Goal: Transaction & Acquisition: Purchase product/service

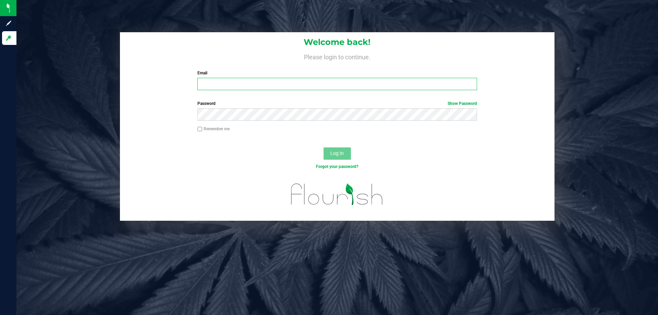
type input "testes@netacare.org"
click at [350, 156] on button "Log In" at bounding box center [337, 153] width 27 height 12
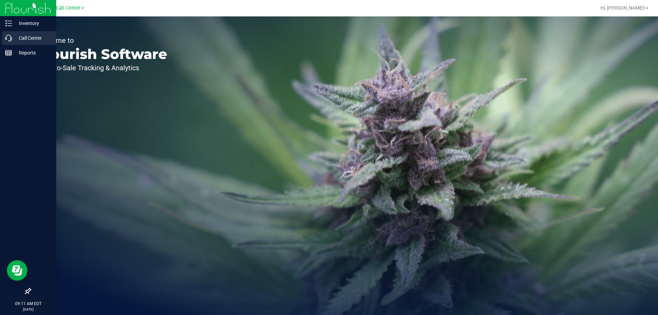
click at [24, 35] on p "Call Center" at bounding box center [32, 38] width 41 height 8
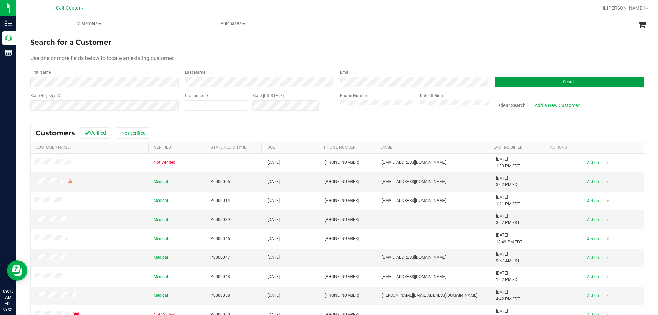
click at [544, 82] on button "Search" at bounding box center [570, 82] width 150 height 10
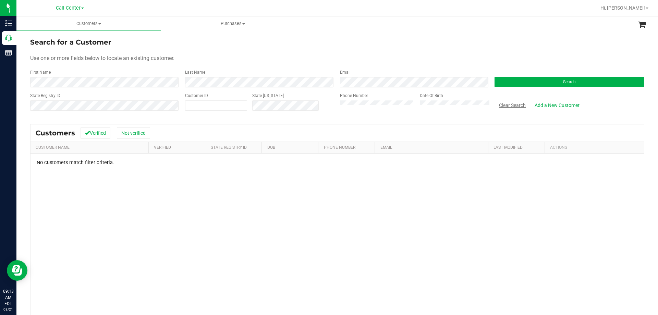
click at [511, 104] on button "Clear Search" at bounding box center [513, 105] width 36 height 12
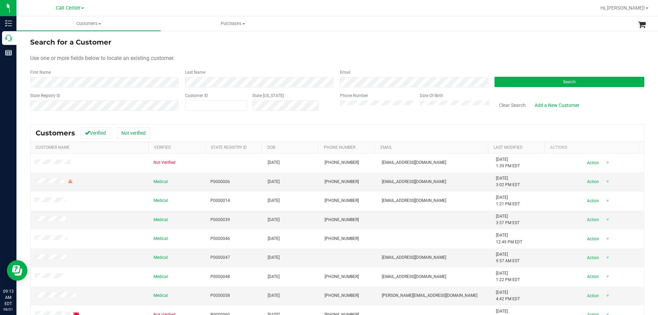
click at [238, 47] on div "Search for a Customer" at bounding box center [337, 42] width 614 height 10
click at [246, 55] on div "Use one or more fields below to locate an existing customer." at bounding box center [337, 58] width 614 height 8
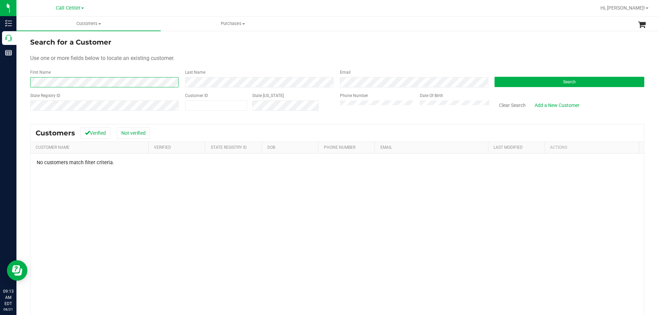
click at [0, 87] on html "Inventory Call Center Reports 09:13 AM EDT 08/21/2025 08/21 Call Center Hi, Ter…" at bounding box center [329, 157] width 658 height 315
click at [510, 83] on button "Search" at bounding box center [570, 82] width 150 height 10
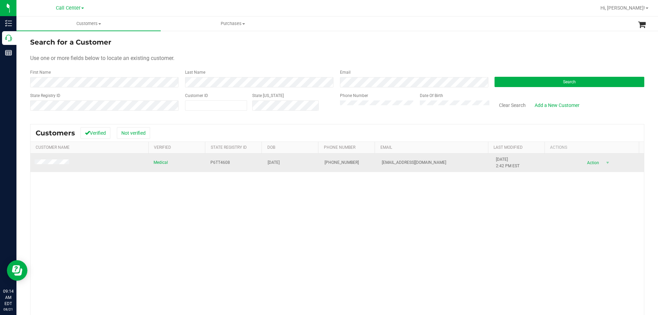
click at [226, 164] on span "P6TT4608" at bounding box center [220, 162] width 20 height 7
click at [222, 164] on span "P6TT4608" at bounding box center [220, 162] width 20 height 7
copy span "P6TT4608"
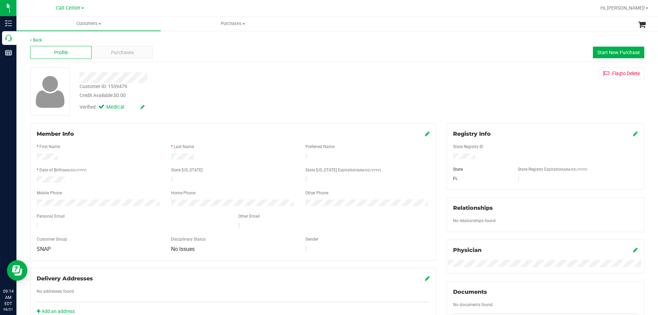
click at [425, 133] on icon at bounding box center [427, 133] width 5 height 5
click at [0, 211] on html "Inventory Call Center Reports 09:14 AM EDT 08/21/2025 08/21 Call Center Hi, Ter…" at bounding box center [329, 157] width 658 height 315
click at [424, 134] on icon at bounding box center [427, 134] width 6 height 5
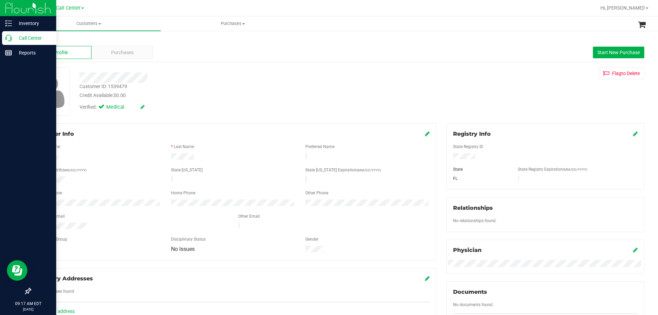
click at [40, 39] on p "Call Center" at bounding box center [32, 38] width 41 height 8
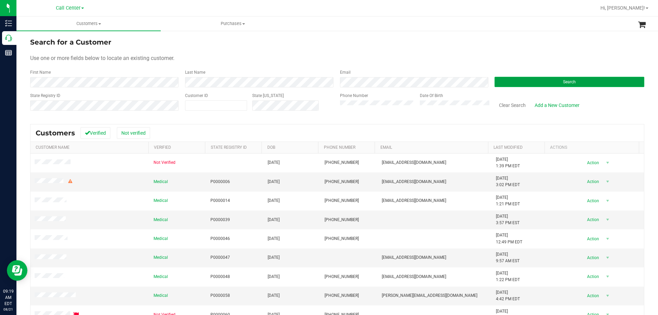
click at [521, 80] on button "Search" at bounding box center [570, 82] width 150 height 10
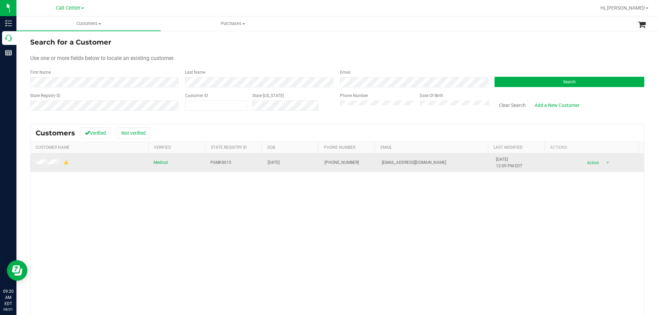
click at [52, 165] on span at bounding box center [52, 162] width 35 height 7
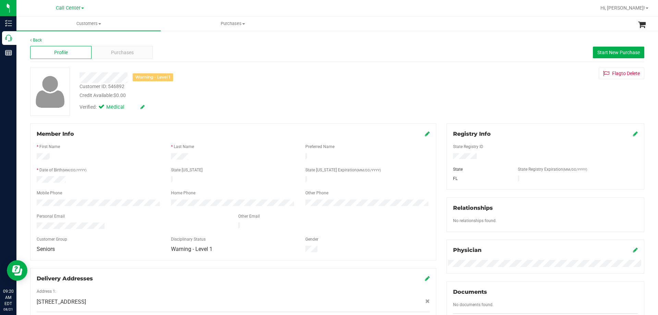
click at [62, 175] on div at bounding box center [233, 176] width 393 height 2
click at [113, 49] on span "Purchases" at bounding box center [122, 52] width 23 height 7
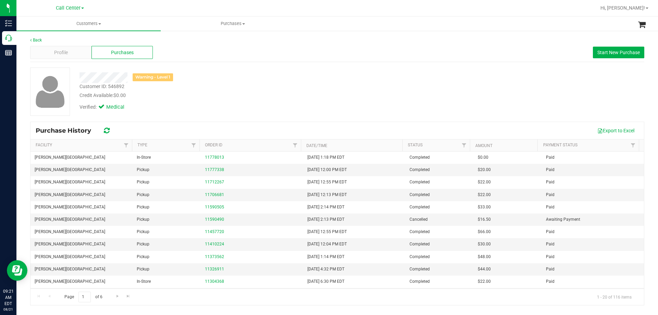
click at [73, 60] on div "Profile Purchases Start New Purchase" at bounding box center [337, 52] width 614 height 19
click at [72, 51] on div "Profile" at bounding box center [60, 52] width 61 height 13
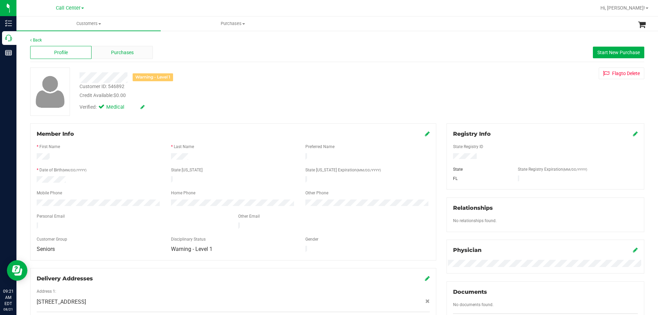
click at [122, 50] on span "Purchases" at bounding box center [122, 52] width 23 height 7
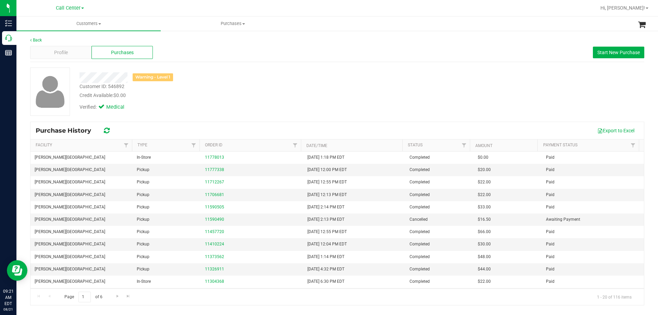
click at [618, 59] on div "Profile Purchases Start New Purchase" at bounding box center [337, 52] width 614 height 19
click at [613, 54] on span "Start New Purchase" at bounding box center [618, 52] width 42 height 5
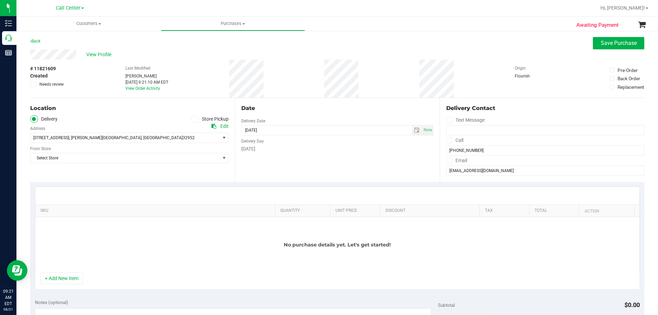
click at [194, 119] on icon at bounding box center [195, 119] width 4 height 0
click at [0, 0] on input "Store Pickup" at bounding box center [0, 0] width 0 height 0
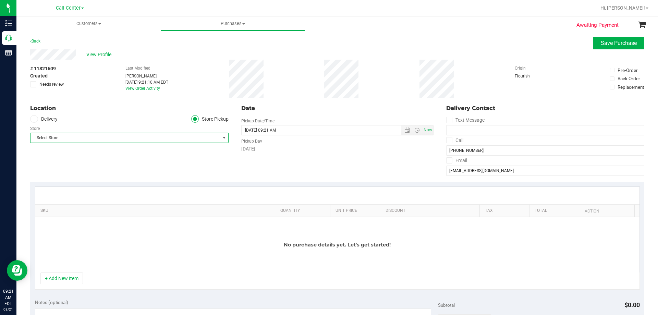
click at [132, 137] on span "Select Store" at bounding box center [125, 138] width 189 height 10
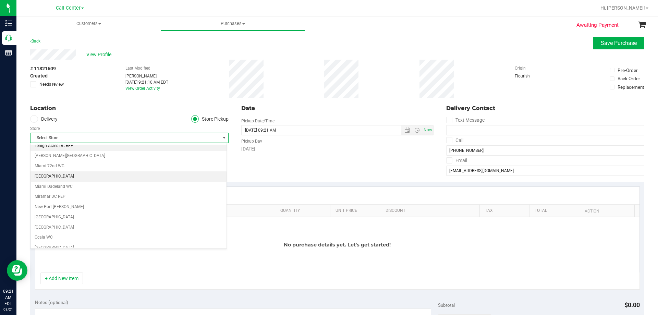
scroll to position [206, 0]
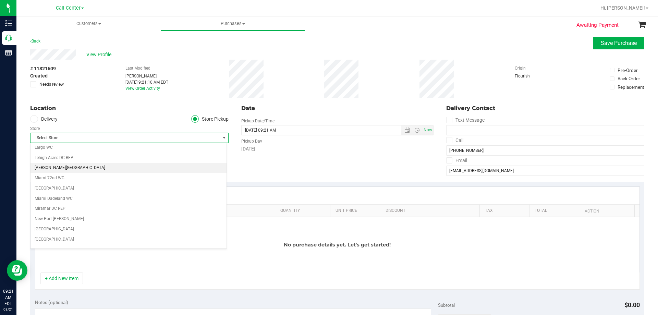
click at [83, 166] on li "[PERSON_NAME][GEOGRAPHIC_DATA]" at bounding box center [129, 168] width 196 height 10
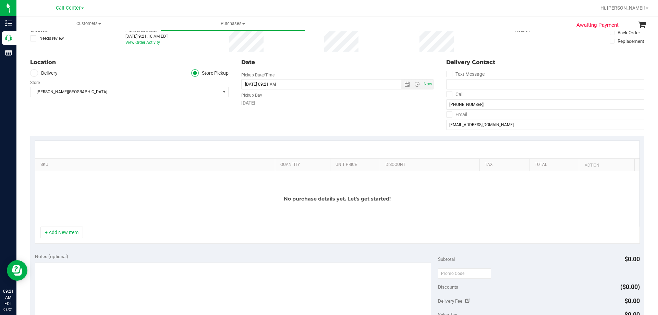
scroll to position [137, 0]
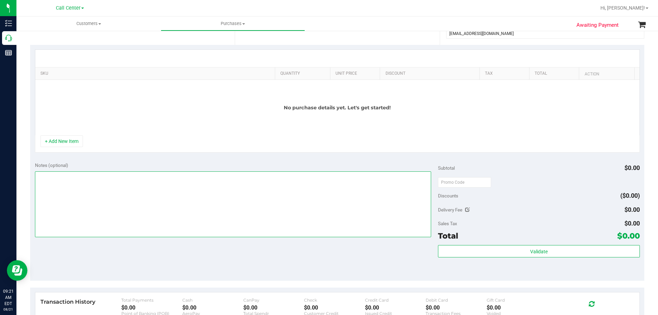
click at [105, 200] on textarea at bounding box center [233, 204] width 397 height 66
paste textarea "Order Submitted by Customer Care - CC TNE 08/21/2025"
type textarea "Order Submitted by Customer Care - CC TNE 08/21/2025"
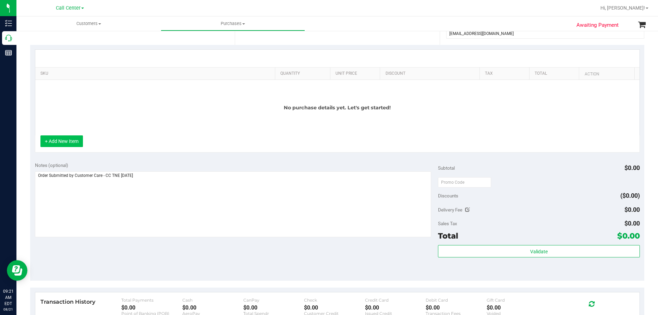
click at [73, 143] on button "+ Add New Item" at bounding box center [61, 141] width 42 height 12
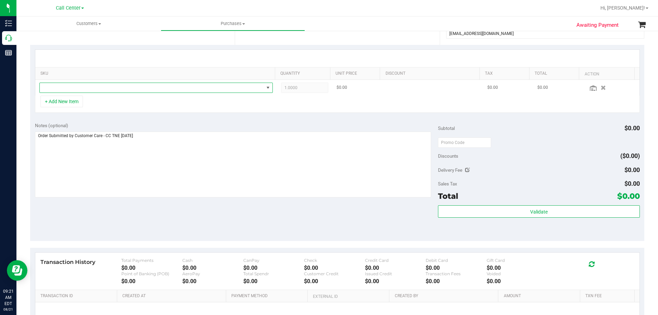
click at [150, 89] on span "NO DATA FOUND" at bounding box center [152, 88] width 224 height 10
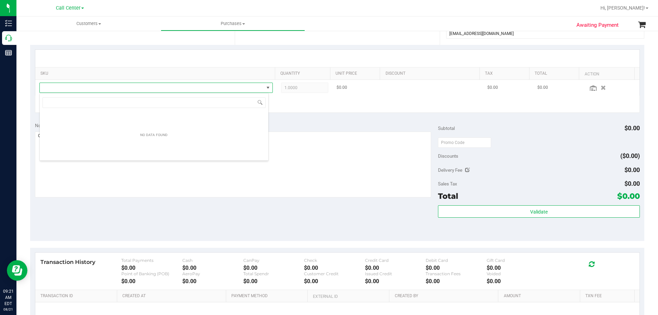
scroll to position [10, 229]
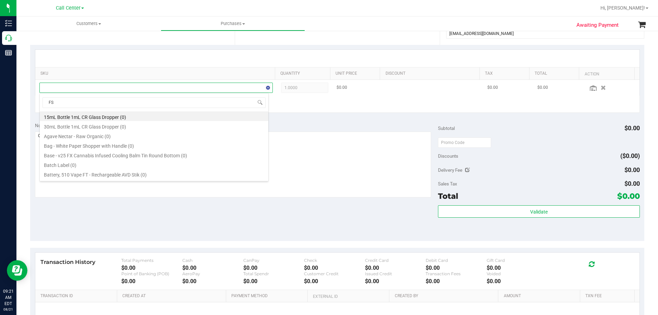
type input "FSO"
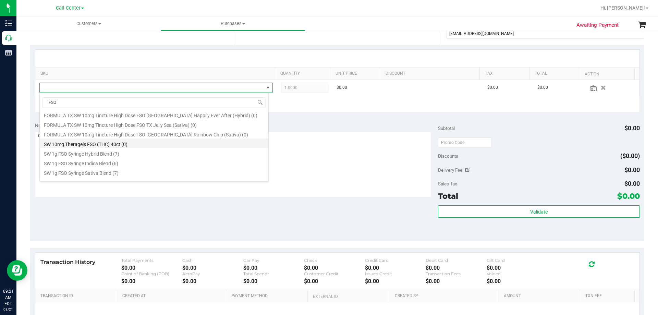
scroll to position [137, 0]
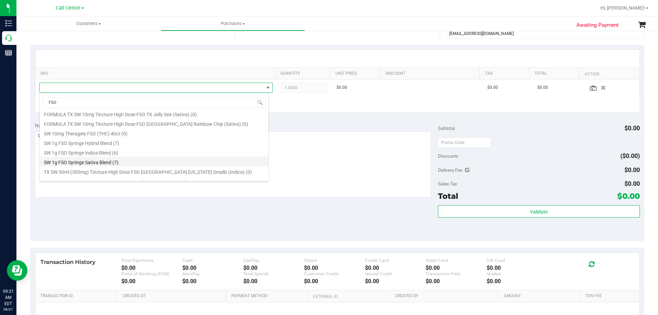
click at [122, 162] on li "SW 1g FSO Syringe Sativa Blend (7)" at bounding box center [154, 162] width 229 height 10
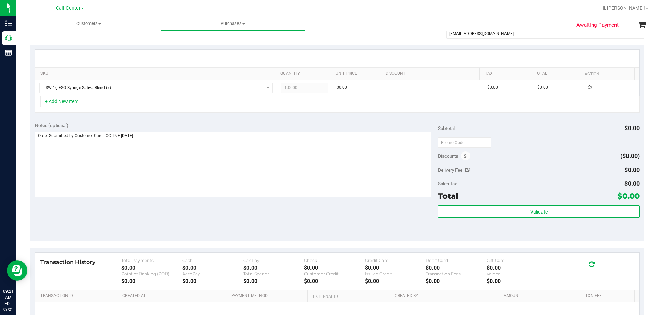
click at [115, 99] on div "+ Add New Item" at bounding box center [337, 104] width 605 height 17
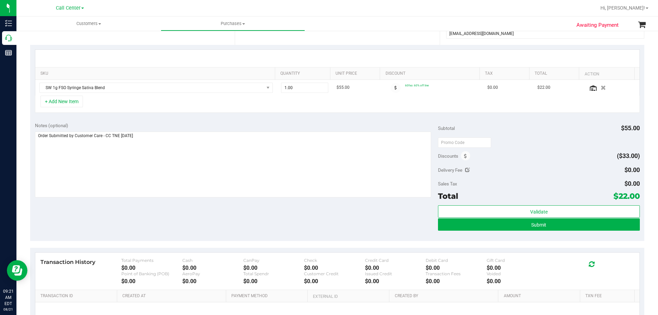
drag, startPoint x: 614, startPoint y: 194, endPoint x: 633, endPoint y: 195, distance: 19.6
click at [633, 195] on span "$22.00" at bounding box center [627, 196] width 26 height 10
copy span "22.00"
click at [326, 220] on div "Notes (optional) Subtotal $55.00 Discounts ($33.00) Delivery Fee $0.00 Sales Ta…" at bounding box center [337, 179] width 614 height 123
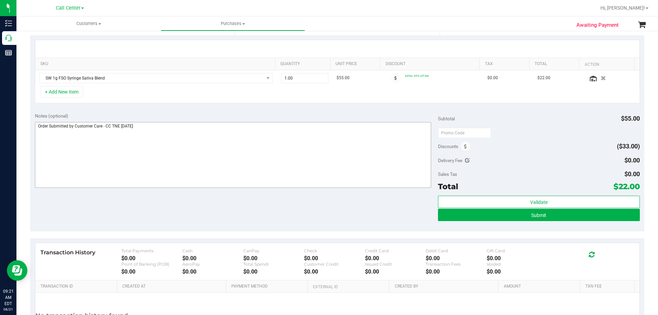
scroll to position [171, 0]
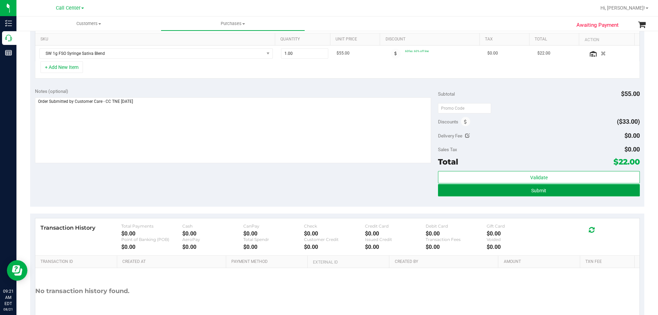
click at [533, 194] on button "Submit" at bounding box center [539, 190] width 202 height 12
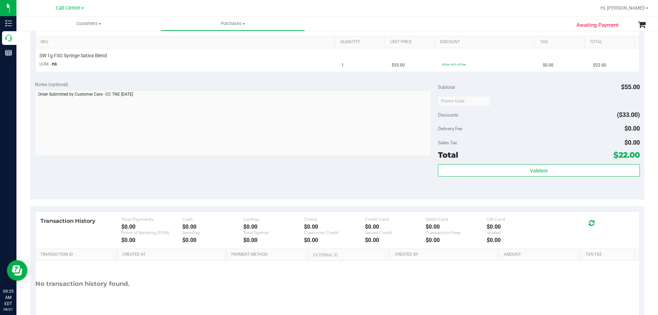
click at [66, 2] on div "Call Center" at bounding box center [71, 7] width 103 height 13
click at [67, 8] on span "Call Center" at bounding box center [68, 8] width 25 height 6
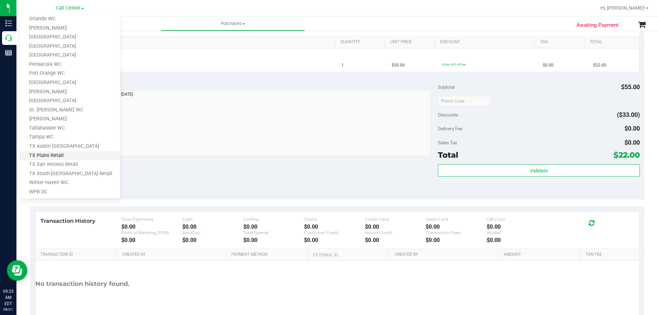
scroll to position [301, 0]
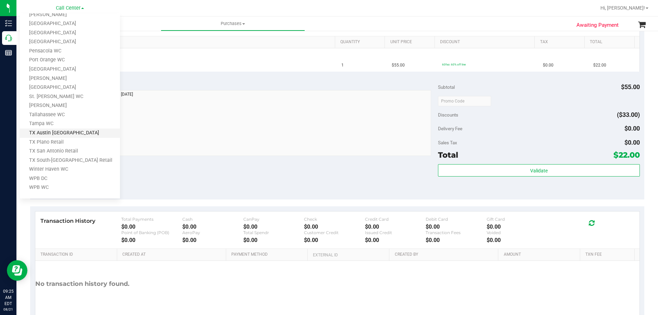
click at [65, 132] on link "TX Austin [GEOGRAPHIC_DATA]" at bounding box center [70, 133] width 100 height 9
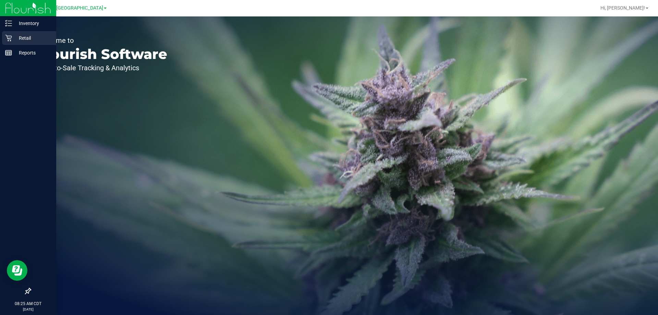
click at [16, 33] on div "Retail" at bounding box center [29, 38] width 54 height 14
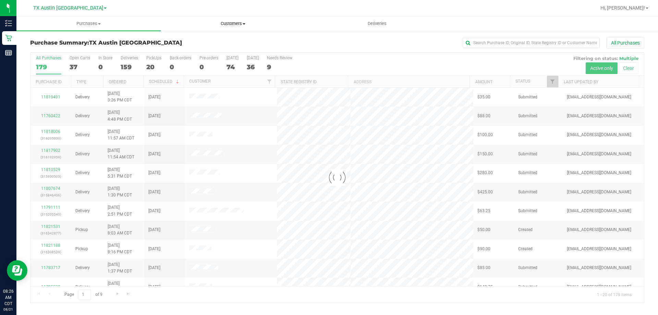
click at [237, 25] on span "Customers" at bounding box center [233, 24] width 144 height 6
click at [187, 41] on span "All customers" at bounding box center [185, 41] width 49 height 6
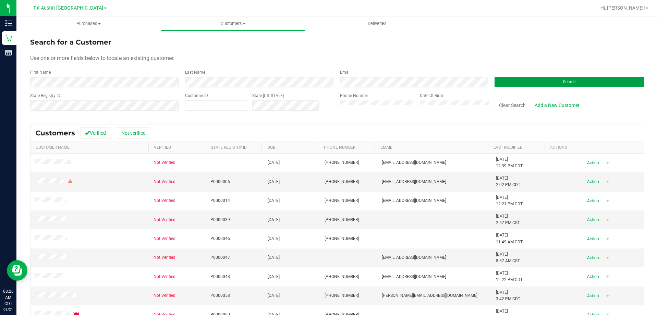
click at [518, 85] on button "Search" at bounding box center [570, 82] width 150 height 10
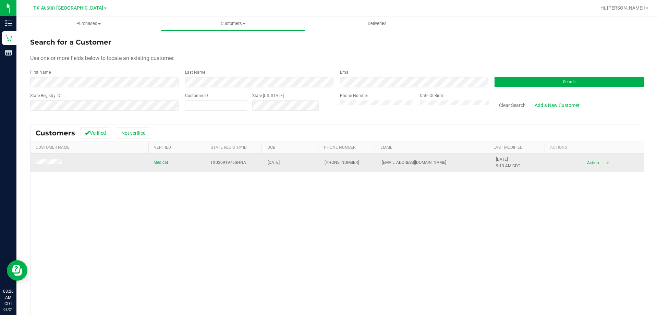
click at [53, 159] on span at bounding box center [49, 162] width 29 height 7
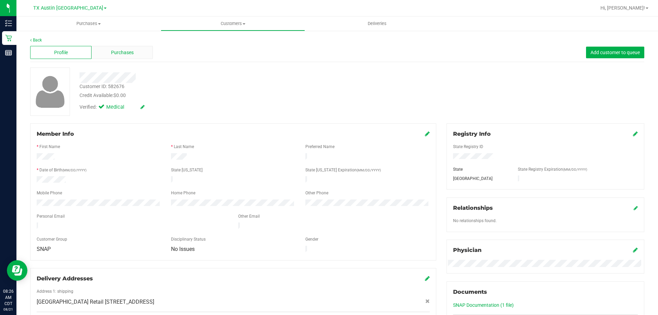
click at [130, 50] on span "Purchases" at bounding box center [122, 52] width 23 height 7
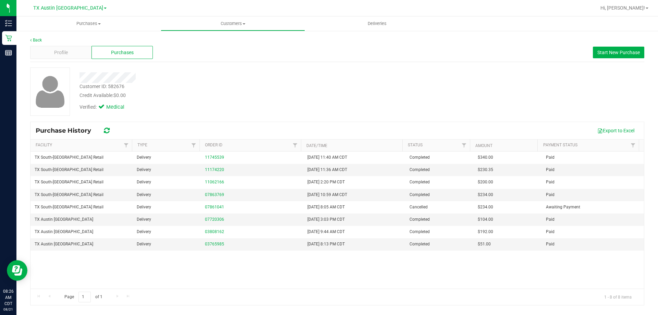
click at [156, 74] on div at bounding box center [230, 77] width 312 height 11
click at [191, 109] on div "Verified: Medical" at bounding box center [230, 106] width 312 height 15
click at [609, 50] on span "Start New Purchase" at bounding box center [618, 52] width 42 height 5
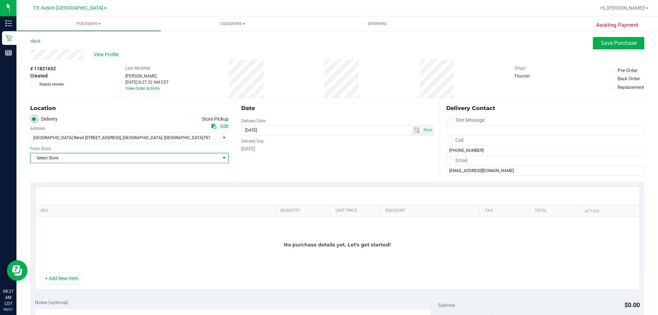
click at [84, 154] on span "Select Store" at bounding box center [125, 158] width 189 height 10
click at [117, 116] on ul "Delivery Store Pickup" at bounding box center [129, 119] width 198 height 8
click at [114, 115] on ul "Delivery Store Pickup" at bounding box center [129, 119] width 198 height 8
click at [168, 172] on div "Location Delivery Store Pickup Address Edit South Austin Retail 7105 E. Riversi…" at bounding box center [132, 140] width 205 height 84
click at [124, 176] on div "Location Delivery Store Pickup Address Edit South Austin Retail 7105 E. Riversi…" at bounding box center [132, 140] width 205 height 84
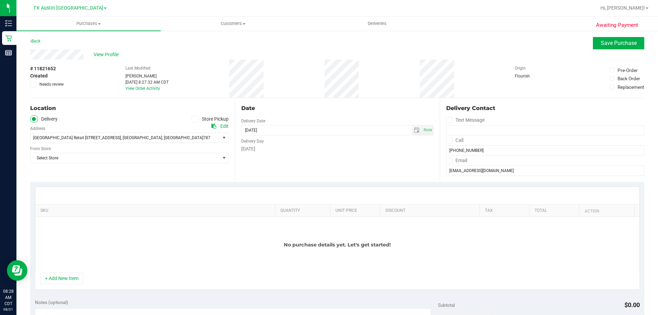
click at [117, 177] on div "Location Delivery Store Pickup Address Edit South Austin Retail 7105 E. Riversi…" at bounding box center [132, 140] width 205 height 84
click at [105, 162] on span "Select Store" at bounding box center [125, 158] width 189 height 10
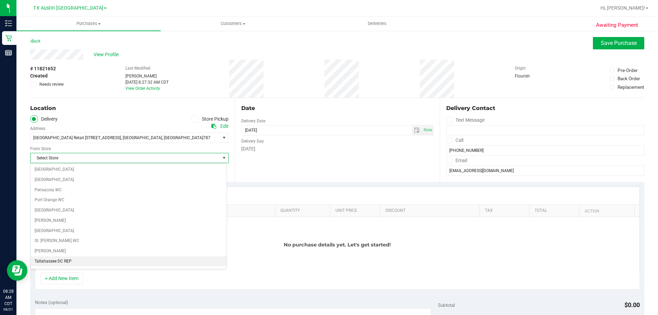
scroll to position [498, 0]
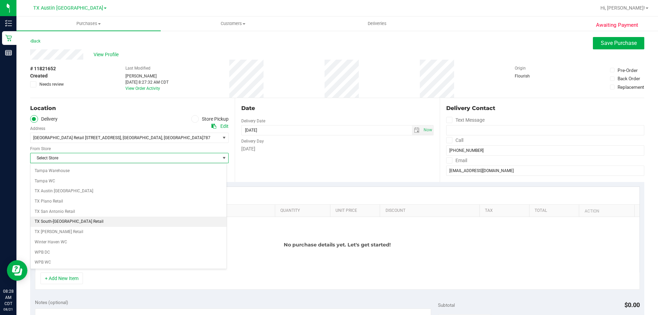
click at [60, 224] on li "TX South-[GEOGRAPHIC_DATA] Retail" at bounding box center [129, 222] width 196 height 10
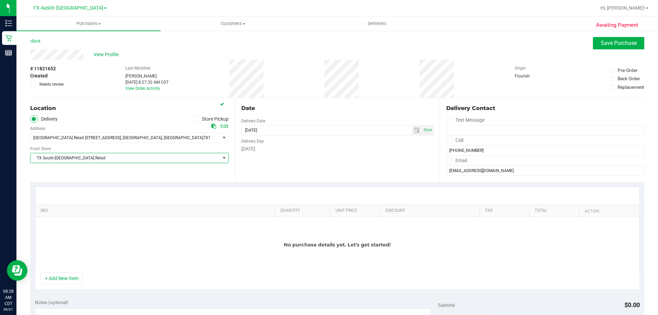
scroll to position [34, 0]
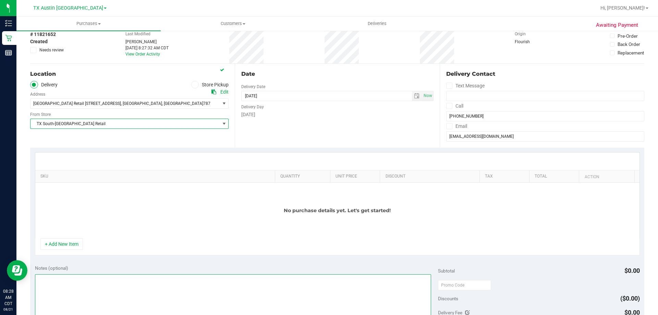
click at [102, 288] on textarea at bounding box center [233, 307] width 397 height 66
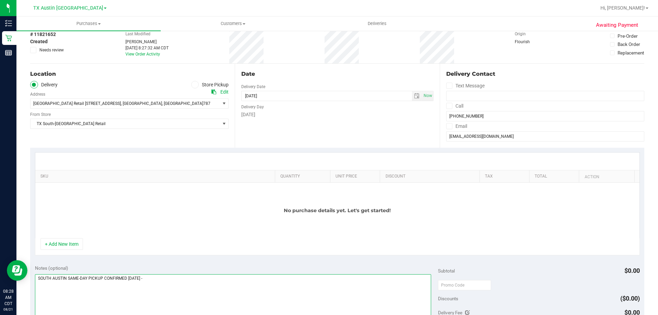
drag, startPoint x: 100, startPoint y: 299, endPoint x: 159, endPoint y: 284, distance: 60.8
click at [101, 299] on textarea at bounding box center [233, 307] width 397 height 66
click at [176, 278] on textarea at bounding box center [233, 307] width 397 height 66
paste textarea "CC TNE 08/21/2025"
type textarea "SOUTH AUSTIN SAME-DAY PICKUP CONFIRMED 8/21/25 - CC TNE 08/21/2025"
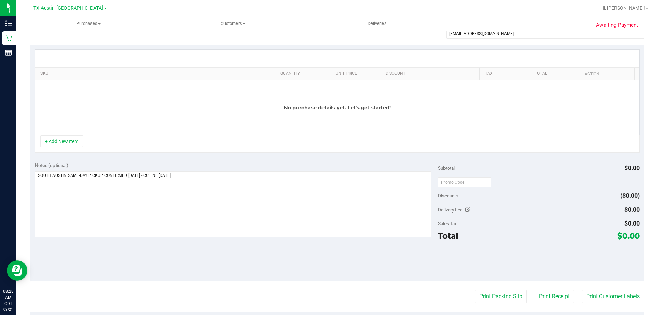
click at [174, 265] on div "Notes (optional) Subtotal $0.00 Discounts ($0.00) Delivery Fee $0.00 Sales Tax …" at bounding box center [337, 218] width 614 height 123
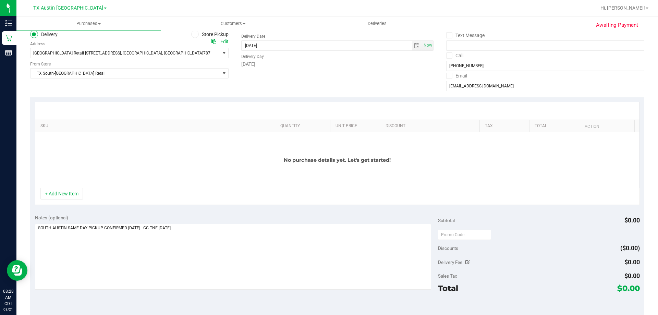
scroll to position [34, 0]
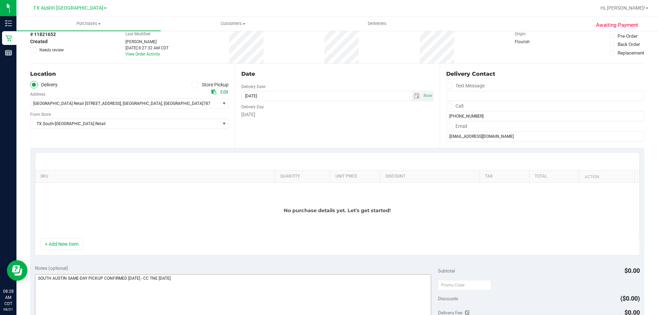
click at [49, 244] on button "+ Add New Item" at bounding box center [61, 244] width 42 height 12
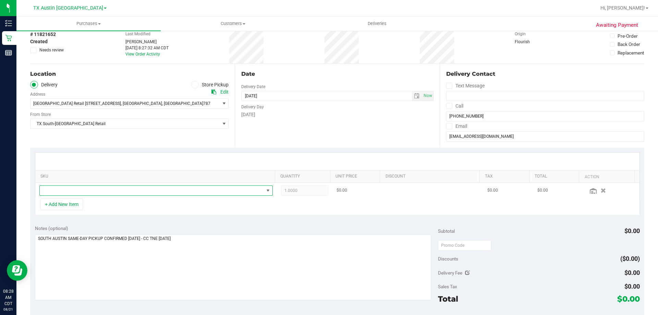
click at [114, 187] on span "NO DATA FOUND" at bounding box center [152, 191] width 224 height 10
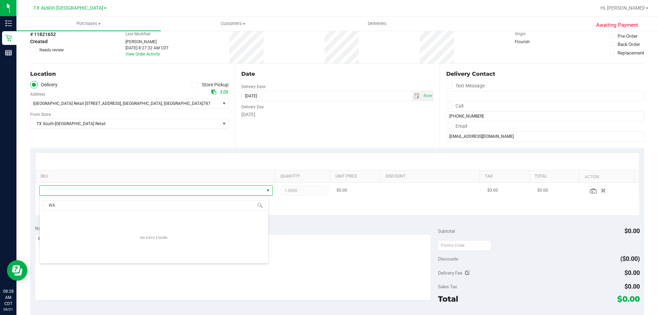
scroll to position [10, 227]
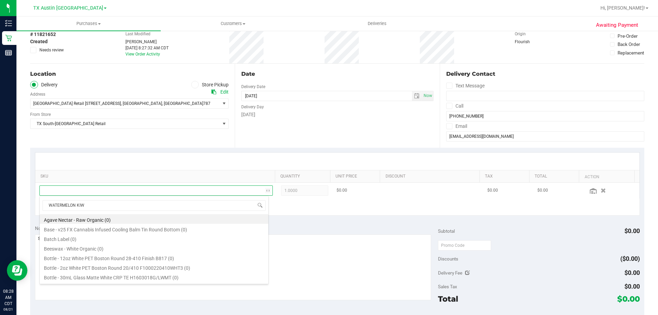
type input "WATERMELON KIWI"
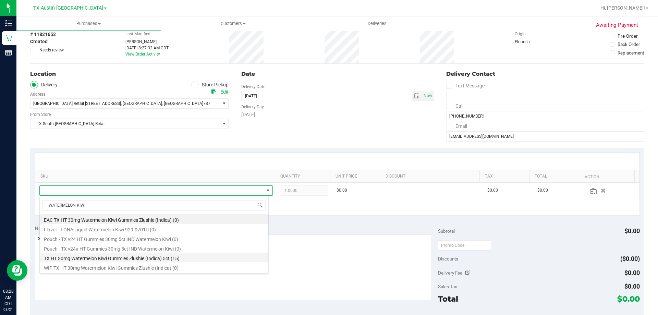
click at [139, 259] on li "TX HT 30mg Watermelon Kiwi Gummies Zlushie (Indica) 5ct (15)" at bounding box center [154, 258] width 229 height 10
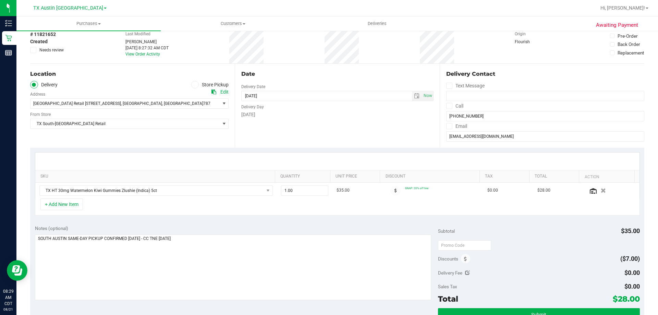
click at [180, 207] on div "+ Add New Item" at bounding box center [337, 206] width 605 height 17
click at [70, 204] on button "+ Add New Item" at bounding box center [61, 204] width 42 height 12
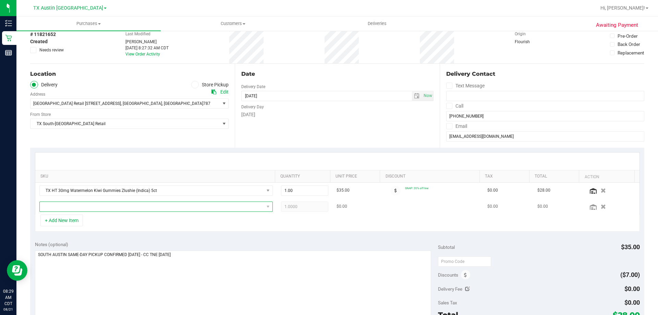
click at [115, 207] on span "NO DATA FOUND" at bounding box center [152, 207] width 224 height 10
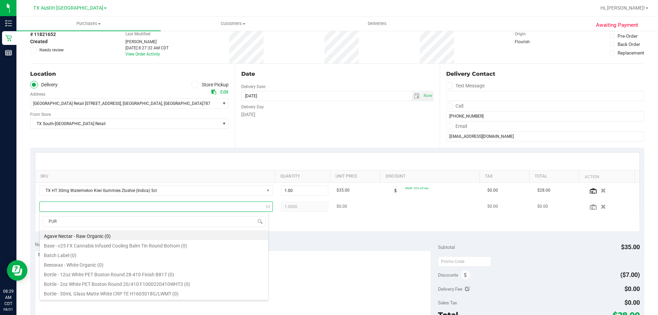
type input "PURE"
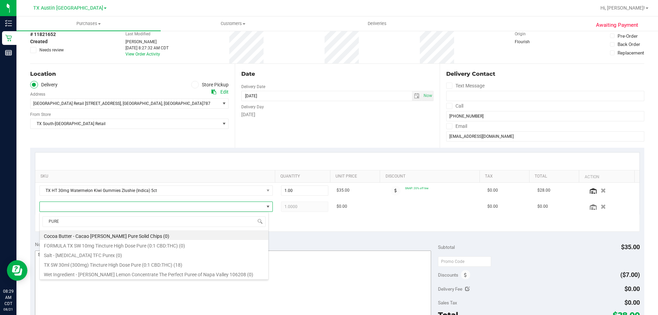
click at [127, 265] on li "TX SW 30ml (300mg) Tincture High Dose Pure (0:1 CBD:THC) (18)" at bounding box center [154, 264] width 229 height 10
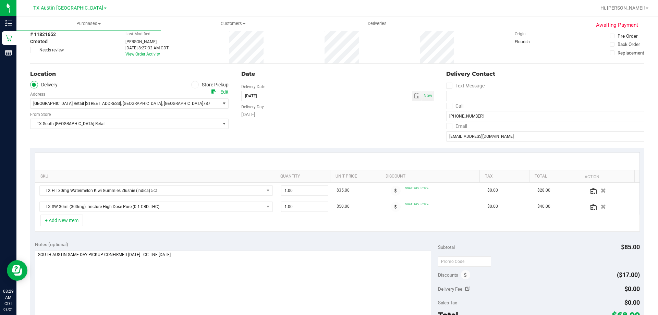
click at [159, 224] on div "+ Add New Item" at bounding box center [337, 223] width 605 height 17
click at [65, 218] on button "+ Add New Item" at bounding box center [61, 221] width 42 height 12
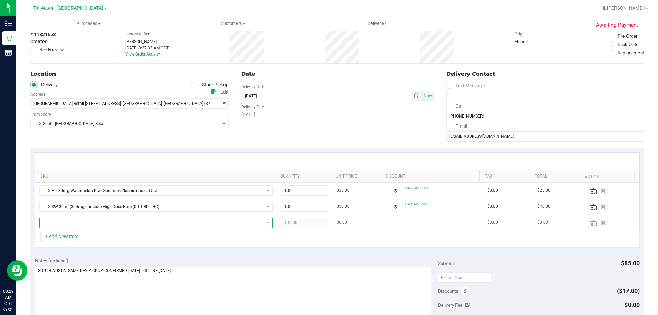
click at [95, 220] on span "NO DATA FOUND" at bounding box center [152, 223] width 224 height 10
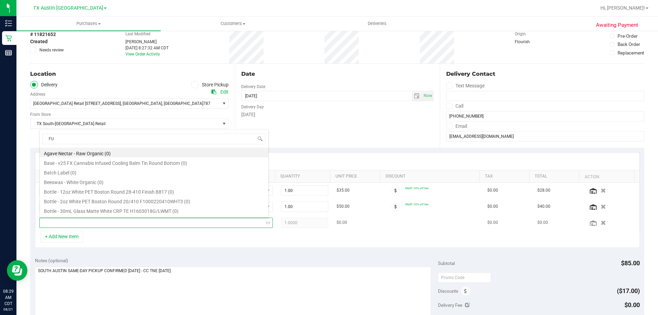
type input "F"
type input "FSO"
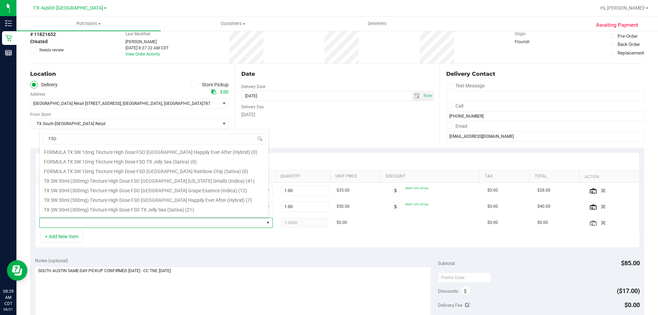
scroll to position [25, 0]
click at [211, 195] on li "TX SW 30ml (300mg) Tincture High Dose FSO TX Happily Ever After (Hybrid) (7)" at bounding box center [154, 195] width 229 height 10
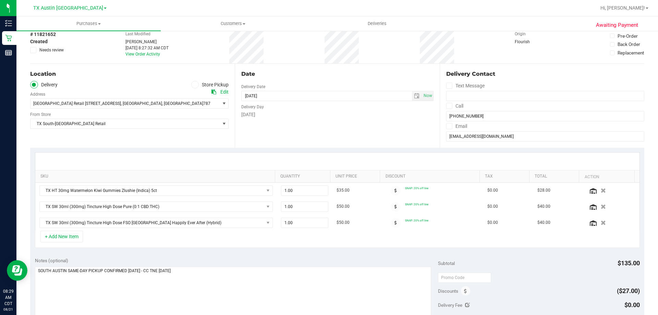
click at [169, 239] on div "+ Add New Item" at bounding box center [337, 239] width 605 height 17
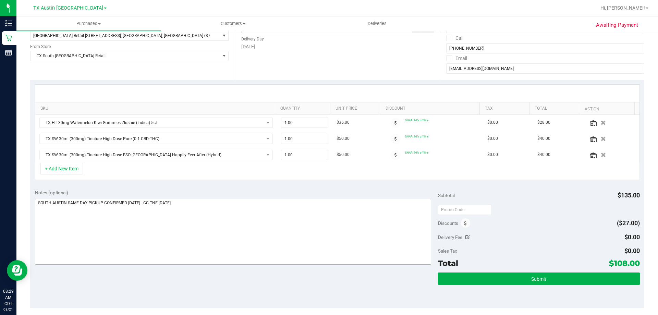
scroll to position [103, 0]
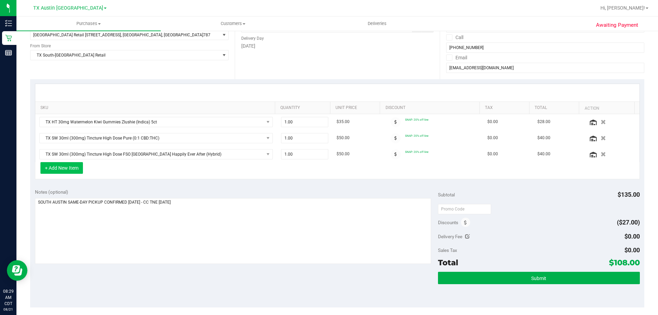
click at [73, 171] on button "+ Add New Item" at bounding box center [61, 168] width 42 height 12
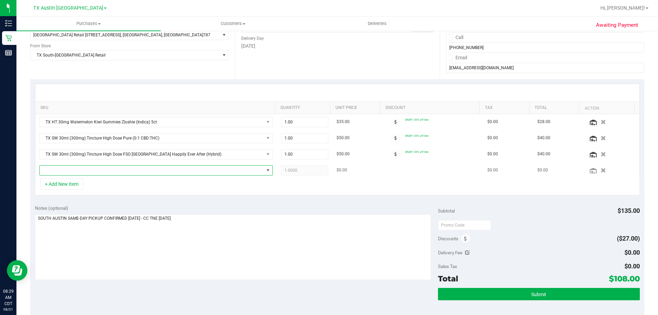
click at [117, 170] on span "NO DATA FOUND" at bounding box center [152, 171] width 224 height 10
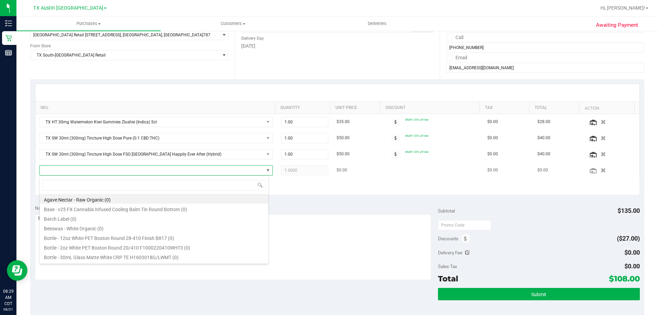
scroll to position [10, 229]
type input "high dose fso"
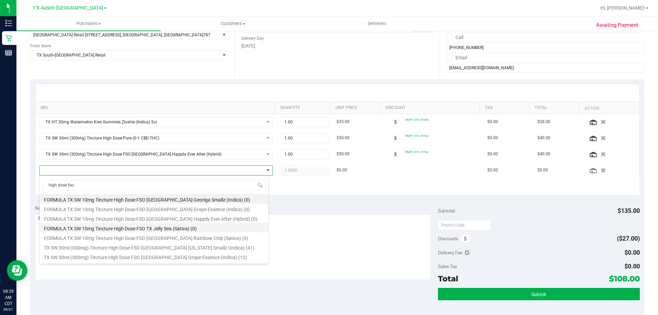
scroll to position [27, 0]
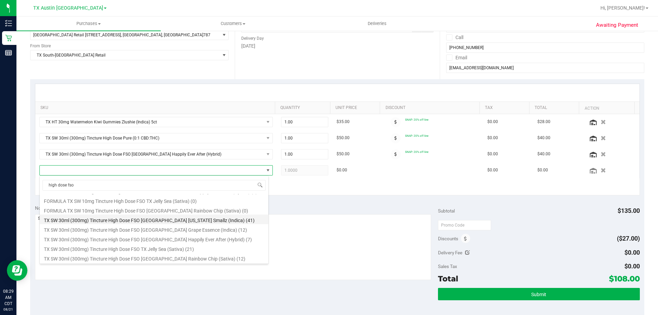
click at [214, 219] on li "TX SW 30ml (300mg) Tincture High Dose FSO TX Georgia Smallz (Indica) (41)" at bounding box center [154, 220] width 229 height 10
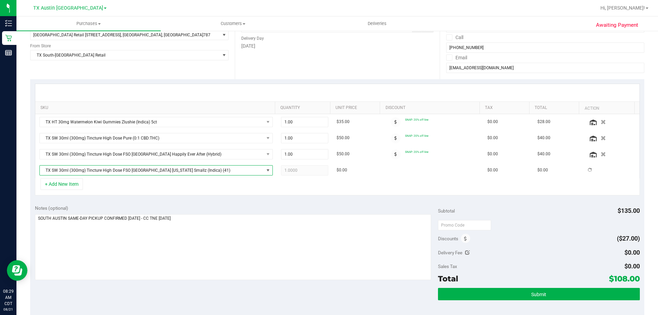
click at [171, 187] on div "+ Add New Item" at bounding box center [337, 186] width 605 height 17
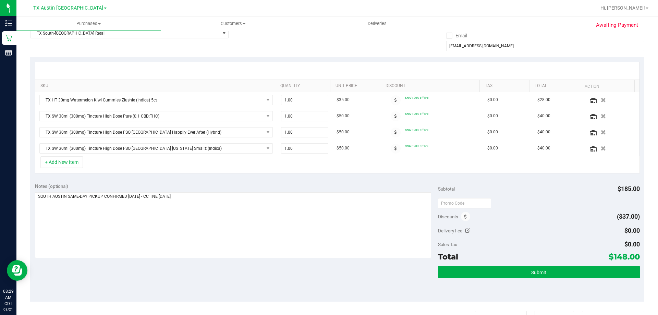
scroll to position [137, 0]
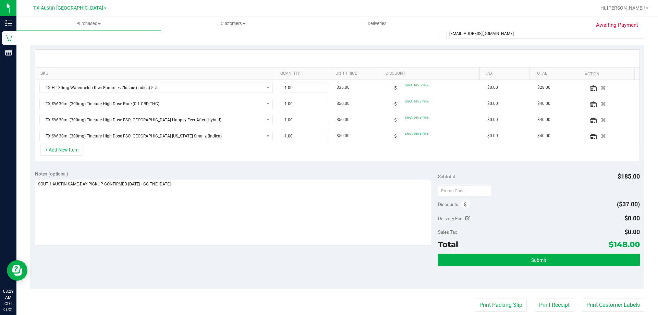
click at [161, 271] on div "Notes (optional) Subtotal $185.00 Discounts ($37.00) Delivery Fee $0.00 Sales T…" at bounding box center [337, 227] width 614 height 123
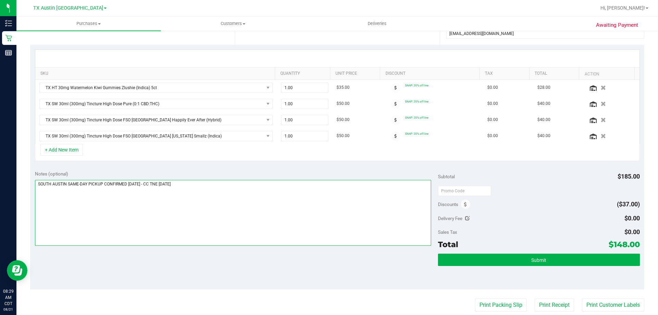
drag, startPoint x: 210, startPoint y: 218, endPoint x: 192, endPoint y: 220, distance: 18.7
click at [192, 220] on textarea at bounding box center [233, 213] width 397 height 66
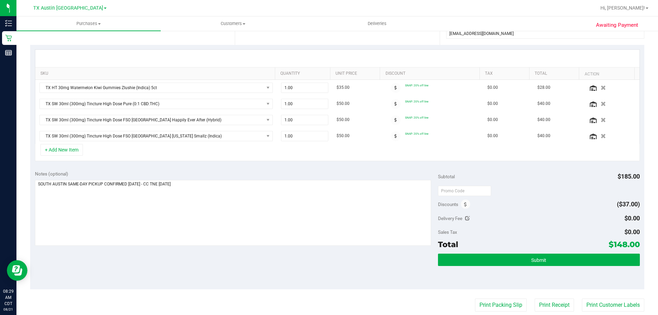
click at [189, 257] on div "Notes (optional) Subtotal $185.00 Discounts ($37.00) Delivery Fee $0.00 Sales T…" at bounding box center [337, 227] width 614 height 123
click at [189, 150] on div "+ Add New Item" at bounding box center [337, 152] width 605 height 17
click at [155, 252] on div "Notes (optional) Subtotal $185.00 Discounts ($37.00) Delivery Fee $0.00 Sales T…" at bounding box center [337, 227] width 614 height 123
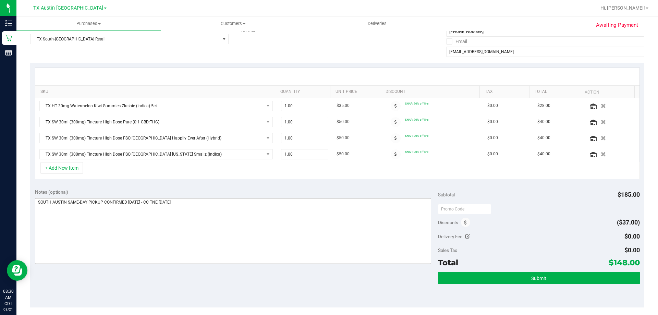
scroll to position [103, 0]
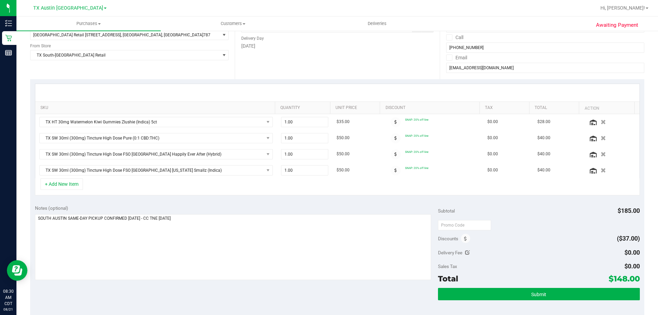
click at [208, 297] on div "Notes (optional) Subtotal $185.00 Discounts ($37.00) Delivery Fee $0.00 Sales T…" at bounding box center [337, 261] width 614 height 123
click at [52, 182] on button "+ Add New Item" at bounding box center [61, 184] width 42 height 12
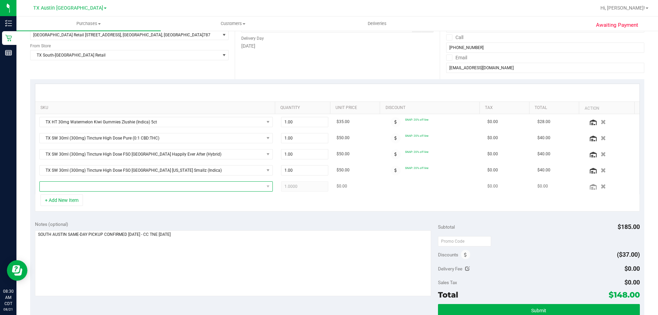
click at [111, 186] on span "NO DATA FOUND" at bounding box center [152, 187] width 224 height 10
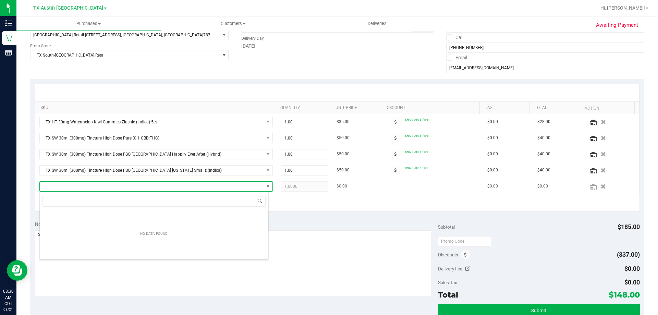
scroll to position [10, 227]
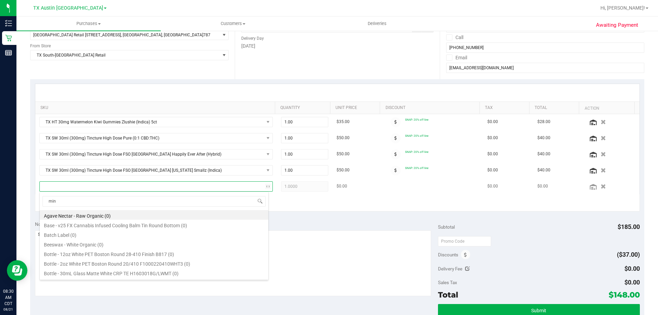
type input "mint"
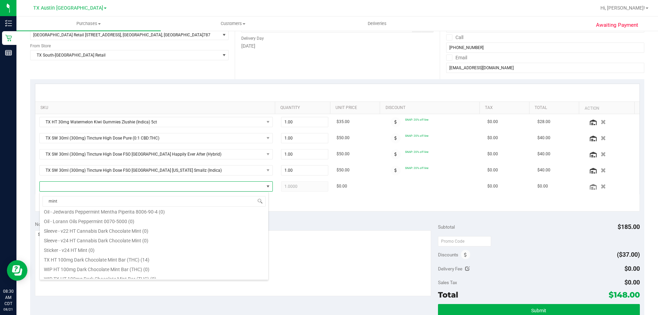
scroll to position [47, 0]
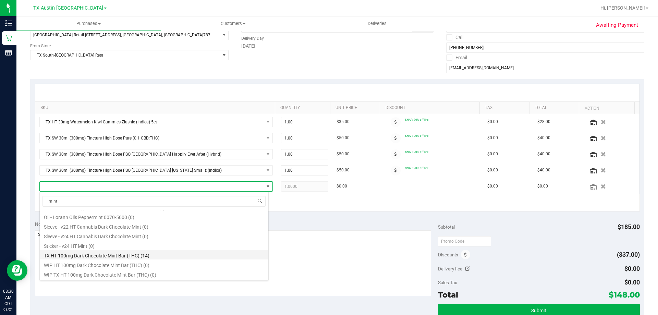
click at [163, 255] on li "TX HT 100mg Dark Chocolate Mint Bar (THC) (14)" at bounding box center [154, 255] width 229 height 10
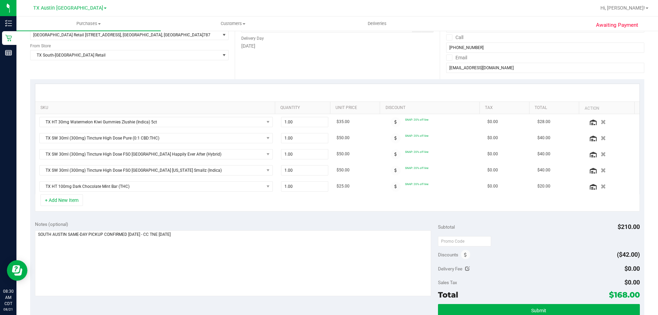
click at [128, 218] on div "Notes (optional) Subtotal $210.00 Discounts ($42.00) Delivery Fee $0.00 Sales T…" at bounding box center [337, 277] width 614 height 123
click at [204, 306] on div "Notes (optional) Subtotal $210.00 Discounts ($42.00) Delivery Fee $0.00 Sales T…" at bounding box center [337, 277] width 614 height 123
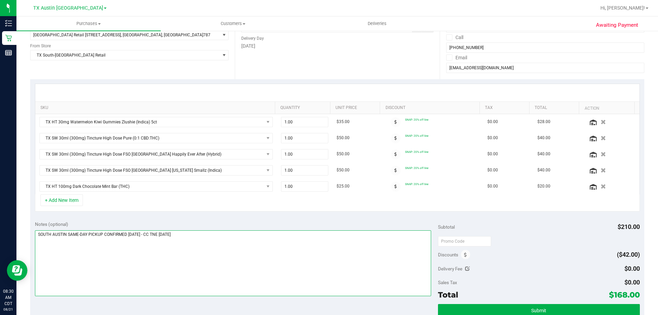
click at [207, 255] on textarea at bounding box center [233, 263] width 397 height 66
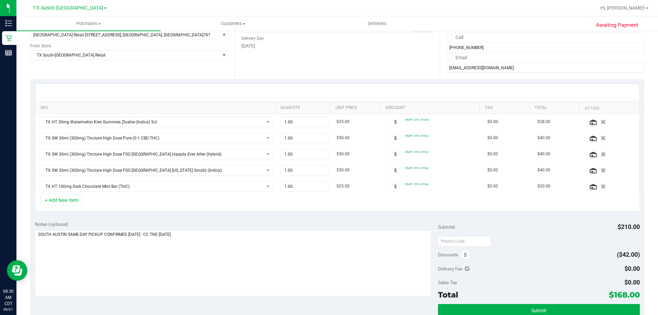
click at [204, 300] on div "Notes (optional) Subtotal $210.00 Discounts ($42.00) Delivery Fee $0.00 Sales T…" at bounding box center [337, 277] width 614 height 123
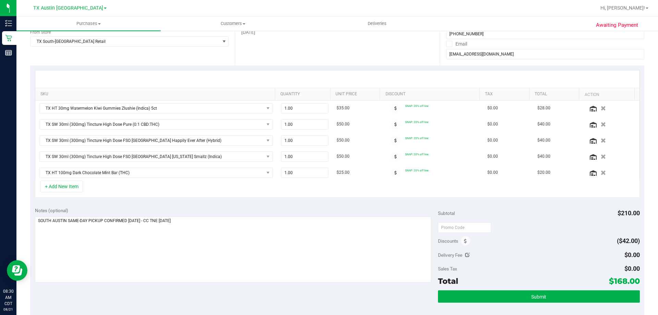
scroll to position [69, 0]
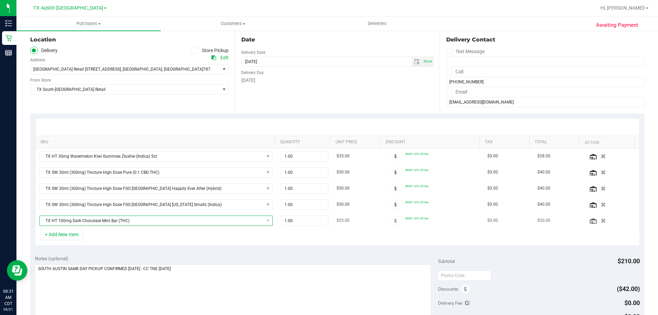
click at [142, 219] on span "TX HT 100mg Dark Chocolate Mint Bar (THC)" at bounding box center [152, 221] width 224 height 10
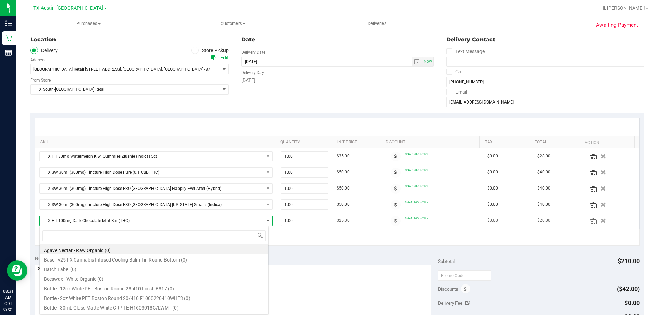
scroll to position [10, 227]
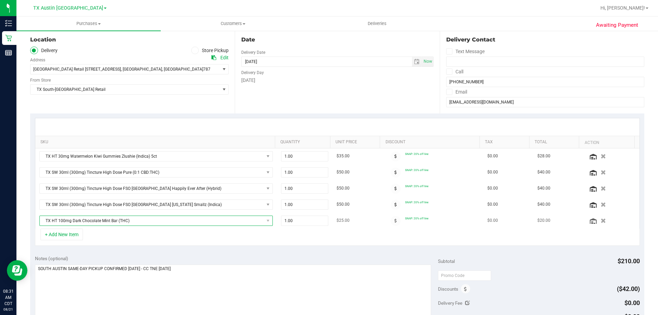
click at [148, 218] on span "TX HT 100mg Dark Chocolate Mint Bar (THC)" at bounding box center [152, 221] width 224 height 10
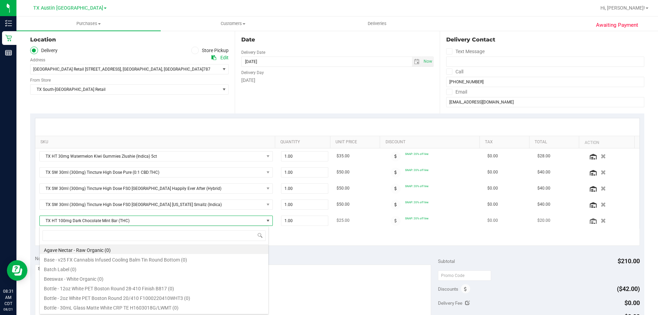
scroll to position [10, 229]
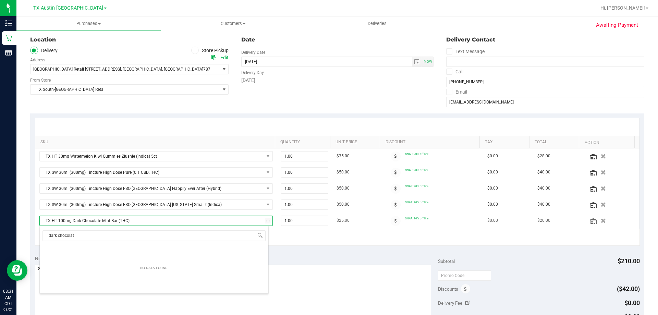
type input "dark chocolate"
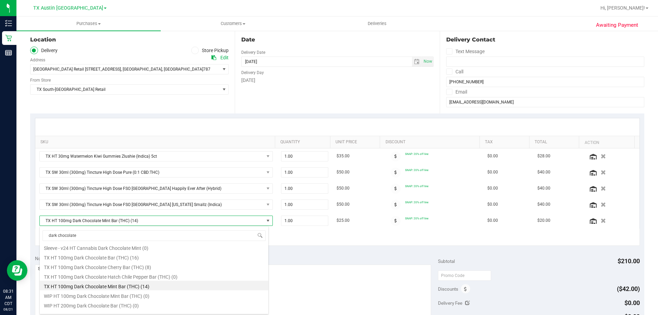
scroll to position [84, 0]
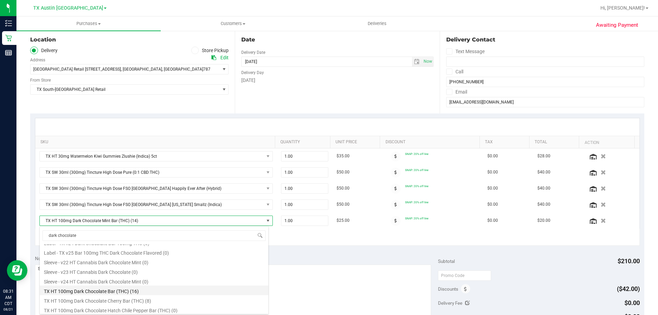
click at [93, 293] on li "TX HT 100mg Dark Chocolate Bar (THC) (16)" at bounding box center [154, 291] width 229 height 10
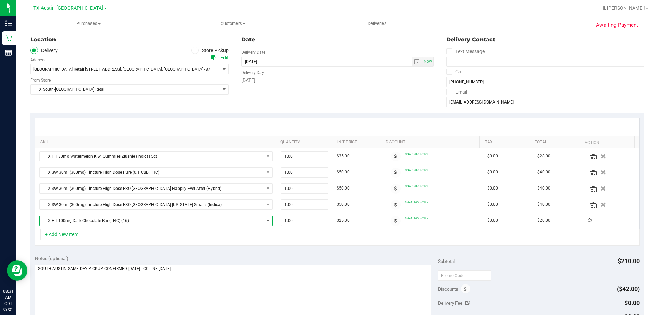
click at [140, 239] on div "+ Add New Item" at bounding box center [337, 237] width 605 height 17
click at [75, 236] on button "+ Add New Item" at bounding box center [61, 235] width 42 height 12
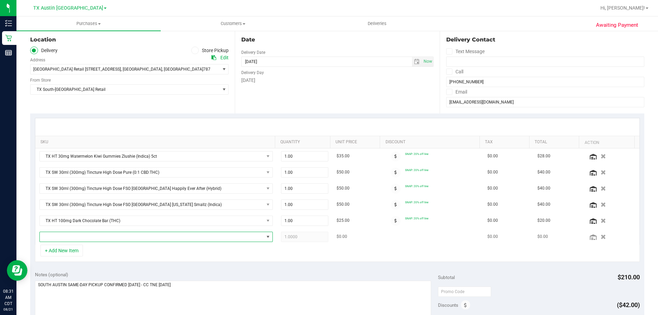
click at [100, 234] on span "NO DATA FOUND" at bounding box center [152, 237] width 224 height 10
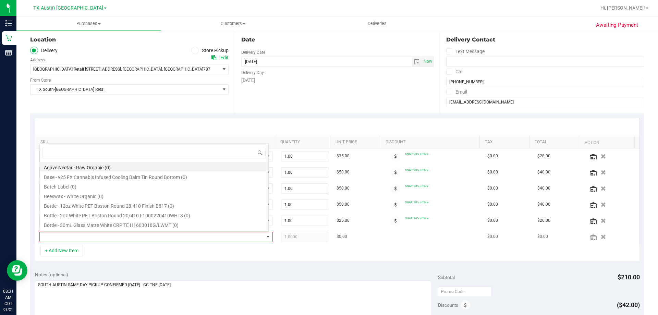
scroll to position [10, 227]
type input "tropical paradise"
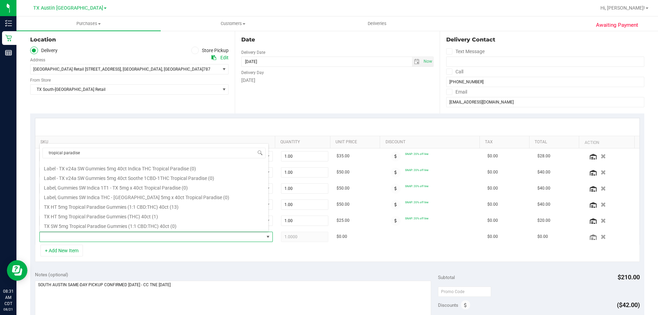
scroll to position [83, 0]
click at [182, 207] on li "TX HT 5mg Tropical Paradise Gummies (THC) 40ct (1)" at bounding box center [154, 209] width 229 height 10
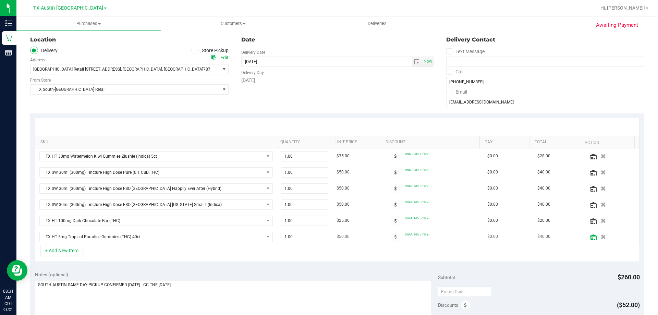
click at [590, 238] on icon at bounding box center [593, 236] width 7 height 5
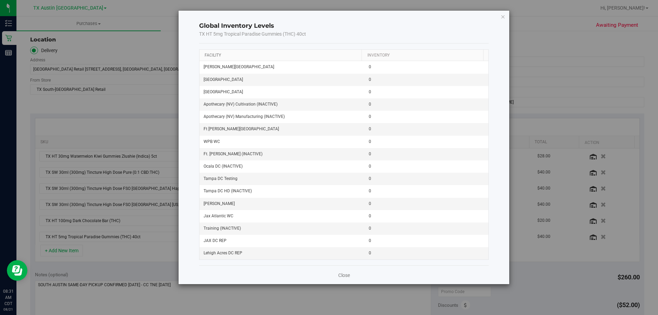
click at [215, 54] on link "Facility" at bounding box center [213, 55] width 16 height 5
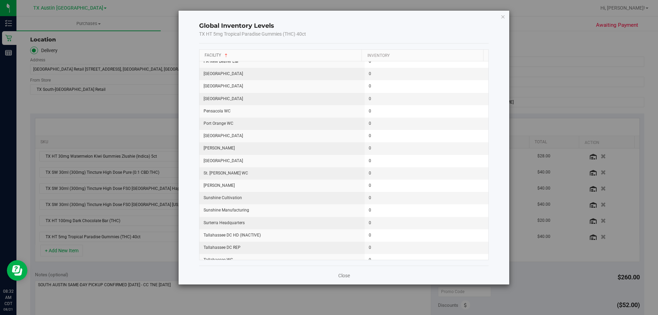
scroll to position [857, 0]
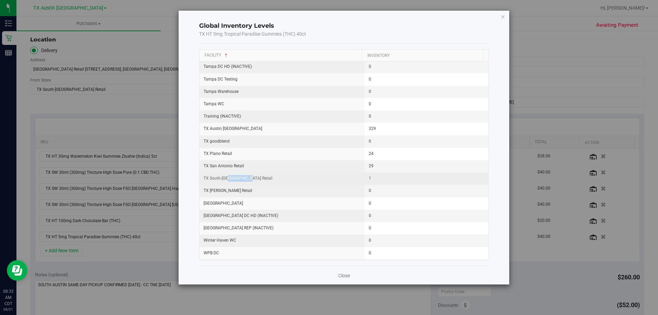
drag, startPoint x: 228, startPoint y: 180, endPoint x: 290, endPoint y: 179, distance: 62.4
click at [290, 179] on td "TX South-[GEOGRAPHIC_DATA] Retail" at bounding box center [281, 178] width 165 height 12
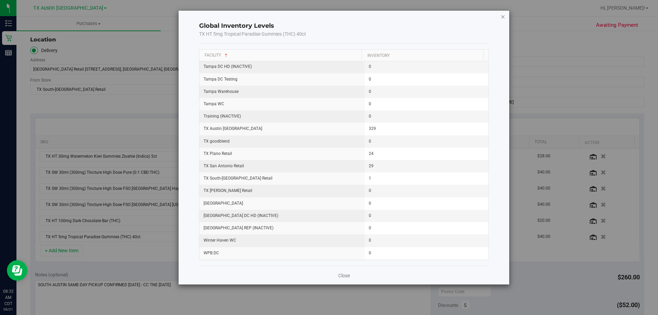
click at [503, 19] on icon "button" at bounding box center [503, 16] width 5 height 8
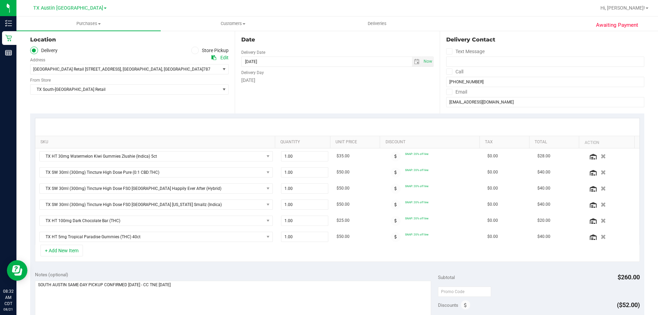
click at [177, 251] on div "+ Add New Item" at bounding box center [337, 253] width 605 height 17
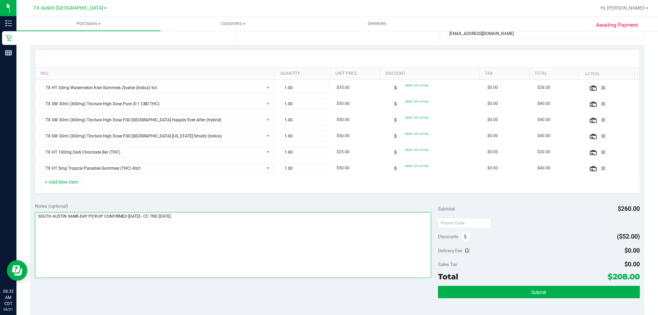
click at [238, 221] on textarea at bounding box center [233, 245] width 397 height 66
click at [122, 186] on div "+ Add New Item" at bounding box center [337, 184] width 605 height 17
click at [125, 185] on div "+ Add New Item" at bounding box center [337, 184] width 605 height 17
click at [38, 214] on textarea at bounding box center [233, 245] width 397 height 66
click at [226, 210] on div "Notes (optional)" at bounding box center [236, 241] width 403 height 77
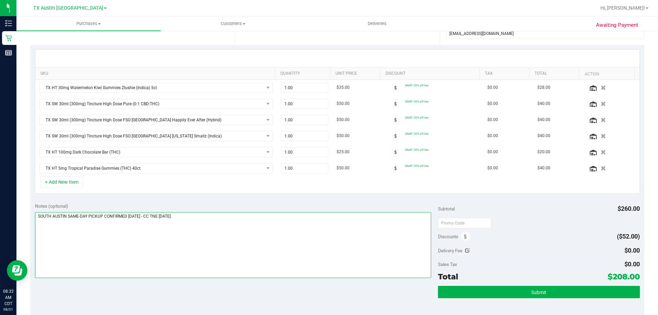
click at [218, 216] on textarea at bounding box center [233, 245] width 397 height 66
click at [38, 214] on textarea at bounding box center [233, 245] width 397 height 66
click at [198, 218] on textarea at bounding box center [233, 245] width 397 height 66
click at [145, 216] on textarea at bounding box center [233, 245] width 397 height 66
type textarea "SOUTH AUSTIN SAME-DAY PICKUP CONFIRMED 8/21/25 - Please contact if Trop Paradis…"
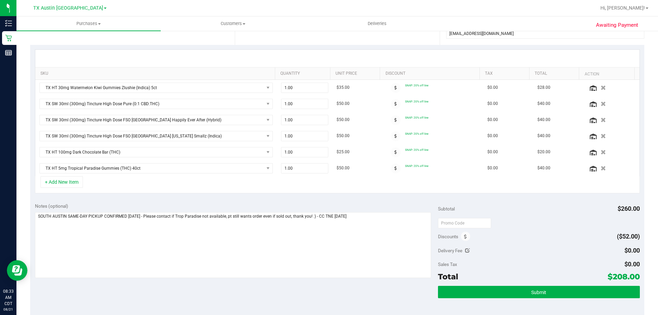
click at [136, 185] on div "+ Add New Item" at bounding box center [337, 184] width 605 height 17
click at [126, 187] on div "+ Add New Item" at bounding box center [337, 184] width 605 height 17
click at [155, 185] on div "+ Add New Item" at bounding box center [337, 184] width 605 height 17
click at [130, 183] on div "+ Add New Item" at bounding box center [337, 184] width 605 height 17
click at [121, 185] on div "+ Add New Item" at bounding box center [337, 184] width 605 height 17
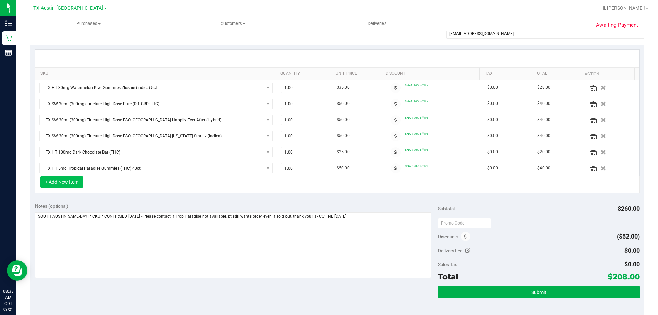
click at [62, 183] on button "+ Add New Item" at bounding box center [61, 182] width 42 height 12
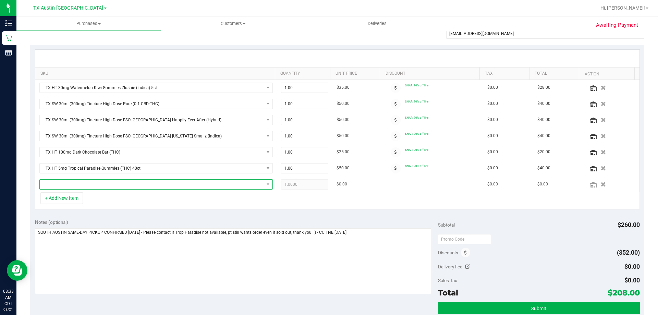
click at [111, 184] on span "NO DATA FOUND" at bounding box center [152, 185] width 224 height 10
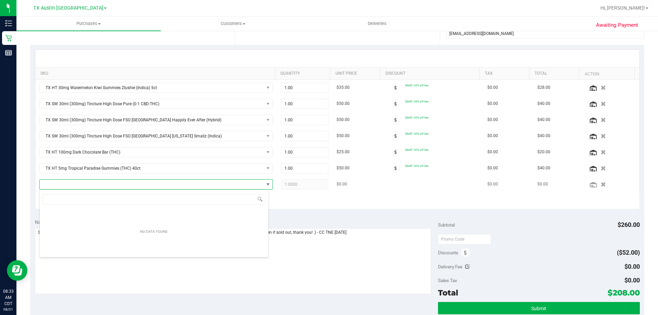
scroll to position [10, 227]
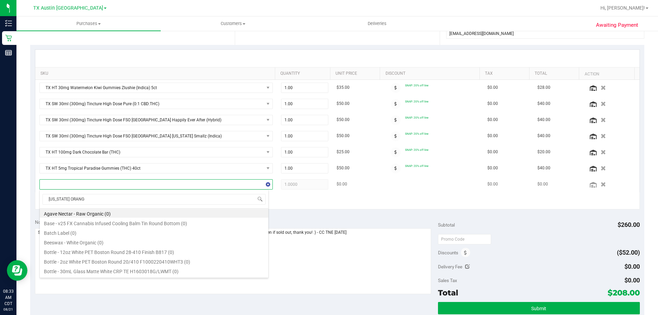
type input "TEXAS ORANGE"
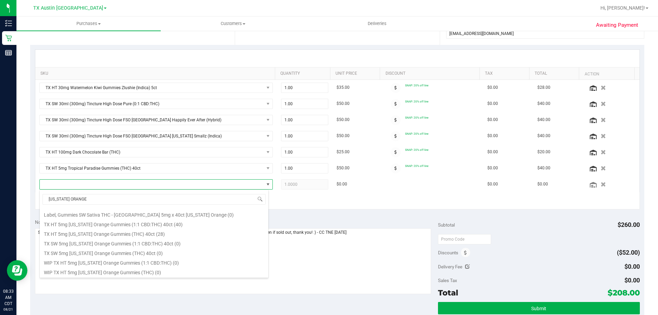
scroll to position [98, 0]
click at [137, 231] on li "TX HT 5mg Texas Orange Gummies (THC) 40ct (28)" at bounding box center [154, 230] width 229 height 10
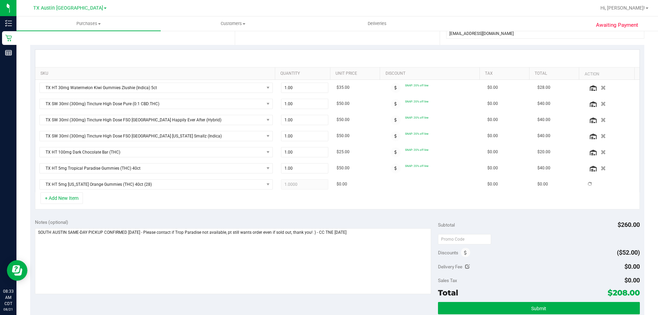
click at [134, 202] on div "+ Add New Item" at bounding box center [337, 200] width 605 height 17
click at [61, 200] on button "+ Add New Item" at bounding box center [61, 198] width 42 height 12
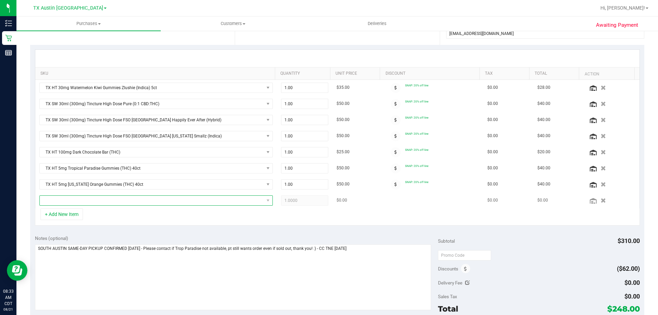
click at [102, 202] on span "NO DATA FOUND" at bounding box center [152, 201] width 224 height 10
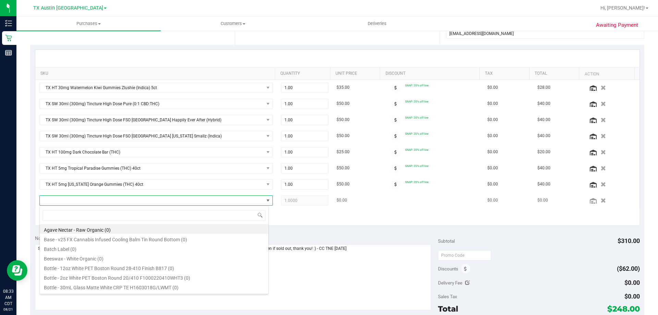
scroll to position [10, 227]
type input "green dream"
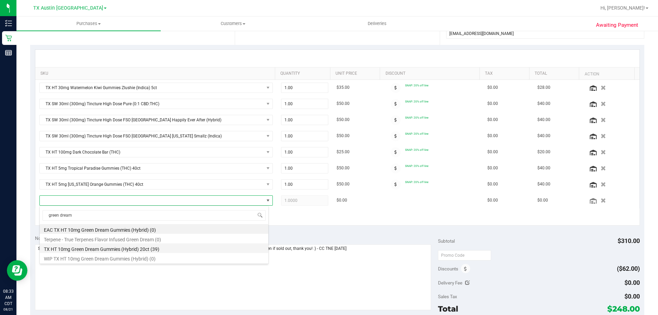
click at [99, 246] on li "TX HT 10mg Green Dream Gummies (Hybrid) 20ct (39)" at bounding box center [154, 248] width 229 height 10
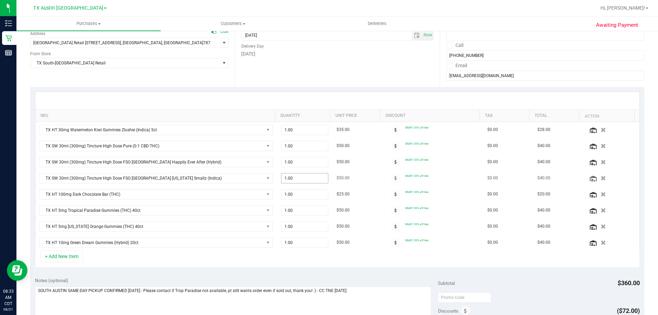
scroll to position [103, 0]
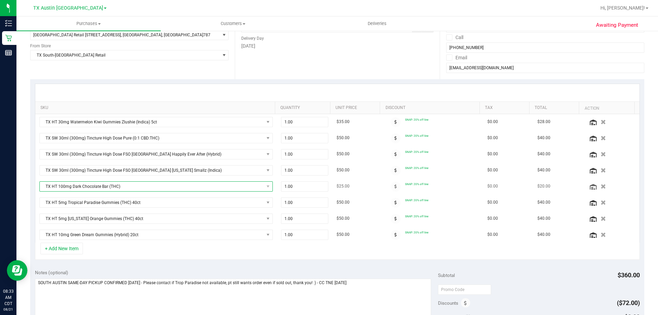
click at [144, 182] on span "TX HT 100mg Dark Chocolate Bar (THC)" at bounding box center [152, 187] width 224 height 10
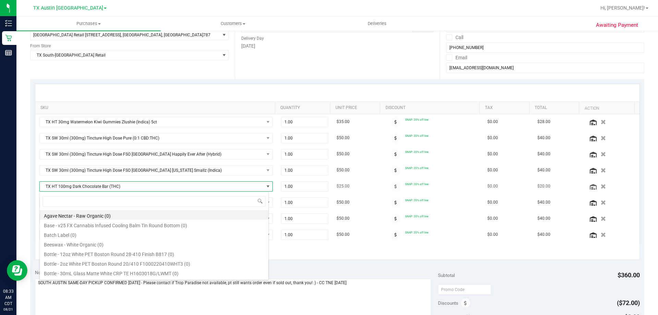
scroll to position [10, 227]
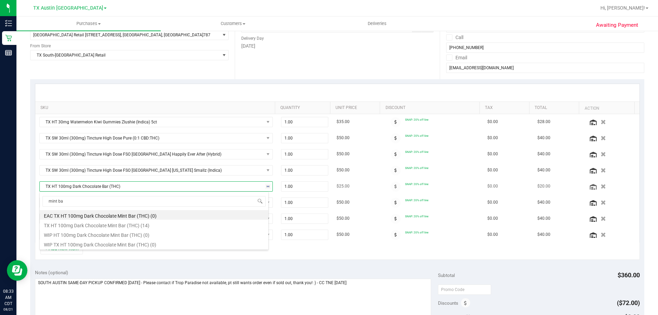
type input "mint bar"
click at [163, 224] on li "TX HT 100mg Dark Chocolate Mint Bar (THC) (14)" at bounding box center [154, 225] width 229 height 10
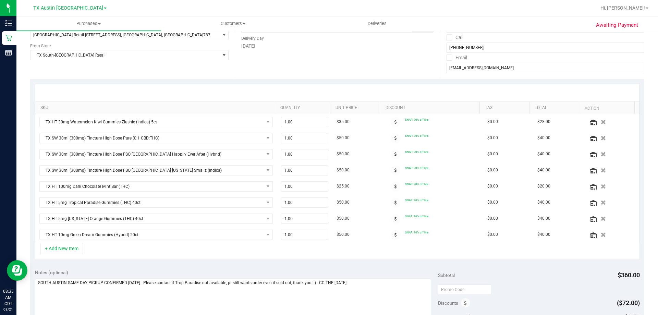
click at [126, 253] on div "+ Add New Item" at bounding box center [337, 251] width 605 height 17
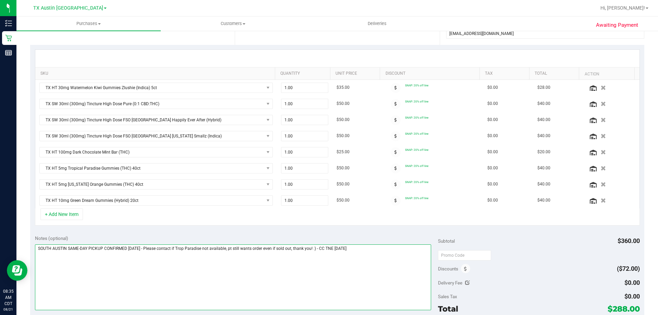
click at [380, 251] on textarea at bounding box center [233, 277] width 397 height 66
drag, startPoint x: 146, startPoint y: 248, endPoint x: 315, endPoint y: 247, distance: 169.7
click at [315, 247] on textarea at bounding box center [233, 277] width 397 height 66
click at [246, 253] on textarea at bounding box center [233, 277] width 397 height 66
click at [211, 250] on textarea at bounding box center [233, 277] width 397 height 66
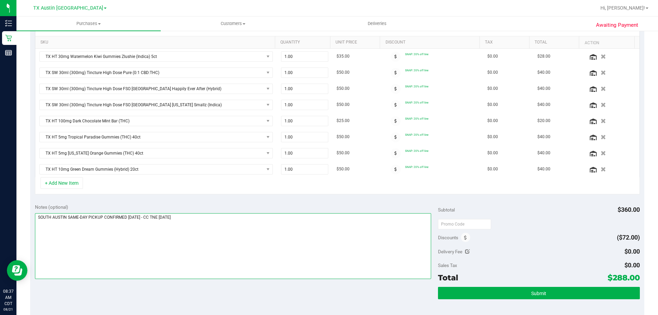
scroll to position [171, 0]
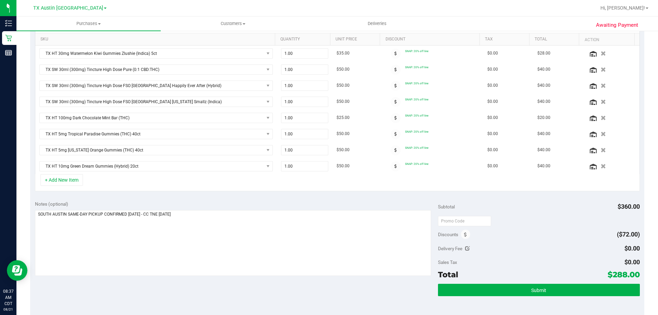
click at [163, 291] on div "Notes (optional) Subtotal $360.00 Discounts ($72.00) Delivery Fee $0.00 Sales T…" at bounding box center [337, 257] width 614 height 123
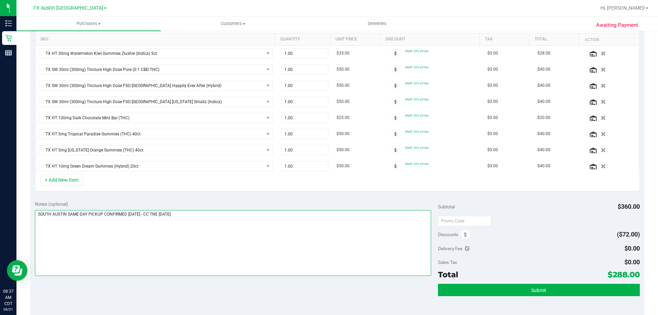
click at [203, 251] on textarea at bounding box center [233, 243] width 397 height 66
click at [211, 234] on textarea at bounding box center [233, 243] width 397 height 66
click at [213, 219] on textarea at bounding box center [233, 243] width 397 height 66
click at [208, 210] on textarea at bounding box center [233, 243] width 397 height 66
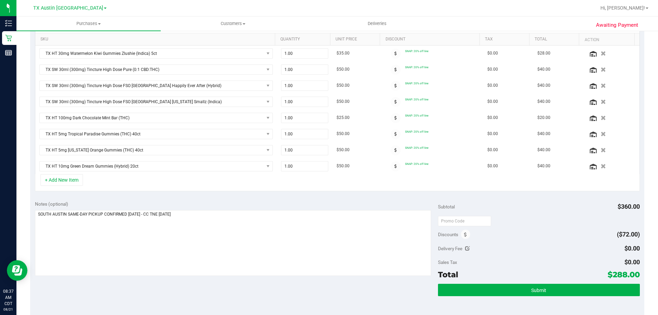
click at [234, 290] on div "Notes (optional) Subtotal $360.00 Discounts ($72.00) Delivery Fee $0.00 Sales T…" at bounding box center [337, 257] width 614 height 123
click at [217, 290] on div "Notes (optional) Subtotal $360.00 Discounts ($72.00) Delivery Fee $0.00 Sales T…" at bounding box center [337, 257] width 614 height 123
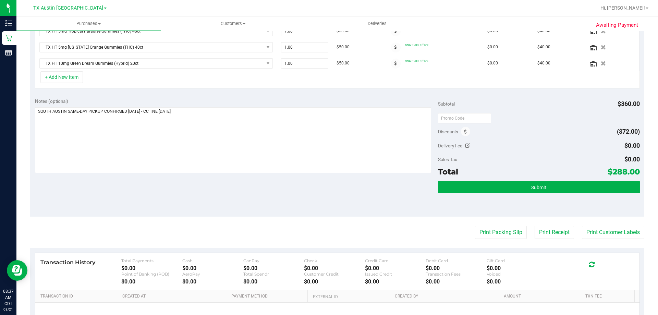
click at [191, 197] on div "Notes (optional) Subtotal $360.00 Discounts ($72.00) Delivery Fee $0.00 Sales T…" at bounding box center [337, 154] width 614 height 123
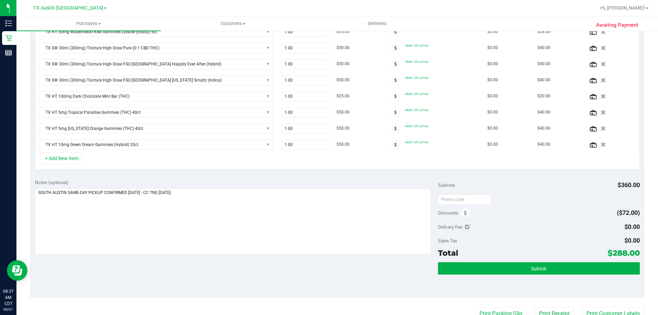
scroll to position [240, 0]
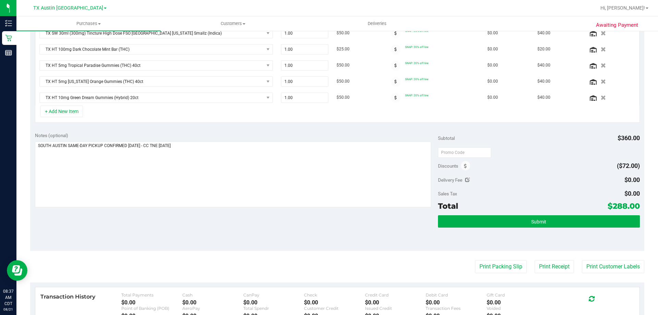
click at [194, 224] on div "Notes (optional) Subtotal $360.00 Discounts ($72.00) Delivery Fee $0.00 Sales T…" at bounding box center [337, 188] width 614 height 123
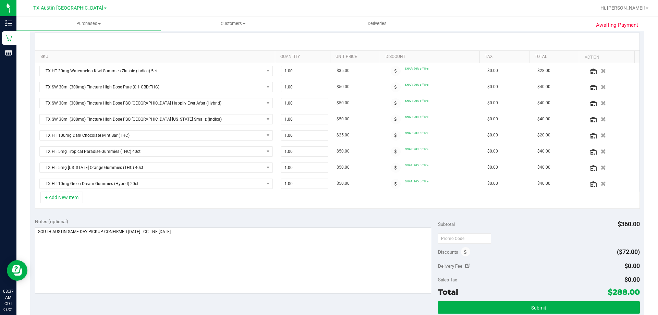
scroll to position [137, 0]
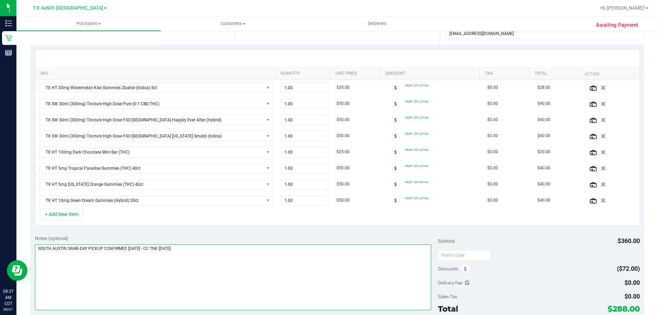
click at [240, 250] on textarea at bounding box center [233, 277] width 397 height 66
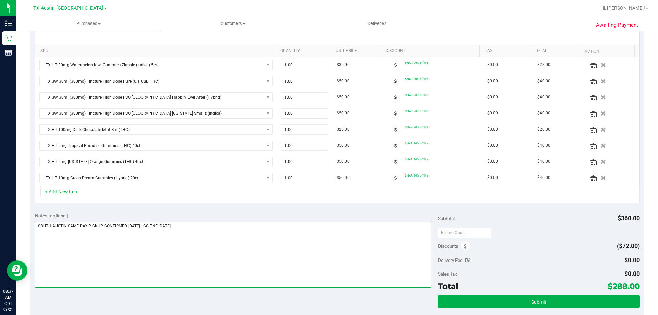
scroll to position [171, 0]
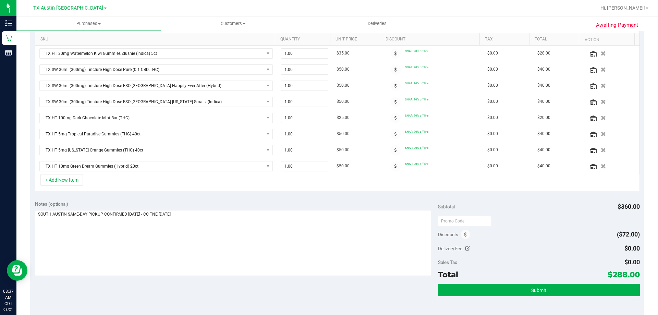
click at [181, 285] on div "Notes (optional) Subtotal $360.00 Discounts ($72.00) Delivery Fee $0.00 Sales T…" at bounding box center [337, 257] width 614 height 123
click at [204, 287] on div "Notes (optional) Subtotal $360.00 Discounts ($72.00) Delivery Fee $0.00 Sales T…" at bounding box center [337, 257] width 614 height 123
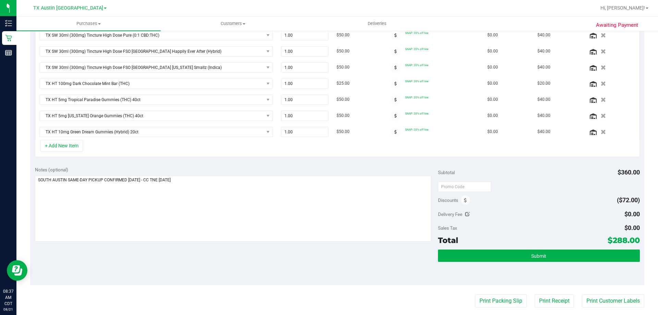
click at [212, 259] on div "Notes (optional) Subtotal $360.00 Discounts ($72.00) Delivery Fee $0.00 Sales T…" at bounding box center [337, 223] width 614 height 123
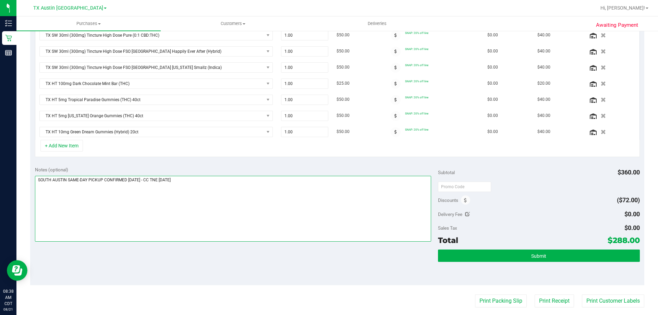
click at [218, 177] on textarea at bounding box center [233, 209] width 397 height 66
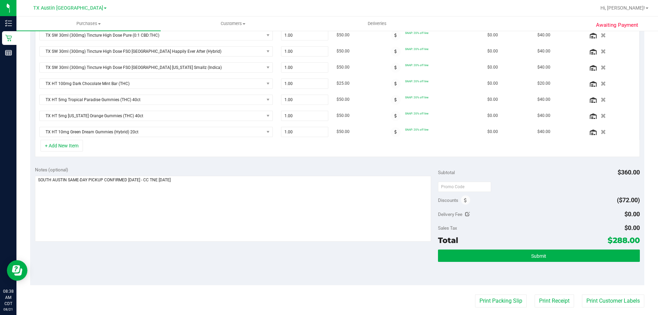
click at [212, 257] on div "Notes (optional) Subtotal $360.00 Discounts ($72.00) Delivery Fee $0.00 Sales T…" at bounding box center [337, 223] width 614 height 123
click at [208, 256] on div "Notes (optional) Subtotal $360.00 Discounts ($72.00) Delivery Fee $0.00 Sales T…" at bounding box center [337, 223] width 614 height 123
click at [178, 254] on div "Notes (optional) Subtotal $360.00 Discounts ($72.00) Delivery Fee $0.00 Sales T…" at bounding box center [337, 223] width 614 height 123
click at [247, 244] on div "Notes (optional) Subtotal $360.00 Discounts ($72.00) Delivery Fee $0.00 Sales T…" at bounding box center [337, 223] width 614 height 123
click at [241, 253] on div "Notes (optional) Subtotal $360.00 Discounts ($72.00) Delivery Fee $0.00 Sales T…" at bounding box center [337, 223] width 614 height 123
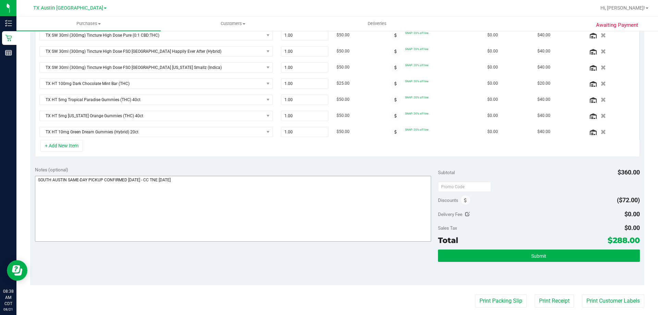
scroll to position [240, 0]
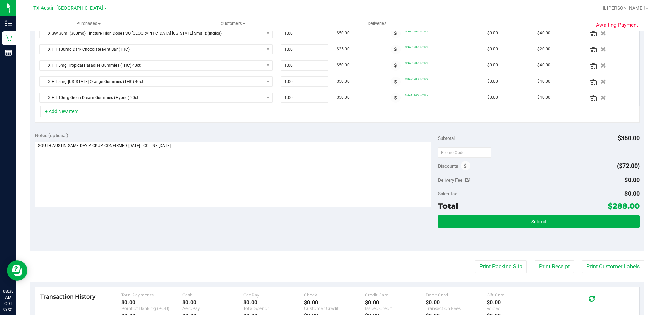
click at [223, 214] on div "Notes (optional) Subtotal $360.00 Discounts ($72.00) Delivery Fee $0.00 Sales T…" at bounding box center [337, 188] width 614 height 123
click at [195, 236] on div "Notes (optional) Subtotal $360.00 Discounts ($72.00) Delivery Fee $0.00 Sales T…" at bounding box center [337, 188] width 614 height 123
click at [202, 219] on div "Notes (optional) Subtotal $360.00 Discounts ($72.00) Delivery Fee $0.00 Sales T…" at bounding box center [337, 188] width 614 height 123
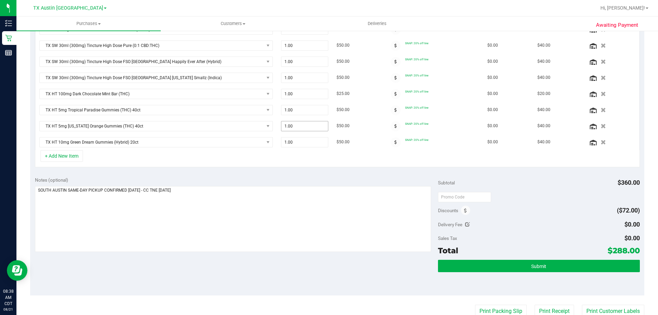
scroll to position [240, 0]
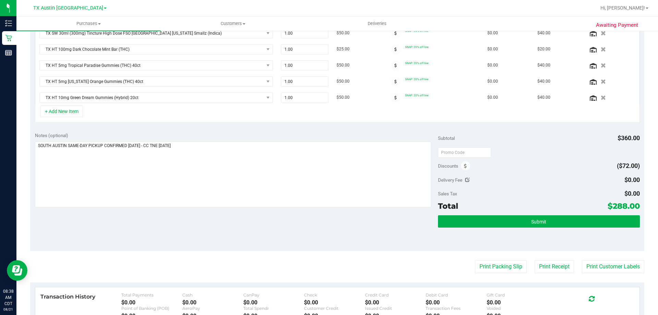
click at [208, 222] on div "Notes (optional) Subtotal $360.00 Discounts ($72.00) Delivery Fee $0.00 Sales T…" at bounding box center [337, 188] width 614 height 123
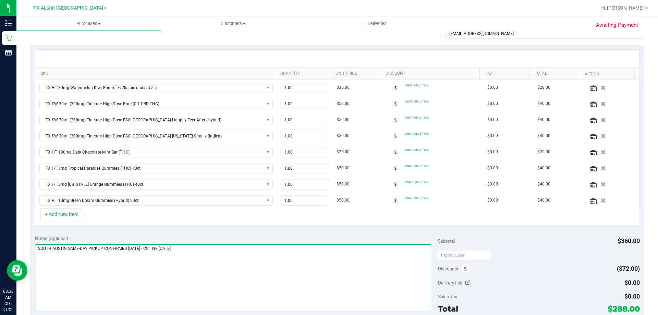
click at [208, 265] on textarea at bounding box center [233, 277] width 397 height 66
click at [212, 248] on textarea at bounding box center [233, 277] width 397 height 66
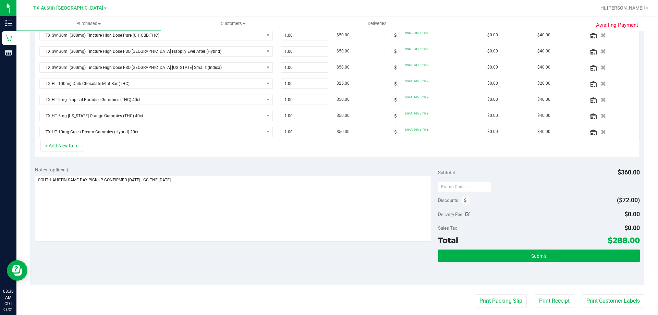
click at [161, 270] on div "Notes (optional) Subtotal $360.00 Discounts ($72.00) Delivery Fee $0.00 Sales T…" at bounding box center [337, 223] width 614 height 123
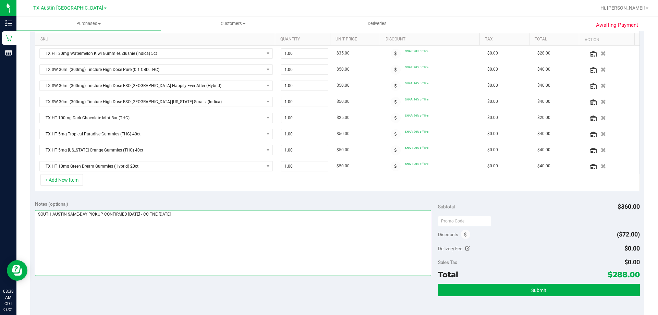
click at [212, 215] on textarea at bounding box center [233, 243] width 397 height 66
drag, startPoint x: 218, startPoint y: 212, endPoint x: 226, endPoint y: 217, distance: 9.4
click at [218, 212] on textarea at bounding box center [233, 243] width 397 height 66
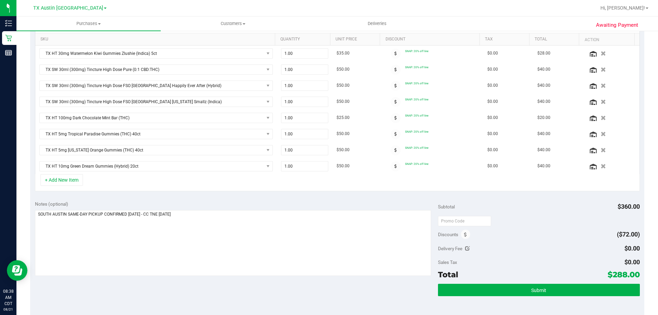
click at [148, 286] on div "Notes (optional) Subtotal $360.00 Discounts ($72.00) Delivery Fee $0.00 Sales T…" at bounding box center [337, 257] width 614 height 123
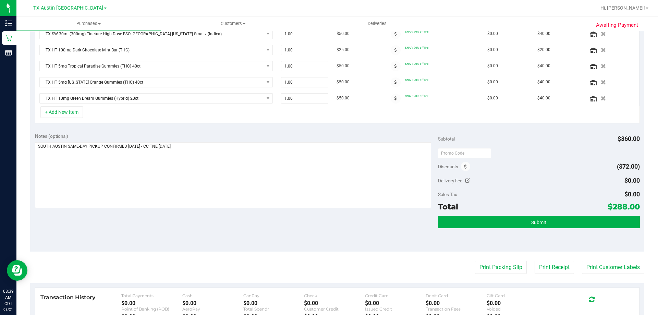
scroll to position [240, 0]
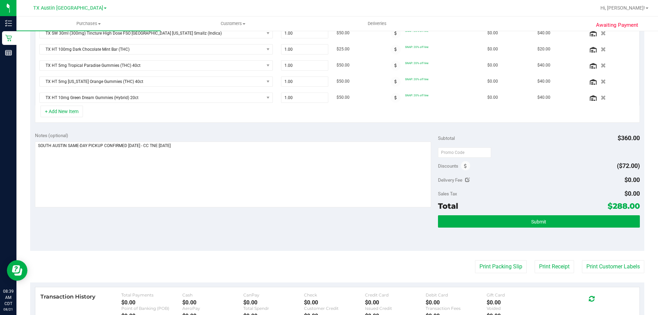
click at [120, 227] on div "Notes (optional) Subtotal $360.00 Discounts ($72.00) Delivery Fee $0.00 Sales T…" at bounding box center [337, 188] width 614 height 123
click at [120, 226] on div "Notes (optional) Subtotal $360.00 Discounts ($72.00) Delivery Fee $0.00 Sales T…" at bounding box center [337, 188] width 614 height 123
click at [122, 228] on div "Notes (optional) Subtotal $360.00 Discounts ($72.00) Delivery Fee $0.00 Sales T…" at bounding box center [337, 188] width 614 height 123
click at [163, 230] on div "Notes (optional) Subtotal $360.00 Discounts ($72.00) Delivery Fee $0.00 Sales T…" at bounding box center [337, 188] width 614 height 123
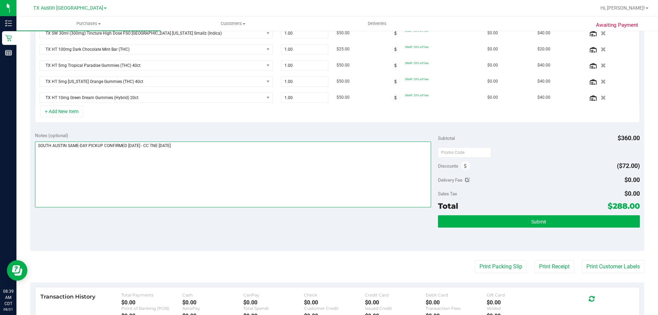
click at [242, 166] on textarea at bounding box center [233, 175] width 397 height 66
click at [232, 153] on textarea at bounding box center [233, 175] width 397 height 66
click at [220, 145] on textarea at bounding box center [233, 175] width 397 height 66
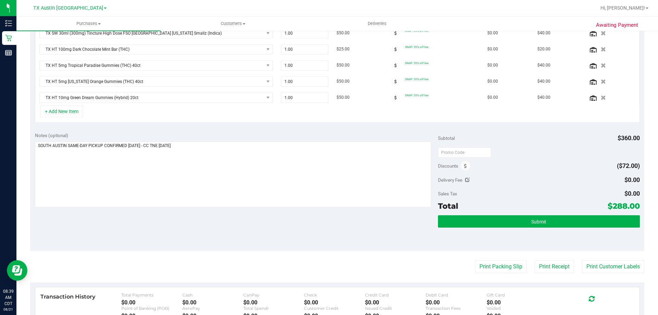
drag, startPoint x: 209, startPoint y: 240, endPoint x: 208, endPoint y: 227, distance: 13.1
click at [209, 237] on div "Notes (optional) Subtotal $360.00 Discounts ($72.00) Delivery Fee $0.00 Sales T…" at bounding box center [337, 188] width 614 height 123
drag, startPoint x: 606, startPoint y: 204, endPoint x: 620, endPoint y: 204, distance: 13.7
click at [620, 204] on span "$288.00" at bounding box center [624, 206] width 32 height 10
copy span "288"
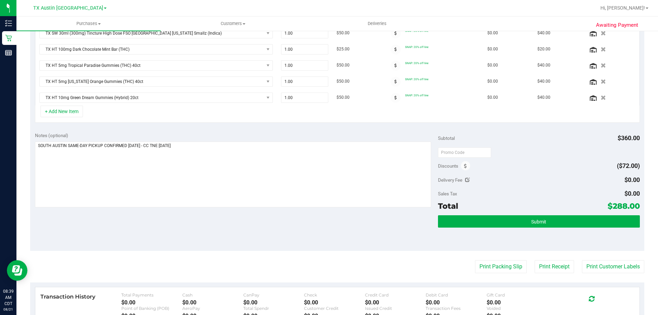
click at [322, 216] on div "Notes (optional) Subtotal $360.00 Discounts ($72.00) Delivery Fee $0.00 Sales T…" at bounding box center [337, 188] width 614 height 123
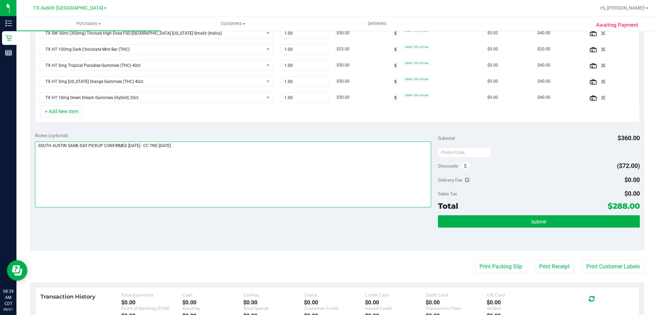
click at [251, 156] on textarea at bounding box center [233, 175] width 397 height 66
click at [233, 144] on textarea at bounding box center [233, 175] width 397 height 66
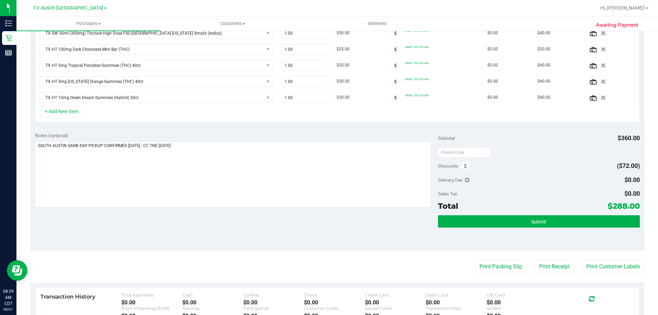
click at [232, 228] on div "Notes (optional) Subtotal $360.00 Discounts ($72.00) Delivery Fee $0.00 Sales T…" at bounding box center [337, 188] width 614 height 123
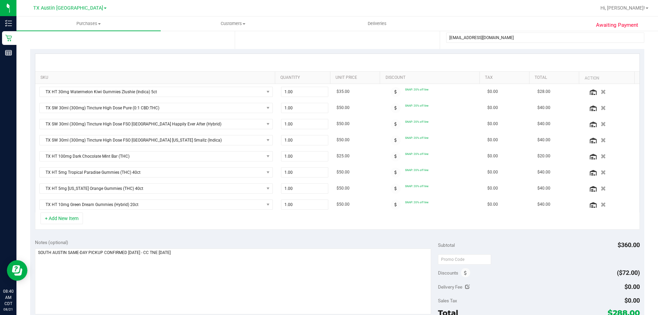
scroll to position [171, 0]
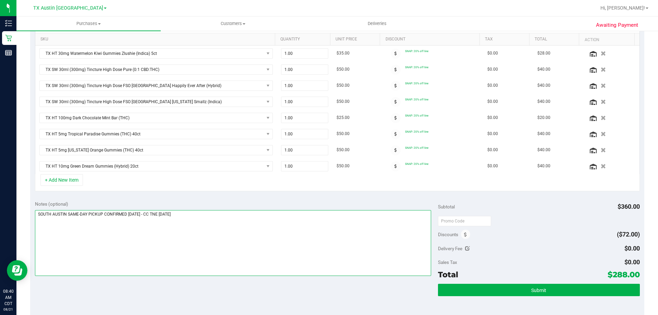
click at [143, 212] on textarea at bounding box center [233, 243] width 397 height 66
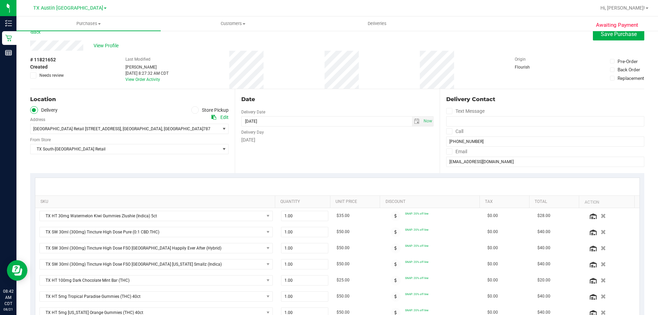
scroll to position [0, 0]
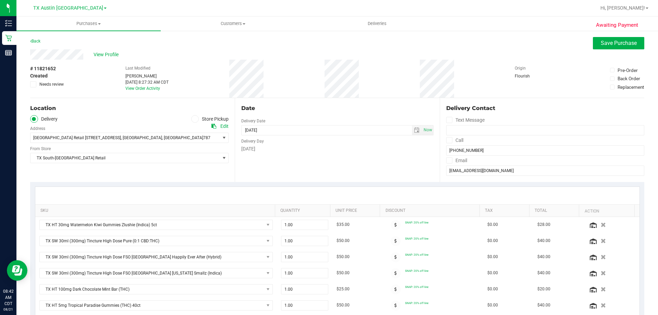
click at [33, 84] on icon at bounding box center [33, 84] width 4 height 0
click at [0, 0] on input "Needs review" at bounding box center [0, 0] width 0 height 0
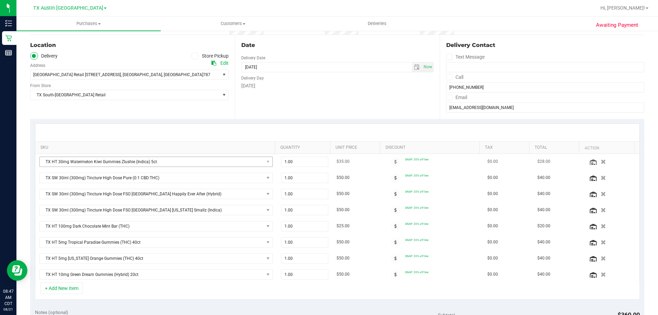
scroll to position [206, 0]
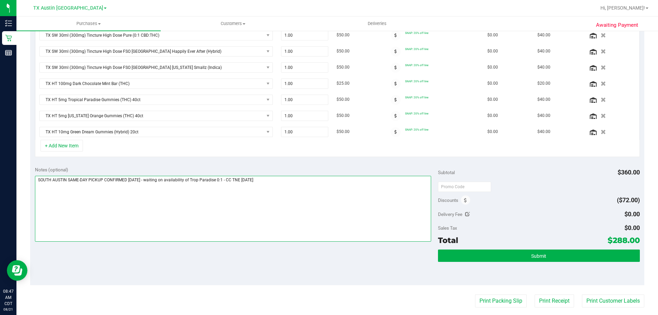
drag, startPoint x: 145, startPoint y: 181, endPoint x: 223, endPoint y: 179, distance: 78.2
click at [223, 179] on textarea at bounding box center [233, 209] width 397 height 66
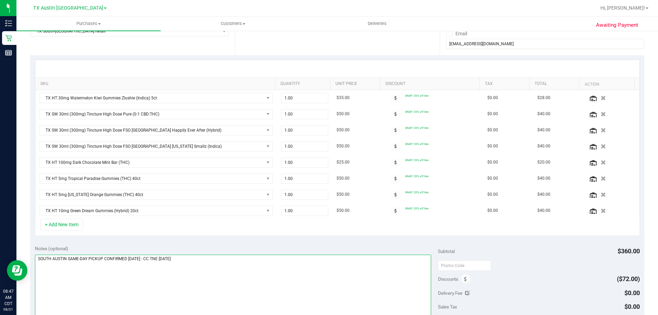
scroll to position [0, 0]
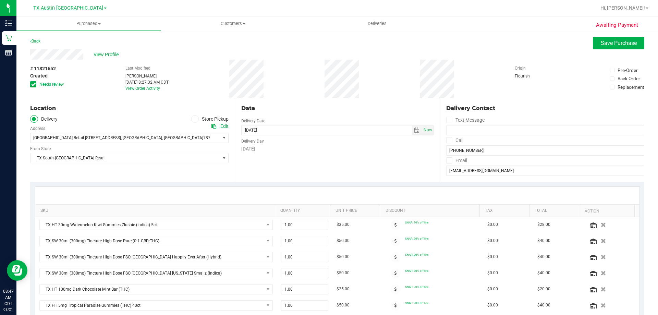
type textarea "SOUTH AUSTIN SAME-DAY PICKUP CONFIRMED 8/21/25 - CC TNE 08/21/2025"
click at [33, 84] on icon at bounding box center [33, 84] width 4 height 0
click at [0, 0] on input "Needs review" at bounding box center [0, 0] width 0 height 0
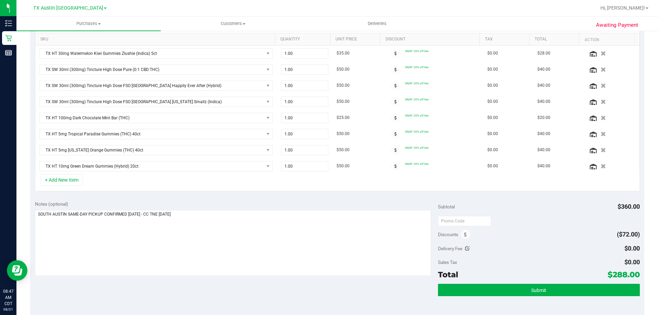
click at [527, 297] on div "Submit" at bounding box center [539, 299] width 202 height 31
click at [531, 288] on span "Submit" at bounding box center [538, 290] width 15 height 5
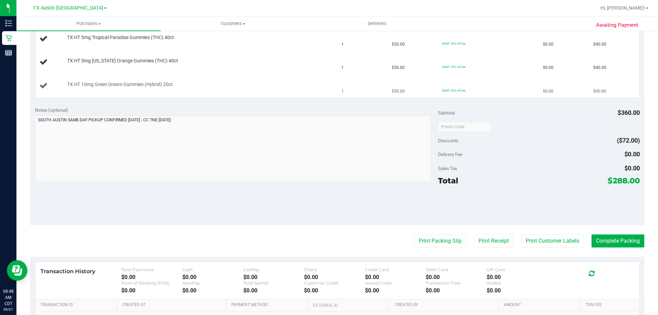
scroll to position [343, 0]
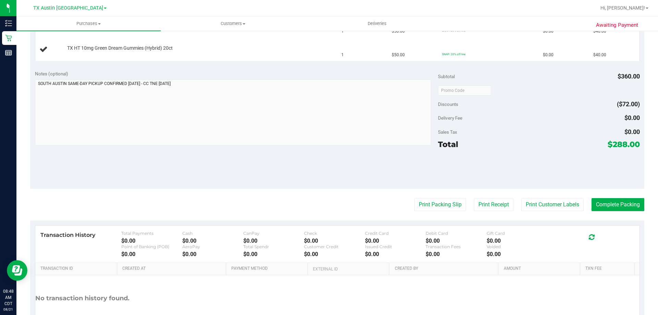
drag, startPoint x: 606, startPoint y: 144, endPoint x: 633, endPoint y: 145, distance: 26.4
click at [633, 145] on span "$288.00" at bounding box center [624, 144] width 32 height 10
click at [579, 168] on div at bounding box center [539, 169] width 202 height 31
drag, startPoint x: 607, startPoint y: 143, endPoint x: 633, endPoint y: 145, distance: 26.8
click at [633, 145] on span "$288.00" at bounding box center [624, 144] width 32 height 10
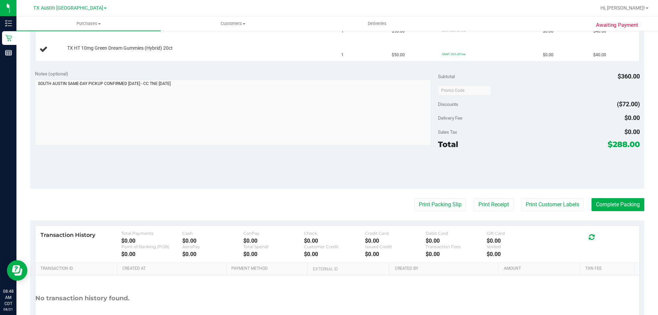
click at [630, 157] on div at bounding box center [539, 169] width 202 height 31
drag, startPoint x: 607, startPoint y: 143, endPoint x: 634, endPoint y: 146, distance: 27.2
click at [634, 146] on span "$288.00" at bounding box center [624, 144] width 32 height 10
click at [591, 169] on div at bounding box center [539, 169] width 202 height 31
drag, startPoint x: 626, startPoint y: 145, endPoint x: 633, endPoint y: 145, distance: 7.2
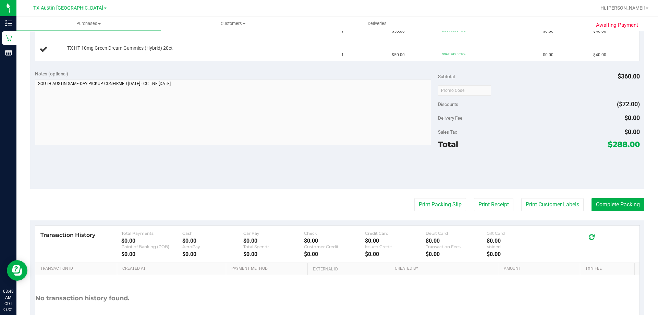
click at [633, 145] on span "$288.00" at bounding box center [624, 144] width 32 height 10
click at [615, 162] on div at bounding box center [539, 169] width 202 height 31
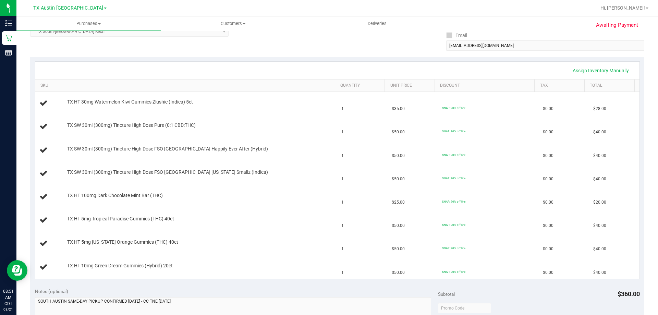
scroll to position [34, 0]
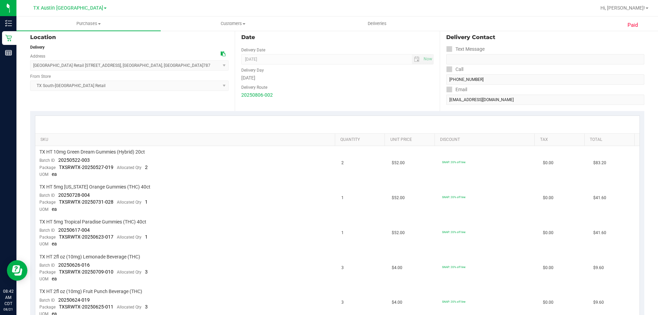
scroll to position [34, 0]
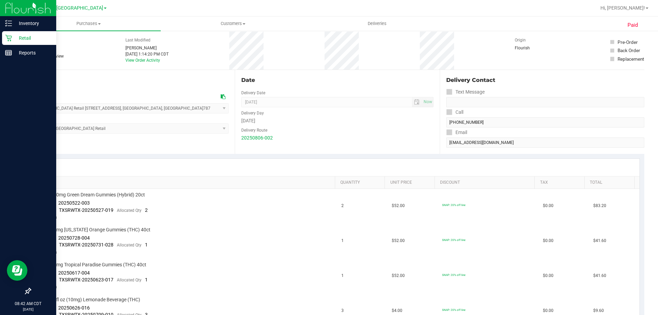
click at [16, 36] on p "Retail" at bounding box center [32, 38] width 41 height 8
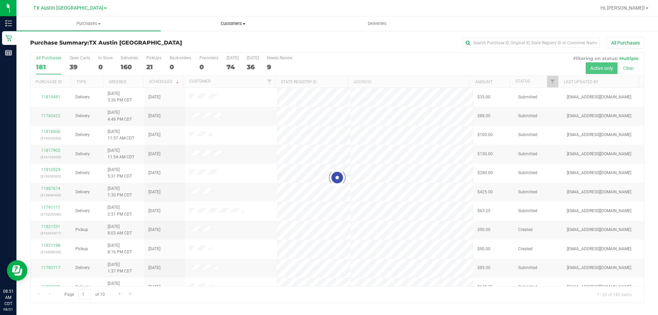
click at [234, 22] on span "Customers" at bounding box center [233, 24] width 144 height 6
click at [224, 43] on li "All customers" at bounding box center [233, 41] width 144 height 8
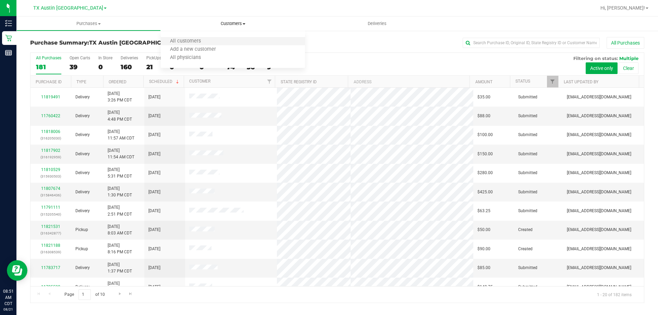
click at [210, 42] on li "All customers" at bounding box center [233, 41] width 144 height 8
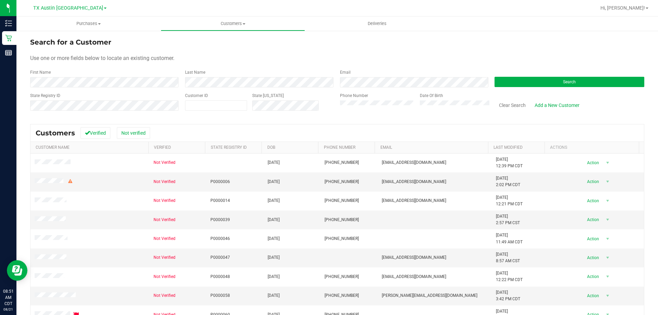
click at [374, 97] on div "Phone Number" at bounding box center [377, 105] width 75 height 24
drag, startPoint x: 505, startPoint y: 83, endPoint x: 455, endPoint y: 64, distance: 52.9
click at [505, 82] on button "Search" at bounding box center [570, 82] width 150 height 10
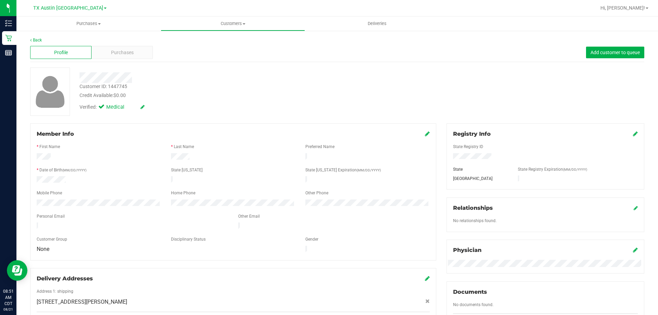
click at [48, 175] on div at bounding box center [233, 176] width 393 height 2
click at [49, 175] on div at bounding box center [233, 176] width 393 height 2
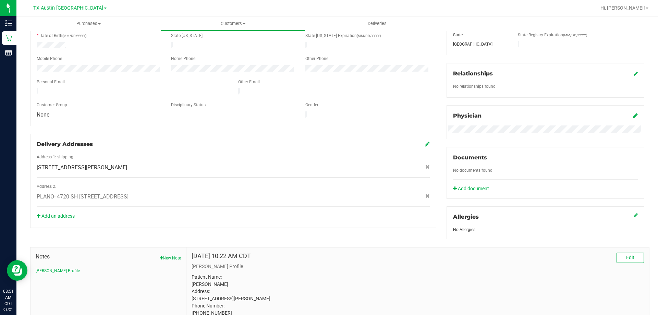
scroll to position [199, 0]
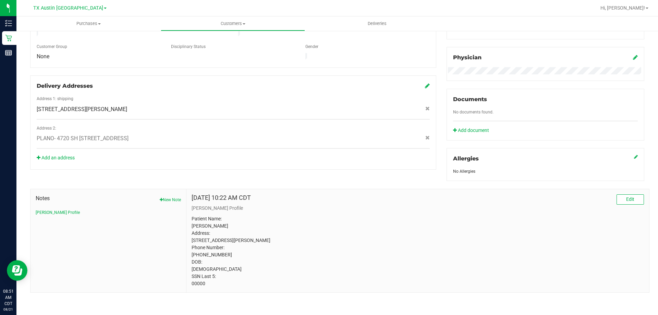
click at [192, 285] on p "Patient Name: Shara Raquel Nichols Address: 10013 Hope Dr Apt 15208 Rowlett, TX…" at bounding box center [418, 251] width 452 height 72
copy p "00000"
click at [71, 8] on span "TX Austin [GEOGRAPHIC_DATA]" at bounding box center [68, 8] width 70 height 6
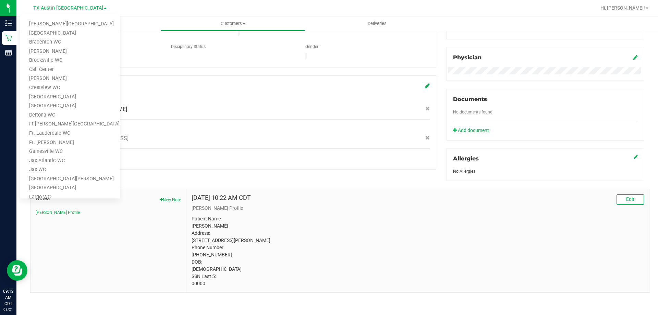
click at [59, 65] on link "Call Center" at bounding box center [70, 69] width 100 height 9
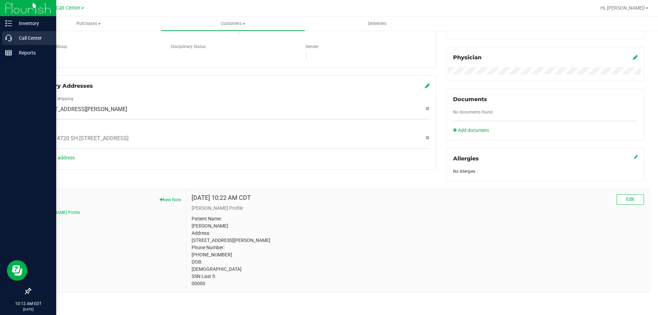
click at [29, 36] on p "Call Center" at bounding box center [32, 38] width 41 height 8
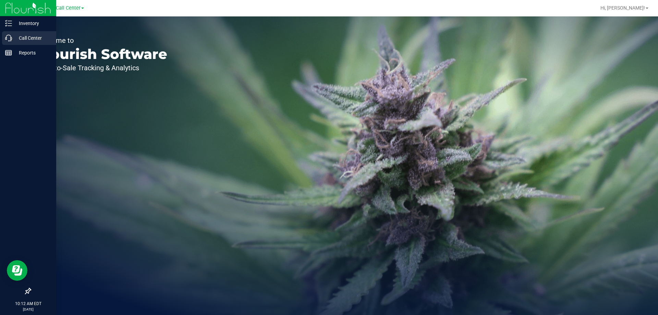
click at [22, 35] on p "Call Center" at bounding box center [32, 38] width 41 height 8
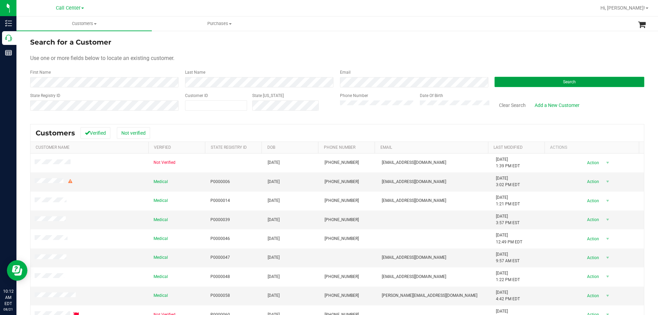
click at [513, 81] on button "Search" at bounding box center [570, 82] width 150 height 10
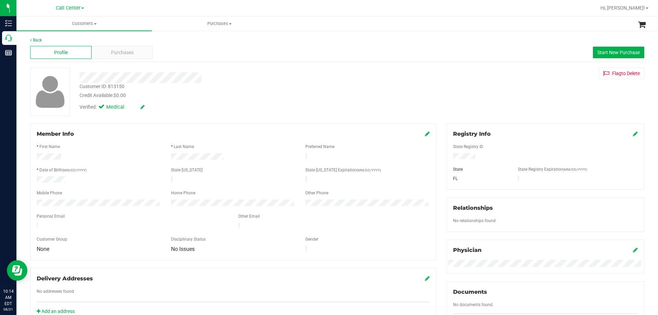
click at [336, 106] on div "Verified: Medical" at bounding box center [230, 106] width 312 height 15
click at [316, 99] on div "Credit Available: $0.00" at bounding box center [231, 95] width 302 height 7
click at [308, 98] on div "Credit Available: $0.00" at bounding box center [231, 95] width 302 height 7
click at [369, 57] on div "Profile Purchases Start New Purchase" at bounding box center [337, 52] width 614 height 19
click at [253, 78] on div at bounding box center [230, 77] width 312 height 11
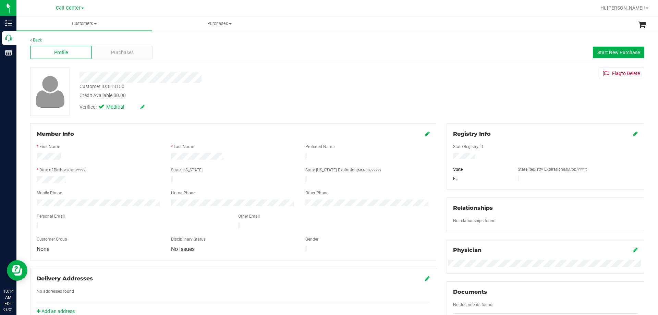
click at [254, 78] on div at bounding box center [230, 77] width 312 height 11
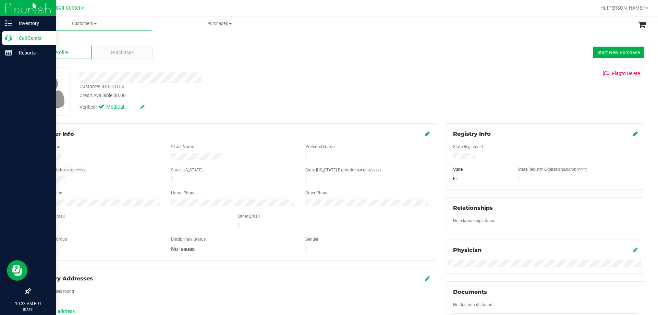
click at [16, 37] on p "Call Center" at bounding box center [32, 38] width 41 height 8
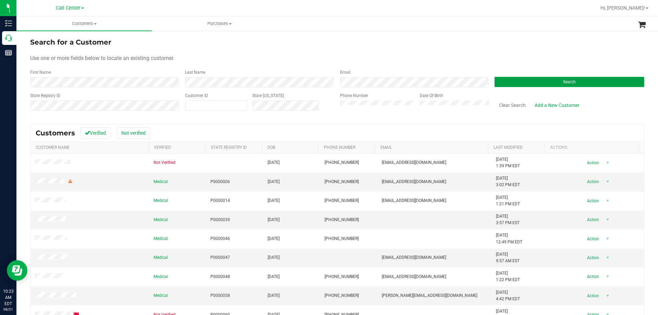
click at [534, 80] on button "Search" at bounding box center [570, 82] width 150 height 10
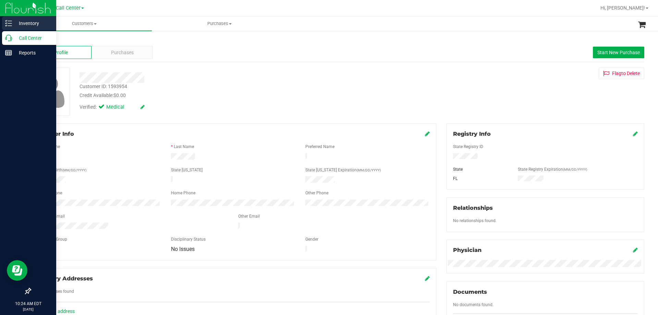
click at [16, 23] on p "Inventory" at bounding box center [32, 23] width 41 height 8
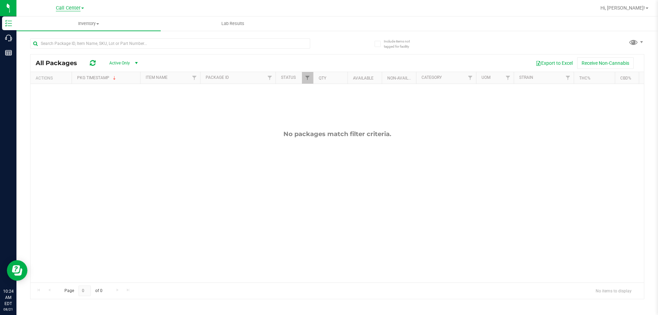
click at [76, 5] on span "Call Center" at bounding box center [68, 8] width 25 height 6
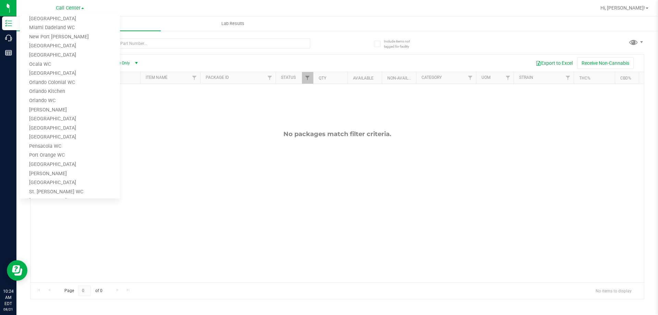
scroll to position [301, 0]
click at [63, 47] on link "Pensacola WC" at bounding box center [70, 51] width 100 height 9
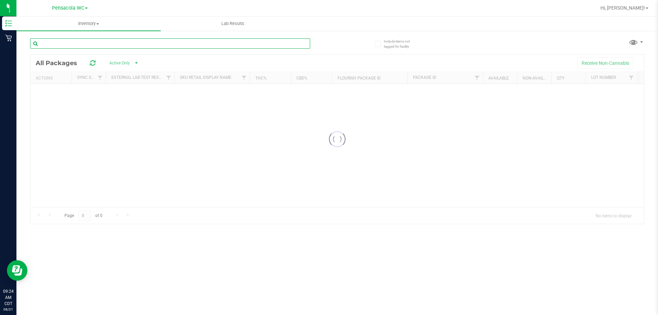
click at [88, 43] on input "text" at bounding box center [170, 43] width 280 height 10
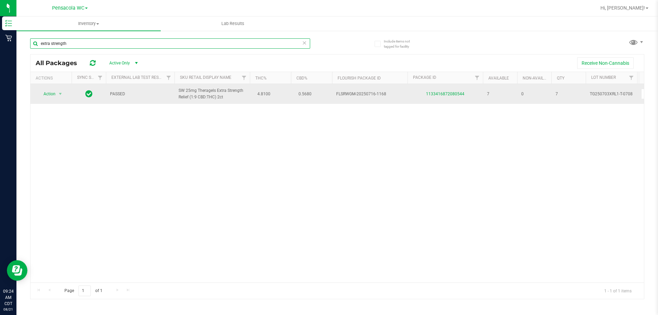
type input "extra strength"
drag, startPoint x: 178, startPoint y: 90, endPoint x: 226, endPoint y: 101, distance: 49.5
click at [226, 101] on td "SW 25mg Theragels Extra Strength Relief (1:9 CBD:THC) 2ct" at bounding box center [211, 94] width 75 height 20
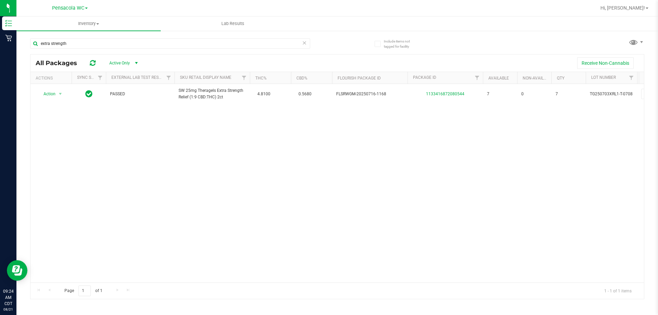
click at [233, 136] on div "Action Action Global inventory Package audit log Print package label Print prod…" at bounding box center [338, 183] width 614 height 198
click at [79, 7] on span "Pensacola WC" at bounding box center [68, 8] width 32 height 6
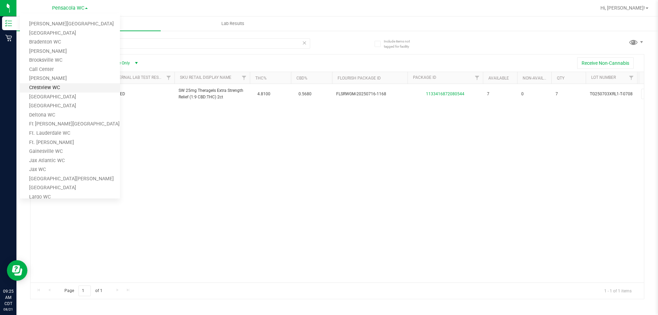
click at [67, 85] on link "Crestview WC" at bounding box center [70, 87] width 100 height 9
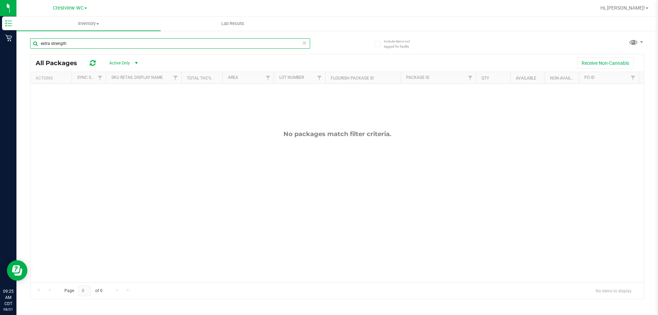
click at [97, 42] on input "extra strength" at bounding box center [170, 43] width 280 height 10
type input "e"
click at [58, 41] on input "extra strength" at bounding box center [170, 43] width 280 height 10
type input "e"
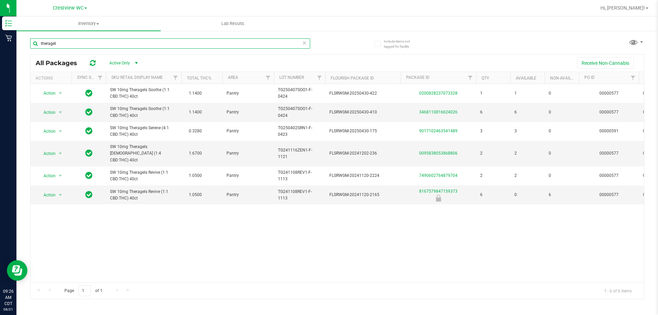
type input "theragel"
click at [73, 7] on span "Crestview WC" at bounding box center [68, 8] width 31 height 6
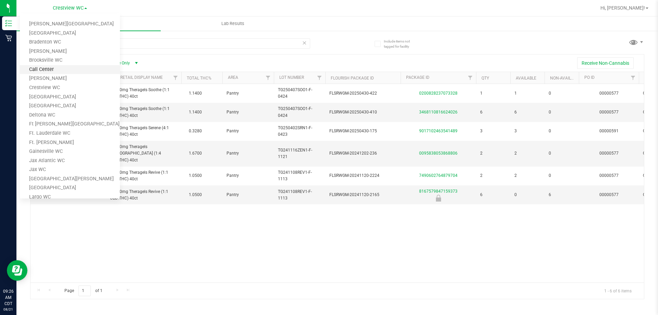
click at [52, 70] on link "Call Center" at bounding box center [70, 69] width 100 height 9
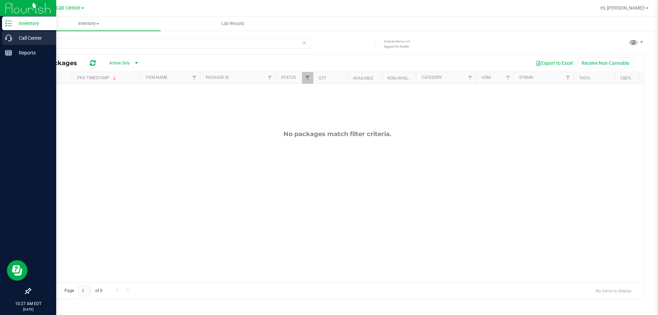
click at [7, 35] on icon at bounding box center [8, 38] width 7 height 7
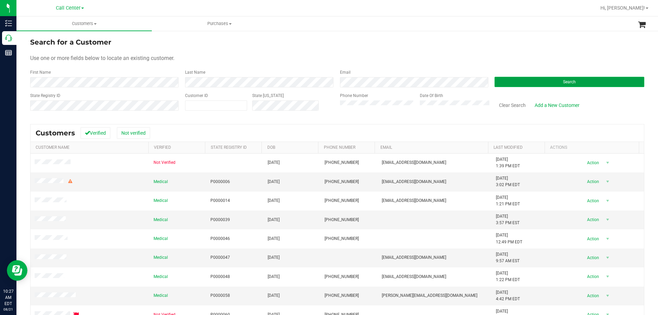
click at [541, 81] on button "Search" at bounding box center [570, 82] width 150 height 10
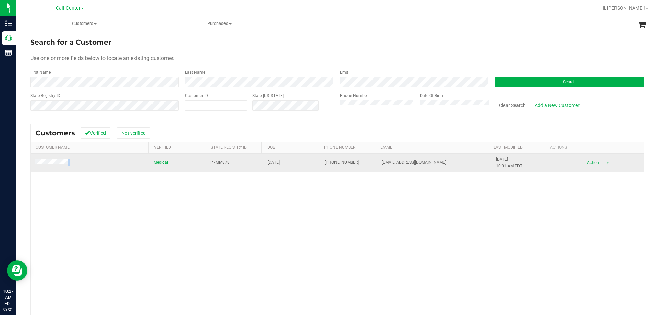
drag, startPoint x: 72, startPoint y: 162, endPoint x: 32, endPoint y: 166, distance: 40.3
click at [32, 166] on td at bounding box center [90, 163] width 119 height 19
copy span
click at [403, 161] on span "shanaschmidt75@gmail.com" at bounding box center [414, 162] width 64 height 7
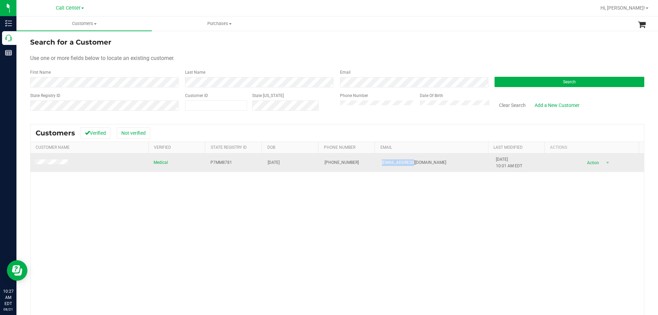
click at [403, 161] on span "shanaschmidt75@gmail.com" at bounding box center [414, 162] width 64 height 7
copy span "shanaschmidt75@gmail.com"
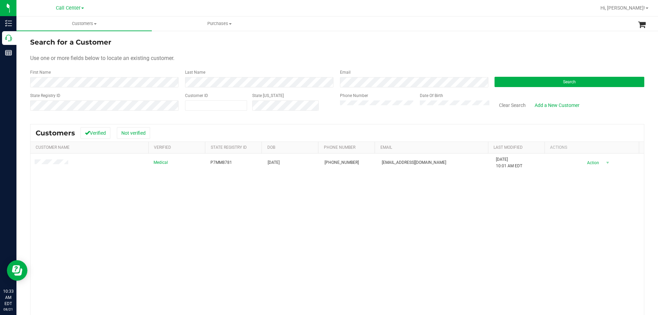
click at [274, 107] on div "State Registry ID Customer ID State ID Phone Number Date Of Birth Clear Search …" at bounding box center [337, 105] width 614 height 24
click at [536, 84] on button "Search" at bounding box center [570, 82] width 150 height 10
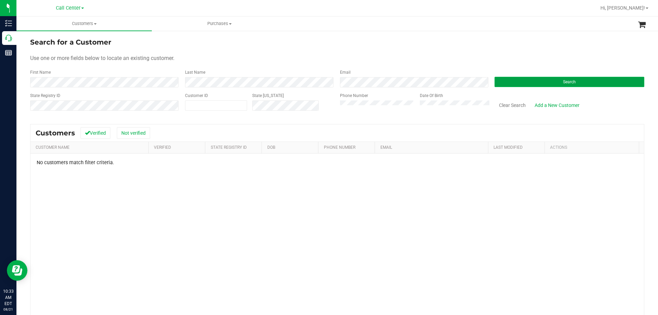
click at [532, 82] on button "Search" at bounding box center [570, 82] width 150 height 10
click at [497, 104] on button "Clear Search" at bounding box center [513, 105] width 36 height 12
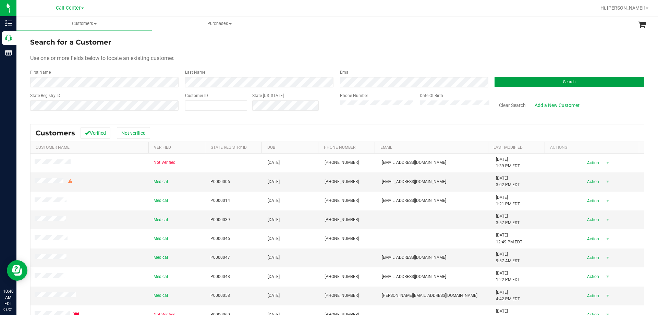
click at [517, 82] on button "Search" at bounding box center [570, 82] width 150 height 10
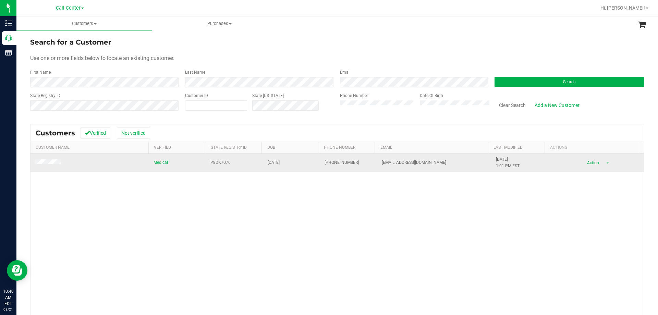
click at [215, 163] on span "P8DK7076" at bounding box center [220, 162] width 20 height 7
copy span "P8DK7076"
click at [287, 160] on td "10/24/1964" at bounding box center [292, 163] width 57 height 19
click at [287, 159] on td "10/24/1964" at bounding box center [292, 163] width 57 height 19
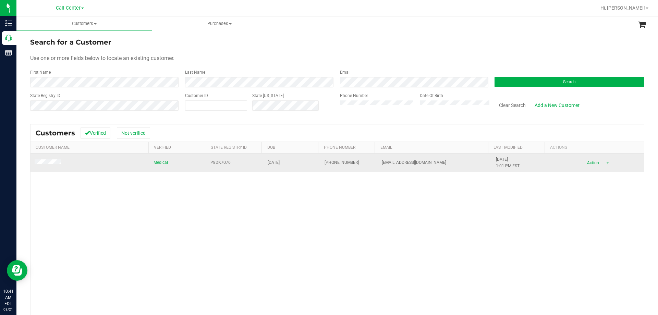
click at [279, 160] on span "10/24/1964" at bounding box center [274, 162] width 12 height 7
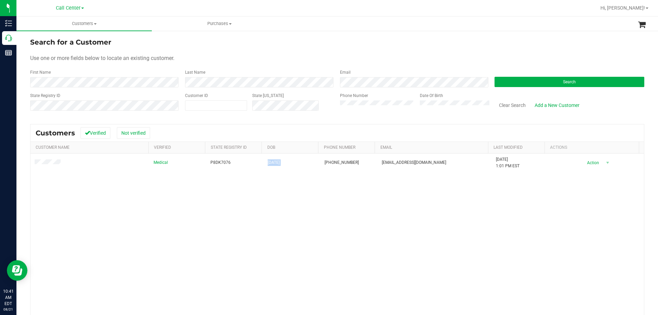
copy span "10/24/1964"
drag, startPoint x: 71, startPoint y: 166, endPoint x: 27, endPoint y: 165, distance: 43.5
click at [27, 165] on div "Search for a Customer Use one or more fields below to locate an existing custom…" at bounding box center [337, 202] width 642 height 345
copy table
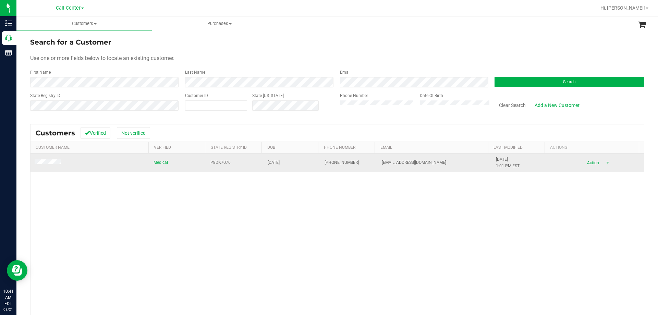
click at [408, 163] on span "kathook24@yahoo.com" at bounding box center [414, 162] width 64 height 7
copy span "kathook24@yahoo.com"
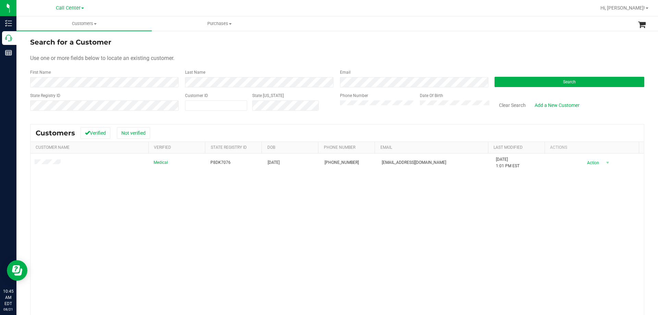
click at [277, 109] on div "State Registry ID Customer ID State ID Phone Number Date Of Birth Clear Search …" at bounding box center [337, 105] width 614 height 24
click at [552, 81] on button "Search" at bounding box center [570, 82] width 150 height 10
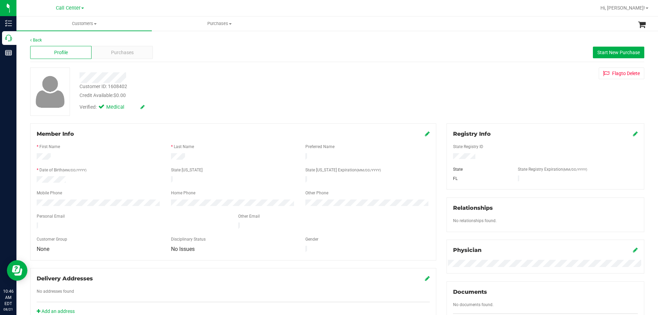
click at [251, 113] on div "Verified: Medical" at bounding box center [230, 106] width 312 height 15
click at [141, 56] on div "Purchases" at bounding box center [122, 52] width 61 height 13
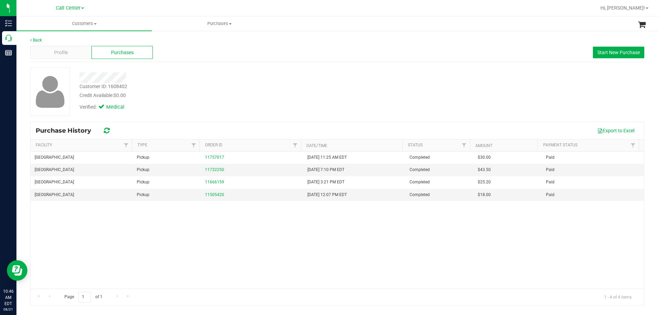
click at [300, 94] on div "Credit Available: $0.00" at bounding box center [231, 95] width 302 height 7
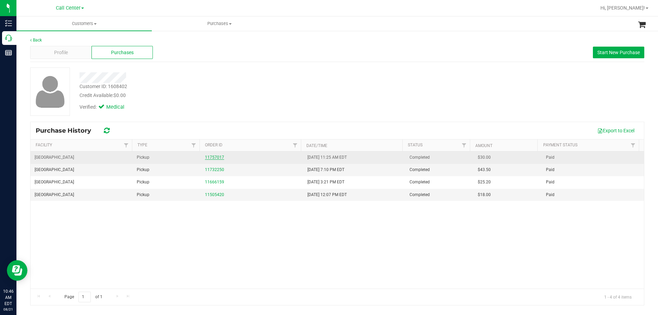
click at [216, 155] on link "11757017" at bounding box center [214, 157] width 19 height 5
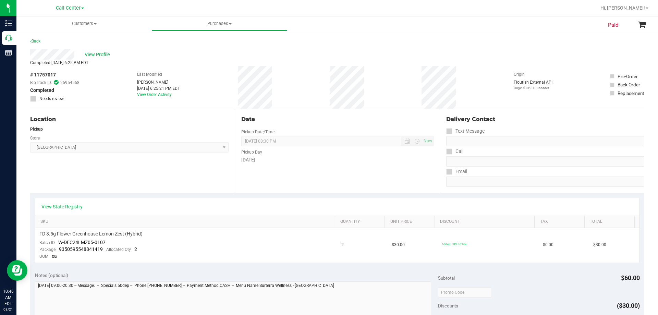
click at [212, 51] on div "View Profile" at bounding box center [337, 54] width 614 height 10
click at [174, 69] on div "Last Modified Spencer Matosky Aug 8, 2025 6:25:21 PM EDT View Order Activity" at bounding box center [158, 87] width 43 height 43
click at [348, 92] on div "# 11757017 BioTrack ID: 25954568 Completed Needs review Last Modified Spencer M…" at bounding box center [337, 87] width 614 height 43
click at [368, 89] on div "# 11757017 BioTrack ID: 25954568 Completed Needs review Last Modified Spencer M…" at bounding box center [337, 87] width 614 height 43
drag, startPoint x: 125, startPoint y: 75, endPoint x: 369, endPoint y: 92, distance: 245.3
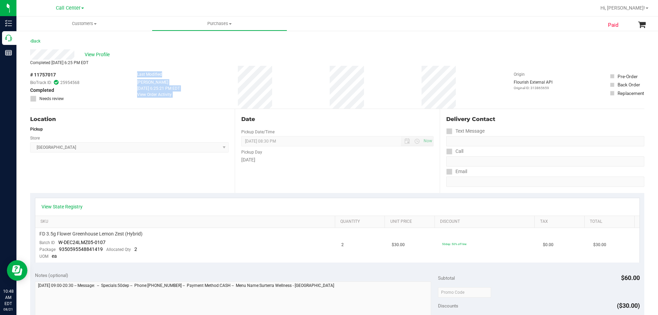
click at [369, 92] on div "# 11757017 BioTrack ID: 25954568 Completed Needs review Last Modified Spencer M…" at bounding box center [337, 87] width 614 height 43
click at [363, 89] on div "# 11757017 BioTrack ID: 25954568 Completed Needs review Last Modified Spencer M…" at bounding box center [337, 87] width 614 height 43
drag, startPoint x: 132, startPoint y: 75, endPoint x: 371, endPoint y: 81, distance: 239.0
click at [371, 81] on div "# 11757017 BioTrack ID: 25954568 Completed Needs review Last Modified Spencer M…" at bounding box center [337, 87] width 614 height 43
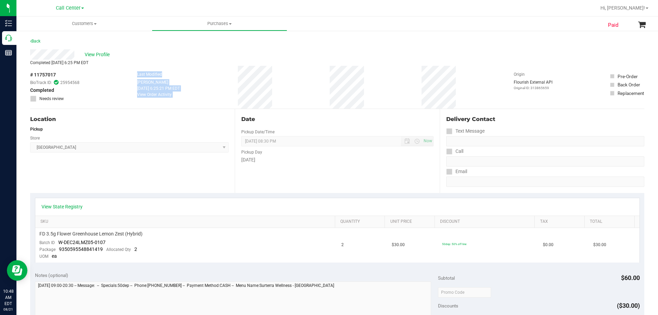
click at [371, 81] on div "# 11757017 BioTrack ID: 25954568 Completed Needs review Last Modified Spencer M…" at bounding box center [337, 87] width 614 height 43
click at [365, 89] on div "# 11757017 BioTrack ID: 25954568 Completed Needs review Last Modified Spencer M…" at bounding box center [337, 87] width 614 height 43
click at [166, 68] on div "Last Modified Spencer Matosky Aug 8, 2025 6:25:21 PM EDT View Order Activity" at bounding box center [158, 87] width 43 height 43
drag, startPoint x: 126, startPoint y: 74, endPoint x: 376, endPoint y: 83, distance: 250.0
click at [376, 83] on div "# 11757017 BioTrack ID: 25954568 Completed Needs review Last Modified Spencer M…" at bounding box center [337, 87] width 614 height 43
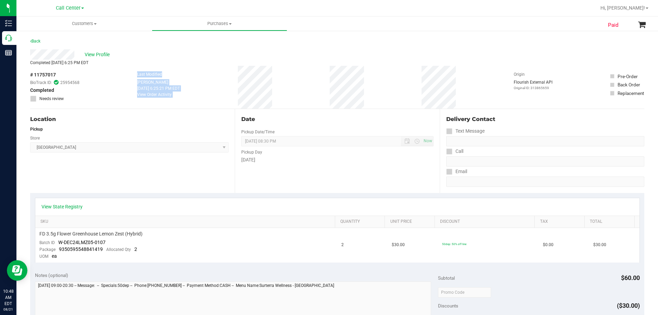
click at [376, 84] on div "# 11757017 BioTrack ID: 25954568 Completed Needs review Last Modified Spencer M…" at bounding box center [337, 87] width 614 height 43
drag, startPoint x: 126, startPoint y: 72, endPoint x: 393, endPoint y: 90, distance: 267.6
click at [393, 90] on div "# 11757017 BioTrack ID: 25954568 Completed Needs review Last Modified Spencer M…" at bounding box center [337, 87] width 614 height 43
drag, startPoint x: 130, startPoint y: 75, endPoint x: 379, endPoint y: 89, distance: 248.9
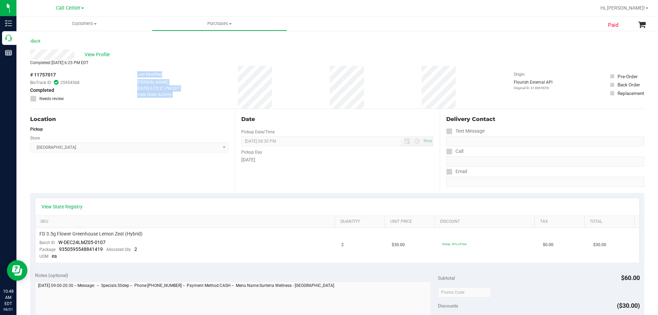
click at [379, 89] on div "# 11757017 BioTrack ID: 25954568 Completed Needs review Last Modified Spencer M…" at bounding box center [337, 87] width 614 height 43
drag, startPoint x: 126, startPoint y: 76, endPoint x: 372, endPoint y: 88, distance: 246.4
click at [372, 88] on div "# 11757017 BioTrack ID: 25954568 Completed Needs review Last Modified Spencer M…" at bounding box center [337, 87] width 614 height 43
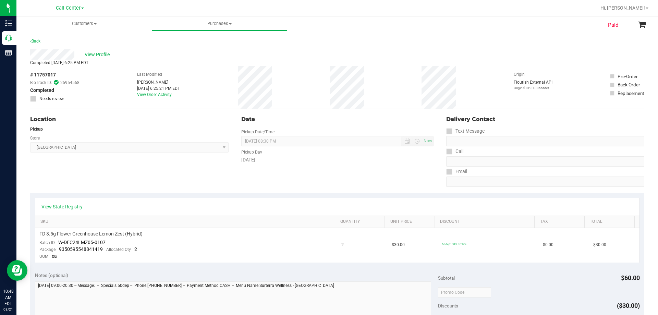
click at [168, 65] on div "Completed Aug 8, 2025 6:25 PM EDT" at bounding box center [337, 63] width 614 height 6
drag, startPoint x: 128, startPoint y: 72, endPoint x: 382, endPoint y: 86, distance: 255.0
click at [382, 86] on div "# 11757017 BioTrack ID: 25954568 Completed Needs review Last Modified Spencer M…" at bounding box center [337, 87] width 614 height 43
drag, startPoint x: 126, startPoint y: 70, endPoint x: 396, endPoint y: 86, distance: 269.9
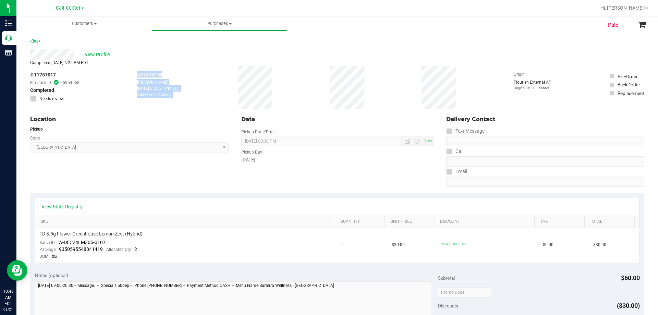
click at [396, 86] on div "# 11757017 BioTrack ID: 25954568 Completed Needs review Last Modified Spencer M…" at bounding box center [337, 87] width 614 height 43
click at [392, 87] on div "# 11757017 BioTrack ID: 25954568 Completed Needs review Last Modified Spencer M…" at bounding box center [337, 87] width 614 height 43
drag, startPoint x: 127, startPoint y: 74, endPoint x: 374, endPoint y: 87, distance: 246.8
click at [374, 87] on div "# 11757017 BioTrack ID: 25954568 Completed Needs review Last Modified Spencer M…" at bounding box center [337, 87] width 614 height 43
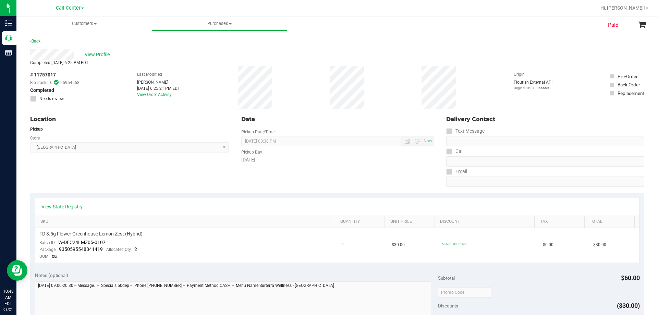
click at [374, 87] on div "# 11757017 BioTrack ID: 25954568 Completed Needs review Last Modified Spencer M…" at bounding box center [337, 87] width 614 height 43
drag, startPoint x: 123, startPoint y: 77, endPoint x: 393, endPoint y: 86, distance: 269.9
click at [393, 86] on div "# 11757017 BioTrack ID: 25954568 Completed Needs review Last Modified Spencer M…" at bounding box center [337, 87] width 614 height 43
click at [350, 91] on div "# 11757017 BioTrack ID: 25954568 Completed Needs review Last Modified Spencer M…" at bounding box center [337, 87] width 614 height 43
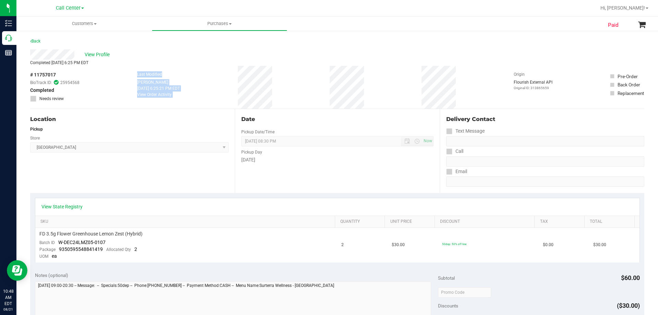
drag, startPoint x: 133, startPoint y: 75, endPoint x: 380, endPoint y: 94, distance: 247.5
click at [380, 94] on div "# 11757017 BioTrack ID: 25954568 Completed Needs review Last Modified Spencer M…" at bounding box center [337, 87] width 614 height 43
click at [380, 93] on div "# 11757017 BioTrack ID: 25954568 Completed Needs review Last Modified Spencer M…" at bounding box center [337, 87] width 614 height 43
click at [126, 76] on div "# 11757017 BioTrack ID: 25954568 Completed Needs review Last Modified Spencer M…" at bounding box center [337, 87] width 614 height 43
drag, startPoint x: 129, startPoint y: 73, endPoint x: 366, endPoint y: 94, distance: 237.7
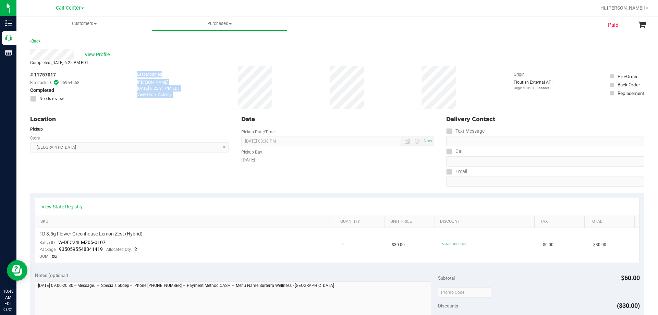
click at [366, 94] on div "# 11757017 BioTrack ID: 25954568 Completed Needs review Last Modified Spencer M…" at bounding box center [337, 87] width 614 height 43
drag, startPoint x: 125, startPoint y: 75, endPoint x: 394, endPoint y: 89, distance: 269.1
click at [394, 89] on div "# 11757017 BioTrack ID: 25954568 Completed Needs review Last Modified Spencer M…" at bounding box center [337, 87] width 614 height 43
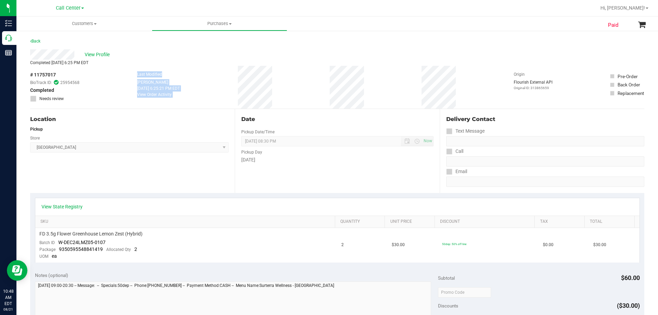
drag, startPoint x: 130, startPoint y: 74, endPoint x: 392, endPoint y: 93, distance: 262.2
click at [392, 93] on div "# 11757017 BioTrack ID: 25954568 Completed Needs review Last Modified Spencer M…" at bounding box center [337, 87] width 614 height 43
click at [389, 93] on div "# 11757017 BioTrack ID: 25954568 Completed Needs review Last Modified Spencer M…" at bounding box center [337, 87] width 614 height 43
click at [172, 74] on div "Last Modified Spencer Matosky Aug 8, 2025 6:25:21 PM EDT View Order Activity" at bounding box center [158, 87] width 43 height 43
drag, startPoint x: 123, startPoint y: 72, endPoint x: 369, endPoint y: 94, distance: 246.7
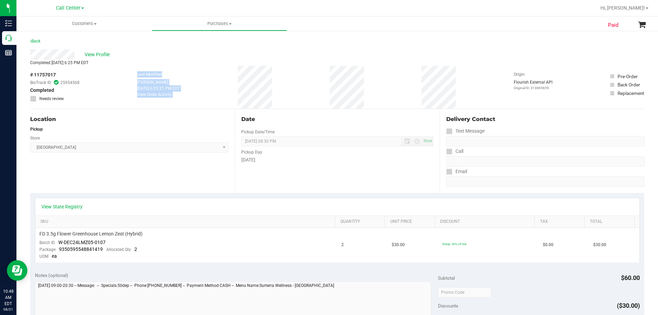
click at [369, 94] on div "# 11757017 BioTrack ID: 25954568 Completed Needs review Last Modified Spencer M…" at bounding box center [337, 87] width 614 height 43
click at [318, 68] on div "# 11757017 BioTrack ID: 25954568 Completed Needs review Last Modified Spencer M…" at bounding box center [337, 87] width 614 height 43
drag, startPoint x: 129, startPoint y: 73, endPoint x: 382, endPoint y: 98, distance: 254.8
click at [382, 98] on div "# 11757017 BioTrack ID: 25954568 Completed Needs review Last Modified Spencer M…" at bounding box center [337, 87] width 614 height 43
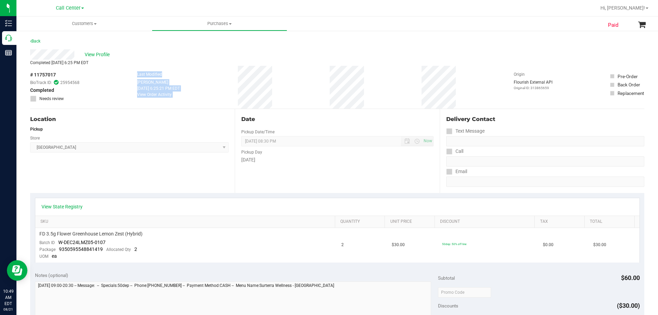
click at [382, 97] on div "# 11757017 BioTrack ID: 25954568 Completed Needs review Last Modified Spencer M…" at bounding box center [337, 87] width 614 height 43
click at [175, 65] on div "Completed Aug 8, 2025 6:25 PM EDT" at bounding box center [337, 63] width 614 height 6
click at [359, 87] on div "# 11757017 BioTrack ID: 25954568 Completed Needs review Last Modified Spencer M…" at bounding box center [337, 87] width 614 height 43
click at [363, 82] on div "# 11757017 BioTrack ID: 25954568 Completed Needs review Last Modified Spencer M…" at bounding box center [337, 87] width 614 height 43
drag, startPoint x: 127, startPoint y: 72, endPoint x: 369, endPoint y: 89, distance: 242.9
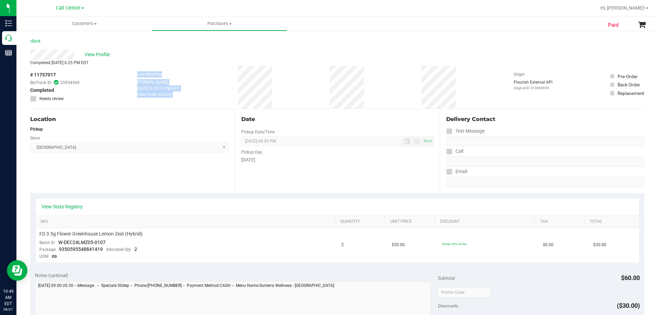
click at [369, 89] on div "# 11757017 BioTrack ID: 25954568 Completed Needs review Last Modified Spencer M…" at bounding box center [337, 87] width 614 height 43
click at [359, 88] on div "# 11757017 BioTrack ID: 25954568 Completed Needs review Last Modified Spencer M…" at bounding box center [337, 87] width 614 height 43
drag, startPoint x: 128, startPoint y: 74, endPoint x: 401, endPoint y: 91, distance: 273.7
click at [401, 91] on div "# 11757017 BioTrack ID: 25954568 Completed Needs review Last Modified Spencer M…" at bounding box center [337, 87] width 614 height 43
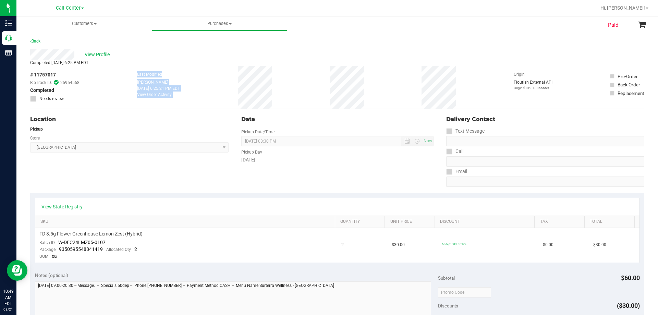
click at [401, 91] on div "# 11757017 BioTrack ID: 25954568 Completed Needs review Last Modified Spencer M…" at bounding box center [337, 87] width 614 height 43
drag, startPoint x: 126, startPoint y: 72, endPoint x: 380, endPoint y: 87, distance: 254.1
click at [380, 87] on div "# 11757017 BioTrack ID: 25954568 Completed Needs review Last Modified Spencer M…" at bounding box center [337, 87] width 614 height 43
drag, startPoint x: 130, startPoint y: 74, endPoint x: 383, endPoint y: 89, distance: 253.7
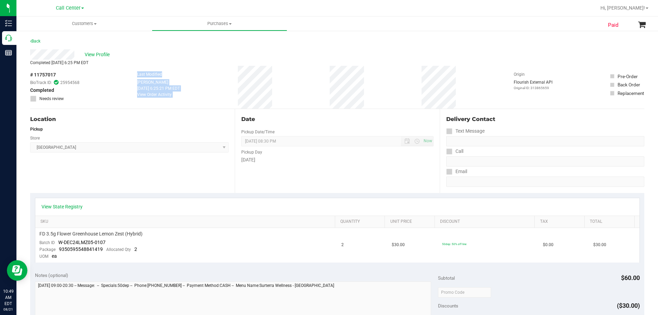
click at [383, 89] on div "# 11757017 BioTrack ID: 25954568 Completed Needs review Last Modified Spencer M…" at bounding box center [337, 87] width 614 height 43
click at [378, 88] on div "# 11757017 BioTrack ID: 25954568 Completed Needs review Last Modified Spencer M…" at bounding box center [337, 87] width 614 height 43
click at [179, 51] on div "View Profile" at bounding box center [337, 54] width 614 height 10
click at [98, 56] on span "View Profile" at bounding box center [98, 54] width 27 height 7
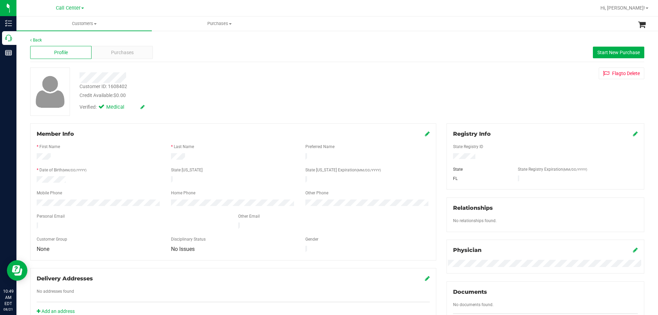
click at [173, 89] on div "Customer ID: 1608402 Credit Available: $0.00" at bounding box center [230, 91] width 312 height 16
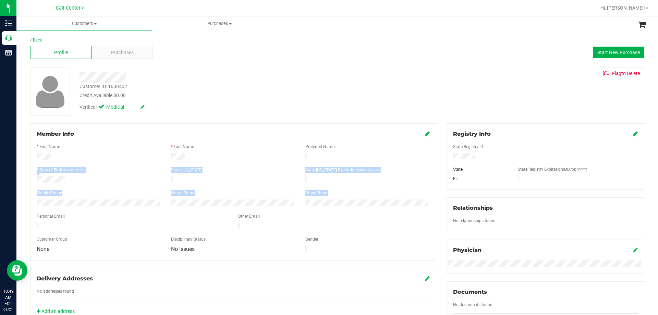
click at [141, 201] on form "Member Info * First Name * Last Name Preferred Name * Date of Birth (MM/DD/YYYY…" at bounding box center [233, 192] width 393 height 124
click at [118, 197] on form "Member Info * First Name * Last Name Preferred Name * Date of Birth (MM/DD/YYYY…" at bounding box center [233, 192] width 393 height 124
drag, startPoint x: 34, startPoint y: 155, endPoint x: 157, endPoint y: 205, distance: 133.1
click at [157, 205] on form "Member Info * First Name * Last Name Preferred Name * Date of Birth (MM/DD/YYYY…" at bounding box center [233, 192] width 393 height 124
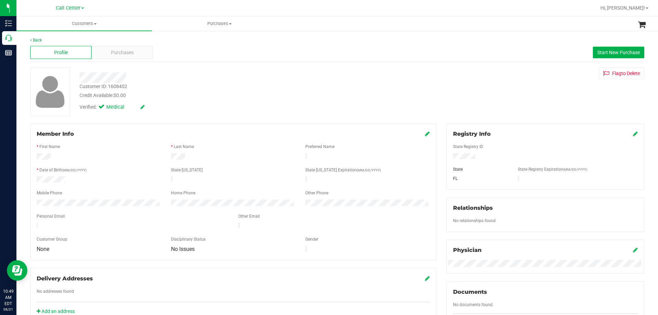
click at [119, 180] on div at bounding box center [99, 180] width 134 height 8
click at [220, 75] on div at bounding box center [230, 77] width 312 height 11
click at [224, 89] on div "Customer ID: 1608402 Credit Available: $0.00" at bounding box center [230, 91] width 312 height 16
click at [227, 86] on div "Customer ID: 1608402 Credit Available: $0.00" at bounding box center [230, 91] width 312 height 16
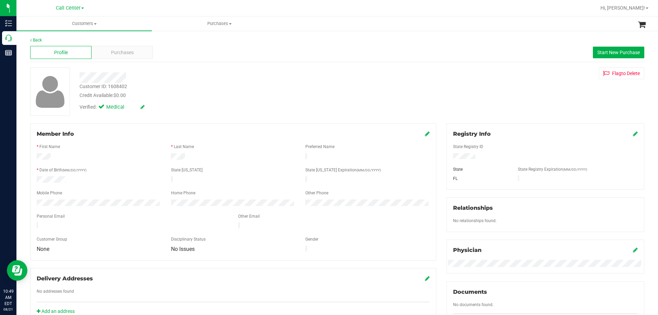
click at [225, 87] on div "Customer ID: 1608402 Credit Available: $0.00" at bounding box center [230, 91] width 312 height 16
click at [222, 90] on div "Customer ID: 1608402 Credit Available: $0.00" at bounding box center [230, 91] width 312 height 16
drag, startPoint x: 35, startPoint y: 158, endPoint x: 252, endPoint y: 157, distance: 216.3
click at [252, 157] on div at bounding box center [233, 157] width 403 height 8
click at [251, 157] on div at bounding box center [233, 157] width 134 height 8
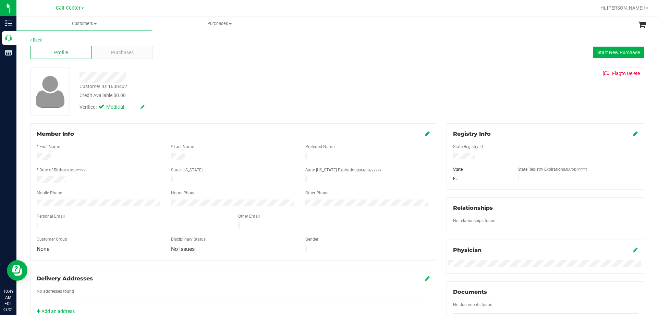
click at [229, 122] on div "Back Profile Purchases Start New Purchase Customer ID: 1608402 Credit Available…" at bounding box center [337, 255] width 614 height 437
click at [223, 113] on div "Verified: Medical" at bounding box center [230, 106] width 312 height 15
click at [224, 112] on div "Verified: Medical" at bounding box center [230, 106] width 312 height 15
click at [224, 113] on div "Verified: Medical" at bounding box center [230, 106] width 312 height 15
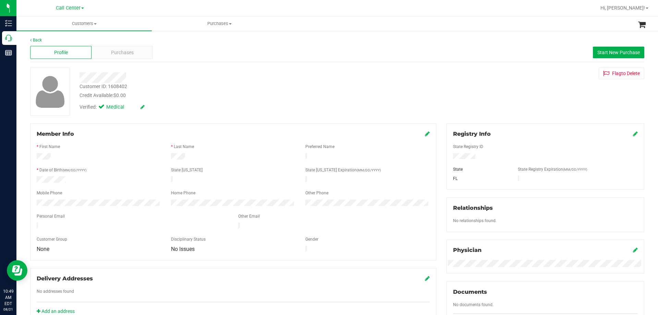
drag, startPoint x: 36, startPoint y: 157, endPoint x: 238, endPoint y: 159, distance: 201.5
click at [238, 159] on div at bounding box center [233, 157] width 403 height 8
click at [231, 156] on div at bounding box center [233, 157] width 134 height 8
click at [159, 101] on div "Verified: Medical" at bounding box center [230, 106] width 312 height 15
drag, startPoint x: 65, startPoint y: 153, endPoint x: 256, endPoint y: 153, distance: 191.2
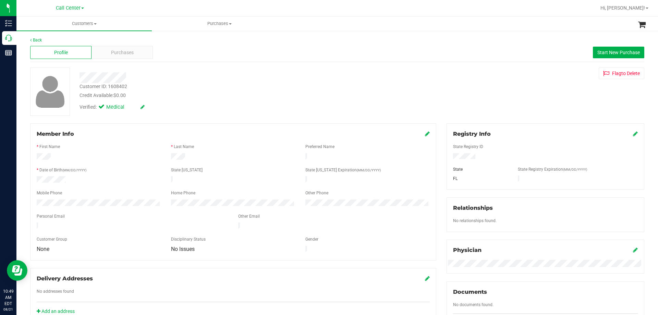
click at [256, 153] on div at bounding box center [233, 157] width 403 height 8
click at [242, 155] on div at bounding box center [233, 157] width 134 height 8
drag, startPoint x: 36, startPoint y: 157, endPoint x: 209, endPoint y: 161, distance: 172.8
click at [209, 161] on form "Member Info * First Name * Last Name Preferred Name * Date of Birth (MM/DD/YYYY…" at bounding box center [233, 192] width 393 height 124
click at [208, 159] on div at bounding box center [233, 157] width 134 height 8
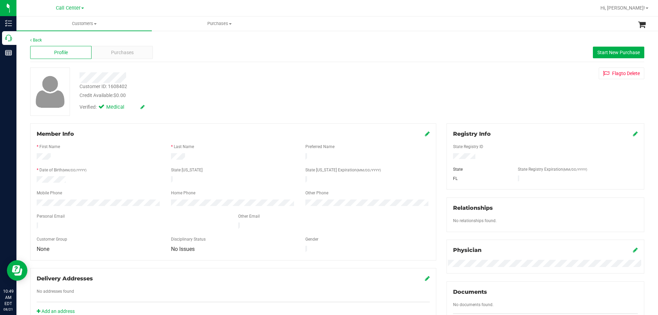
drag, startPoint x: 34, startPoint y: 154, endPoint x: 249, endPoint y: 154, distance: 214.9
click at [249, 154] on div at bounding box center [233, 157] width 403 height 8
click at [232, 154] on div at bounding box center [233, 157] width 134 height 8
click at [232, 85] on div "Customer ID: 1608402 Credit Available: $0.00" at bounding box center [230, 91] width 312 height 16
click at [201, 90] on div "Customer ID: 1608402 Credit Available: $0.00" at bounding box center [230, 91] width 312 height 16
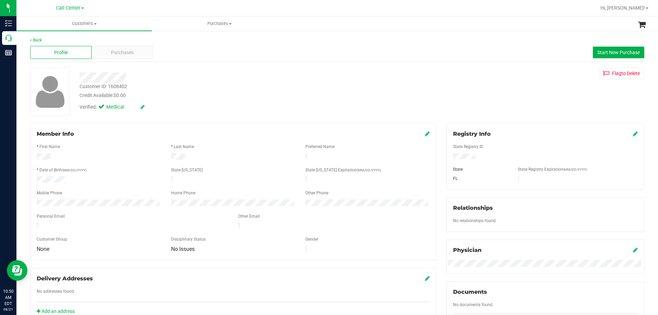
drag, startPoint x: 36, startPoint y: 155, endPoint x: 235, endPoint y: 156, distance: 198.4
click at [235, 156] on div at bounding box center [233, 157] width 403 height 8
click at [235, 156] on div at bounding box center [233, 157] width 134 height 8
drag, startPoint x: 36, startPoint y: 156, endPoint x: 236, endPoint y: 158, distance: 199.8
click at [236, 158] on div at bounding box center [233, 157] width 403 height 8
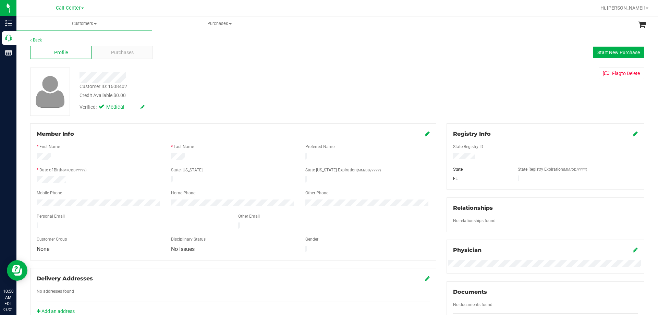
click at [236, 158] on div at bounding box center [233, 157] width 134 height 8
click at [195, 97] on div "Credit Available: $0.00" at bounding box center [231, 95] width 302 height 7
click at [224, 88] on div "Customer ID: 1608402 Credit Available: $0.00 Verified: Medical" at bounding box center [230, 91] width 312 height 47
click at [224, 88] on div "Customer ID: 1608402 Credit Available: $0.00" at bounding box center [230, 91] width 312 height 16
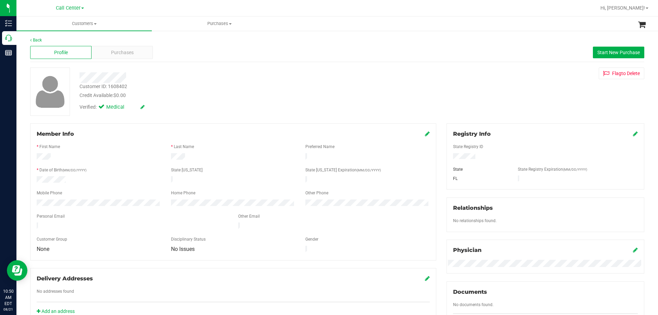
click at [230, 90] on div "Customer ID: 1608402 Credit Available: $0.00 Verified: Medical" at bounding box center [230, 91] width 312 height 47
click at [231, 90] on div "Customer ID: 1608402 Credit Available: $0.00" at bounding box center [230, 91] width 312 height 16
click at [72, 231] on div at bounding box center [233, 233] width 393 height 5
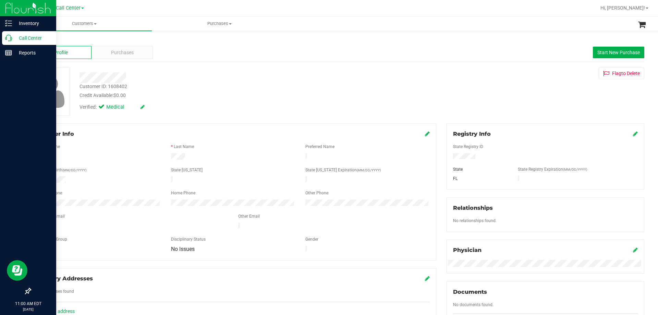
click at [24, 37] on p "Call Center" at bounding box center [32, 38] width 41 height 8
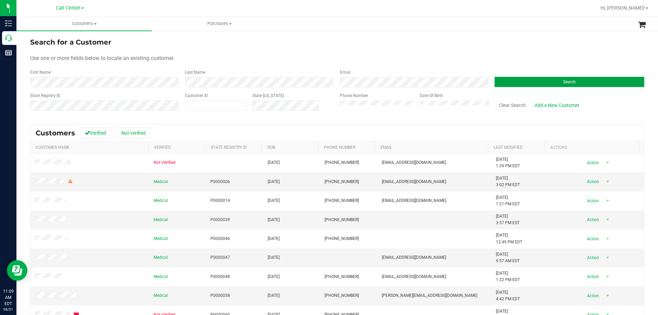
click at [496, 84] on button "Search" at bounding box center [570, 82] width 150 height 10
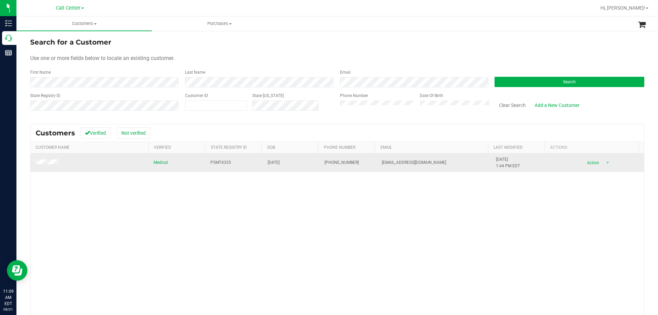
click at [222, 160] on span "P5MT4355" at bounding box center [220, 162] width 21 height 7
copy span "P5MT4355"
click at [271, 163] on span "08/13/1971" at bounding box center [274, 162] width 12 height 7
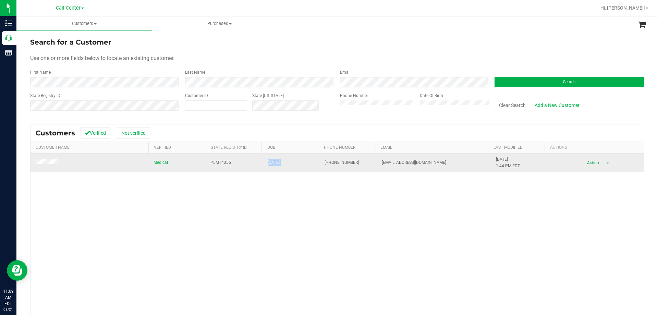
click at [271, 163] on span "08/13/1971" at bounding box center [274, 162] width 12 height 7
copy span "08/13/1971"
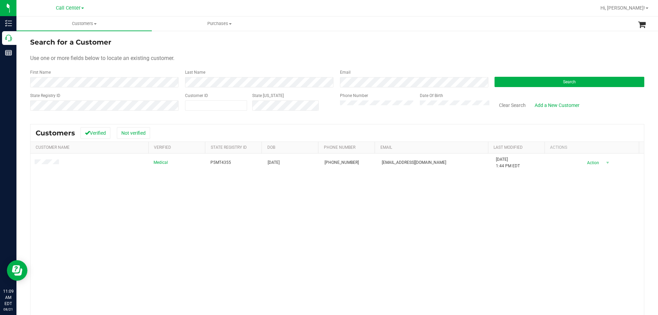
click at [136, 188] on div "Medical P5MT4355 08/13/1971 (917) 664-8045 aaaacc123@aol.com 5/20/2024 1:44 PM …" at bounding box center [338, 253] width 614 height 198
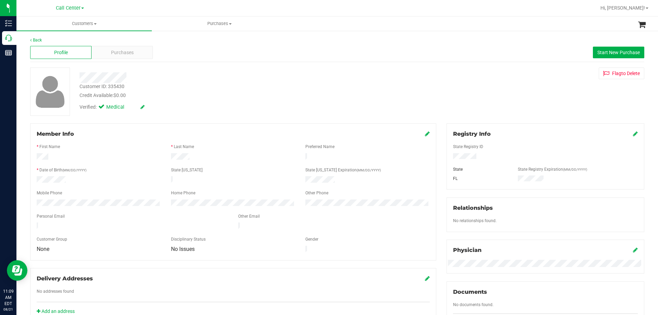
click at [225, 72] on div at bounding box center [230, 77] width 312 height 11
click at [185, 73] on div at bounding box center [230, 77] width 312 height 11
click at [130, 51] on span "Purchases" at bounding box center [122, 52] width 23 height 7
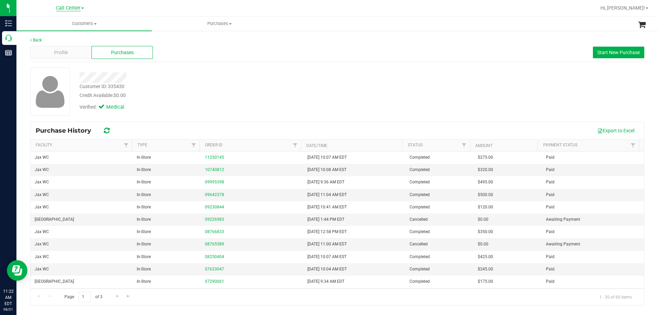
click at [57, 9] on span "Call Center" at bounding box center [68, 8] width 25 height 6
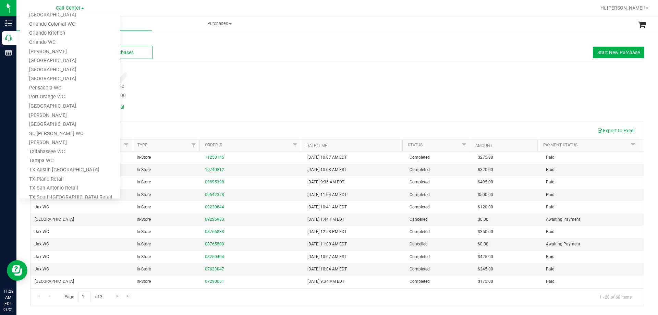
scroll to position [301, 0]
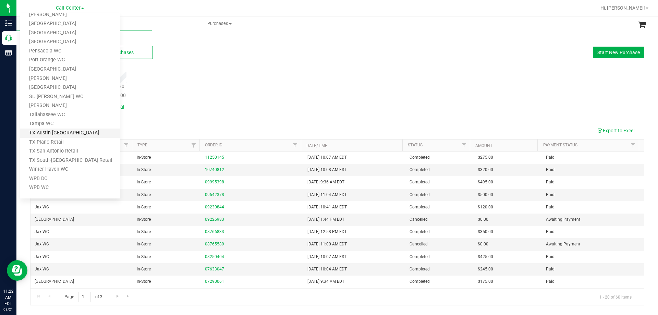
click at [38, 136] on link "TX Austin [GEOGRAPHIC_DATA]" at bounding box center [70, 133] width 100 height 9
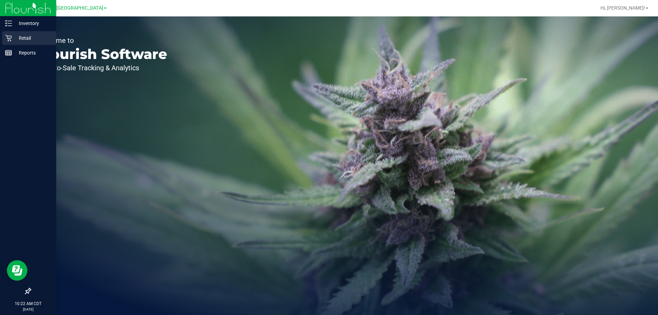
click at [14, 36] on p "Retail" at bounding box center [32, 38] width 41 height 8
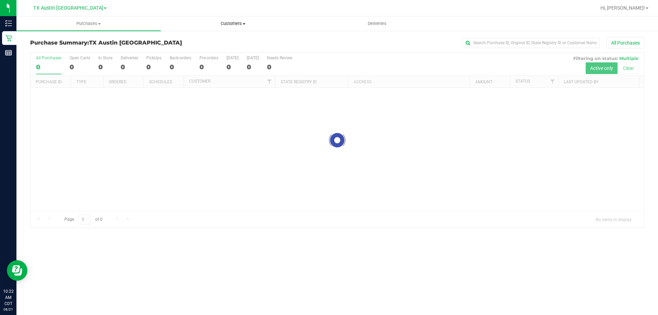
click at [236, 25] on span "Customers" at bounding box center [233, 24] width 144 height 6
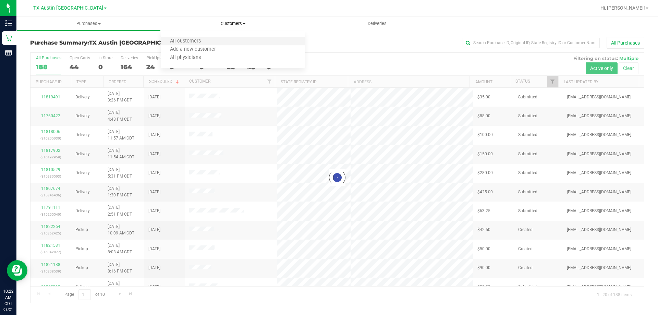
click at [214, 41] on li "All customers" at bounding box center [233, 41] width 144 height 8
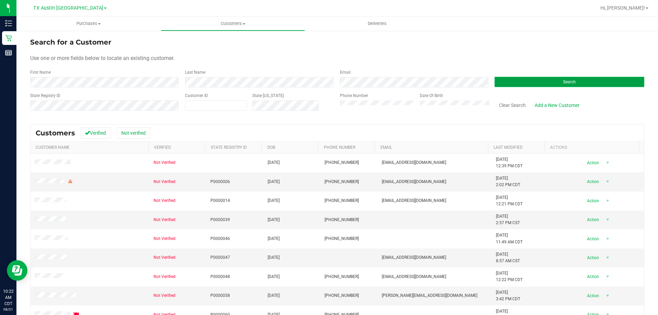
click at [495, 83] on button "Search" at bounding box center [570, 82] width 150 height 10
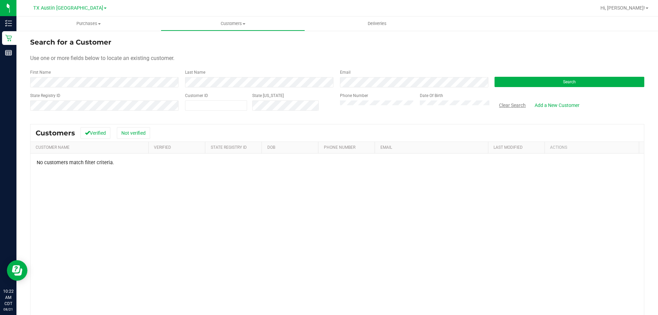
click at [506, 106] on button "Clear Search" at bounding box center [513, 105] width 36 height 12
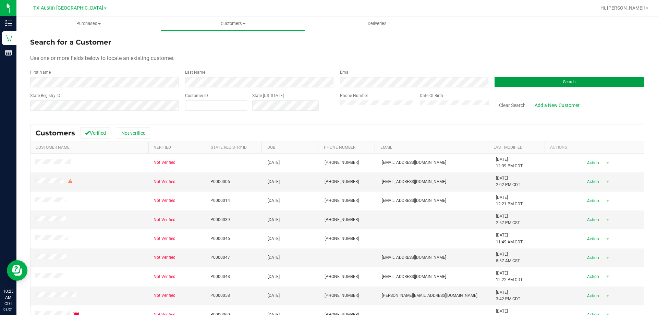
click at [511, 84] on button "Search" at bounding box center [570, 82] width 150 height 10
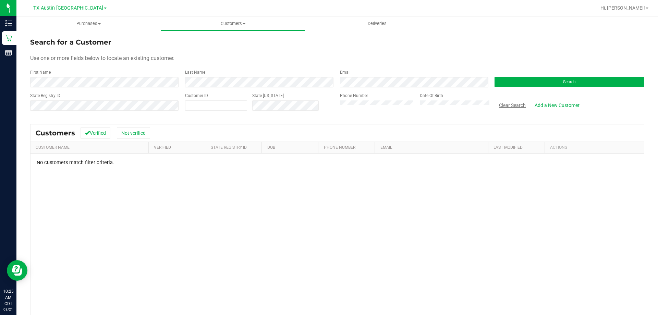
click at [510, 105] on button "Clear Search" at bounding box center [513, 105] width 36 height 12
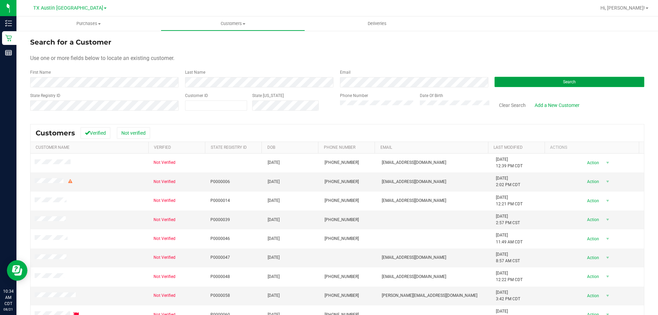
click at [540, 81] on button "Search" at bounding box center [570, 82] width 150 height 10
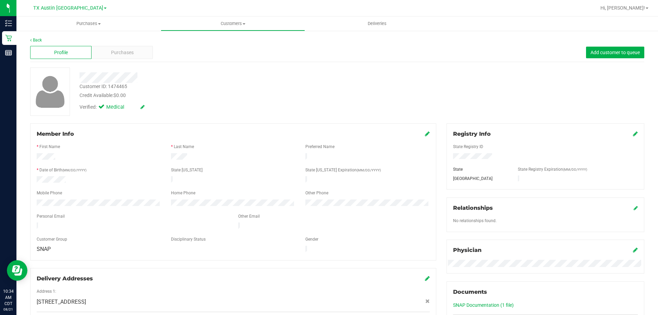
click at [142, 60] on div "Profile Purchases Add customer to queue" at bounding box center [337, 52] width 614 height 19
click at [137, 52] on div "Purchases" at bounding box center [122, 52] width 61 height 13
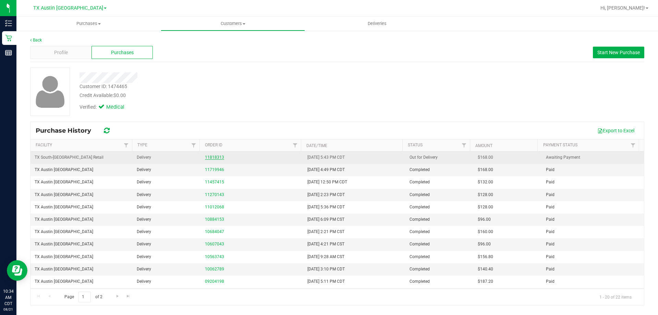
click at [209, 158] on link "11818313" at bounding box center [214, 157] width 19 height 5
click at [210, 156] on link "11818313" at bounding box center [214, 157] width 19 height 5
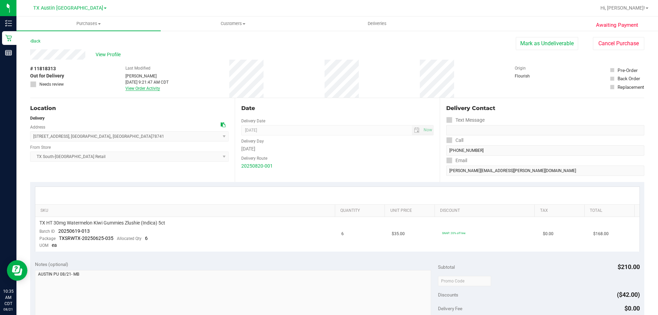
click at [144, 89] on link "View Order Activity" at bounding box center [142, 88] width 35 height 5
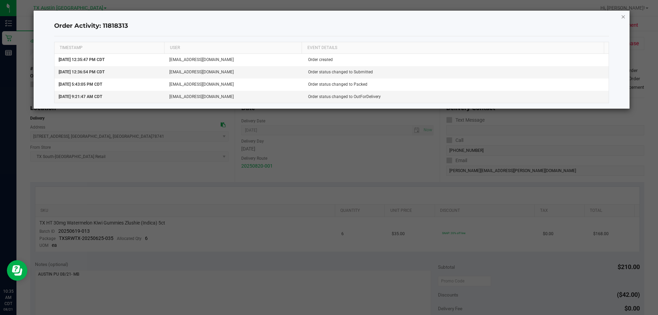
click at [624, 15] on icon "button" at bounding box center [623, 16] width 5 height 8
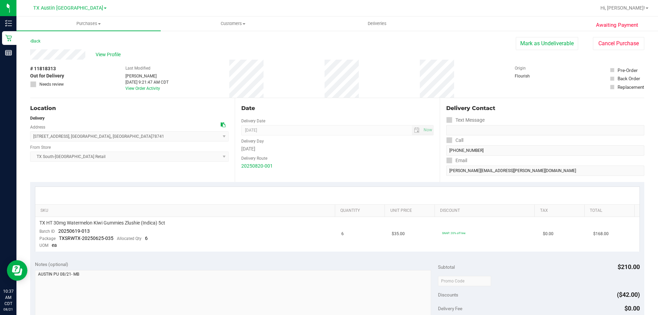
click at [281, 57] on div "View Profile" at bounding box center [273, 54] width 486 height 10
drag, startPoint x: 223, startPoint y: 68, endPoint x: 395, endPoint y: 73, distance: 171.4
click at [395, 73] on div "# 11818313 Out for Delivery Needs review Last Modified Will Bates Aug 21, 2025 …" at bounding box center [337, 79] width 614 height 38
click at [392, 73] on div "# 11818313 Out for Delivery Needs review Last Modified Will Bates Aug 21, 2025 …" at bounding box center [337, 79] width 614 height 38
click at [142, 87] on link "View Order Activity" at bounding box center [142, 88] width 35 height 5
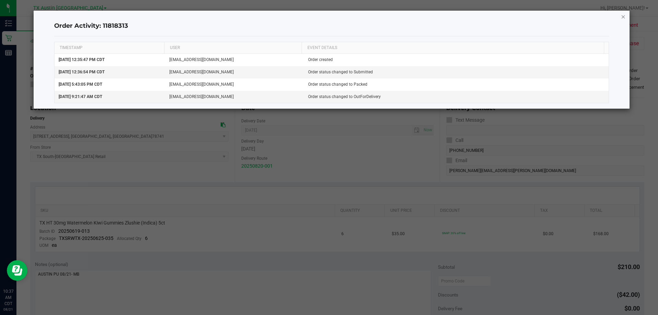
click at [625, 16] on icon "button" at bounding box center [623, 16] width 5 height 8
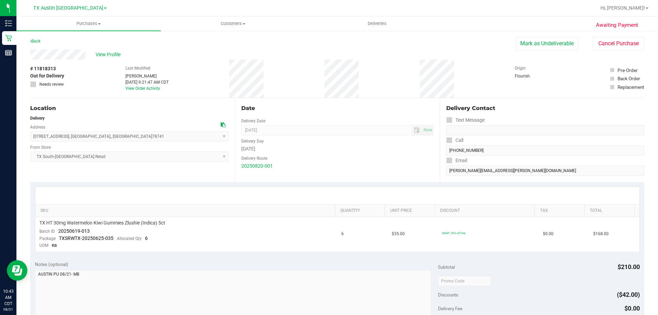
click at [53, 70] on span "# 11818313" at bounding box center [43, 68] width 26 height 7
copy span "11818313"
click at [111, 50] on div "View Profile" at bounding box center [273, 54] width 486 height 10
click at [111, 53] on span "View Profile" at bounding box center [109, 54] width 27 height 7
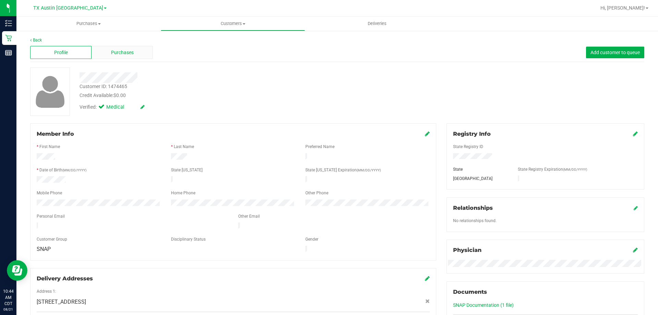
click at [123, 53] on span "Purchases" at bounding box center [122, 52] width 23 height 7
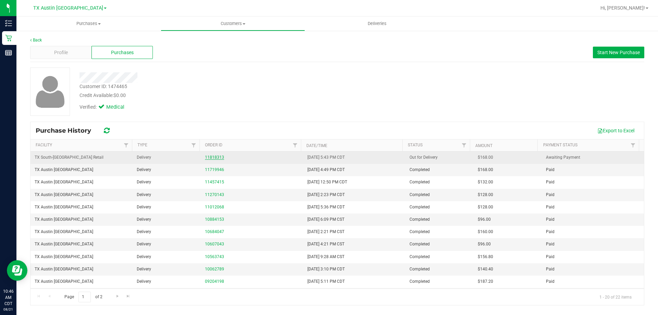
click at [213, 156] on link "11818313" at bounding box center [214, 157] width 19 height 5
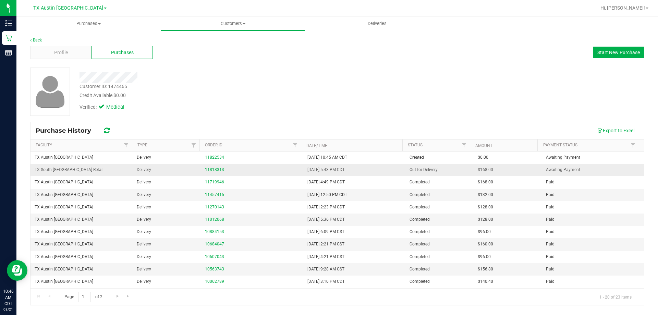
drag, startPoint x: 477, startPoint y: 169, endPoint x: 498, endPoint y: 168, distance: 21.3
click at [498, 168] on td "$168.00" at bounding box center [508, 170] width 68 height 12
click at [213, 169] on link "11818313" at bounding box center [214, 169] width 19 height 5
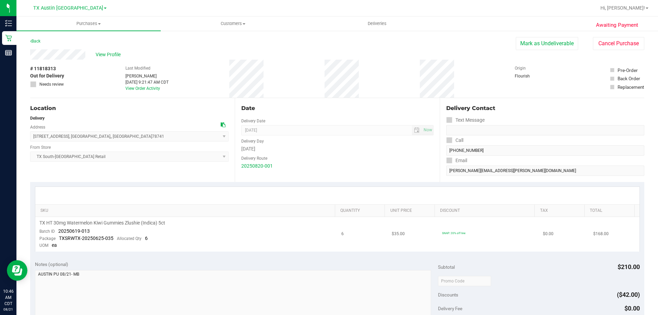
click at [102, 219] on td "TX HT 30mg Watermelon Kiwi Gummies Zlushie (Indica) 5ct Batch ID 20250619-013 P…" at bounding box center [186, 234] width 302 height 35
drag, startPoint x: 102, startPoint y: 219, endPoint x: 104, endPoint y: 225, distance: 6.3
click at [104, 221] on td "TX HT 30mg Watermelon Kiwi Gummies Zlushie (Indica) 5ct Batch ID 20250619-013 P…" at bounding box center [186, 234] width 302 height 35
click at [104, 225] on span "TX HT 30mg Watermelon Kiwi Gummies Zlushie (Indica) 5ct" at bounding box center [102, 223] width 126 height 7
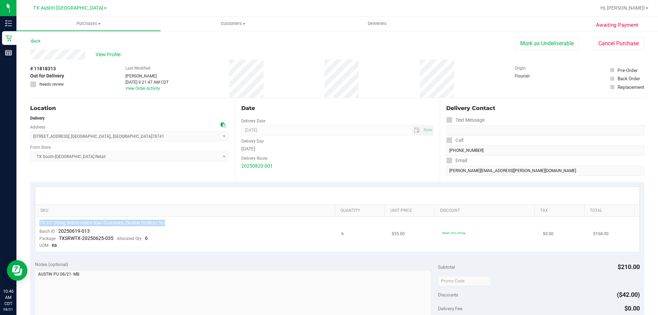
click at [104, 225] on span "TX HT 30mg Watermelon Kiwi Gummies Zlushie (Indica) 5ct" at bounding box center [102, 223] width 126 height 7
click at [199, 227] on td "TX HT 30mg Watermelon Kiwi Gummies Zlushie (Indica) 5ct Batch ID 20250619-013 P…" at bounding box center [186, 234] width 302 height 35
drag, startPoint x: 191, startPoint y: 113, endPoint x: 119, endPoint y: 52, distance: 94.4
click at [119, 52] on span "View Profile" at bounding box center [109, 54] width 27 height 7
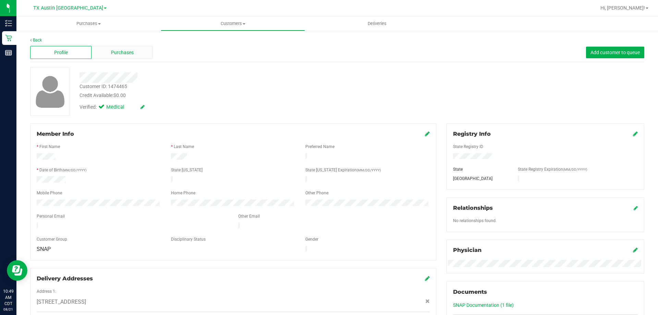
click at [112, 53] on span "Purchases" at bounding box center [122, 52] width 23 height 7
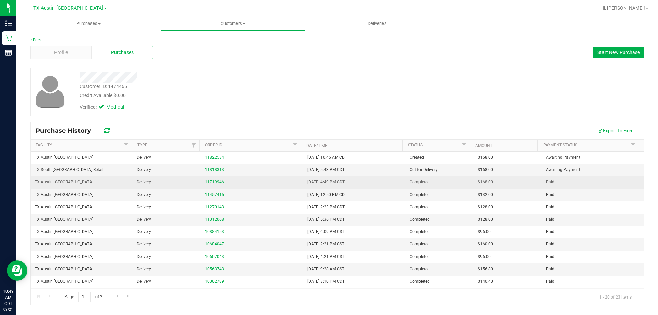
click at [218, 183] on link "11719946" at bounding box center [214, 182] width 19 height 5
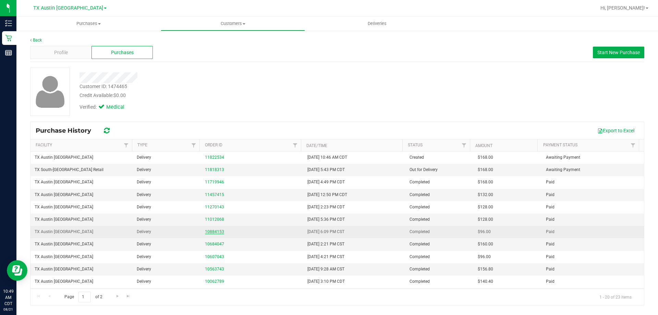
click at [215, 230] on link "10884153" at bounding box center [214, 231] width 19 height 5
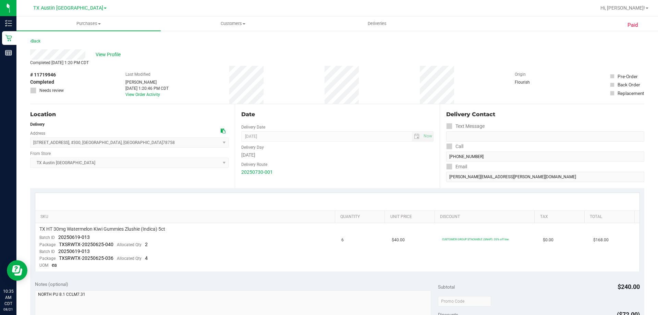
drag, startPoint x: 41, startPoint y: 142, endPoint x: 186, endPoint y: 142, distance: 144.6
click at [186, 142] on span "2217 Park Bend Dr. , #300 , Austin , TX 78758 Select address 7105 E. Riverside …" at bounding box center [129, 142] width 198 height 10
drag, startPoint x: 43, startPoint y: 143, endPoint x: 169, endPoint y: 143, distance: 126.1
click at [169, 143] on span "2217 Park Bend Dr. , #300 , Austin , TX 78758 Select address 7105 E. Riverside …" at bounding box center [129, 142] width 198 height 10
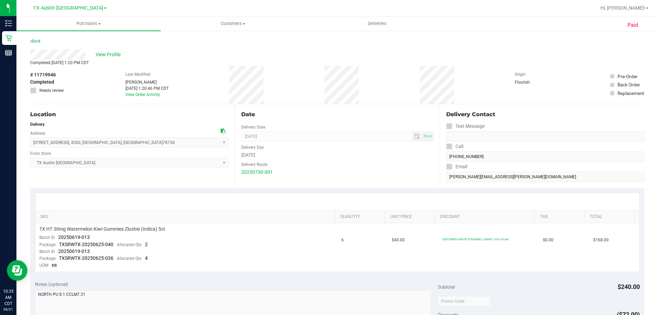
click at [169, 143] on span "2217 Park Bend Dr. , #300 , Austin , TX 78758 Select address 7105 E. Riverside …" at bounding box center [129, 142] width 198 height 10
click at [103, 55] on span "View Profile" at bounding box center [109, 54] width 27 height 7
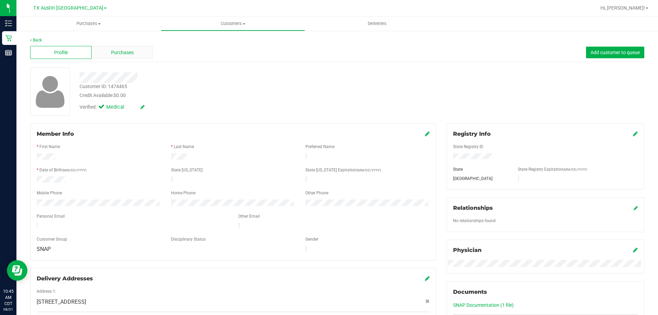
click at [125, 51] on span "Purchases" at bounding box center [122, 52] width 23 height 7
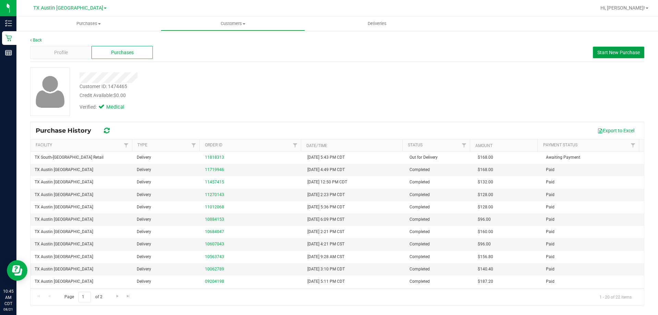
click at [622, 49] on button "Start New Purchase" at bounding box center [618, 53] width 51 height 12
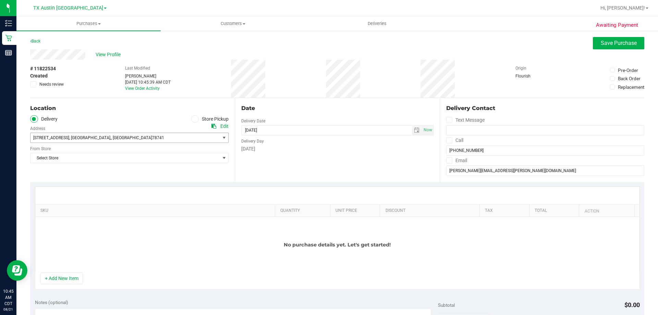
click at [105, 137] on span "7105 E. Riverside Dr. , Austin, , TX 78741" at bounding box center [121, 138] width 180 height 10
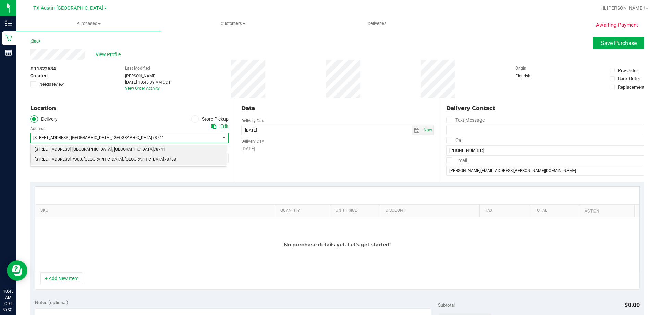
click at [78, 161] on span ", #300" at bounding box center [76, 159] width 11 height 9
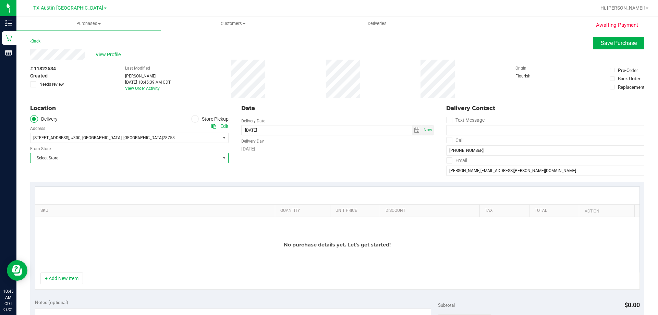
click at [78, 159] on span "Select Store" at bounding box center [125, 158] width 189 height 10
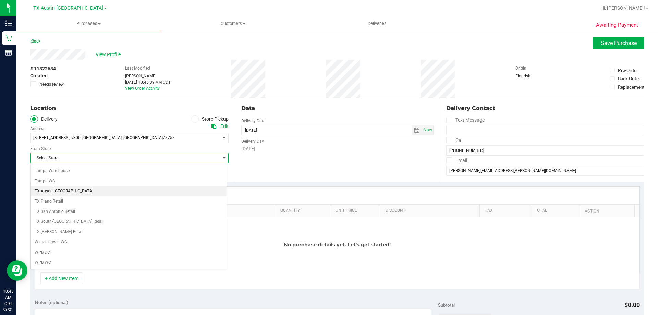
click at [64, 192] on li "TX Austin [GEOGRAPHIC_DATA]" at bounding box center [129, 191] width 196 height 10
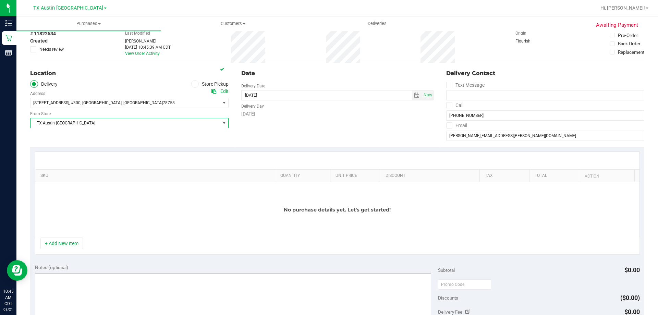
scroll to position [69, 0]
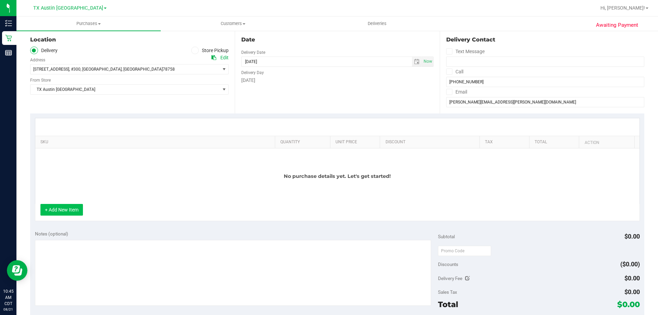
click at [73, 209] on button "+ Add New Item" at bounding box center [61, 210] width 42 height 12
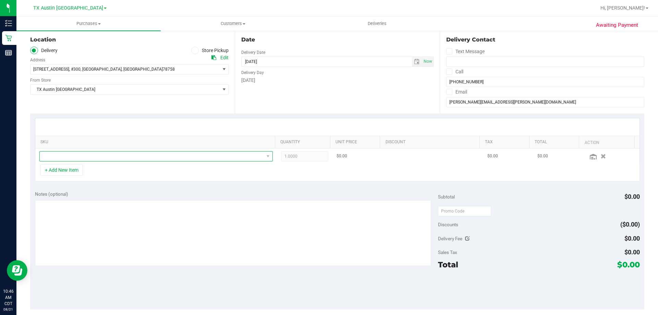
click at [123, 158] on span "NO DATA FOUND" at bounding box center [152, 156] width 224 height 10
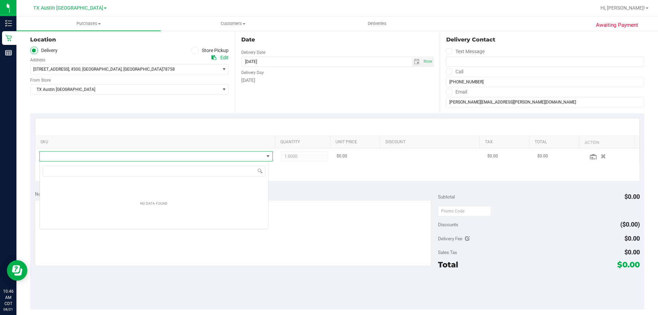
scroll to position [10, 229]
type input "TX HT 30mg Watermelon Kiwi Gummies Zlushie (Indica) 5ct"
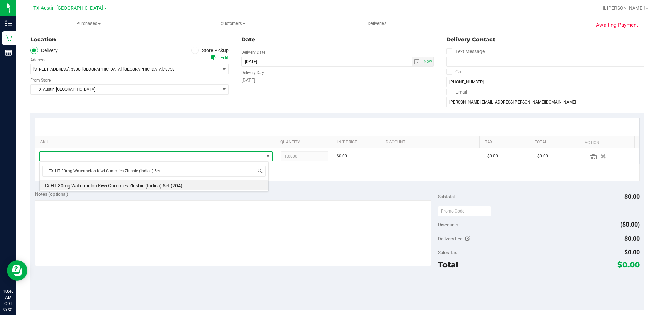
click at [312, 177] on div "+ Add New Item" at bounding box center [337, 172] width 605 height 17
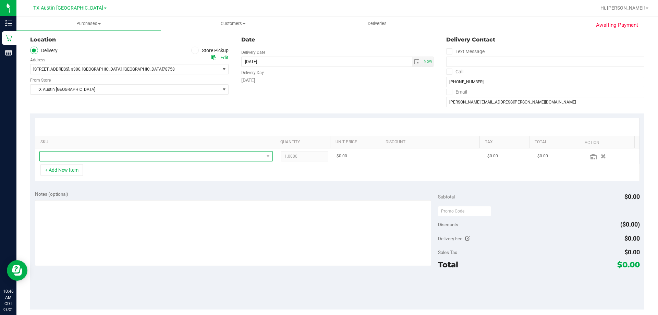
click at [200, 156] on span "NO DATA FOUND" at bounding box center [152, 156] width 224 height 10
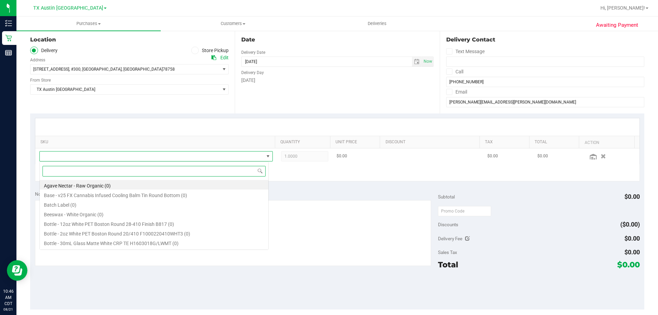
paste input "TX HT 30mg Watermelon Kiwi Gummies Zlushie (Indica) 5ct"
type input "TX HT 30mg Watermelon Kiwi Gummies Zlushie (Indica) 5ct"
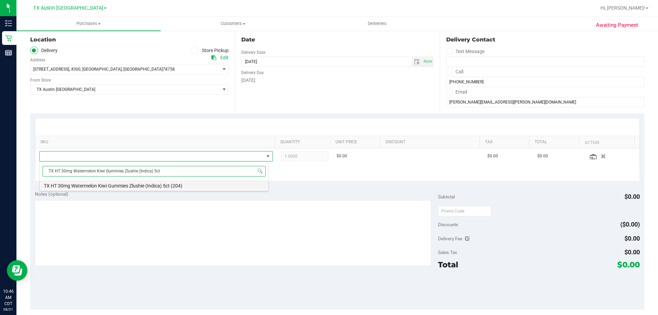
click at [172, 186] on li "TX HT 30mg Watermelon Kiwi Gummies Zlushie (Indica) 5ct (204)" at bounding box center [154, 185] width 229 height 10
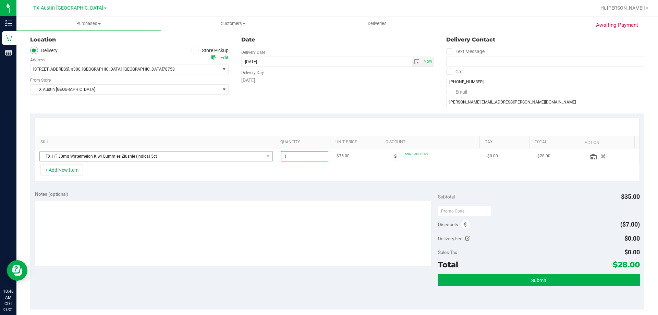
drag, startPoint x: 290, startPoint y: 155, endPoint x: 242, endPoint y: 161, distance: 48.4
click at [247, 161] on tr "TX HT 30mg Watermelon Kiwi Gummies Zlushie (Indica) 5ct 1.00 1 $35.00 SNAP: 20%…" at bounding box center [337, 156] width 604 height 16
type input "6"
type input "6.00"
click at [327, 177] on div "+ Add New Item" at bounding box center [337, 172] width 605 height 17
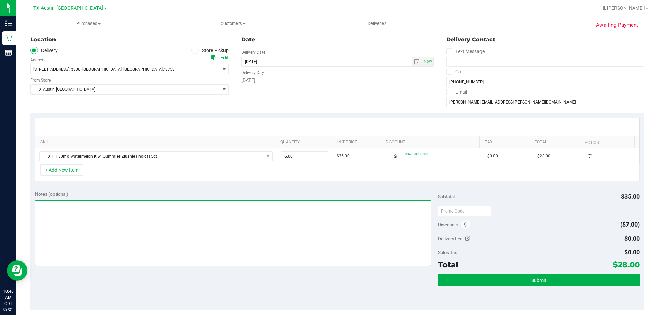
click at [134, 240] on textarea at bounding box center [233, 233] width 397 height 66
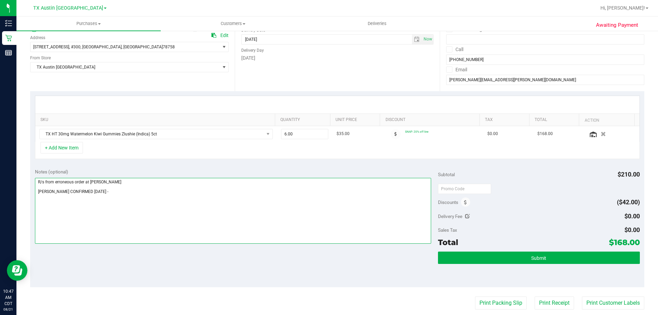
scroll to position [103, 0]
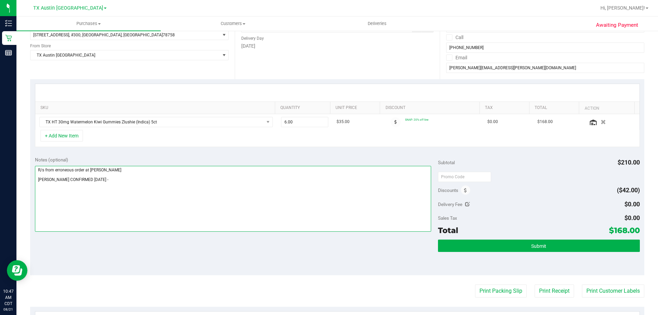
click at [142, 177] on textarea at bounding box center [233, 199] width 397 height 66
paste textarea "CC TNE 08/21/2025"
type textarea "R/s from erroneous order at S. Austin N. AUSTIN PICKUP CONFIRMED 8/22/2025 - CC…"
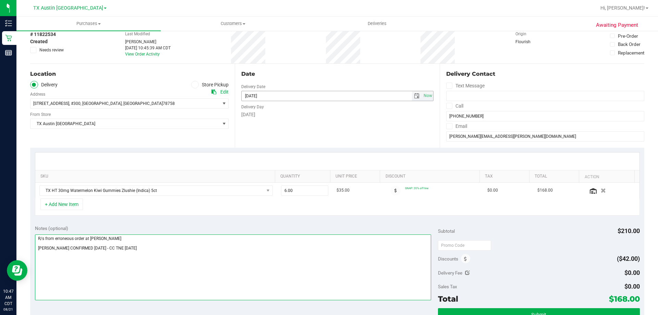
click at [414, 98] on span "select" at bounding box center [416, 95] width 5 height 5
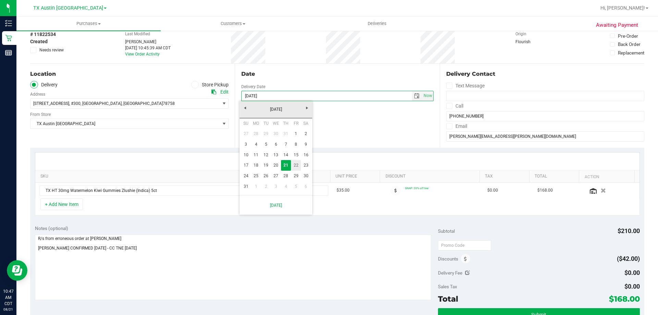
click at [295, 162] on link "22" at bounding box center [296, 165] width 10 height 11
type input "08/22/2025"
click at [282, 123] on div "Date Delivery Date 08/22/2025 Now 08/22/2025 08:00 AM Now Delivery Day Friday" at bounding box center [337, 106] width 205 height 84
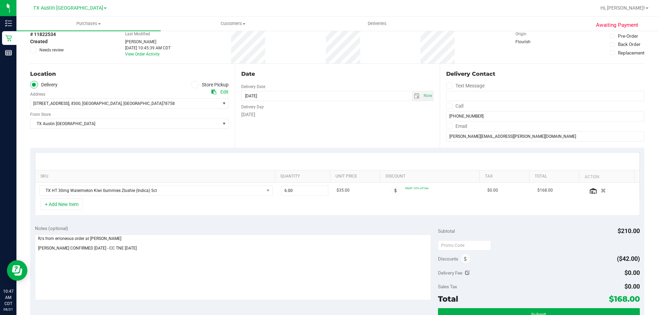
click at [223, 93] on div "Edit" at bounding box center [224, 91] width 8 height 7
click at [224, 93] on div "Edit" at bounding box center [224, 91] width 8 height 7
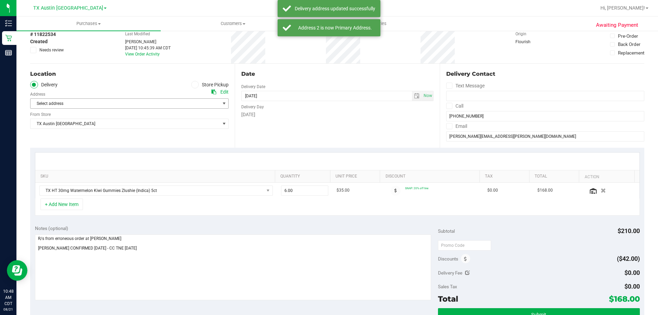
click at [109, 102] on span "Select address" at bounding box center [121, 104] width 180 height 10
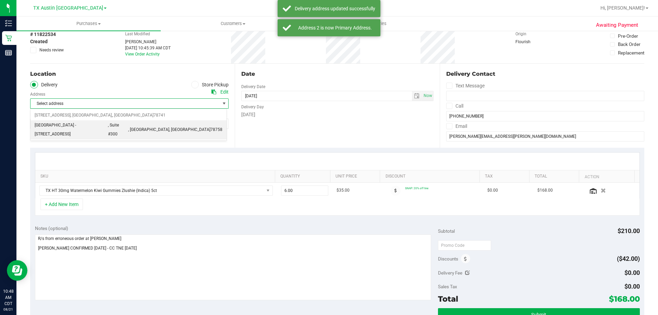
click at [78, 127] on span "NORTH AUSTIN - 2217 Park Bend Dr." at bounding box center [71, 129] width 73 height 17
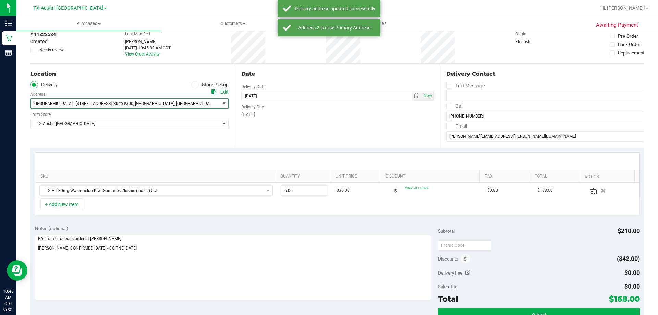
click at [81, 81] on ul "Delivery Store Pickup" at bounding box center [129, 85] width 198 height 8
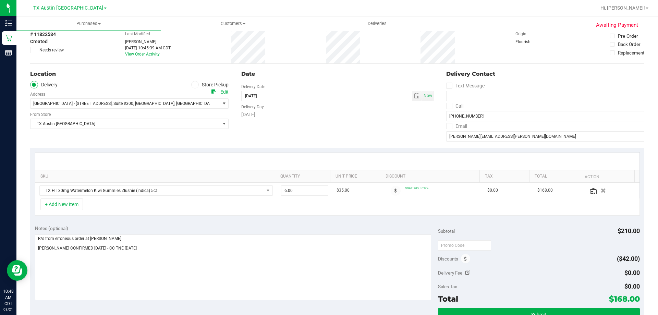
scroll to position [69, 0]
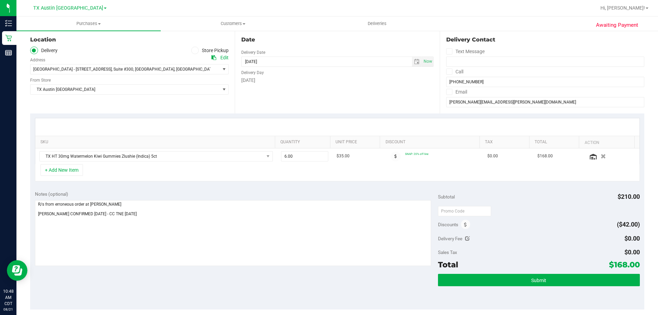
drag, startPoint x: 607, startPoint y: 264, endPoint x: 632, endPoint y: 266, distance: 24.8
click at [632, 266] on span "$168.00" at bounding box center [624, 265] width 31 height 10
copy span "168.00"
click at [548, 279] on button "Submit" at bounding box center [539, 280] width 202 height 12
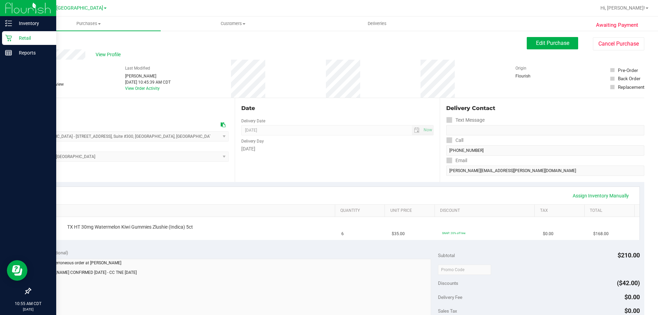
click at [14, 39] on p "Retail" at bounding box center [32, 38] width 41 height 8
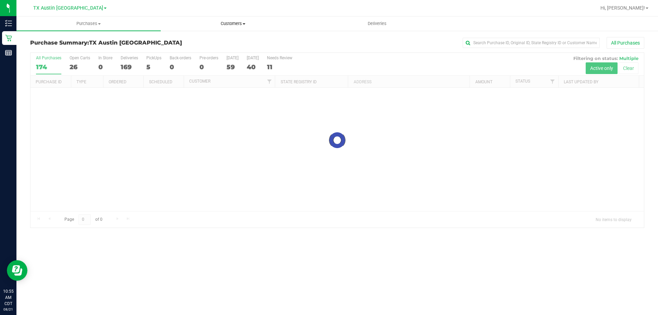
click at [230, 24] on span "Customers" at bounding box center [233, 24] width 144 height 6
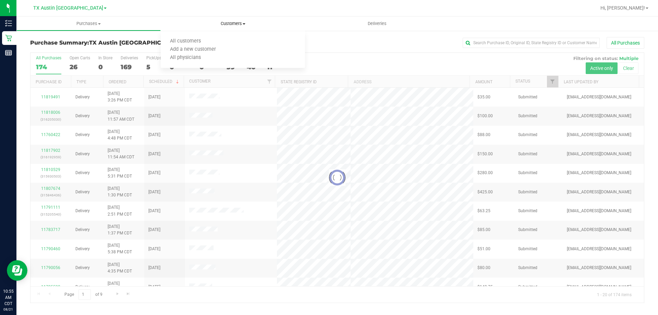
click at [192, 35] on ul "All customers Add a new customer All physicians" at bounding box center [233, 49] width 144 height 37
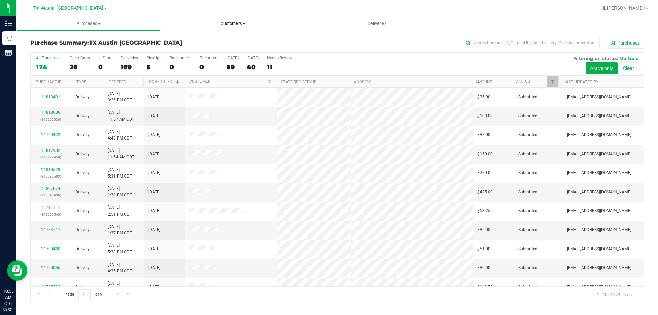
click at [233, 17] on uib-tab-heading "Customers All customers Add a new customer All physicians" at bounding box center [233, 23] width 144 height 14
click at [230, 25] on span "Customers" at bounding box center [233, 24] width 144 height 6
click at [223, 24] on span "Customers" at bounding box center [233, 24] width 144 height 6
click at [206, 41] on span "All customers" at bounding box center [185, 41] width 49 height 6
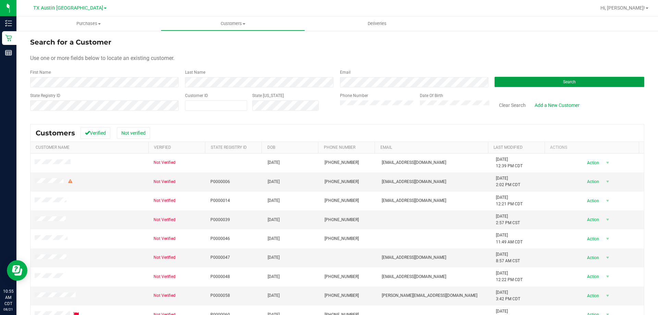
click at [503, 80] on button "Search" at bounding box center [570, 82] width 150 height 10
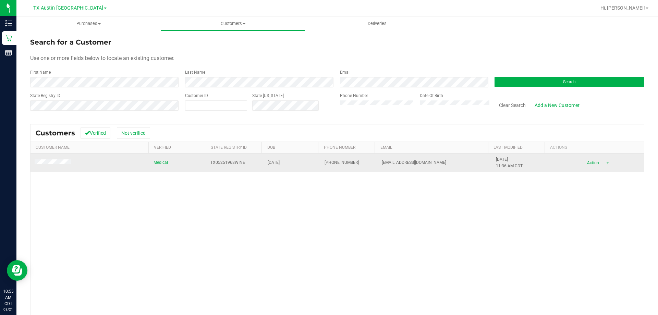
click at [33, 166] on td at bounding box center [90, 163] width 119 height 19
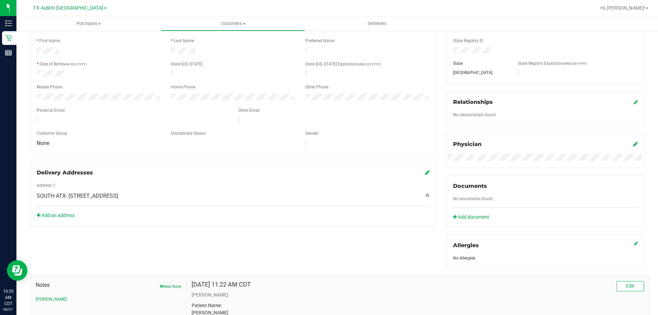
scroll to position [15, 0]
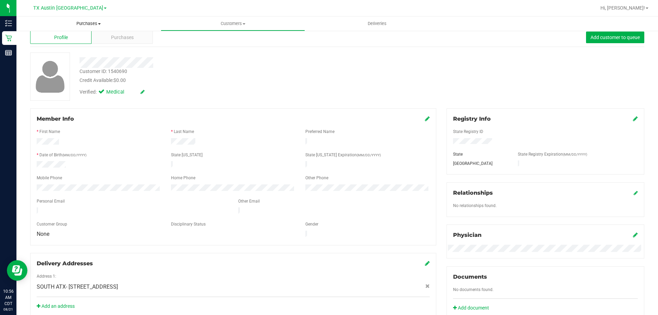
click at [123, 27] on uib-tab-heading "Purchases Summary of purchases Fulfillment All purchases" at bounding box center [88, 23] width 144 height 14
click at [123, 33] on ul "Summary of purchases Fulfillment All purchases" at bounding box center [88, 49] width 144 height 37
click at [129, 41] on div "Purchases" at bounding box center [122, 37] width 61 height 13
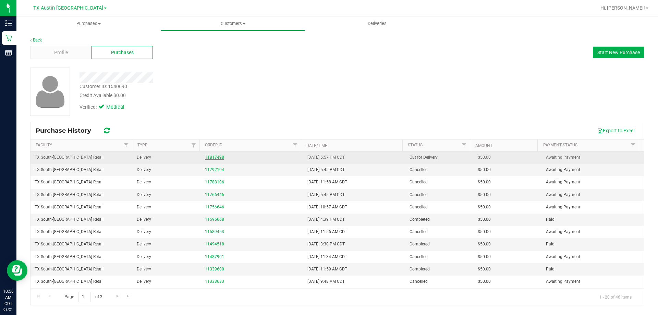
click at [212, 157] on link "11817498" at bounding box center [214, 157] width 19 height 5
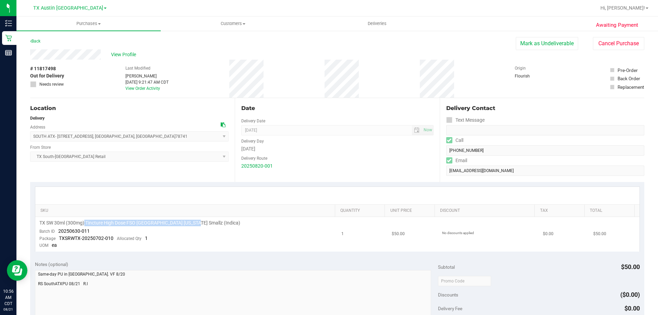
drag, startPoint x: 84, startPoint y: 226, endPoint x: 193, endPoint y: 221, distance: 109.1
click at [193, 221] on span "TX SW 30ml (300mg) Tincture High Dose FSO TX Georgia Smallz (Indica)" at bounding box center [139, 223] width 201 height 7
click at [222, 228] on td "TX SW 30ml (300mg) Tincture High Dose FSO TX Georgia Smallz (Indica) Batch ID 2…" at bounding box center [186, 234] width 302 height 35
drag, startPoint x: 61, startPoint y: 136, endPoint x: 145, endPoint y: 130, distance: 84.6
click at [145, 130] on div "SOUTH ATX- 7105 E RIVERSIDE DR , AUSTIN , TX 78741 Select address SOUTH ATX- 71…" at bounding box center [129, 131] width 198 height 20
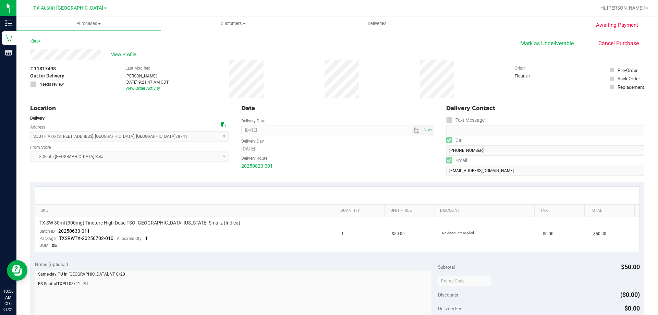
click at [147, 130] on div "SOUTH ATX- 7105 E RIVERSIDE DR , AUSTIN , TX 78741 Select address SOUTH ATX- 71…" at bounding box center [129, 131] width 198 height 20
drag, startPoint x: 54, startPoint y: 137, endPoint x: 146, endPoint y: 136, distance: 91.5
click at [146, 136] on span "SOUTH ATX- 7105 E RIVERSIDE DR , AUSTIN , TX 78741 Select address SOUTH ATX- 71…" at bounding box center [129, 136] width 198 height 10
click at [147, 136] on span "SOUTH ATX- 7105 E RIVERSIDE DR , AUSTIN , TX 78741 Select address SOUTH ATX- 71…" at bounding box center [129, 136] width 198 height 10
click at [66, 10] on span "TX Austin [GEOGRAPHIC_DATA]" at bounding box center [68, 8] width 70 height 6
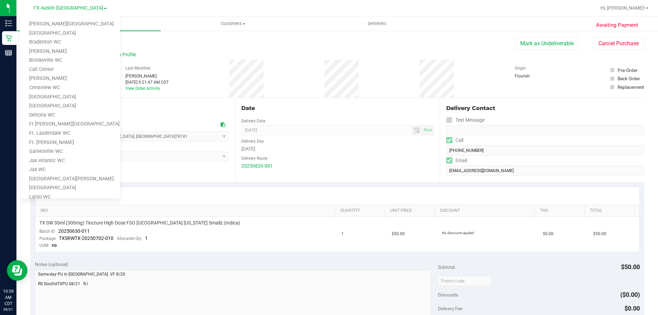
click at [58, 68] on link "Call Center" at bounding box center [70, 69] width 100 height 9
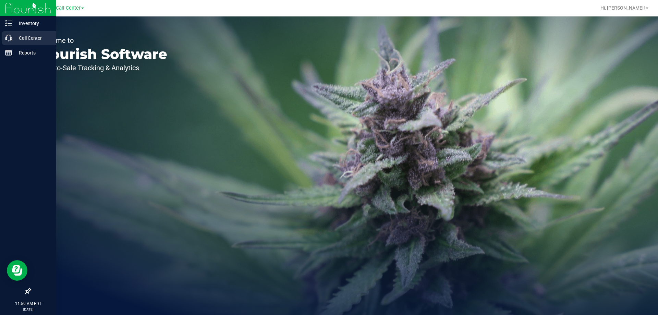
click at [17, 35] on p "Call Center" at bounding box center [32, 38] width 41 height 8
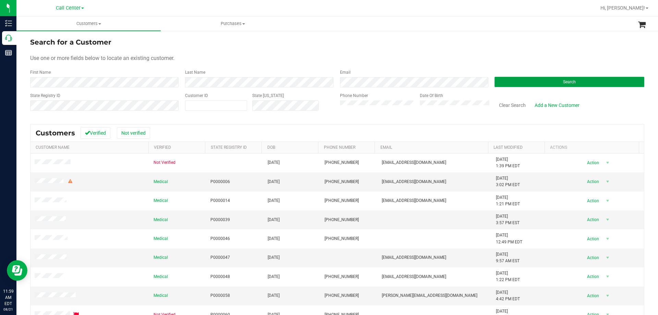
click at [545, 78] on button "Search" at bounding box center [570, 82] width 150 height 10
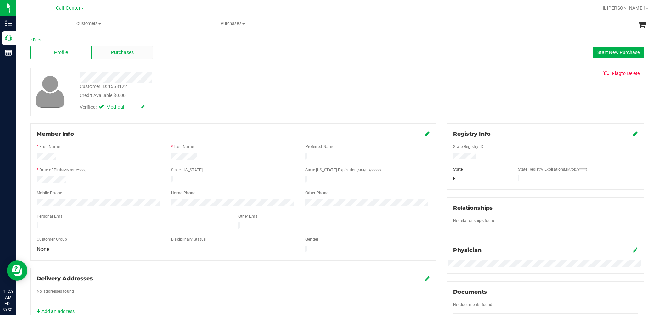
click at [121, 53] on span "Purchases" at bounding box center [122, 52] width 23 height 7
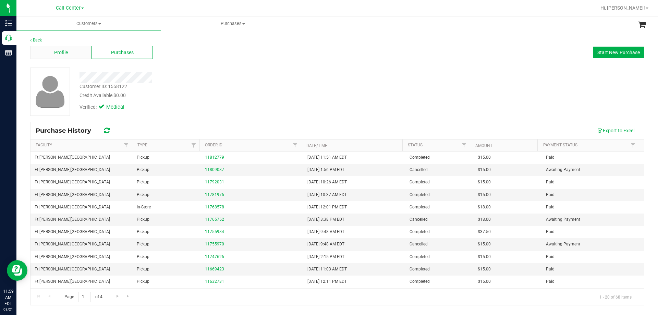
click at [65, 50] on span "Profile" at bounding box center [61, 52] width 14 height 7
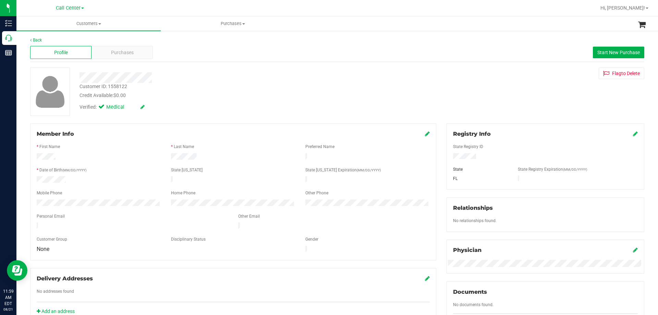
click at [190, 90] on div "Customer ID: 1558122 Credit Available: $0.00" at bounding box center [230, 91] width 312 height 16
click at [88, 215] on div "Personal Email" at bounding box center [133, 217] width 202 height 8
click at [221, 110] on div "Verified: Medical" at bounding box center [230, 106] width 312 height 15
drag, startPoint x: 79, startPoint y: 80, endPoint x: 240, endPoint y: 76, distance: 161.1
click at [240, 76] on div at bounding box center [230, 77] width 312 height 11
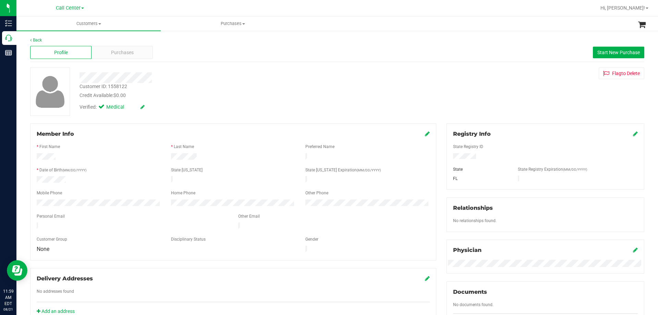
click at [240, 76] on div at bounding box center [230, 77] width 312 height 11
click at [171, 78] on div at bounding box center [230, 77] width 312 height 11
click at [78, 8] on span "Call Center" at bounding box center [68, 8] width 25 height 6
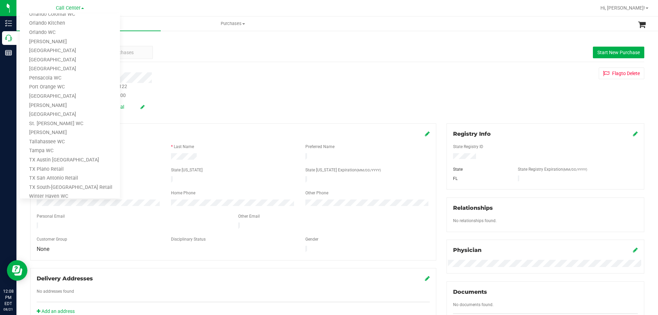
scroll to position [301, 0]
click at [65, 131] on link "TX Austin [GEOGRAPHIC_DATA]" at bounding box center [70, 133] width 100 height 9
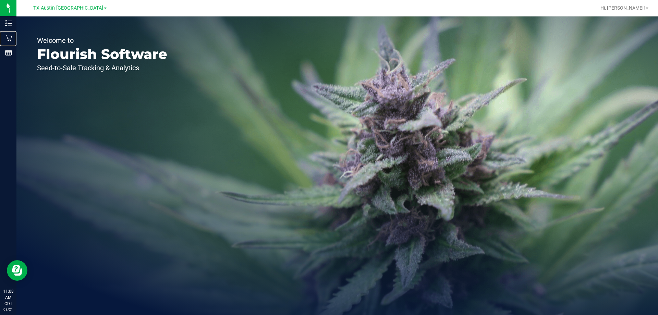
click at [0, 0] on p "Retail" at bounding box center [0, 0] width 0 height 0
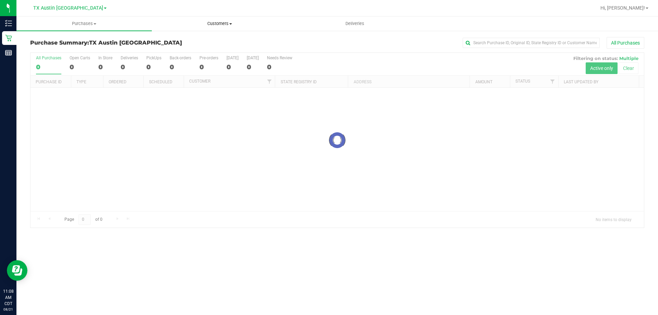
click at [225, 26] on span "Customers" at bounding box center [219, 24] width 135 height 6
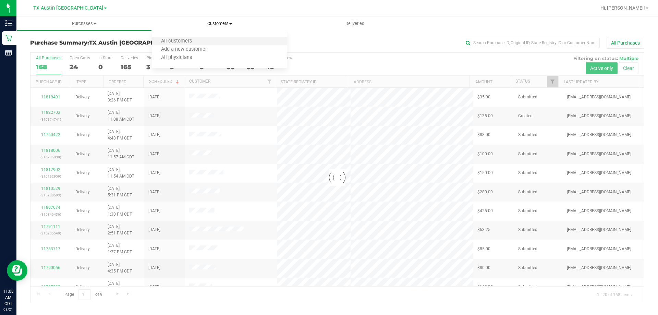
click at [210, 40] on li "All customers" at bounding box center [219, 41] width 135 height 8
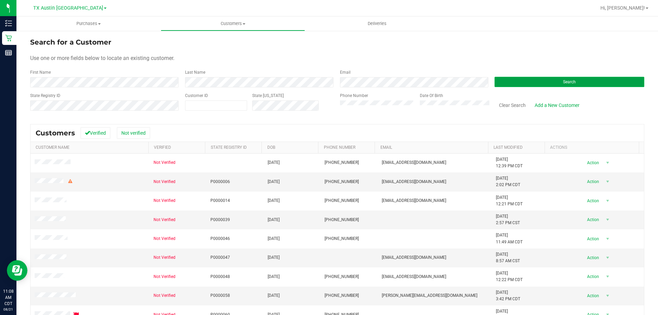
click at [551, 82] on button "Search" at bounding box center [570, 82] width 150 height 10
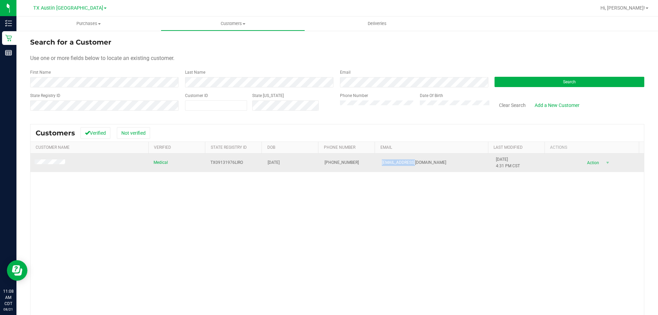
drag, startPoint x: 371, startPoint y: 162, endPoint x: 451, endPoint y: 167, distance: 80.3
click at [451, 167] on tr "Medical TX09131976LIRO 09/13/1976 (512) 699-3998 lilgoat@mac.com 12/8/2023 4:31…" at bounding box center [338, 163] width 614 height 19
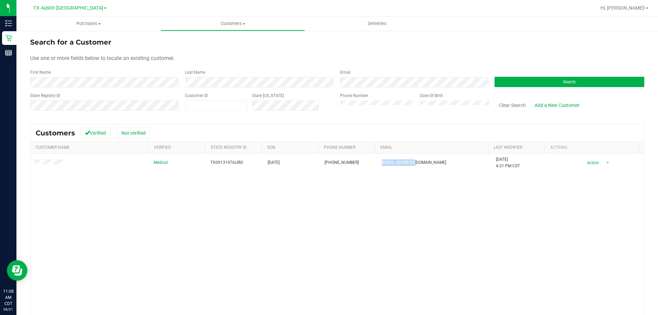
copy tr "lilgoat@mac.com"
click at [382, 215] on div "Medical TX09131976LIRO 09/13/1976 (512) 699-3998 lilgoat@mac.com 12/8/2023 4:31…" at bounding box center [338, 253] width 614 height 198
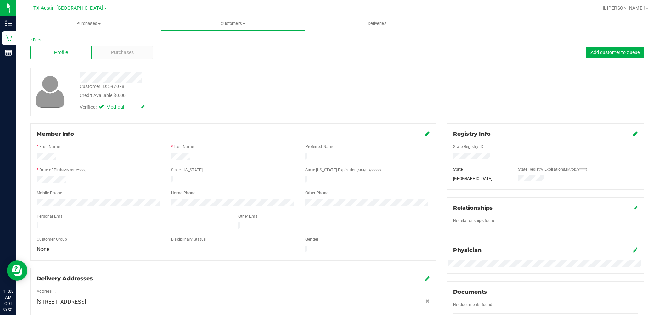
click at [251, 96] on div "Credit Available: $0.00" at bounding box center [231, 95] width 302 height 7
click at [133, 51] on span "Purchases" at bounding box center [122, 52] width 23 height 7
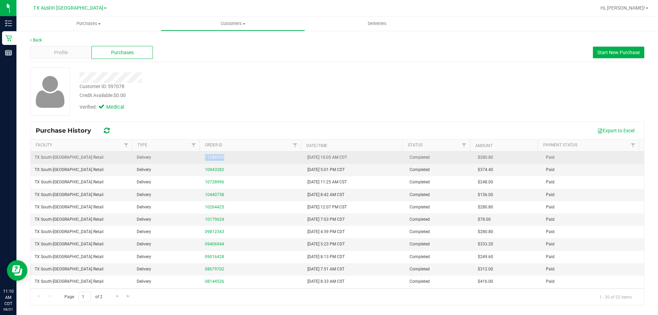
drag, startPoint x: 186, startPoint y: 160, endPoint x: 262, endPoint y: 160, distance: 76.1
click at [262, 160] on tr "TX South-Austin Retail Delivery 11289533 5/12/2025 10:05 AM CDT Completed $280.…" at bounding box center [338, 157] width 614 height 12
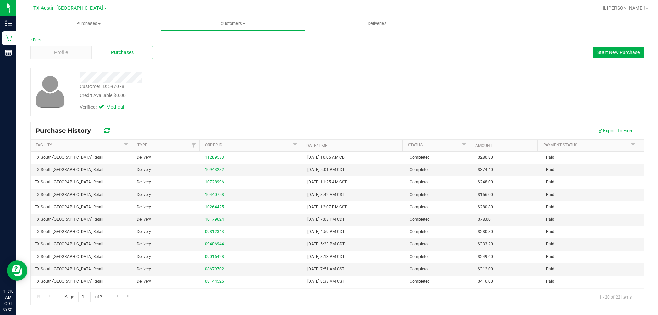
click at [272, 104] on div "Verified: Medical" at bounding box center [230, 106] width 312 height 15
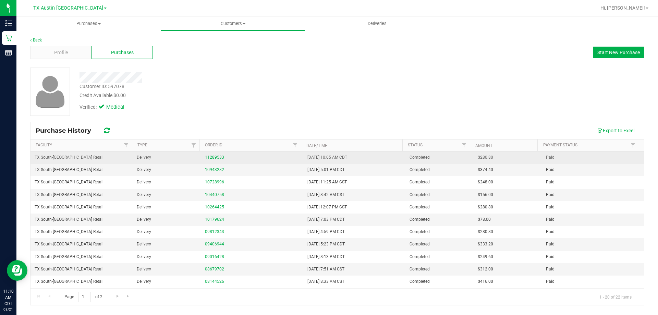
drag, startPoint x: 302, startPoint y: 156, endPoint x: 367, endPoint y: 159, distance: 65.6
click at [367, 159] on td "5/12/2025 10:05 AM CDT" at bounding box center [354, 157] width 102 height 12
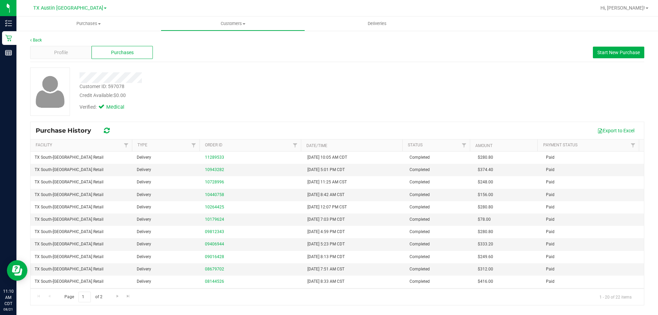
click at [319, 113] on div "Verified: Medical" at bounding box center [230, 106] width 312 height 15
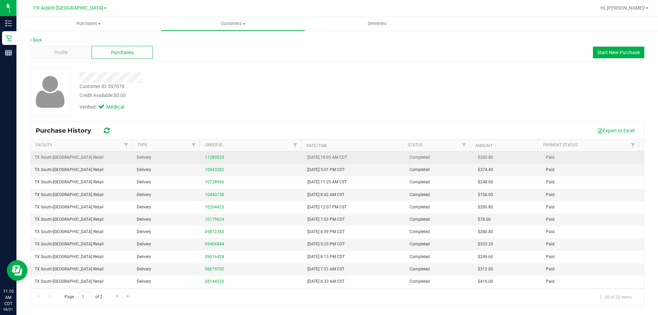
drag, startPoint x: 295, startPoint y: 157, endPoint x: 374, endPoint y: 156, distance: 79.2
click at [374, 156] on tr "TX South-Austin Retail Delivery 11289533 5/12/2025 10:05 AM CDT Completed $280.…" at bounding box center [338, 157] width 614 height 12
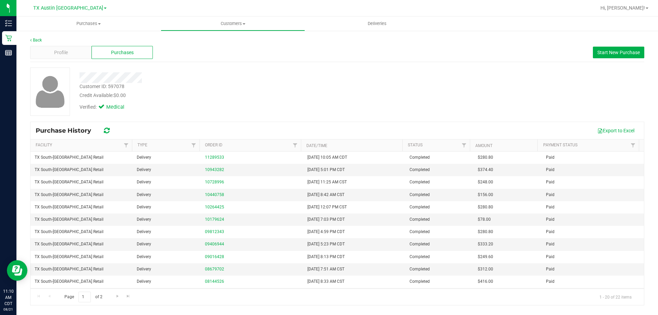
click at [346, 87] on div "Customer ID: 597078 Credit Available: $0.00" at bounding box center [230, 91] width 312 height 16
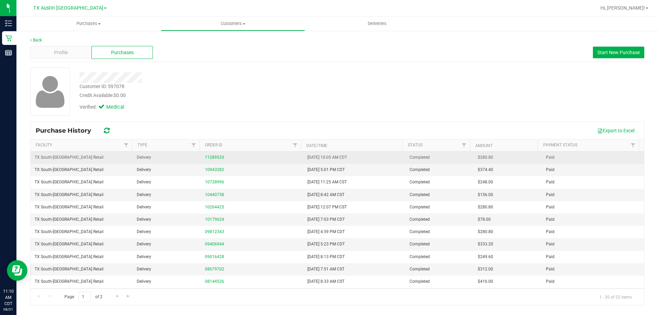
drag, startPoint x: 299, startPoint y: 157, endPoint x: 364, endPoint y: 157, distance: 65.1
click at [364, 157] on tr "TX South-Austin Retail Delivery 11289533 5/12/2025 10:05 AM CDT Completed $280.…" at bounding box center [338, 157] width 614 height 12
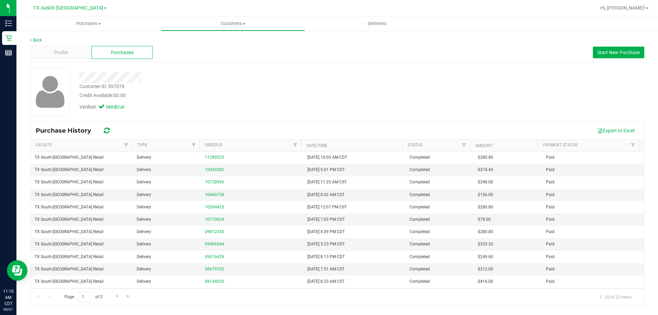
click at [332, 90] on div "Customer ID: 597078 Credit Available: $0.00" at bounding box center [230, 91] width 312 height 16
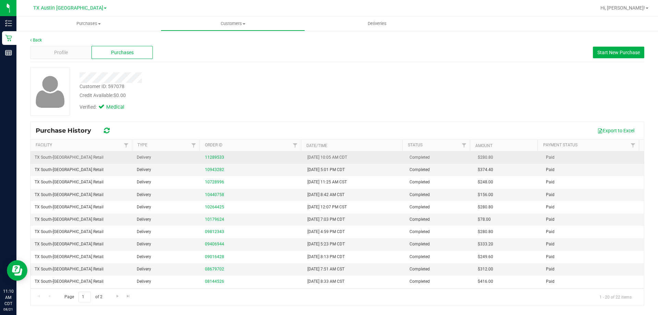
drag, startPoint x: 302, startPoint y: 157, endPoint x: 375, endPoint y: 158, distance: 72.7
click at [375, 158] on td "5/12/2025 10:05 AM CDT" at bounding box center [354, 157] width 102 height 12
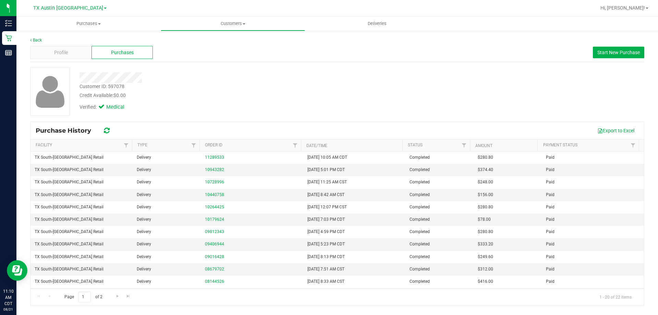
click at [350, 100] on div "Verified: Medical" at bounding box center [230, 106] width 312 height 15
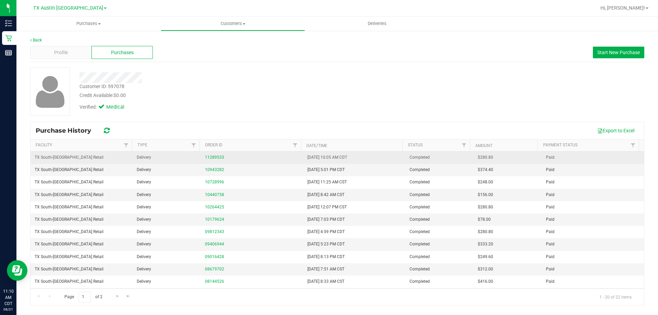
drag, startPoint x: 297, startPoint y: 155, endPoint x: 379, endPoint y: 158, distance: 81.7
click at [379, 158] on tr "TX South-Austin Retail Delivery 11289533 5/12/2025 10:05 AM CDT Completed $280.…" at bounding box center [338, 157] width 614 height 12
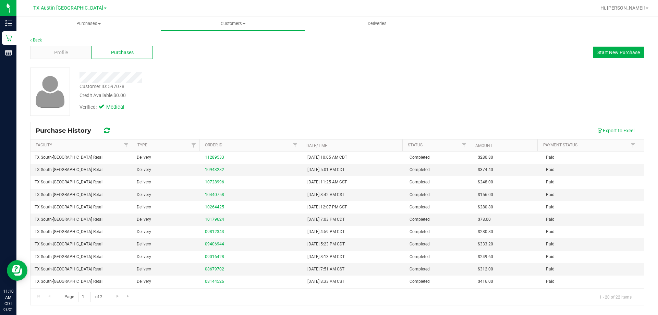
click at [354, 100] on div "Verified: Medical" at bounding box center [230, 106] width 312 height 15
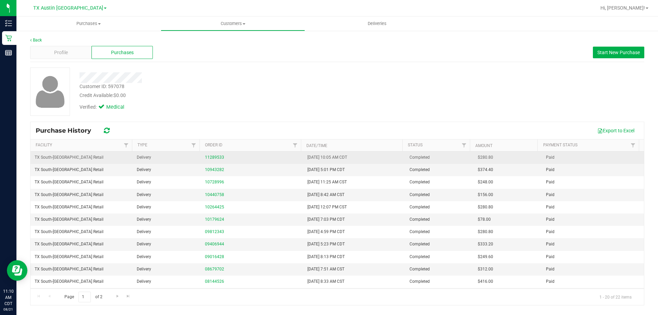
drag, startPoint x: 292, startPoint y: 156, endPoint x: 387, endPoint y: 156, distance: 95.3
click at [387, 156] on tr "TX South-Austin Retail Delivery 11289533 5/12/2025 10:05 AM CDT Completed $280.…" at bounding box center [338, 157] width 614 height 12
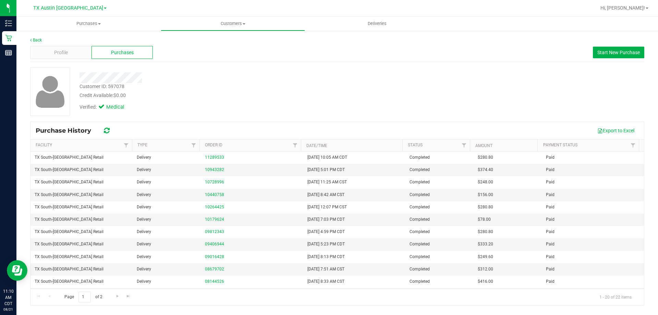
click at [366, 107] on div "Verified: Medical" at bounding box center [230, 106] width 312 height 15
click at [237, 89] on div "Customer ID: 597078 Credit Available: $0.00" at bounding box center [230, 91] width 312 height 16
click at [210, 77] on div at bounding box center [230, 77] width 312 height 11
click at [231, 92] on div "Credit Available: $0.00" at bounding box center [231, 95] width 302 height 7
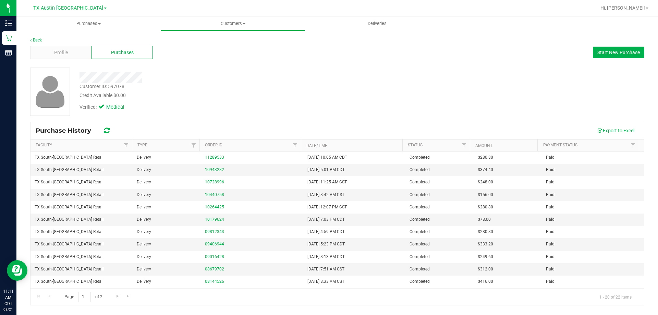
click at [191, 79] on div at bounding box center [230, 77] width 312 height 11
click at [199, 81] on div at bounding box center [230, 77] width 312 height 11
click at [213, 84] on div "Customer ID: 597078 Credit Available: $0.00 Verified: Medical" at bounding box center [230, 91] width 312 height 47
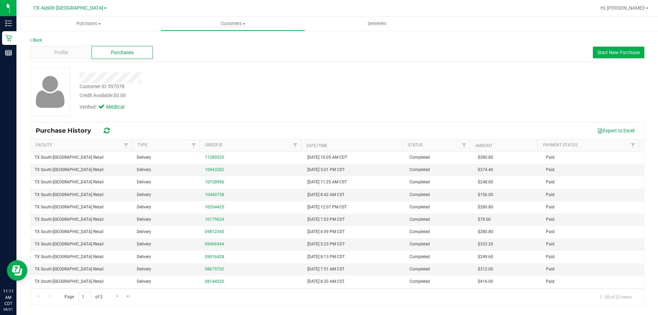
click at [213, 84] on div "Customer ID: 597078 Credit Available: $0.00" at bounding box center [230, 91] width 312 height 16
click at [47, 58] on div "Profile" at bounding box center [60, 52] width 61 height 13
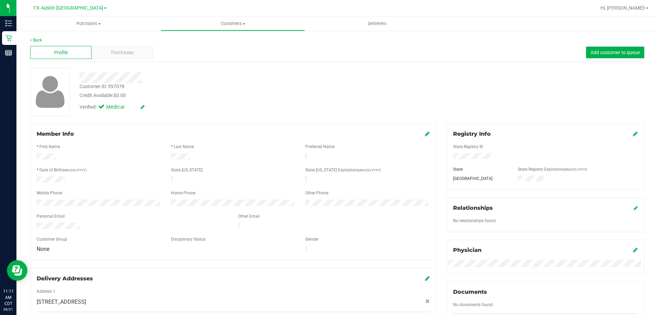
click at [109, 222] on div at bounding box center [133, 226] width 202 height 8
click at [130, 208] on div at bounding box center [233, 210] width 393 height 5
click at [117, 223] on div at bounding box center [133, 226] width 202 height 8
click at [118, 223] on div at bounding box center [133, 226] width 202 height 8
click at [140, 213] on div "Personal Email" at bounding box center [133, 217] width 202 height 8
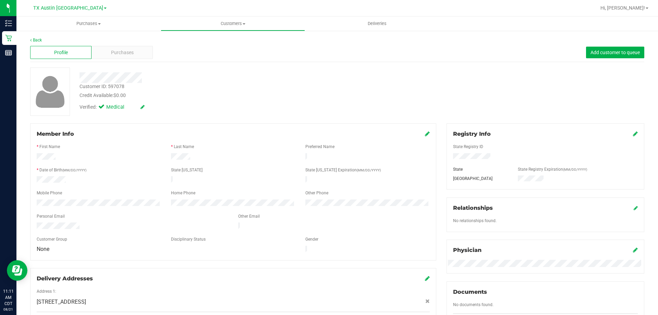
click at [126, 208] on div at bounding box center [233, 210] width 393 height 5
click at [61, 198] on div at bounding box center [233, 199] width 393 height 2
click at [101, 194] on div "Mobile Phone" at bounding box center [99, 194] width 134 height 8
click at [112, 206] on form "Member Info * First Name * Last Name Preferred Name * Date of Birth (MM/DD/YYYY…" at bounding box center [233, 192] width 393 height 124
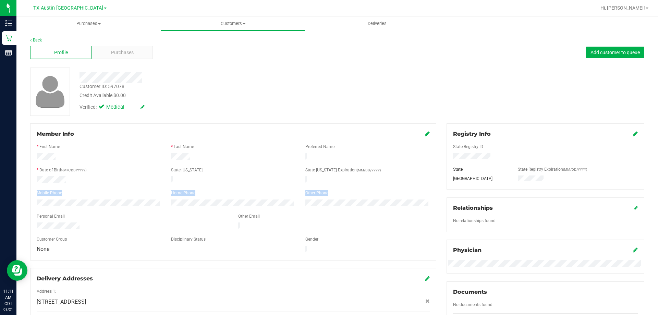
click at [139, 200] on form "Member Info * First Name * Last Name Preferred Name * Date of Birth (MM/DD/YYYY…" at bounding box center [233, 192] width 393 height 124
drag, startPoint x: 36, startPoint y: 176, endPoint x: 156, endPoint y: 208, distance: 123.9
click at [156, 208] on form "Member Info * First Name * Last Name Preferred Name * Date of Birth (MM/DD/YYYY…" at bounding box center [233, 192] width 393 height 124
click at [94, 194] on div "Mobile Phone" at bounding box center [99, 194] width 134 height 8
click at [144, 202] on form "Member Info * First Name * Last Name Preferred Name * Date of Birth (MM/DD/YYYY…" at bounding box center [233, 192] width 393 height 124
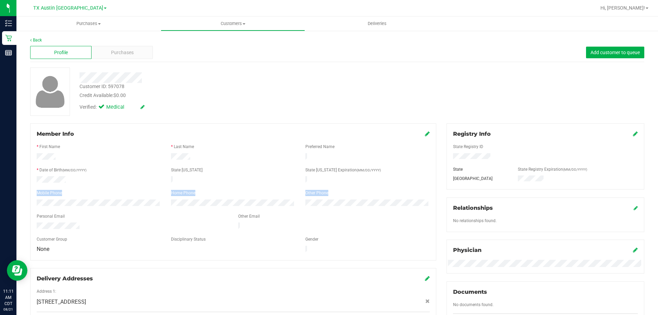
drag, startPoint x: 36, startPoint y: 177, endPoint x: 112, endPoint y: 204, distance: 80.2
click at [112, 204] on form "Member Info * First Name * Last Name Preferred Name * Date of Birth (MM/DD/YYYY…" at bounding box center [233, 192] width 393 height 124
click at [112, 208] on div at bounding box center [233, 210] width 393 height 5
click at [98, 201] on form "Member Info * First Name * Last Name Preferred Name * Date of Birth (MM/DD/YYYY…" at bounding box center [233, 192] width 393 height 124
click at [40, 179] on form "Member Info * First Name * Last Name Preferred Name * Date of Birth (MM/DD/YYYY…" at bounding box center [233, 192] width 393 height 124
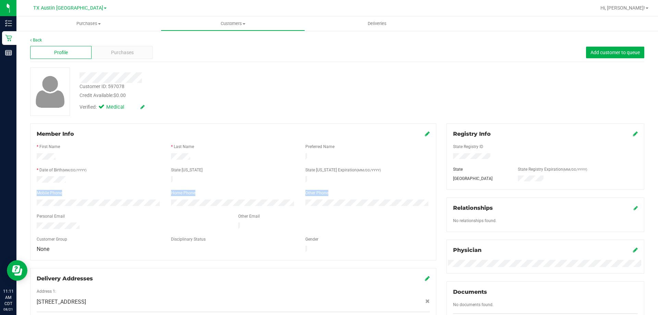
drag, startPoint x: 35, startPoint y: 177, endPoint x: 75, endPoint y: 205, distance: 48.9
click at [75, 205] on form "Member Info * First Name * Last Name Preferred Name * Date of Birth (MM/DD/YYYY…" at bounding box center [233, 192] width 393 height 124
drag, startPoint x: 36, startPoint y: 176, endPoint x: 112, endPoint y: 205, distance: 81.0
click at [112, 205] on form "Member Info * First Name * Last Name Preferred Name * Date of Birth (MM/DD/YYYY…" at bounding box center [233, 192] width 393 height 124
click at [74, 202] on form "Member Info * First Name * Last Name Preferred Name * Date of Birth (MM/DD/YYYY…" at bounding box center [233, 192] width 393 height 124
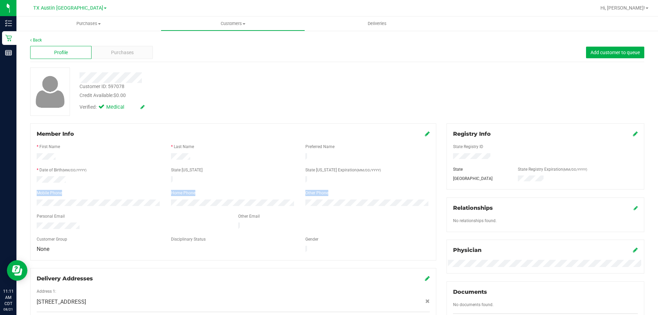
click at [73, 203] on form "Member Info * First Name * Last Name Preferred Name * Date of Birth (MM/DD/YYYY…" at bounding box center [233, 192] width 393 height 124
click at [56, 201] on form "Member Info * First Name * Last Name Preferred Name * Date of Birth (MM/DD/YYYY…" at bounding box center [233, 192] width 393 height 124
click at [65, 201] on form "Member Info * First Name * Last Name Preferred Name * Date of Birth (MM/DD/YYYY…" at bounding box center [233, 192] width 393 height 124
drag, startPoint x: 36, startPoint y: 178, endPoint x: 69, endPoint y: 181, distance: 32.4
click at [37, 173] on form "Member Info * First Name * Last Name Preferred Name * Date of Birth (MM/DD/YYYY…" at bounding box center [233, 192] width 393 height 124
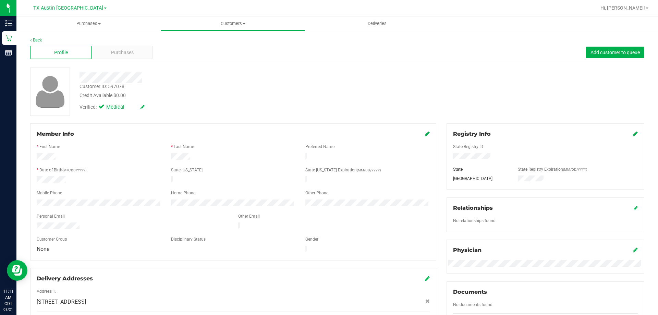
click at [72, 181] on div at bounding box center [99, 180] width 134 height 8
click at [77, 202] on form "Member Info * First Name * Last Name Preferred Name * Date of Birth (MM/DD/YYYY…" at bounding box center [233, 192] width 393 height 124
click at [255, 82] on div at bounding box center [230, 77] width 312 height 11
click at [263, 75] on div at bounding box center [230, 77] width 312 height 11
drag, startPoint x: 37, startPoint y: 295, endPoint x: 187, endPoint y: 287, distance: 150.0
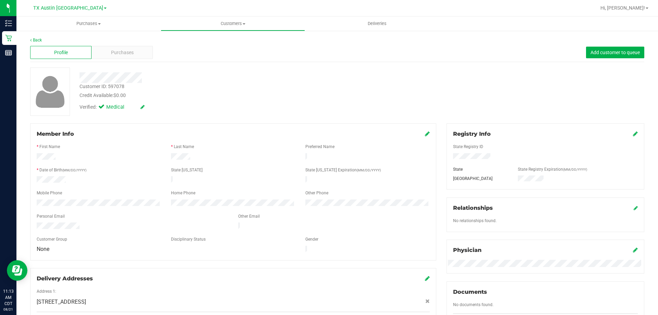
click at [187, 288] on div "Address 1: 7309 Bucknell Dr , Austin , TX 78732" at bounding box center [233, 300] width 393 height 24
click at [187, 288] on div "Address 1:" at bounding box center [233, 292] width 403 height 8
click at [69, 298] on span "7309 Bucknell Dr , Austin , TX 78732" at bounding box center [61, 302] width 49 height 8
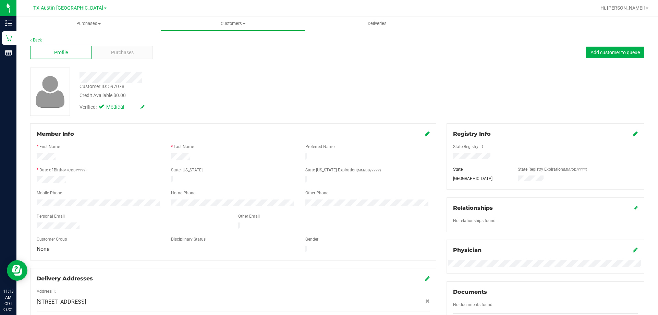
click at [195, 283] on div at bounding box center [233, 285] width 393 height 5
click at [204, 159] on div at bounding box center [233, 157] width 403 height 8
click at [204, 160] on div at bounding box center [233, 157] width 134 height 8
click at [205, 157] on div at bounding box center [233, 157] width 403 height 8
click at [205, 157] on div at bounding box center [233, 157] width 134 height 8
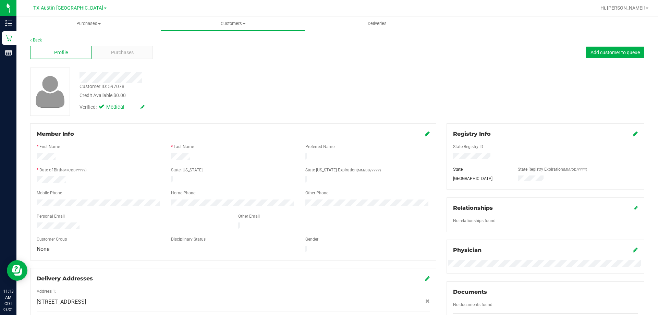
click at [191, 161] on form "Member Info * First Name * Last Name Preferred Name * Date of Birth (MM/DD/YYYY…" at bounding box center [233, 192] width 393 height 124
click at [191, 161] on div at bounding box center [233, 163] width 393 height 5
click at [183, 159] on div at bounding box center [233, 157] width 403 height 8
click at [184, 160] on div at bounding box center [233, 157] width 134 height 8
drag, startPoint x: 35, startPoint y: 156, endPoint x: 202, endPoint y: 160, distance: 167.3
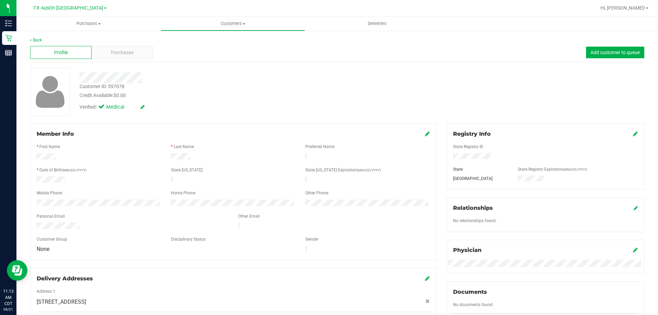
click at [202, 160] on div at bounding box center [233, 157] width 403 height 8
click at [202, 160] on div at bounding box center [233, 157] width 134 height 8
drag, startPoint x: 35, startPoint y: 155, endPoint x: 206, endPoint y: 158, distance: 171.1
click at [206, 158] on div at bounding box center [233, 157] width 403 height 8
click at [206, 158] on div at bounding box center [233, 157] width 134 height 8
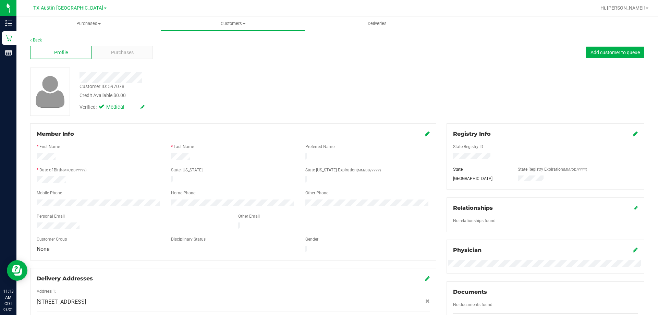
click at [251, 156] on div at bounding box center [233, 157] width 403 height 8
click at [251, 156] on div at bounding box center [233, 157] width 134 height 8
click at [212, 113] on div "Verified: Medical" at bounding box center [230, 106] width 312 height 15
click at [207, 80] on div at bounding box center [230, 77] width 312 height 11
click at [207, 81] on div at bounding box center [230, 77] width 312 height 11
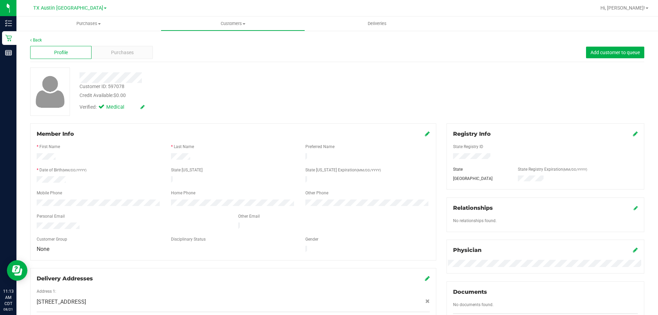
click at [227, 90] on div "Customer ID: 597078 Credit Available: $0.00" at bounding box center [230, 91] width 312 height 16
click at [235, 82] on div at bounding box center [230, 77] width 312 height 11
click at [182, 104] on div "Verified: Medical" at bounding box center [230, 106] width 312 height 15
drag, startPoint x: 78, startPoint y: 79, endPoint x: 176, endPoint y: 80, distance: 97.7
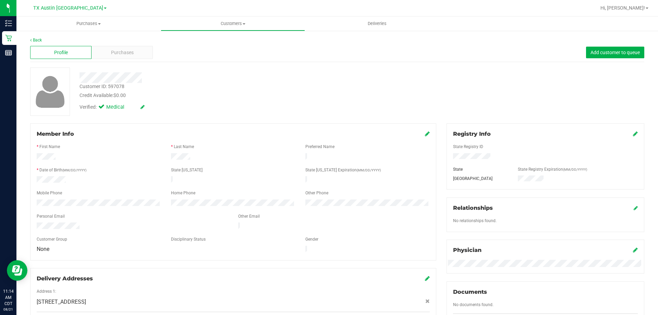
click at [176, 80] on div at bounding box center [230, 77] width 312 height 11
click at [381, 110] on div "Verified: Medical" at bounding box center [230, 106] width 312 height 15
click at [199, 105] on div "Verified: Medical" at bounding box center [230, 106] width 312 height 15
drag, startPoint x: 36, startPoint y: 156, endPoint x: 222, endPoint y: 155, distance: 186.1
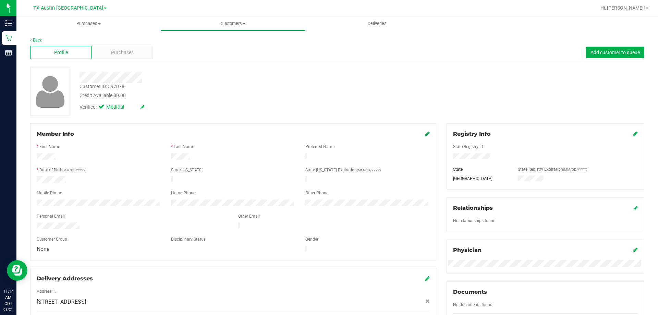
click at [222, 155] on div at bounding box center [233, 157] width 403 height 8
click at [223, 155] on div at bounding box center [233, 157] width 134 height 8
click at [88, 155] on div at bounding box center [99, 157] width 134 height 8
click at [83, 193] on div "Mobile Phone" at bounding box center [99, 194] width 134 height 8
drag, startPoint x: 35, startPoint y: 178, endPoint x: 129, endPoint y: 180, distance: 94.3
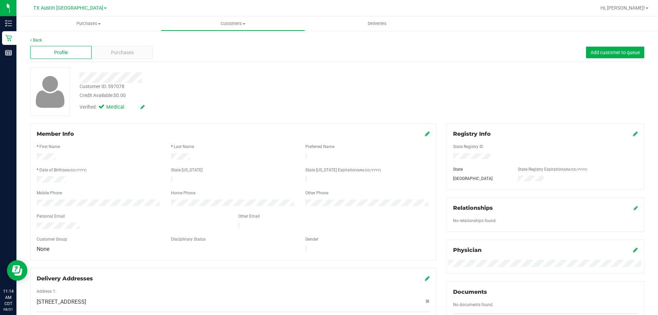
click at [129, 180] on div at bounding box center [99, 180] width 134 height 8
click at [130, 180] on div at bounding box center [99, 180] width 134 height 8
drag, startPoint x: 35, startPoint y: 155, endPoint x: 147, endPoint y: 155, distance: 112.1
click at [147, 155] on div at bounding box center [99, 157] width 134 height 8
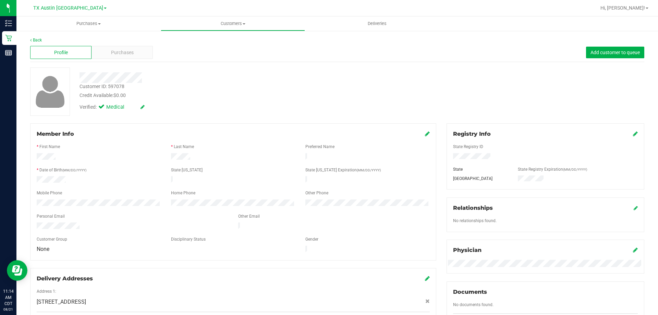
click at [34, 151] on div "* First Name" at bounding box center [99, 148] width 134 height 8
click at [214, 157] on div at bounding box center [233, 157] width 403 height 8
click at [216, 157] on div at bounding box center [233, 157] width 134 height 8
click at [221, 77] on div at bounding box center [230, 77] width 312 height 11
click at [221, 122] on div "Back Profile Purchases Add customer to queue Customer ID: 597078 Credit Availab…" at bounding box center [337, 261] width 614 height 448
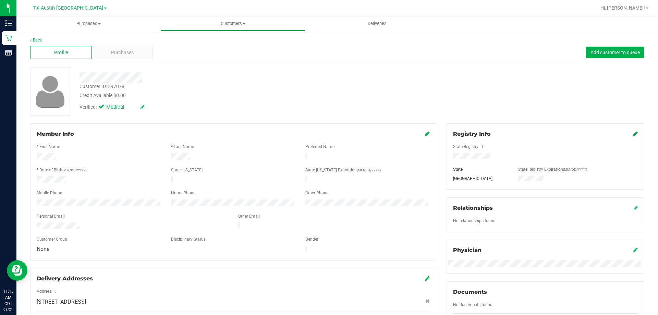
drag, startPoint x: 36, startPoint y: 177, endPoint x: 128, endPoint y: 185, distance: 92.3
click at [128, 185] on form "Member Info * First Name * Last Name Preferred Name * Date of Birth (MM/DD/YYYY…" at bounding box center [233, 192] width 393 height 124
click at [128, 185] on div at bounding box center [233, 186] width 393 height 5
click at [235, 99] on div "Credit Available: $0.00" at bounding box center [231, 95] width 302 height 7
click at [210, 80] on div at bounding box center [230, 77] width 312 height 11
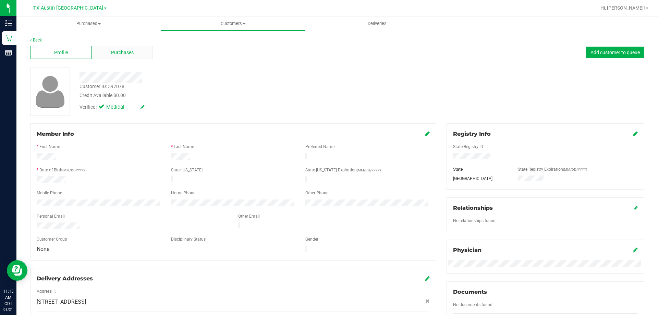
click at [104, 48] on div "Purchases" at bounding box center [122, 52] width 61 height 13
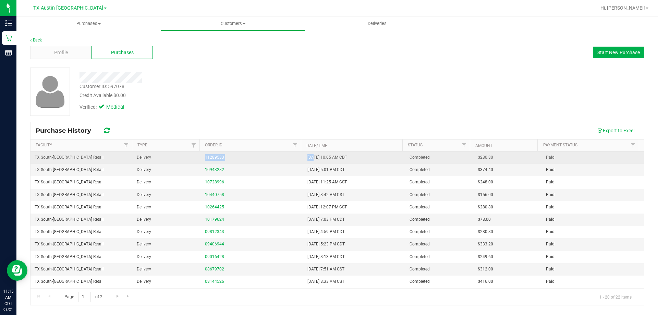
drag, startPoint x: 176, startPoint y: 160, endPoint x: 312, endPoint y: 159, distance: 136.1
click at [312, 159] on tr "TX South-Austin Retail Delivery 11289533 5/12/2025 10:05 AM CDT Completed $280.…" at bounding box center [338, 157] width 614 height 12
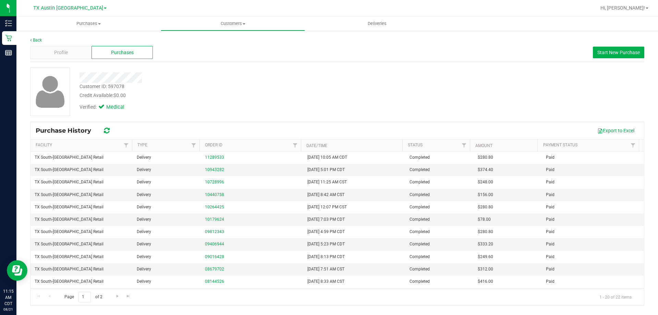
click at [293, 92] on div "Credit Available: $0.00" at bounding box center [231, 95] width 302 height 7
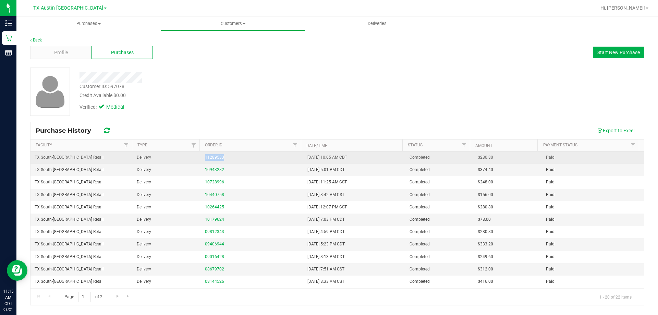
click at [252, 156] on tr "TX South-Austin Retail Delivery 11289533 5/12/2025 10:05 AM CDT Completed $280.…" at bounding box center [338, 157] width 614 height 12
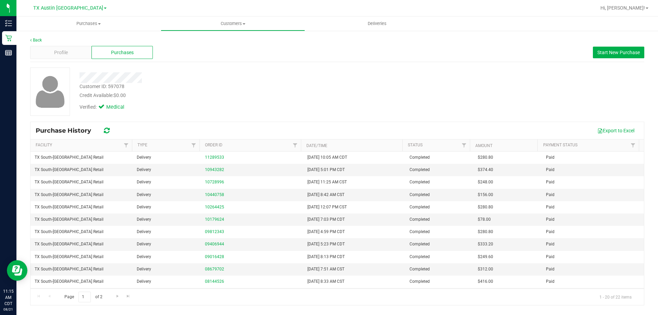
click at [268, 94] on div "Credit Available: $0.00" at bounding box center [231, 95] width 302 height 7
click at [250, 85] on div "Customer ID: 597078 Credit Available: $0.00" at bounding box center [230, 91] width 312 height 16
drag, startPoint x: 189, startPoint y: 160, endPoint x: 259, endPoint y: 164, distance: 70.4
click at [259, 164] on tbody "TX South-Austin Retail Delivery 11289533 5/12/2025 10:05 AM CDT Completed $280.…" at bounding box center [338, 275] width 614 height 248
click at [252, 94] on div "Credit Available: $0.00" at bounding box center [231, 95] width 302 height 7
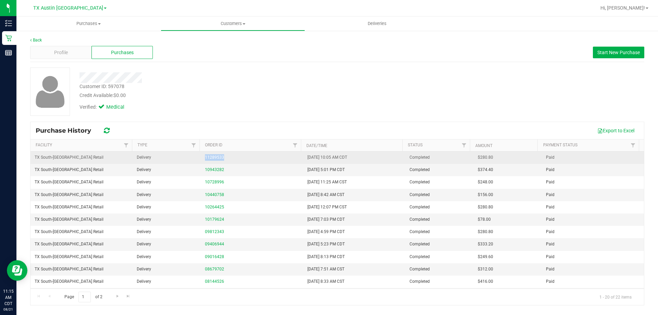
drag, startPoint x: 191, startPoint y: 157, endPoint x: 244, endPoint y: 160, distance: 53.2
click at [244, 160] on tr "TX South-Austin Retail Delivery 11289533 5/12/2025 10:05 AM CDT Completed $280.…" at bounding box center [338, 157] width 614 height 12
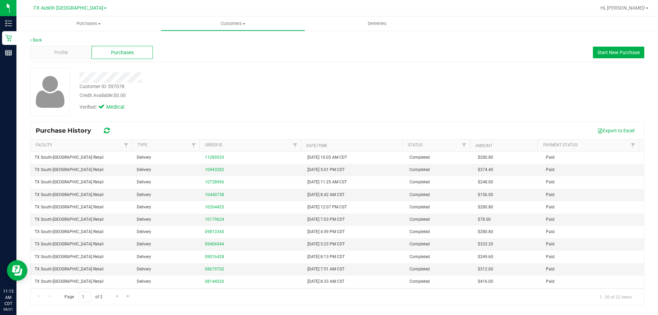
click at [251, 96] on div "Credit Available: $0.00" at bounding box center [231, 95] width 302 height 7
drag, startPoint x: 190, startPoint y: 86, endPoint x: 196, endPoint y: 87, distance: 5.6
click at [190, 86] on div "Customer ID: 597078 Credit Available: $0.00" at bounding box center [230, 91] width 312 height 16
click at [223, 85] on div "Customer ID: 597078 Credit Available: $0.00" at bounding box center [230, 91] width 312 height 16
click at [262, 105] on div "Verified: Medical" at bounding box center [230, 106] width 312 height 15
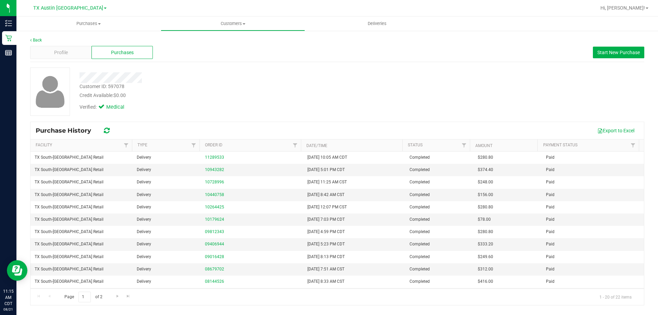
click at [195, 70] on div at bounding box center [230, 75] width 312 height 15
click at [201, 87] on div "Customer ID: 597078 Credit Available: $0.00" at bounding box center [230, 91] width 312 height 16
click at [203, 85] on div "Customer ID: 597078 Credit Available: $0.00" at bounding box center [230, 91] width 312 height 16
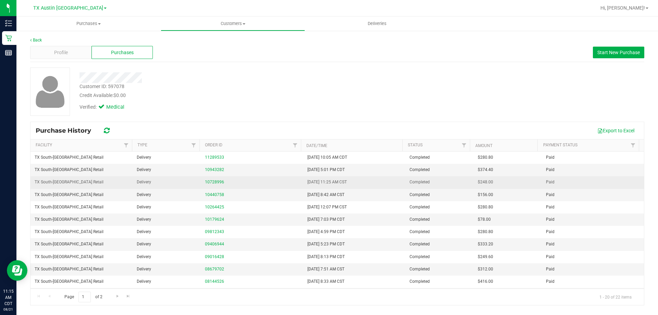
drag, startPoint x: 296, startPoint y: 182, endPoint x: 361, endPoint y: 183, distance: 64.8
click at [361, 183] on tr "TX South-Austin Retail Delivery 10728996 2/7/2025 11:25 AM CST Completed $248.0…" at bounding box center [338, 182] width 614 height 12
click at [361, 183] on td "2/7/2025 11:25 AM CST" at bounding box center [354, 182] width 102 height 12
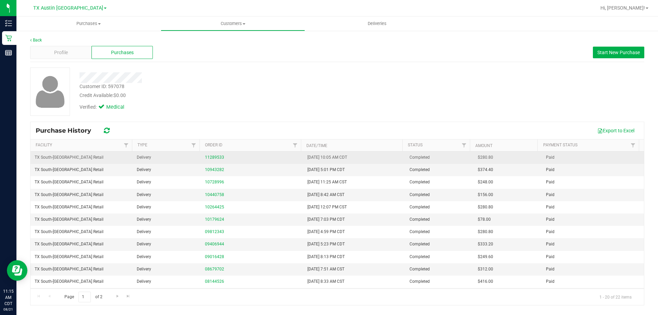
drag, startPoint x: 297, startPoint y: 158, endPoint x: 368, endPoint y: 159, distance: 71.0
click at [368, 159] on tr "TX South-Austin Retail Delivery 11289533 5/12/2025 10:05 AM CDT Completed $280.…" at bounding box center [338, 157] width 614 height 12
click at [368, 160] on td "5/12/2025 10:05 AM CDT" at bounding box center [354, 157] width 102 height 12
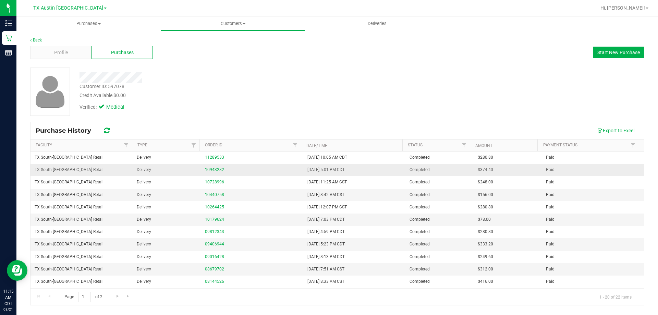
drag, startPoint x: 298, startPoint y: 156, endPoint x: 387, endPoint y: 165, distance: 88.9
click at [387, 165] on tbody "TX South-Austin Retail Delivery 11289533 5/12/2025 10:05 AM CDT Completed $280.…" at bounding box center [338, 275] width 614 height 248
click at [388, 171] on td "3/16/2025 5:01 PM CDT" at bounding box center [354, 170] width 102 height 12
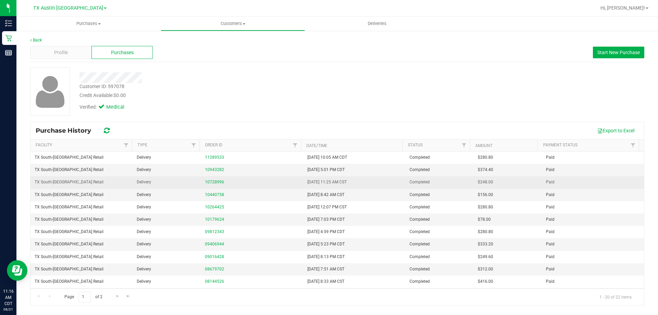
drag, startPoint x: 300, startPoint y: 183, endPoint x: 381, endPoint y: 183, distance: 81.6
click at [381, 183] on tr "TX South-Austin Retail Delivery 10728996 2/7/2025 11:25 AM CST Completed $248.0…" at bounding box center [338, 182] width 614 height 12
click at [381, 184] on td "2/7/2025 11:25 AM CST" at bounding box center [354, 182] width 102 height 12
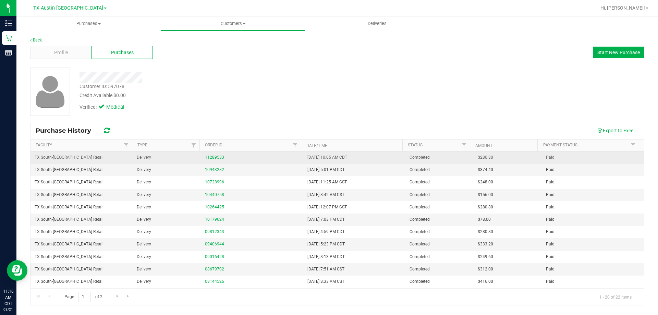
drag, startPoint x: 465, startPoint y: 172, endPoint x: 493, endPoint y: 154, distance: 33.0
click at [498, 172] on tr "TX South-Austin Retail Delivery 10943282 3/16/2025 5:01 PM CDT Completed $374.4…" at bounding box center [338, 170] width 614 height 12
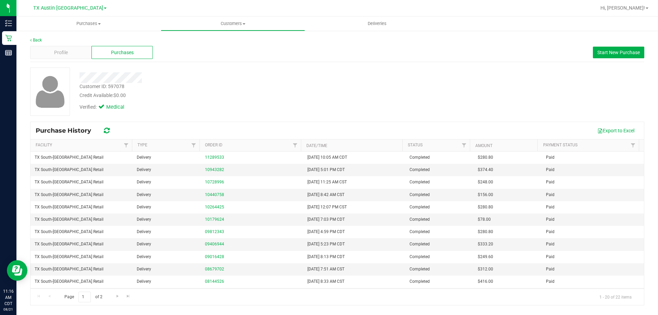
click at [472, 119] on div "Customer ID: 597078 Credit Available: $0.00 Verified: Medical" at bounding box center [337, 95] width 614 height 54
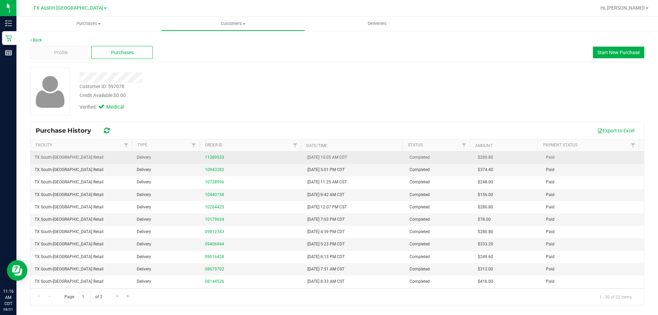
drag, startPoint x: 293, startPoint y: 170, endPoint x: 505, endPoint y: 160, distance: 212.0
click at [505, 160] on tbody "TX South-Austin Retail Delivery 11289533 5/12/2025 10:05 AM CDT Completed $280.…" at bounding box center [338, 275] width 614 height 248
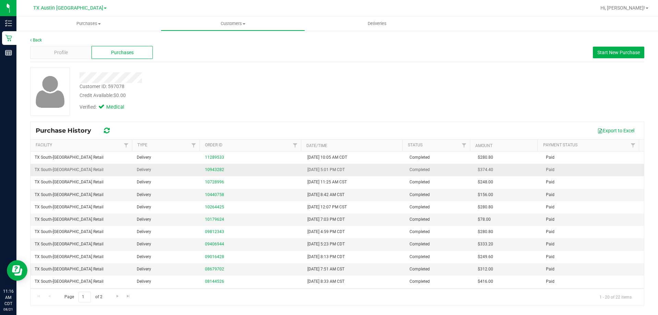
click at [505, 171] on td "$374.40" at bounding box center [508, 170] width 68 height 12
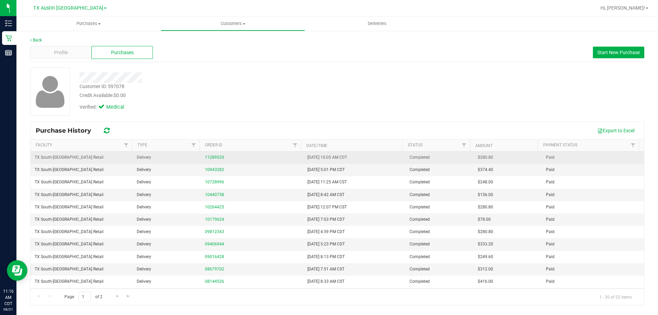
drag, startPoint x: 508, startPoint y: 169, endPoint x: 303, endPoint y: 157, distance: 204.9
click at [303, 157] on tbody "TX South-Austin Retail Delivery 11289533 5/12/2025 10:05 AM CDT Completed $280.…" at bounding box center [338, 275] width 614 height 248
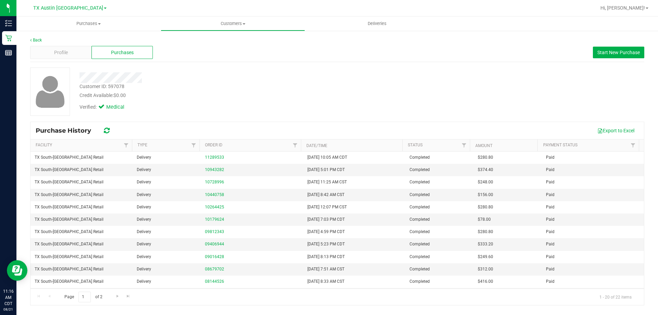
click at [319, 106] on div "Verified: Medical" at bounding box center [230, 106] width 312 height 15
drag, startPoint x: 471, startPoint y: 169, endPoint x: 501, endPoint y: 169, distance: 30.5
click at [501, 169] on td "$374.40" at bounding box center [508, 170] width 68 height 12
click at [502, 169] on td "$374.40" at bounding box center [508, 170] width 68 height 12
drag, startPoint x: 464, startPoint y: 159, endPoint x: 514, endPoint y: 173, distance: 52.6
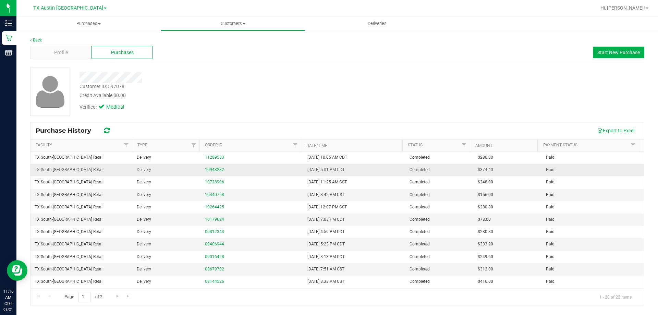
click at [514, 173] on tbody "TX South-Austin Retail Delivery 11289533 5/12/2025 10:05 AM CDT Completed $280.…" at bounding box center [338, 275] width 614 height 248
click at [508, 170] on td "$374.40" at bounding box center [508, 170] width 68 height 12
click at [509, 172] on td "$374.40" at bounding box center [508, 170] width 68 height 12
click at [349, 102] on div "Verified: Medical" at bounding box center [230, 106] width 312 height 15
click at [259, 95] on div "Credit Available: $0.00" at bounding box center [231, 95] width 302 height 7
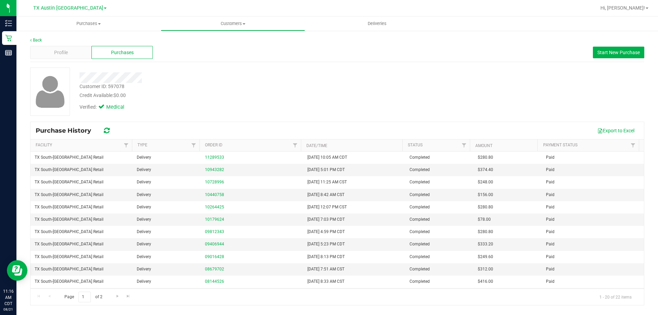
click at [269, 94] on div "Credit Available: $0.00" at bounding box center [231, 95] width 302 height 7
click at [283, 92] on div "Credit Available: $0.00" at bounding box center [231, 95] width 302 height 7
click at [224, 87] on div "Customer ID: 597078 Credit Available: $0.00 Verified: Medical" at bounding box center [230, 91] width 312 height 47
click at [224, 87] on div "Customer ID: 597078 Credit Available: $0.00" at bounding box center [230, 91] width 312 height 16
drag, startPoint x: 78, startPoint y: 76, endPoint x: 236, endPoint y: 80, distance: 158.4
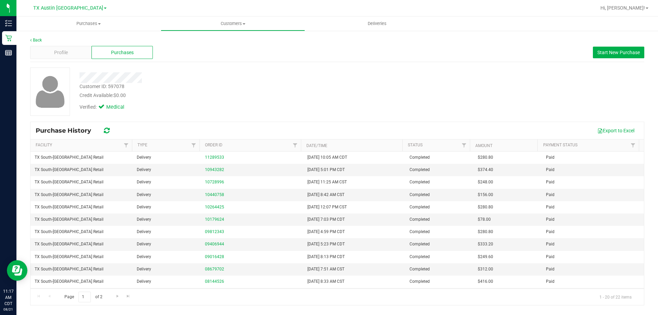
click at [236, 80] on div at bounding box center [230, 77] width 312 height 11
click at [210, 87] on div "Customer ID: 597078 Credit Available: $0.00 Verified: Medical" at bounding box center [230, 91] width 312 height 47
click at [210, 87] on div "Customer ID: 597078 Credit Available: $0.00" at bounding box center [230, 91] width 312 height 16
drag, startPoint x: 78, startPoint y: 76, endPoint x: 211, endPoint y: 84, distance: 133.5
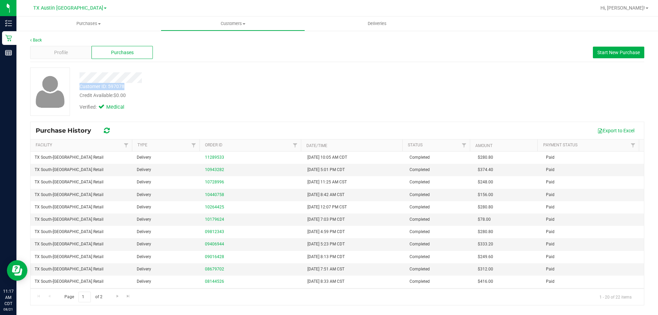
click at [211, 84] on div "Customer ID: 597078 Credit Available: $0.00 Verified: Medical" at bounding box center [230, 91] width 312 height 47
click at [212, 84] on div "Customer ID: 597078 Credit Available: $0.00" at bounding box center [230, 91] width 312 height 16
click at [219, 99] on div "Verified: Medical" at bounding box center [230, 106] width 312 height 15
drag, startPoint x: 79, startPoint y: 78, endPoint x: 212, endPoint y: 80, distance: 133.3
click at [212, 80] on div at bounding box center [230, 77] width 312 height 11
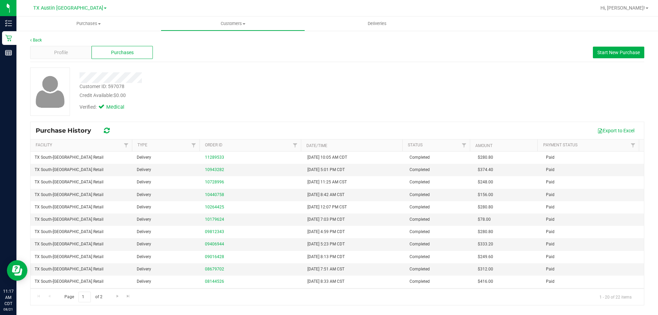
click at [212, 80] on div at bounding box center [230, 77] width 312 height 11
click at [166, 103] on div "Verified: Medical" at bounding box center [230, 106] width 312 height 15
click at [187, 93] on div "Credit Available: $0.00" at bounding box center [231, 95] width 302 height 7
drag, startPoint x: 78, startPoint y: 76, endPoint x: 207, endPoint y: 83, distance: 129.0
click at [207, 83] on div "Customer ID: 597078 Credit Available: $0.00 Verified: Medical" at bounding box center [230, 91] width 312 height 47
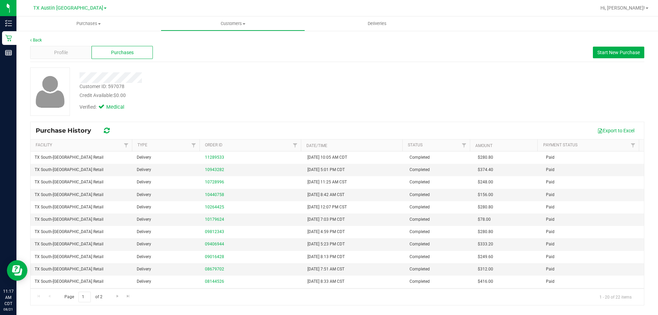
click at [207, 83] on div "Customer ID: 597078 Credit Available: $0.00" at bounding box center [230, 91] width 312 height 16
click at [208, 84] on div "Customer ID: 597078 Credit Available: $0.00 Verified: Medical" at bounding box center [230, 91] width 312 height 47
click at [208, 84] on div "Customer ID: 597078 Credit Available: $0.00" at bounding box center [230, 91] width 312 height 16
click at [243, 85] on div "Customer ID: 597078 Credit Available: $0.00" at bounding box center [230, 91] width 312 height 16
click at [288, 96] on div "Credit Available: $0.00" at bounding box center [231, 95] width 302 height 7
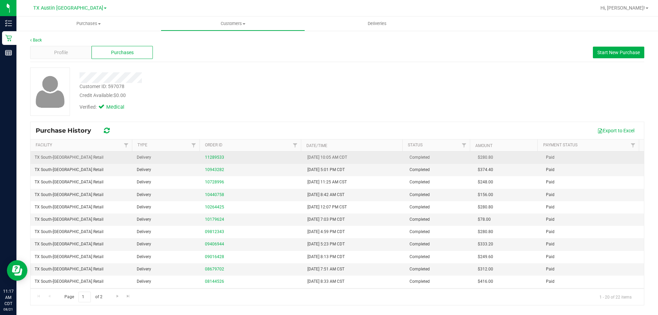
drag, startPoint x: 285, startPoint y: 161, endPoint x: 400, endPoint y: 159, distance: 114.8
click at [400, 159] on tr "TX South-Austin Retail Delivery 11289533 5/12/2025 10:05 AM CDT Completed $280.…" at bounding box center [338, 157] width 614 height 12
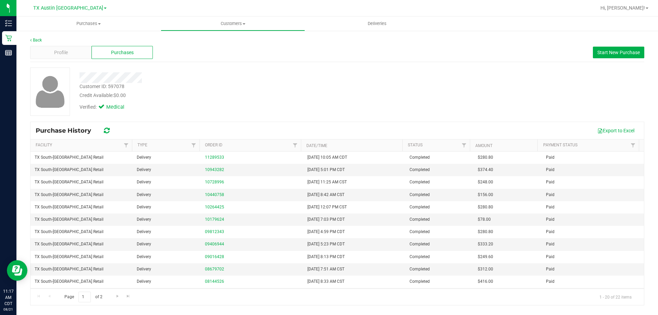
click at [360, 98] on div "Credit Available: $0.00" at bounding box center [231, 95] width 302 height 7
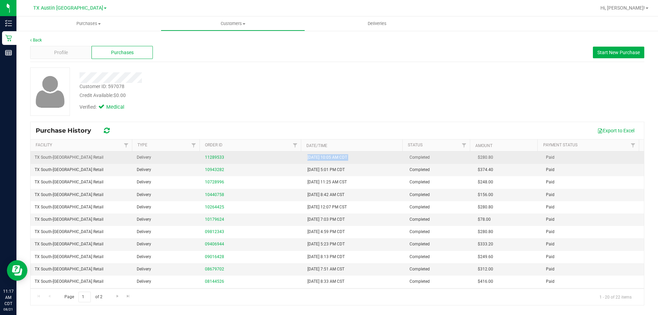
drag, startPoint x: 295, startPoint y: 156, endPoint x: 404, endPoint y: 156, distance: 109.0
click at [404, 156] on tr "TX South-Austin Retail Delivery 11289533 5/12/2025 10:05 AM CDT Completed $280.…" at bounding box center [338, 157] width 614 height 12
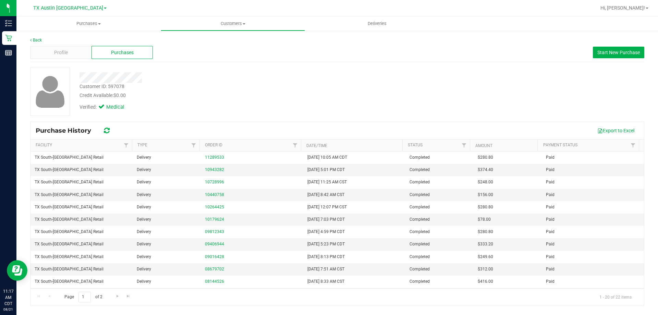
click at [362, 99] on div "Verified: Medical" at bounding box center [230, 106] width 312 height 15
drag, startPoint x: 284, startPoint y: 158, endPoint x: 364, endPoint y: 108, distance: 94.1
click at [404, 158] on tr "TX South-Austin Retail Delivery 11289533 5/12/2025 10:05 AM CDT Completed $280.…" at bounding box center [338, 157] width 614 height 12
click at [363, 106] on div "Verified: Medical" at bounding box center [230, 106] width 312 height 15
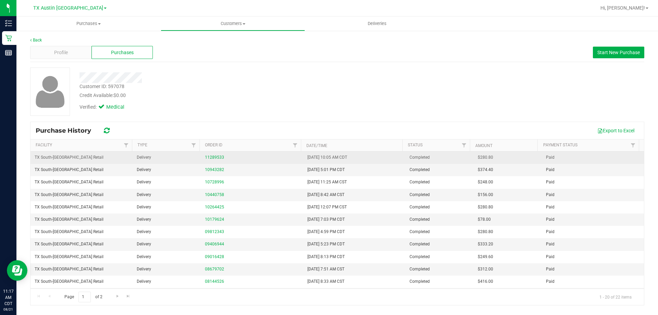
drag, startPoint x: 341, startPoint y: 157, endPoint x: 398, endPoint y: 157, distance: 57.6
click at [398, 157] on tr "TX South-Austin Retail Delivery 11289533 5/12/2025 10:05 AM CDT Completed $280.…" at bounding box center [338, 157] width 614 height 12
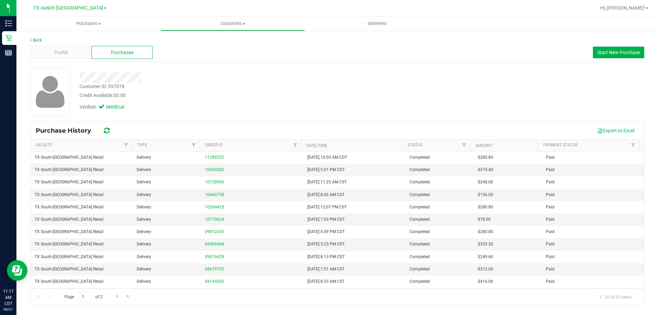
click at [356, 92] on div "Credit Available: $0.00" at bounding box center [231, 95] width 302 height 7
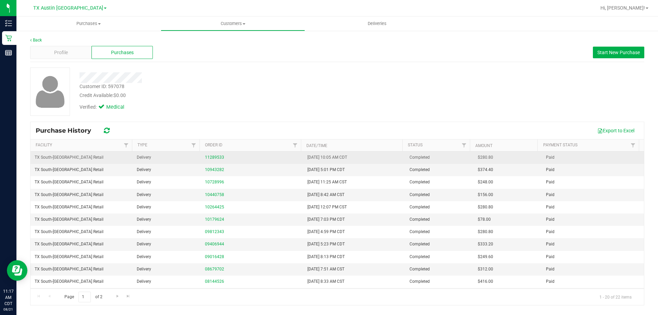
drag, startPoint x: 299, startPoint y: 159, endPoint x: 388, endPoint y: 162, distance: 88.5
click at [388, 162] on tr "TX South-Austin Retail Delivery 11289533 5/12/2025 10:05 AM CDT Completed $280.…" at bounding box center [338, 157] width 614 height 12
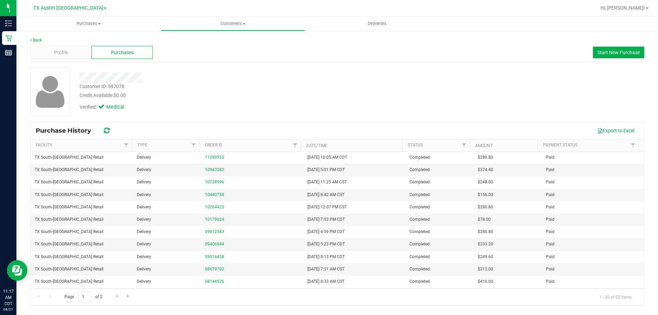
click at [359, 89] on div "Customer ID: 597078 Credit Available: $0.00" at bounding box center [230, 91] width 312 height 16
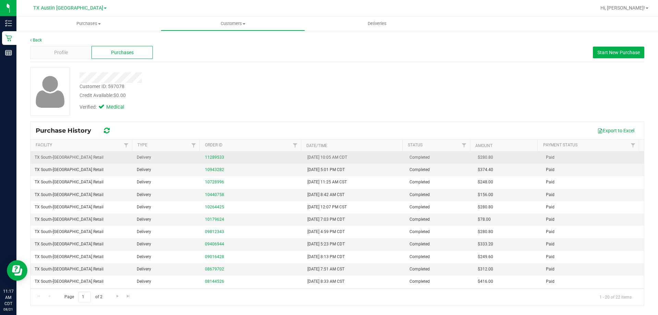
drag, startPoint x: 287, startPoint y: 155, endPoint x: 390, endPoint y: 154, distance: 103.2
click at [390, 154] on tr "TX South-Austin Retail Delivery 11289533 5/12/2025 10:05 AM CDT Completed $280.…" at bounding box center [338, 157] width 614 height 12
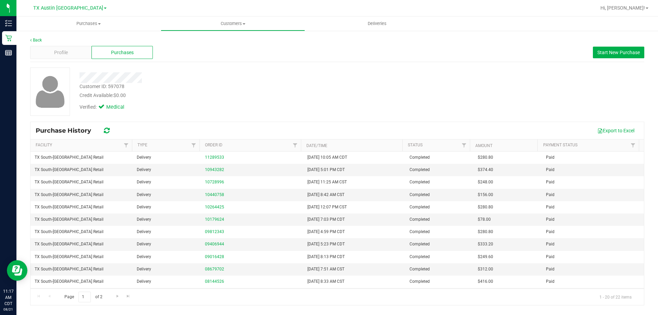
click at [352, 96] on div "Credit Available: $0.00" at bounding box center [231, 95] width 302 height 7
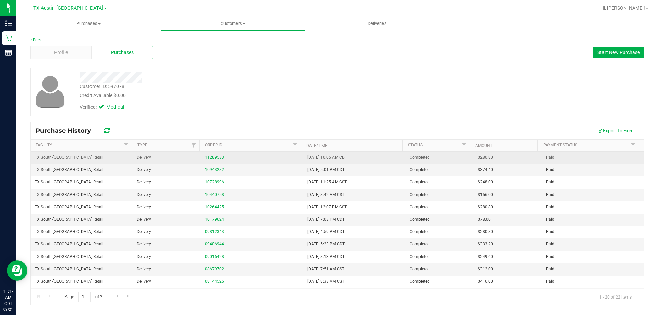
drag, startPoint x: 297, startPoint y: 158, endPoint x: 388, endPoint y: 153, distance: 90.6
click at [388, 153] on tr "TX South-Austin Retail Delivery 11289533 5/12/2025 10:05 AM CDT Completed $280.…" at bounding box center [338, 157] width 614 height 12
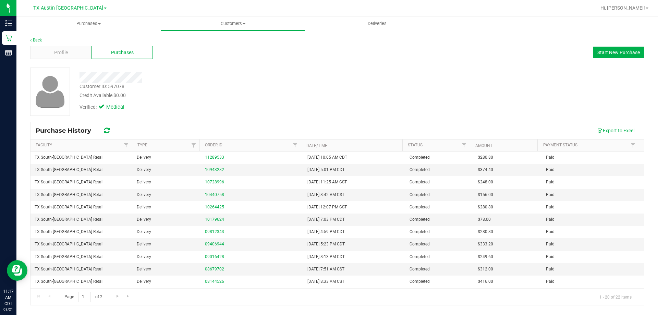
click at [346, 81] on div at bounding box center [230, 77] width 312 height 11
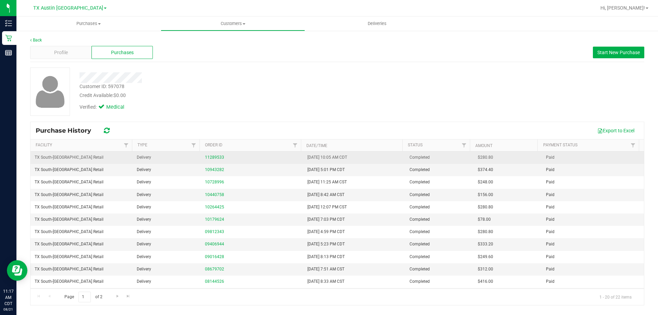
drag, startPoint x: 291, startPoint y: 158, endPoint x: 388, endPoint y: 159, distance: 97.3
click at [388, 159] on tr "TX South-Austin Retail Delivery 11289533 5/12/2025 10:05 AM CDT Completed $280.…" at bounding box center [338, 157] width 614 height 12
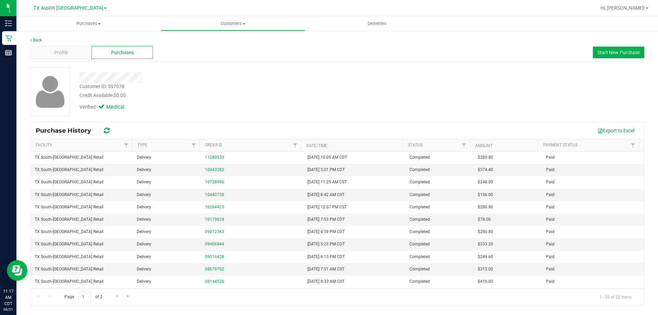
click at [351, 86] on div "Customer ID: 597078 Credit Available: $0.00" at bounding box center [230, 91] width 312 height 16
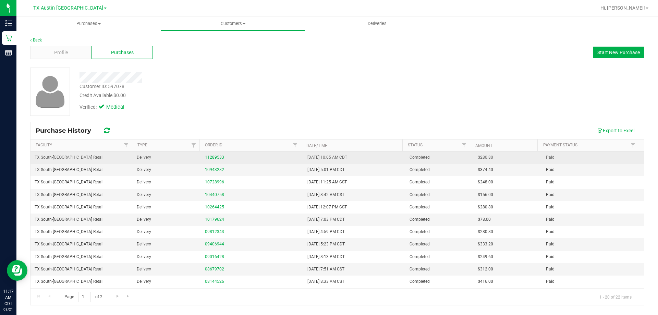
drag, startPoint x: 292, startPoint y: 158, endPoint x: 395, endPoint y: 161, distance: 103.6
click at [395, 161] on tr "TX South-Austin Retail Delivery 11289533 5/12/2025 10:05 AM CDT Completed $280.…" at bounding box center [338, 157] width 614 height 12
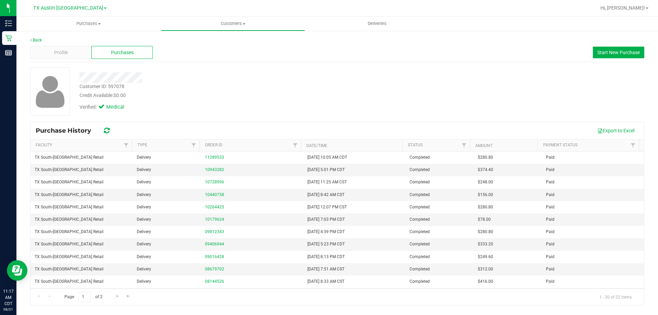
click at [347, 90] on div "Customer ID: 597078 Credit Available: $0.00" at bounding box center [230, 91] width 312 height 16
drag, startPoint x: 297, startPoint y: 158, endPoint x: 373, endPoint y: 166, distance: 76.4
click at [373, 166] on tbody "TX South-Austin Retail Delivery 11289533 5/12/2025 10:05 AM CDT Completed $280.…" at bounding box center [338, 275] width 614 height 248
click at [345, 96] on div "Credit Available: $0.00" at bounding box center [231, 95] width 302 height 7
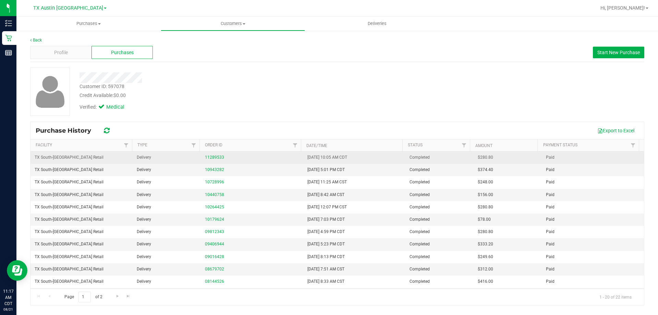
drag, startPoint x: 300, startPoint y: 159, endPoint x: 382, endPoint y: 158, distance: 81.9
click at [382, 158] on tr "TX South-Austin Retail Delivery 11289533 5/12/2025 10:05 AM CDT Completed $280.…" at bounding box center [338, 157] width 614 height 12
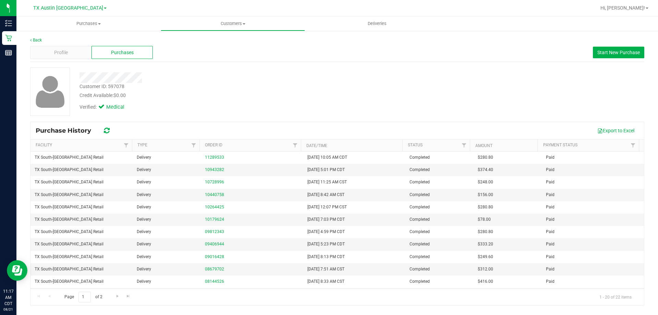
click at [361, 100] on div "Verified: Medical" at bounding box center [230, 106] width 312 height 15
drag, startPoint x: 303, startPoint y: 158, endPoint x: 395, endPoint y: 150, distance: 91.8
click at [395, 150] on div "Purchase History Export to Excel Facility Type Order ID Date/Time Status Amount…" at bounding box center [337, 214] width 614 height 184
click at [370, 86] on div "Customer ID: 597078 Credit Available: $0.00" at bounding box center [230, 91] width 312 height 16
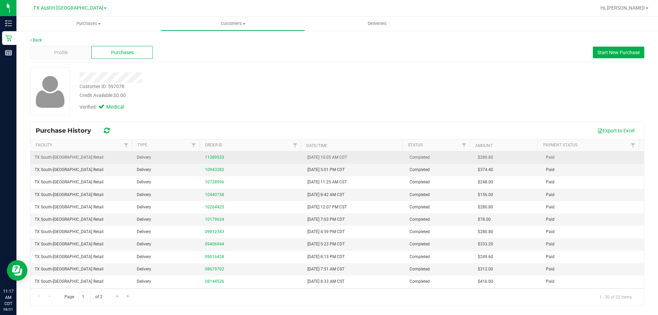
drag, startPoint x: 301, startPoint y: 158, endPoint x: 399, endPoint y: 160, distance: 98.7
click at [399, 160] on td "5/12/2025 10:05 AM CDT" at bounding box center [354, 157] width 102 height 12
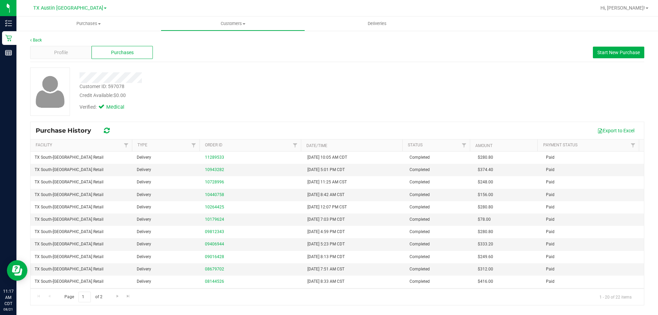
click at [372, 94] on div "Credit Available: $0.00" at bounding box center [231, 95] width 302 height 7
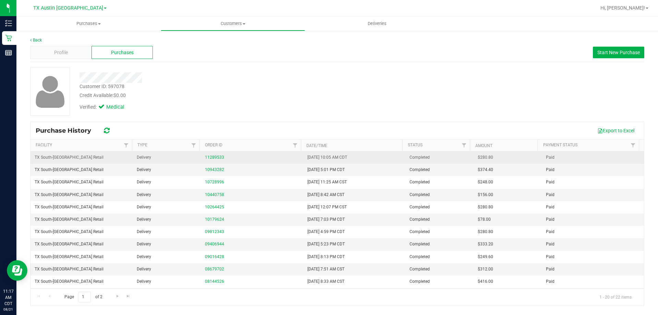
drag, startPoint x: 300, startPoint y: 159, endPoint x: 393, endPoint y: 156, distance: 93.6
click at [393, 156] on tr "TX South-Austin Retail Delivery 11289533 5/12/2025 10:05 AM CDT Completed $280.…" at bounding box center [338, 157] width 614 height 12
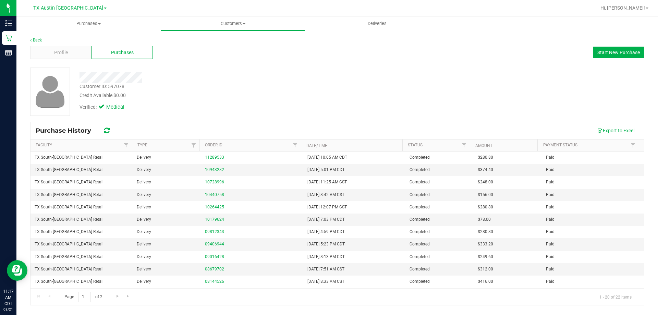
click at [369, 96] on div "Credit Available: $0.00" at bounding box center [231, 95] width 302 height 7
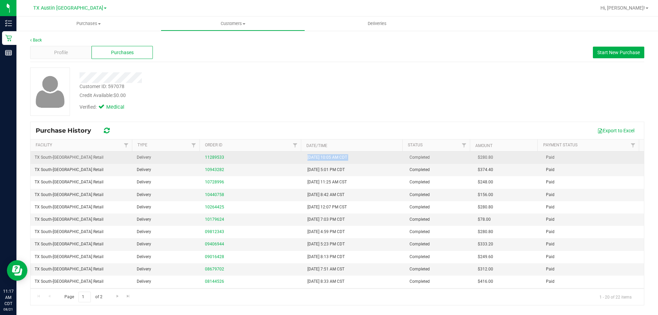
drag, startPoint x: 292, startPoint y: 158, endPoint x: 402, endPoint y: 153, distance: 110.2
click at [402, 153] on tr "TX South-Austin Retail Delivery 11289533 5/12/2025 10:05 AM CDT Completed $280.…" at bounding box center [338, 157] width 614 height 12
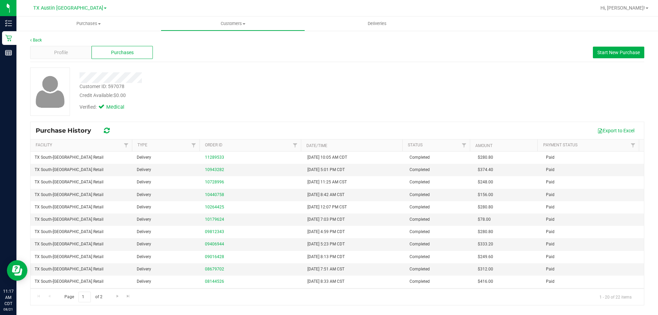
click at [362, 89] on div "Customer ID: 597078 Credit Available: $0.00" at bounding box center [230, 91] width 312 height 16
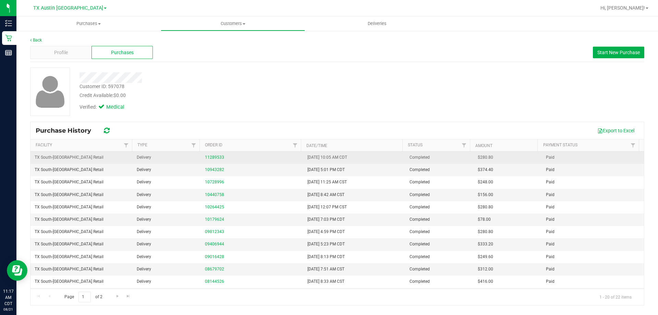
drag, startPoint x: 296, startPoint y: 157, endPoint x: 392, endPoint y: 156, distance: 96.0
click at [391, 157] on tr "TX South-Austin Retail Delivery 11289533 5/12/2025 10:05 AM CDT Completed $280.…" at bounding box center [338, 157] width 614 height 12
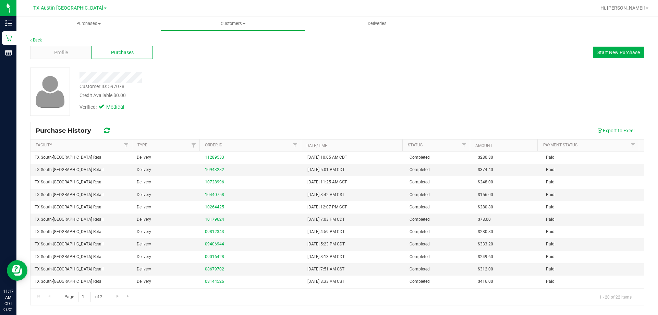
click at [379, 106] on div "Verified: Medical" at bounding box center [230, 106] width 312 height 15
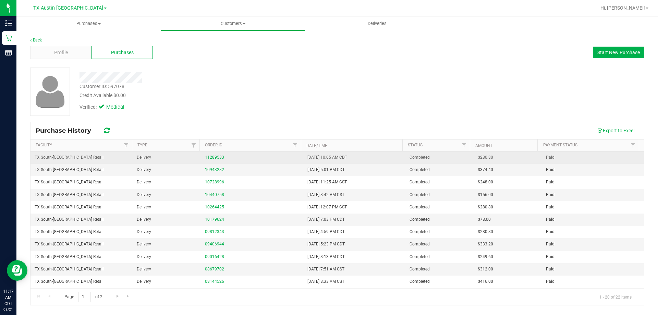
drag, startPoint x: 302, startPoint y: 158, endPoint x: 399, endPoint y: 158, distance: 97.3
click at [399, 158] on td "5/12/2025 10:05 AM CDT" at bounding box center [354, 157] width 102 height 12
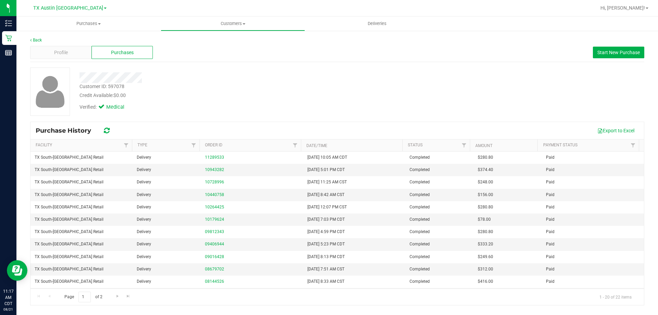
click at [386, 107] on div "Verified: Medical" at bounding box center [230, 106] width 312 height 15
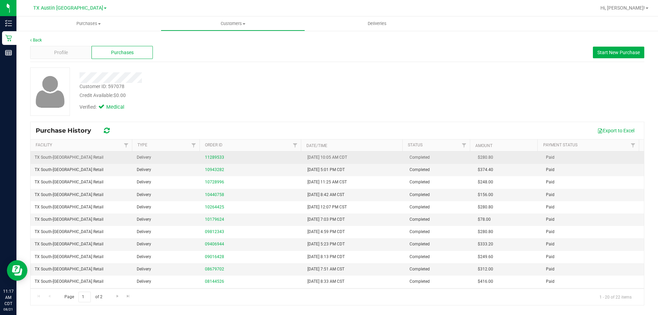
drag, startPoint x: 303, startPoint y: 160, endPoint x: 371, endPoint y: 153, distance: 68.5
click at [371, 153] on td "5/12/2025 10:05 AM CDT" at bounding box center [354, 157] width 102 height 12
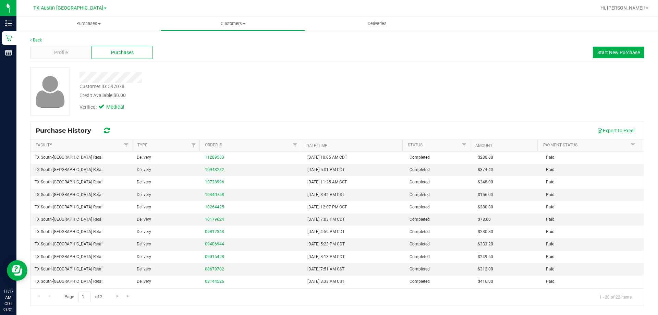
click at [366, 112] on div "Verified: Medical" at bounding box center [230, 106] width 312 height 15
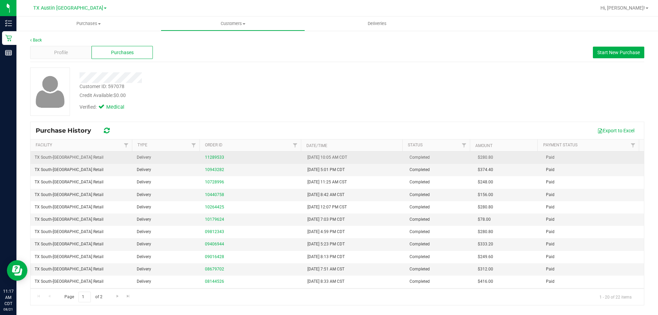
drag, startPoint x: 299, startPoint y: 158, endPoint x: 380, endPoint y: 159, distance: 81.2
click at [380, 159] on tr "TX South-Austin Retail Delivery 11289533 5/12/2025 10:05 AM CDT Completed $280.…" at bounding box center [338, 157] width 614 height 12
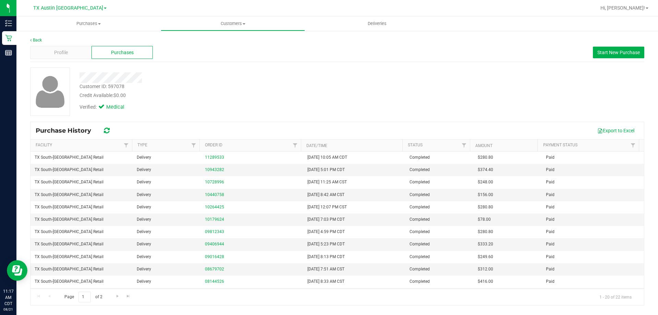
click at [367, 111] on div "Verified: Medical" at bounding box center [230, 106] width 312 height 15
drag, startPoint x: 267, startPoint y: 149, endPoint x: 349, endPoint y: 107, distance: 92.4
click at [366, 159] on div "Purchase History Export to Excel Facility Type Order ID Date/Time Status Amount…" at bounding box center [337, 214] width 614 height 184
click at [345, 85] on div "Customer ID: 597078 Credit Available: $0.00" at bounding box center [230, 91] width 312 height 16
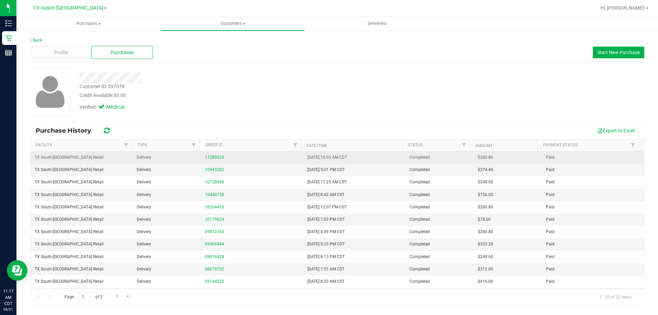
drag, startPoint x: 295, startPoint y: 158, endPoint x: 390, endPoint y: 156, distance: 95.7
click at [390, 156] on tr "TX South-Austin Retail Delivery 11289533 5/12/2025 10:05 AM CDT Completed $280.…" at bounding box center [338, 157] width 614 height 12
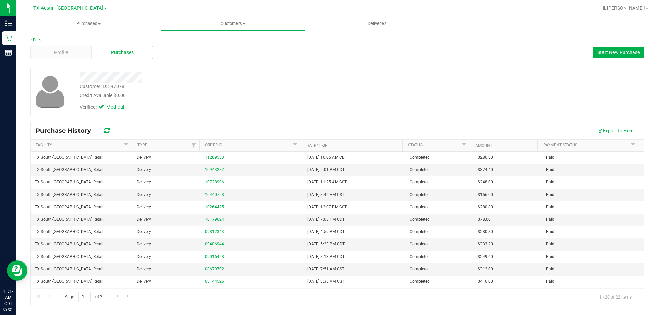
click at [357, 97] on div "Credit Available: $0.00" at bounding box center [231, 95] width 302 height 7
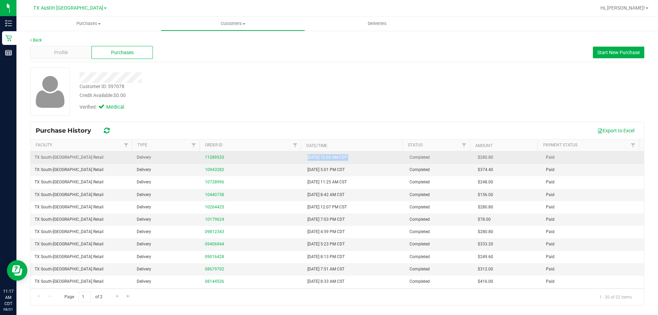
drag, startPoint x: 281, startPoint y: 154, endPoint x: 405, endPoint y: 153, distance: 123.7
click at [405, 153] on tr "TX South-Austin Retail Delivery 11289533 5/12/2025 10:05 AM CDT Completed $280.…" at bounding box center [338, 157] width 614 height 12
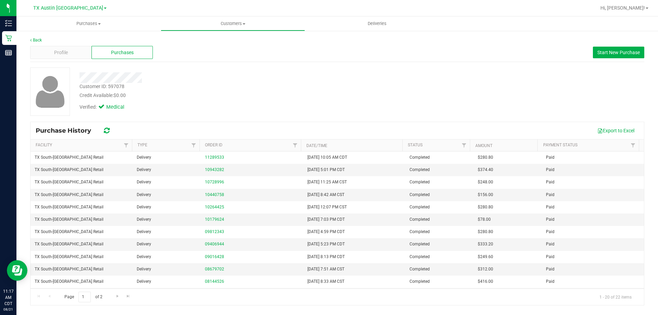
click at [339, 100] on div "Verified: Medical" at bounding box center [230, 106] width 312 height 15
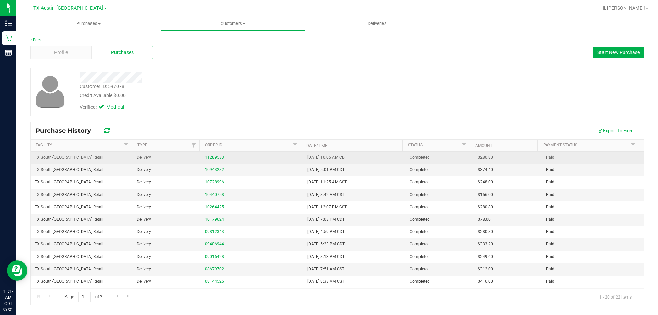
drag, startPoint x: 287, startPoint y: 159, endPoint x: 386, endPoint y: 157, distance: 99.4
click at [386, 157] on tr "TX South-Austin Retail Delivery 11289533 5/12/2025 10:05 AM CDT Completed $280.…" at bounding box center [338, 157] width 614 height 12
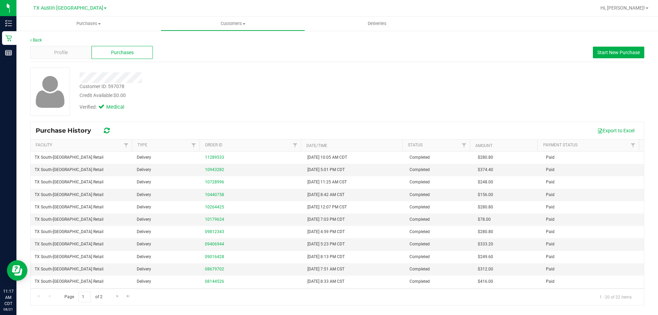
click at [336, 89] on div "Customer ID: 597078 Credit Available: $0.00" at bounding box center [230, 91] width 312 height 16
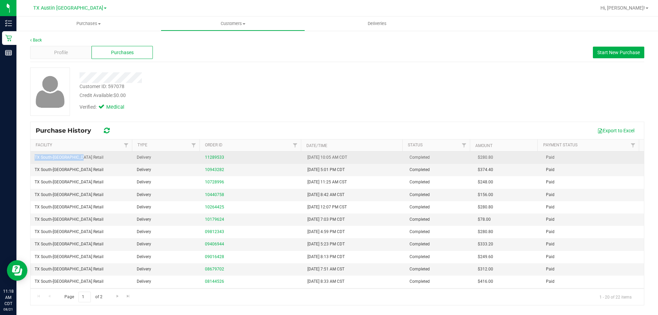
drag, startPoint x: 32, startPoint y: 158, endPoint x: 105, endPoint y: 161, distance: 73.4
click at [105, 161] on td "TX South-[GEOGRAPHIC_DATA] Retail" at bounding box center [82, 157] width 102 height 12
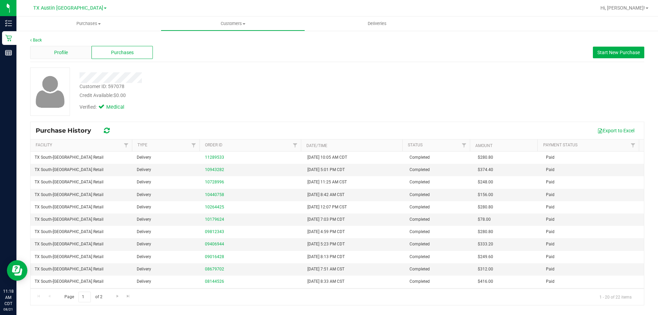
click at [67, 48] on div "Profile" at bounding box center [60, 52] width 61 height 13
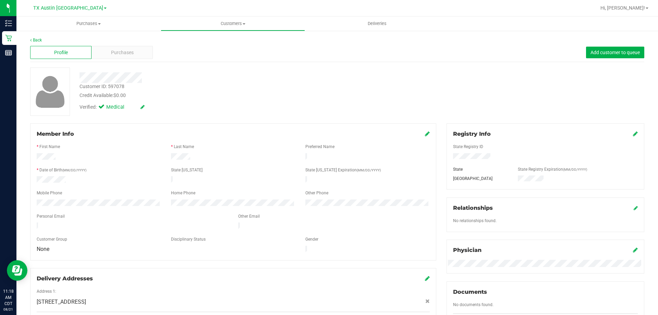
click at [108, 222] on div at bounding box center [133, 226] width 202 height 8
click at [105, 213] on div "Personal Email" at bounding box center [133, 217] width 202 height 8
click at [149, 213] on div "Personal Email" at bounding box center [133, 217] width 202 height 8
click at [128, 213] on div "Personal Email" at bounding box center [133, 217] width 202 height 8
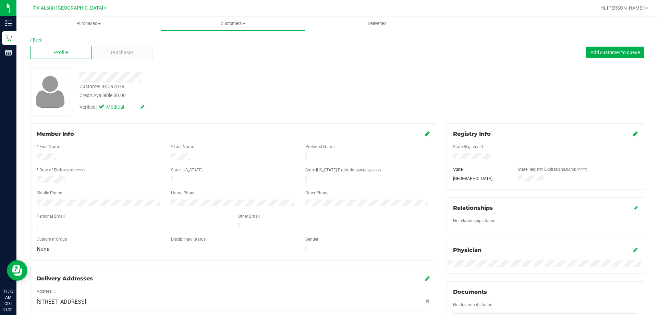
click at [160, 80] on div at bounding box center [230, 77] width 312 height 11
click at [161, 80] on div at bounding box center [230, 77] width 312 height 11
click at [232, 91] on div "Customer ID: 597078 Credit Available: $0.00" at bounding box center [230, 91] width 312 height 16
drag, startPoint x: 184, startPoint y: 102, endPoint x: 98, endPoint y: 88, distance: 87.2
click at [184, 102] on div "Verified: Medical" at bounding box center [230, 106] width 312 height 15
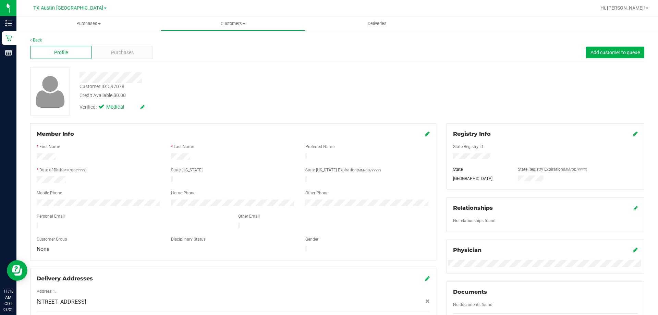
click at [200, 78] on div at bounding box center [230, 77] width 312 height 11
click at [213, 99] on div "Verified: Medical" at bounding box center [230, 106] width 312 height 15
click at [120, 53] on span "Purchases" at bounding box center [122, 52] width 23 height 7
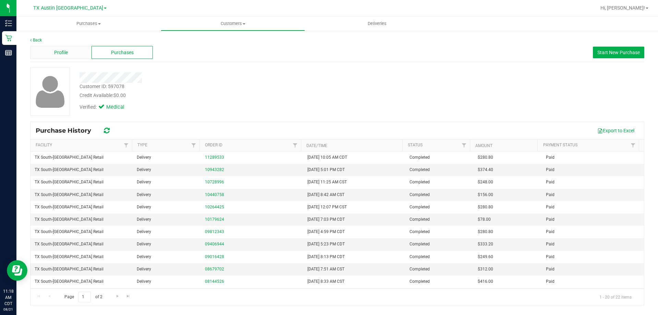
click at [72, 57] on div "Profile" at bounding box center [60, 52] width 61 height 13
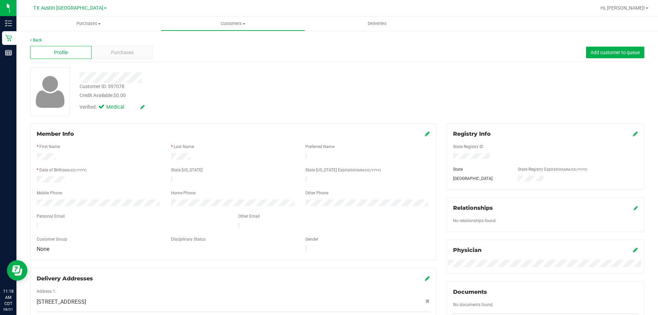
click at [214, 90] on div "Customer ID: 597078 Credit Available: $0.00" at bounding box center [230, 91] width 312 height 16
drag, startPoint x: 79, startPoint y: 78, endPoint x: 214, endPoint y: 76, distance: 134.4
click at [214, 76] on div at bounding box center [230, 77] width 312 height 11
drag, startPoint x: 32, startPoint y: 155, endPoint x: 351, endPoint y: 186, distance: 320.9
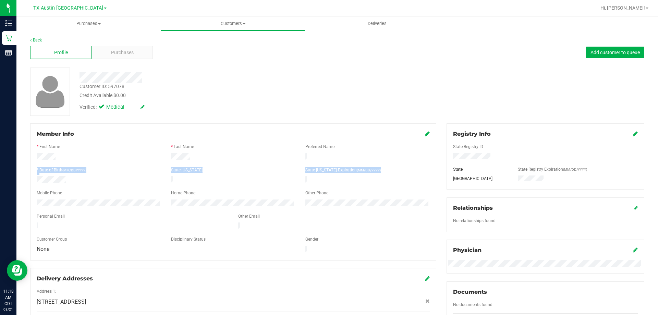
click at [351, 186] on form "Member Info * First Name * Last Name Preferred Name * Date of Birth (MM/DD/YYYY…" at bounding box center [233, 192] width 393 height 124
click at [349, 184] on div at bounding box center [233, 186] width 393 height 5
click at [189, 83] on div "Customer ID: 597078 Credit Available: $0.00" at bounding box center [230, 91] width 312 height 16
click at [211, 83] on div "Customer ID: 597078 Credit Available: $0.00 Verified: Medical" at bounding box center [230, 91] width 312 height 47
click at [211, 84] on div "Customer ID: 597078 Credit Available: $0.00" at bounding box center [230, 91] width 312 height 16
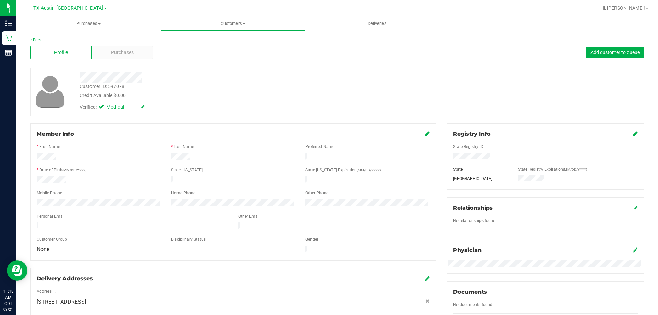
click at [234, 90] on div "Customer ID: 597078 Credit Available: $0.00" at bounding box center [230, 91] width 312 height 16
drag, startPoint x: 78, startPoint y: 77, endPoint x: 192, endPoint y: 82, distance: 113.2
click at [192, 82] on div at bounding box center [230, 77] width 312 height 11
click at [307, 109] on div "Verified: Medical" at bounding box center [230, 106] width 312 height 15
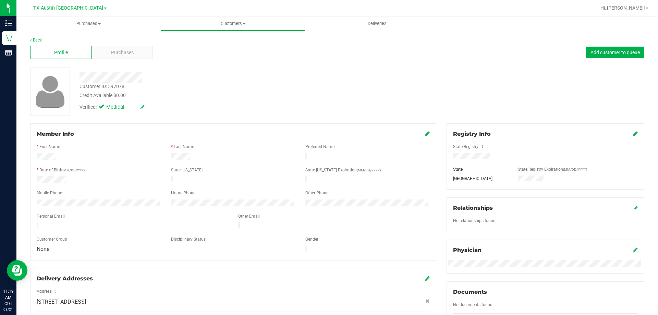
click at [282, 98] on div "Credit Available: $0.00" at bounding box center [231, 95] width 302 height 7
click at [205, 75] on div at bounding box center [230, 77] width 312 height 11
click at [247, 77] on div at bounding box center [230, 77] width 312 height 11
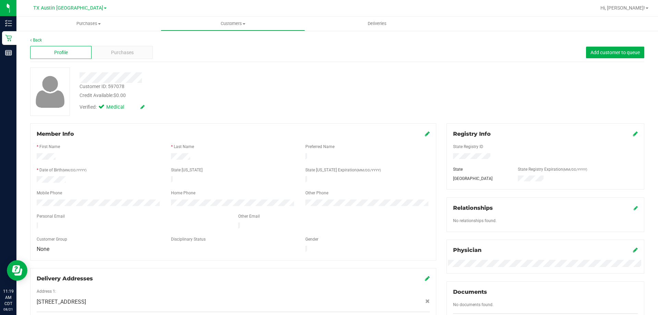
click at [203, 80] on div at bounding box center [230, 77] width 312 height 11
click at [211, 84] on div "Customer ID: 597078 Credit Available: $0.00 Verified: Medical" at bounding box center [230, 91] width 312 height 47
click at [211, 84] on div "Customer ID: 597078 Credit Available: $0.00" at bounding box center [230, 91] width 312 height 16
drag, startPoint x: 79, startPoint y: 76, endPoint x: 211, endPoint y: 77, distance: 131.6
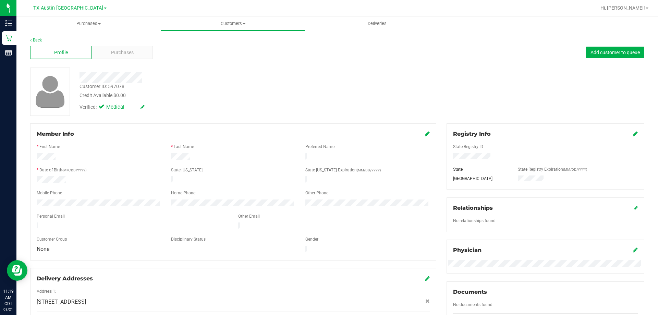
click at [211, 77] on div at bounding box center [230, 77] width 312 height 11
drag, startPoint x: 226, startPoint y: 106, endPoint x: 189, endPoint y: 89, distance: 41.0
click at [226, 106] on div "Verified: Medical" at bounding box center [230, 106] width 312 height 15
click at [212, 74] on div at bounding box center [230, 77] width 312 height 11
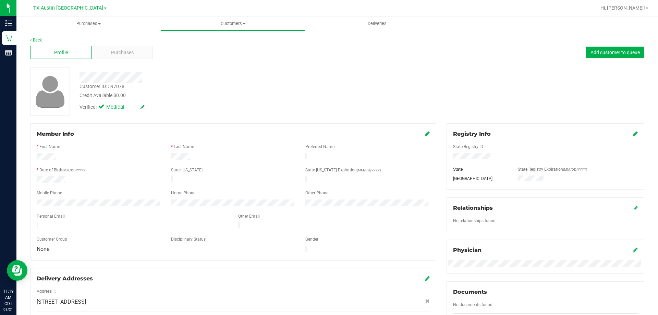
click at [212, 74] on div at bounding box center [230, 77] width 312 height 11
drag, startPoint x: 78, startPoint y: 76, endPoint x: 189, endPoint y: 79, distance: 110.7
click at [189, 79] on div at bounding box center [230, 77] width 312 height 11
click at [141, 190] on div "Mobile Phone" at bounding box center [99, 194] width 134 height 8
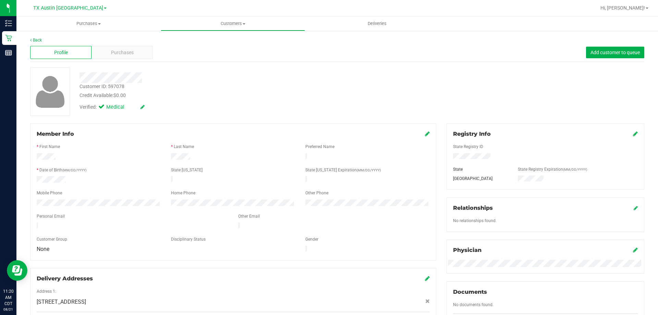
click at [226, 159] on div at bounding box center [233, 157] width 134 height 8
click at [122, 202] on form "Member Info * First Name * Last Name Preferred Name * Date of Birth (MM/DD/YYYY…" at bounding box center [233, 192] width 393 height 124
click at [114, 56] on span "Purchases" at bounding box center [122, 52] width 23 height 7
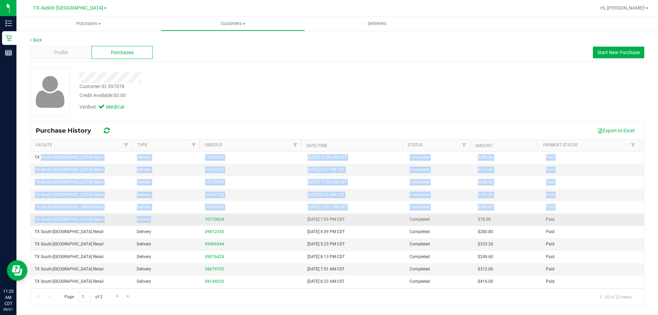
drag, startPoint x: 41, startPoint y: 158, endPoint x: 169, endPoint y: 225, distance: 144.7
click at [169, 225] on tbody "TX South-Austin Retail Delivery 11289533 5/12/2025 10:05 AM CDT Completed $280.…" at bounding box center [338, 275] width 614 height 248
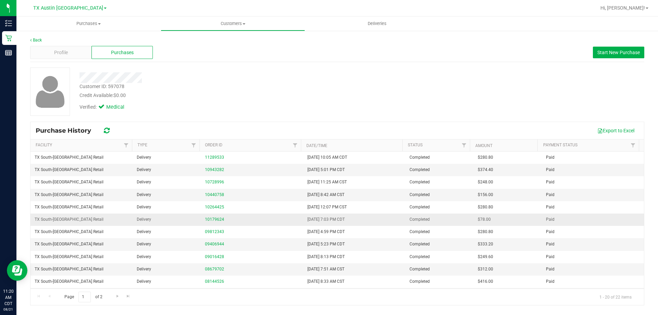
click at [169, 225] on td "Delivery" at bounding box center [167, 220] width 68 height 12
click at [297, 93] on div "Credit Available: $0.00" at bounding box center [231, 95] width 302 height 7
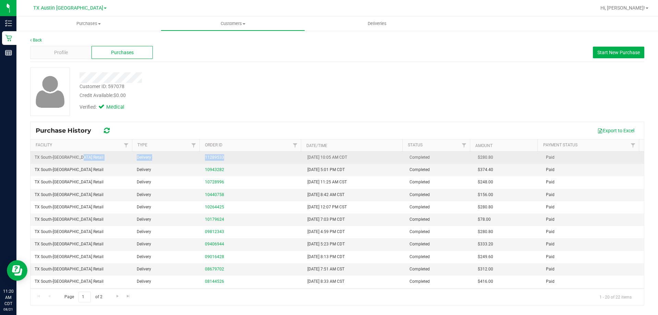
drag, startPoint x: 126, startPoint y: 160, endPoint x: 262, endPoint y: 156, distance: 136.1
click at [262, 156] on tr "TX South-Austin Retail Delivery 11289533 5/12/2025 10:05 AM CDT Completed $280.…" at bounding box center [338, 157] width 614 height 12
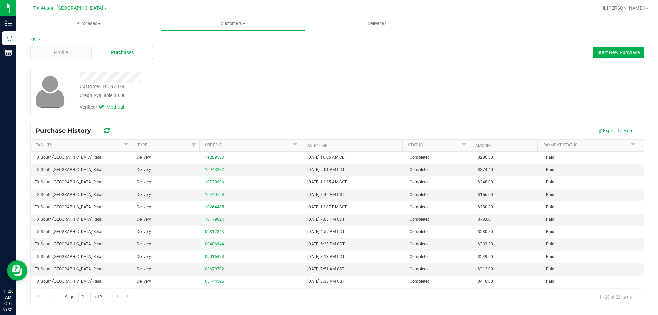
click at [258, 102] on div "Verified: Medical" at bounding box center [230, 106] width 312 height 15
click at [298, 94] on div "Credit Available: $0.00" at bounding box center [231, 95] width 302 height 7
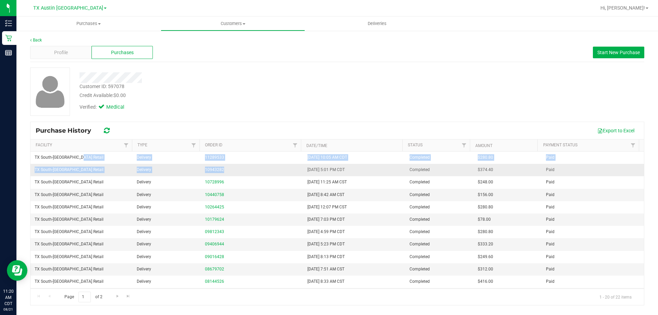
drag, startPoint x: 125, startPoint y: 159, endPoint x: 268, endPoint y: 173, distance: 143.9
click at [268, 173] on tbody "TX South-Austin Retail Delivery 11289533 5/12/2025 10:05 AM CDT Completed $280.…" at bounding box center [338, 275] width 614 height 248
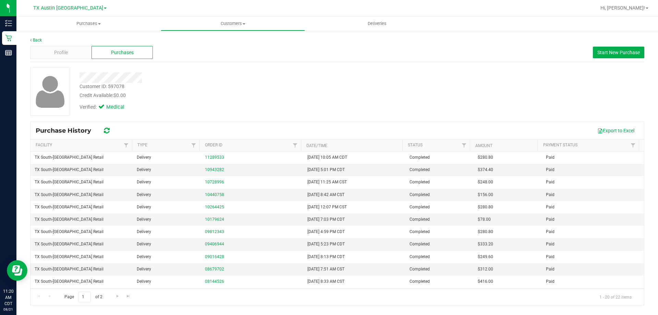
click at [266, 94] on div "Credit Available: $0.00" at bounding box center [231, 95] width 302 height 7
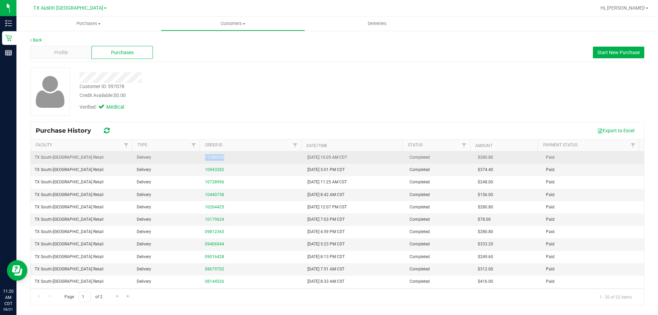
drag, startPoint x: 184, startPoint y: 158, endPoint x: 295, endPoint y: 156, distance: 111.1
click at [295, 156] on tr "TX South-Austin Retail Delivery 11289533 5/12/2025 10:05 AM CDT Completed $280.…" at bounding box center [338, 157] width 614 height 12
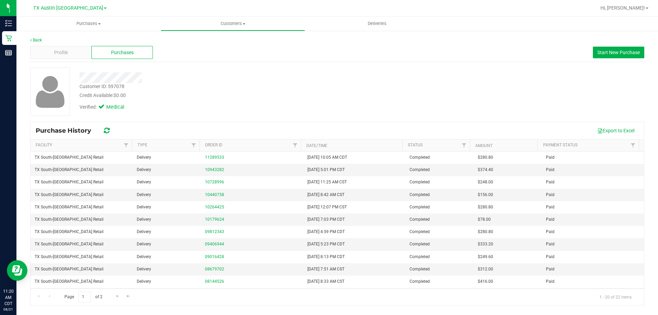
click at [284, 97] on div "Credit Available: $0.00" at bounding box center [231, 95] width 302 height 7
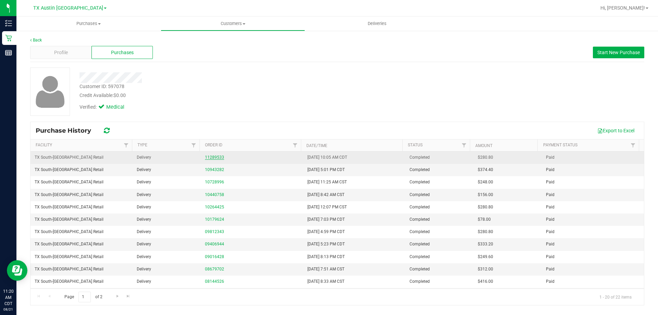
click at [219, 156] on link "11289533" at bounding box center [214, 157] width 19 height 5
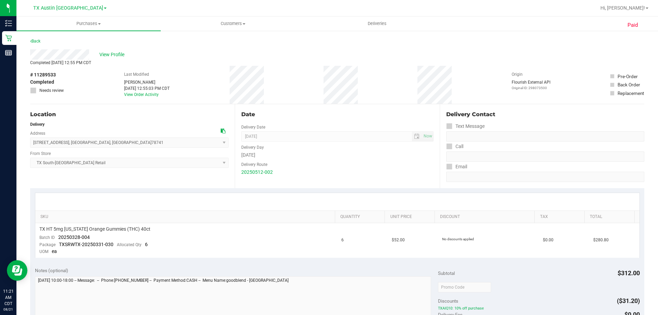
click at [141, 114] on div "Location" at bounding box center [129, 114] width 198 height 8
drag, startPoint x: 32, startPoint y: 143, endPoint x: 155, endPoint y: 143, distance: 123.0
click at [155, 143] on span "7105 E. Riverside Dr , Austin , TX 78741 Select address 7309 Bucknell Dr 7105 E…" at bounding box center [129, 142] width 198 height 10
click at [123, 129] on div "7105 E. Riverside Dr , Austin , TX 78741 Select address 7309 Bucknell Dr 7105 E…" at bounding box center [129, 137] width 198 height 20
drag, startPoint x: 34, startPoint y: 143, endPoint x: 178, endPoint y: 143, distance: 143.3
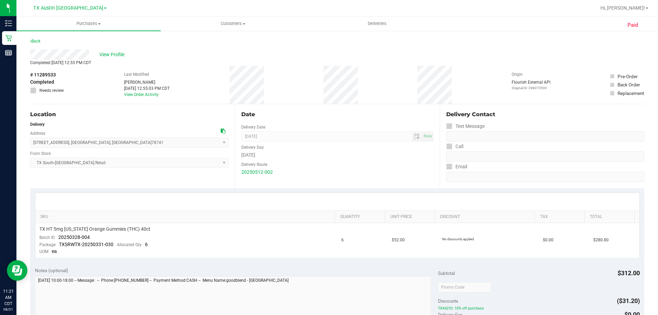
click at [178, 143] on span "7105 E. Riverside Dr , Austin , TX 78741 Select address 7309 Bucknell Dr 7105 E…" at bounding box center [129, 142] width 198 height 10
click at [137, 130] on div "7105 E. Riverside Dr , Austin , TX 78741 Select address 7309 Bucknell Dr 7105 E…" at bounding box center [129, 137] width 198 height 20
click at [140, 172] on div "Location Delivery Address 7105 E. Riverside Dr , Austin , TX 78741 Select addre…" at bounding box center [132, 146] width 205 height 84
drag, startPoint x: 32, startPoint y: 140, endPoint x: 175, endPoint y: 184, distance: 149.4
click at [175, 184] on div "Location Delivery Address 7105 E. Riverside Dr , Austin , TX 78741 Select addre…" at bounding box center [132, 146] width 205 height 84
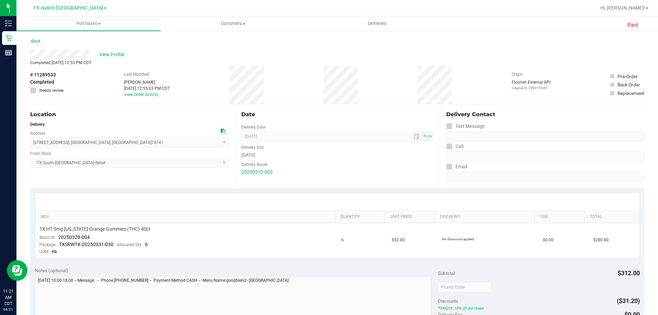
click at [121, 171] on div "Location Delivery Address 7105 E. Riverside Dr , Austin , TX 78741 Select addre…" at bounding box center [132, 146] width 205 height 84
click at [127, 120] on div "Location Delivery Address 7105 E. Riverside Dr , Austin , TX 78741 Select addre…" at bounding box center [132, 146] width 205 height 84
click at [126, 120] on div "Location Delivery Address 7105 E. Riverside Dr , Austin , TX 78741 Select addre…" at bounding box center [132, 146] width 205 height 84
drag, startPoint x: 112, startPoint y: 79, endPoint x: 190, endPoint y: 101, distance: 81.3
click at [190, 101] on div "# 11289533 Completed Needs review Last Modified Reiji Iwaku May 12, 2025 12:55:…" at bounding box center [337, 85] width 614 height 38
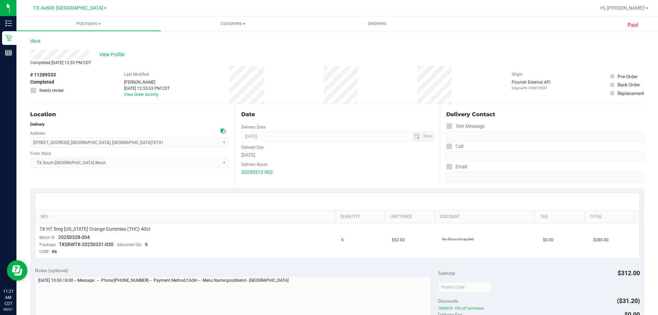
click at [190, 101] on div "# 11289533 Completed Needs review Last Modified Reiji Iwaku May 12, 2025 12:55:…" at bounding box center [337, 85] width 614 height 38
drag, startPoint x: 108, startPoint y: 81, endPoint x: 212, endPoint y: 96, distance: 105.6
click at [212, 96] on div "# 11289533 Completed Needs review Last Modified Reiji Iwaku May 12, 2025 12:55:…" at bounding box center [337, 85] width 614 height 38
click at [211, 96] on div "# 11289533 Completed Needs review Last Modified Reiji Iwaku May 12, 2025 12:55:…" at bounding box center [337, 85] width 614 height 38
drag, startPoint x: 108, startPoint y: 83, endPoint x: 181, endPoint y: 98, distance: 74.7
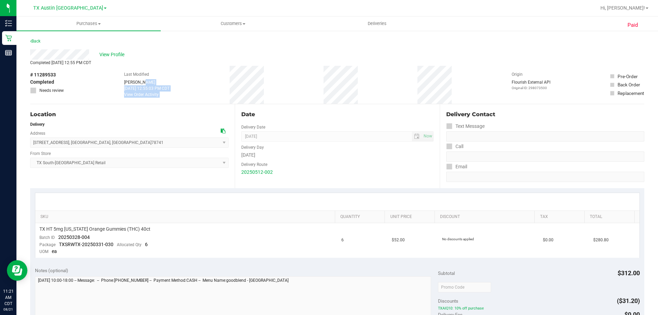
click at [181, 98] on div "# 11289533 Completed Needs review Last Modified Reiji Iwaku May 12, 2025 12:55:…" at bounding box center [337, 85] width 614 height 38
click at [181, 99] on div "# 11289533 Completed Needs review Last Modified Reiji Iwaku May 12, 2025 12:55:…" at bounding box center [337, 85] width 614 height 38
drag, startPoint x: 109, startPoint y: 71, endPoint x: 193, endPoint y: 90, distance: 86.1
click at [215, 102] on div "# 11289533 Completed Needs review Last Modified Reiji Iwaku May 12, 2025 12:55:…" at bounding box center [337, 85] width 614 height 38
click at [193, 90] on div "# 11289533 Completed Needs review Last Modified Reiji Iwaku May 12, 2025 12:55:…" at bounding box center [337, 85] width 614 height 38
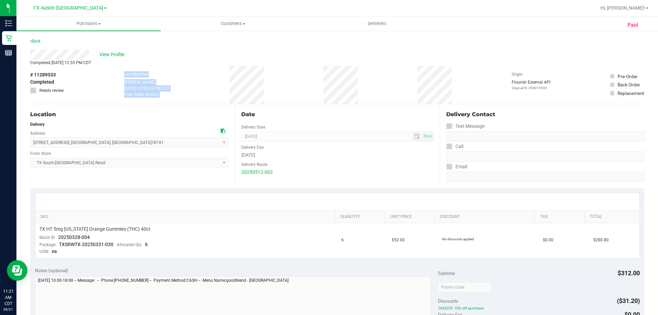
drag, startPoint x: 117, startPoint y: 72, endPoint x: 304, endPoint y: 99, distance: 189.0
click at [304, 99] on div "# 11289533 Completed Needs review Last Modified Reiji Iwaku May 12, 2025 12:55:…" at bounding box center [337, 85] width 614 height 38
drag, startPoint x: 138, startPoint y: 73, endPoint x: 389, endPoint y: 94, distance: 252.5
click at [389, 94] on div "# 11289533 Completed Needs review Last Modified Reiji Iwaku May 12, 2025 12:55:…" at bounding box center [337, 85] width 614 height 38
click at [375, 89] on div "# 11289533 Completed Needs review Last Modified Reiji Iwaku May 12, 2025 12:55:…" at bounding box center [337, 85] width 614 height 38
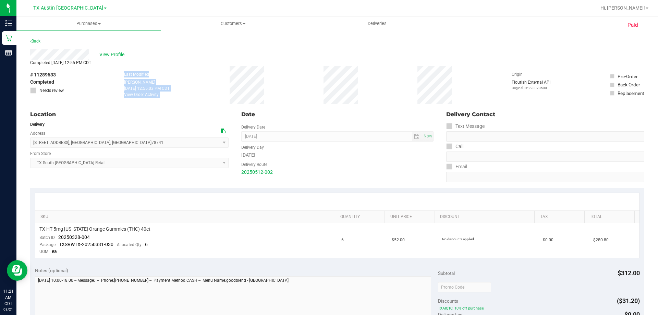
drag, startPoint x: 110, startPoint y: 73, endPoint x: 388, endPoint y: 94, distance: 279.1
click at [388, 94] on div "# 11289533 Completed Needs review Last Modified Reiji Iwaku May 12, 2025 12:55:…" at bounding box center [337, 85] width 614 height 38
click at [387, 93] on div "# 11289533 Completed Needs review Last Modified Reiji Iwaku May 12, 2025 12:55:…" at bounding box center [337, 85] width 614 height 38
click at [220, 45] on div "Back" at bounding box center [337, 43] width 614 height 12
click at [202, 48] on div "Back" at bounding box center [337, 43] width 614 height 12
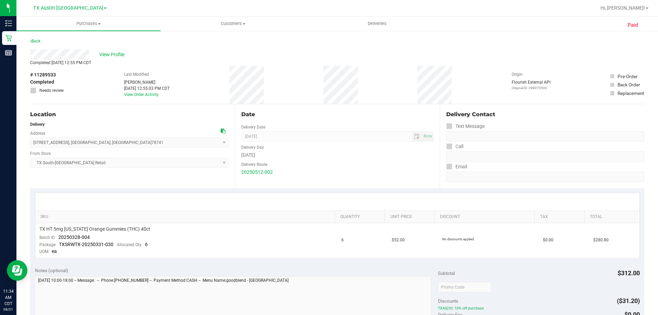
click at [196, 54] on div "View Profile" at bounding box center [337, 54] width 614 height 10
click at [207, 56] on div "View Profile" at bounding box center [337, 54] width 614 height 10
click at [229, 56] on div "View Profile" at bounding box center [337, 54] width 614 height 10
click at [162, 116] on div "Location" at bounding box center [129, 114] width 198 height 8
click at [114, 55] on span "View Profile" at bounding box center [112, 54] width 27 height 7
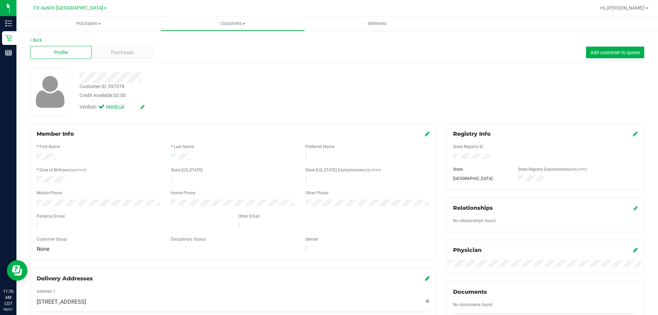
drag, startPoint x: 78, startPoint y: 77, endPoint x: 224, endPoint y: 81, distance: 146.0
click at [224, 81] on div at bounding box center [230, 77] width 312 height 11
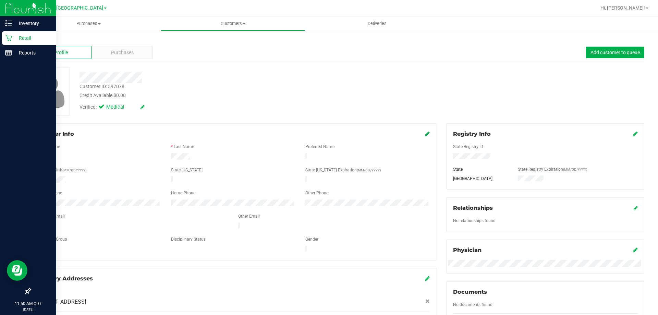
drag, startPoint x: 14, startPoint y: 35, endPoint x: 46, endPoint y: 42, distance: 32.9
click at [14, 35] on p "Retail" at bounding box center [32, 38] width 41 height 8
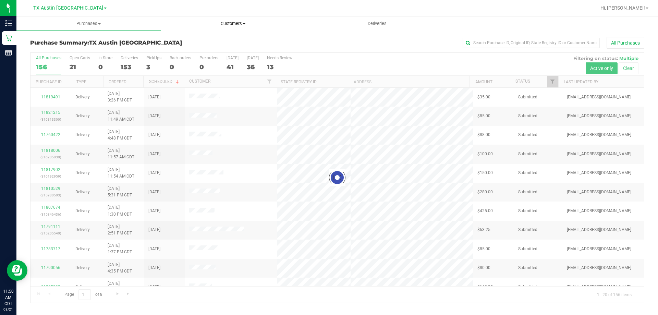
click at [226, 23] on span "Customers" at bounding box center [233, 24] width 144 height 6
click at [204, 40] on span "All customers" at bounding box center [185, 41] width 49 height 6
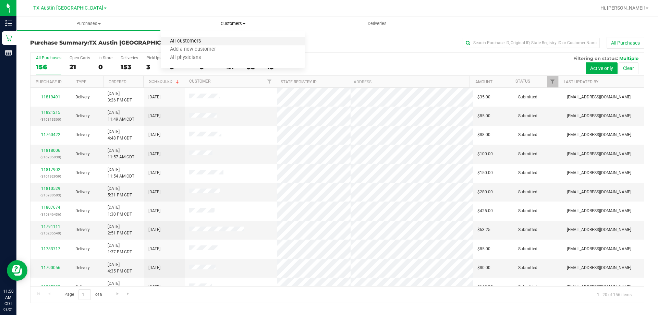
click at [201, 40] on span "All customers" at bounding box center [185, 41] width 49 height 6
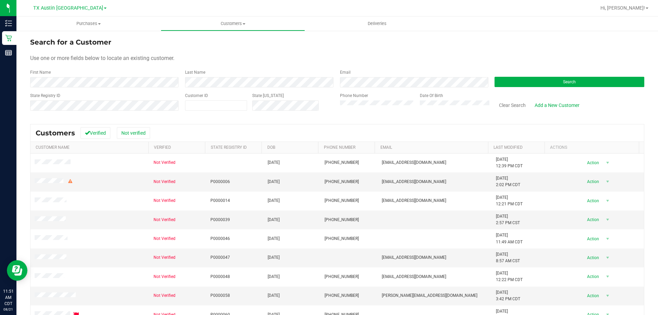
click at [363, 100] on div "Phone Number" at bounding box center [377, 105] width 75 height 24
click at [513, 84] on button "Search" at bounding box center [570, 82] width 150 height 10
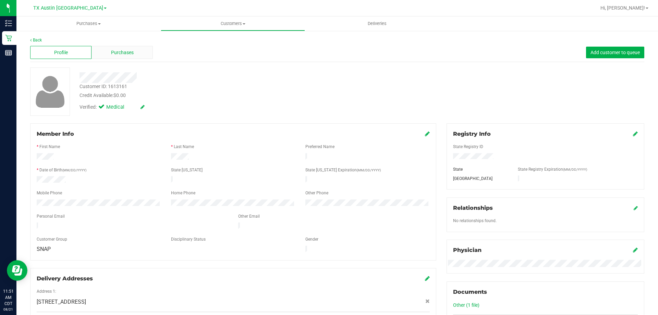
click at [115, 48] on div "Purchases" at bounding box center [122, 52] width 61 height 13
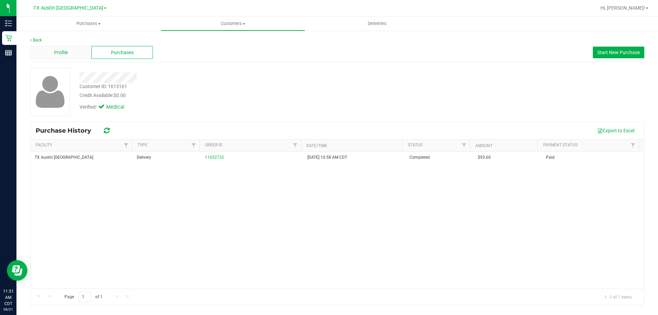
click at [65, 51] on span "Profile" at bounding box center [61, 52] width 14 height 7
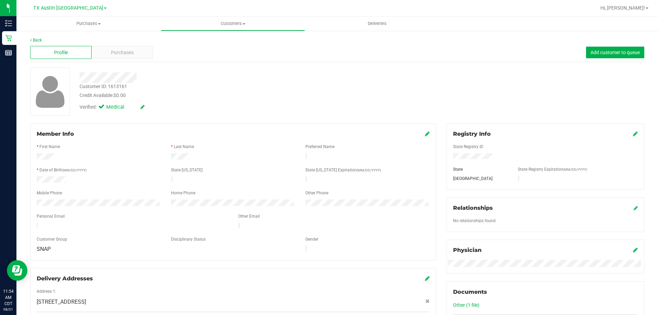
click at [246, 98] on div "Credit Available: $0.00" at bounding box center [231, 95] width 302 height 7
click at [128, 50] on span "Purchases" at bounding box center [122, 52] width 23 height 7
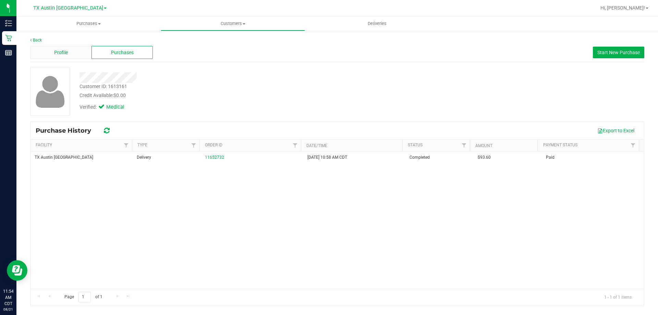
click at [66, 50] on span "Profile" at bounding box center [61, 52] width 14 height 7
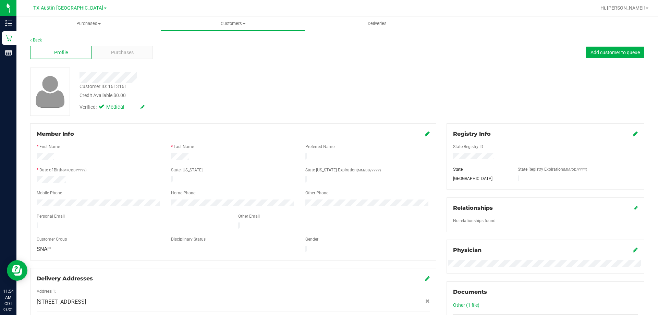
click at [125, 187] on div at bounding box center [233, 186] width 393 height 5
click at [122, 187] on div at bounding box center [233, 186] width 393 height 5
click at [117, 198] on div at bounding box center [233, 199] width 393 height 2
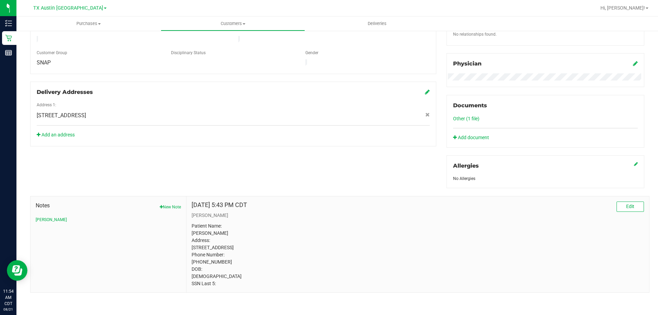
drag, startPoint x: 191, startPoint y: 283, endPoint x: 248, endPoint y: 280, distance: 56.9
click at [248, 280] on p "Patient Name: Christy Cooper Address: 3645 FM 1177 Wichita falls , TX, 76305 Ph…" at bounding box center [418, 254] width 452 height 65
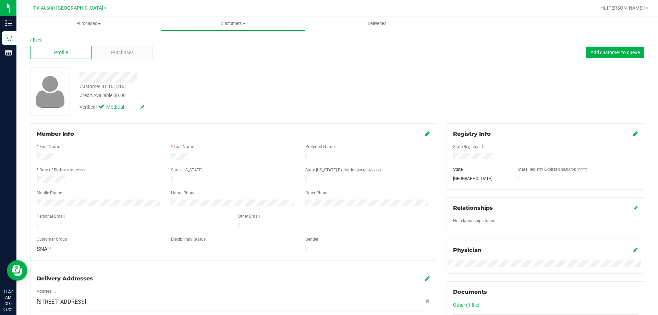
click at [220, 121] on div "Back Profile Purchases Add customer to queue Customer ID: 1613161 Credit Availa…" at bounding box center [337, 258] width 614 height 442
click at [204, 85] on div "Customer ID: 1613161 Credit Available: $0.00 Verified: Medical" at bounding box center [230, 91] width 312 height 47
click at [205, 85] on div "Customer ID: 1613161 Credit Available: $0.00" at bounding box center [230, 91] width 312 height 16
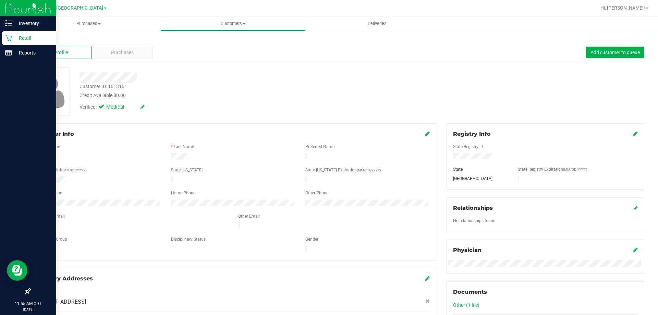
click at [42, 36] on p "Retail" at bounding box center [32, 38] width 41 height 8
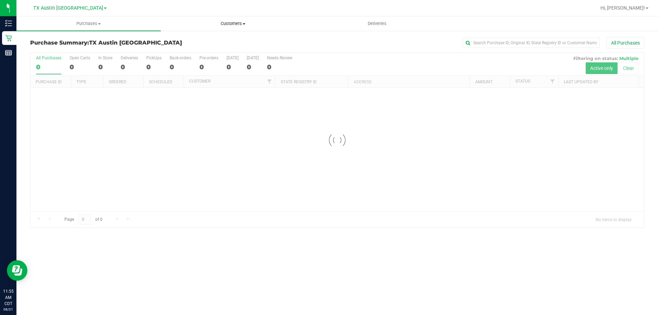
click at [236, 24] on span "Customers" at bounding box center [233, 24] width 144 height 6
click at [208, 39] on span "All customers" at bounding box center [185, 41] width 49 height 6
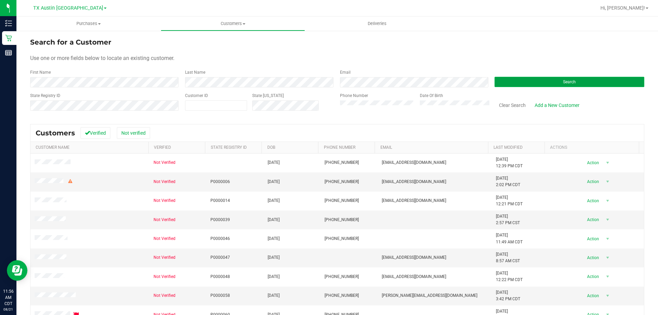
click at [533, 82] on button "Search" at bounding box center [570, 82] width 150 height 10
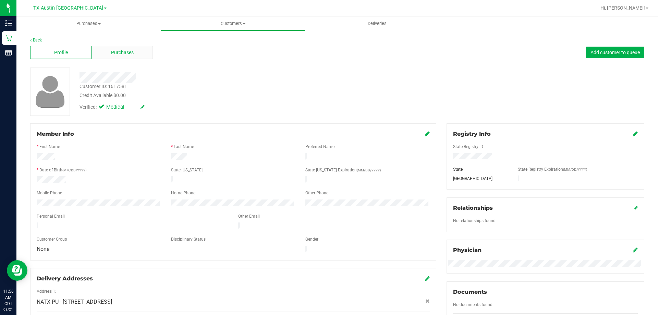
click at [121, 52] on span "Purchases" at bounding box center [122, 52] width 23 height 7
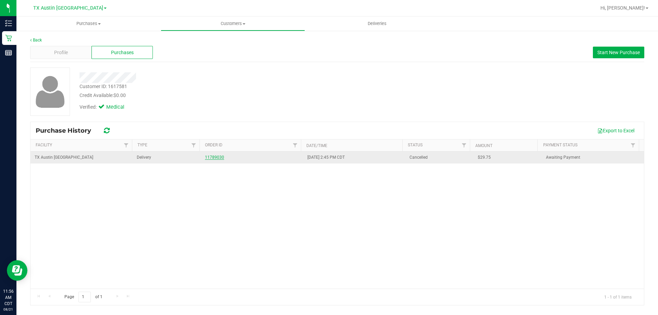
click at [208, 158] on link "11789030" at bounding box center [214, 157] width 19 height 5
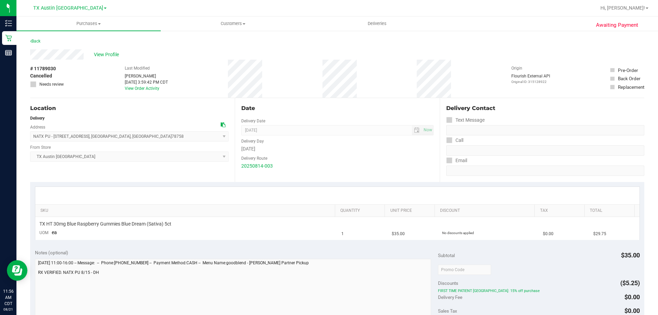
click at [248, 50] on div "View Profile" at bounding box center [337, 54] width 614 height 10
drag, startPoint x: 115, startPoint y: 65, endPoint x: 382, endPoint y: 75, distance: 267.2
click at [382, 75] on div "# 11789030 Cancelled Needs review Last Modified Reiji Iwaku Aug 15, 2025 3:59:4…" at bounding box center [337, 79] width 614 height 38
click at [425, 80] on div "# 11789030 Cancelled Needs review Last Modified Reiji Iwaku Aug 15, 2025 3:59:4…" at bounding box center [337, 79] width 614 height 38
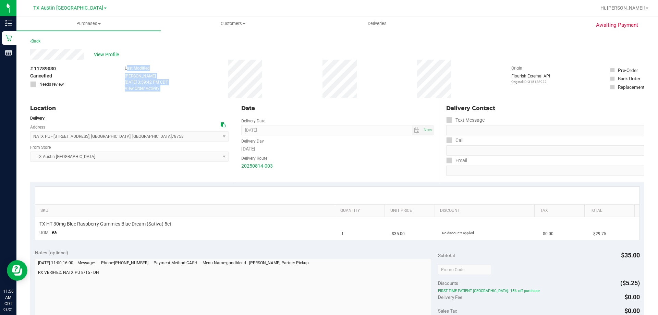
click at [363, 82] on div "# 11789030 Cancelled Needs review Last Modified Reiji Iwaku Aug 15, 2025 3:59:4…" at bounding box center [337, 79] width 614 height 38
click at [188, 65] on div "# 11789030 Cancelled Needs review Last Modified Reiji Iwaku Aug 15, 2025 3:59:4…" at bounding box center [337, 79] width 614 height 38
drag, startPoint x: 109, startPoint y: 66, endPoint x: 381, endPoint y: 88, distance: 273.0
click at [381, 88] on div "# 11789030 Cancelled Needs review Last Modified Reiji Iwaku Aug 15, 2025 3:59:4…" at bounding box center [337, 79] width 614 height 38
click at [385, 74] on div "# 11789030 Cancelled Needs review Last Modified Reiji Iwaku Aug 15, 2025 3:59:4…" at bounding box center [337, 79] width 614 height 38
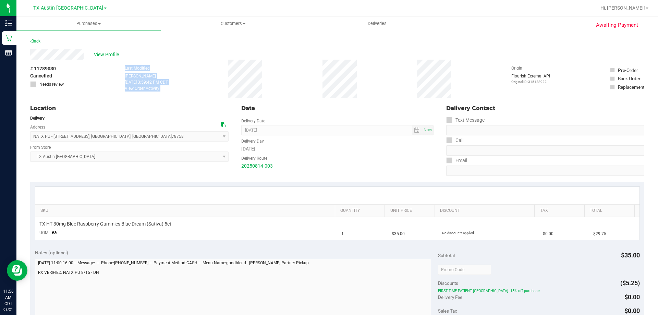
drag, startPoint x: 117, startPoint y: 68, endPoint x: 397, endPoint y: 81, distance: 281.0
click at [397, 81] on div "# 11789030 Cancelled Needs review Last Modified Reiji Iwaku Aug 15, 2025 3:59:4…" at bounding box center [337, 79] width 614 height 38
drag, startPoint x: 114, startPoint y: 66, endPoint x: 384, endPoint y: 83, distance: 269.9
click at [384, 83] on div "# 11789030 Cancelled Needs review Last Modified Reiji Iwaku Aug 15, 2025 3:59:4…" at bounding box center [337, 79] width 614 height 38
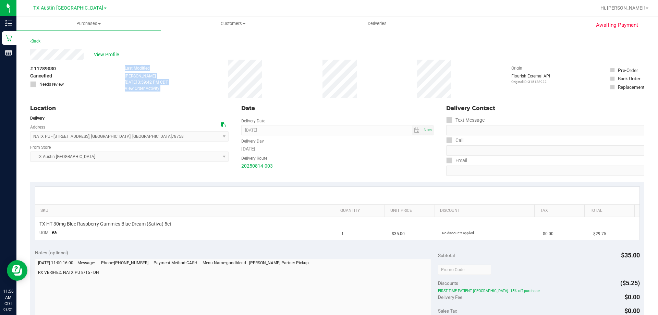
click at [384, 83] on div "# 11789030 Cancelled Needs review Last Modified Reiji Iwaku Aug 15, 2025 3:59:4…" at bounding box center [337, 79] width 614 height 38
drag, startPoint x: 120, startPoint y: 69, endPoint x: 384, endPoint y: 89, distance: 264.7
click at [384, 89] on div "# 11789030 Cancelled Needs review Last Modified Reiji Iwaku Aug 15, 2025 3:59:4…" at bounding box center [337, 79] width 614 height 38
click at [377, 83] on div "# 11789030 Cancelled Needs review Last Modified Reiji Iwaku Aug 15, 2025 3:59:4…" at bounding box center [337, 79] width 614 height 38
click at [192, 64] on div "# 11789030 Cancelled Needs review Last Modified Reiji Iwaku Aug 15, 2025 3:59:4…" at bounding box center [337, 79] width 614 height 38
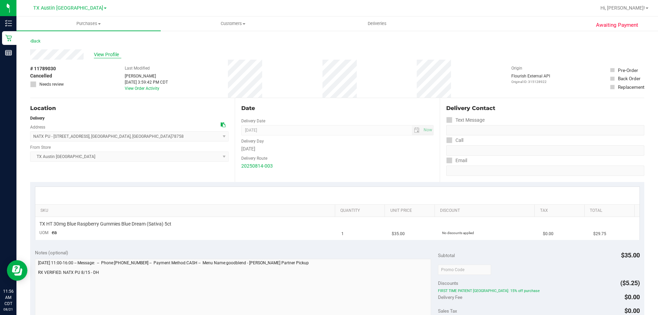
click at [111, 53] on span "View Profile" at bounding box center [107, 54] width 27 height 7
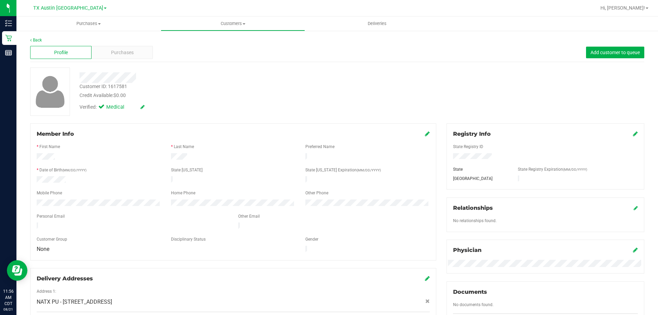
click at [205, 117] on div "Back Profile Purchases Add customer to queue Customer ID: 1617581 Credit Availa…" at bounding box center [337, 261] width 614 height 448
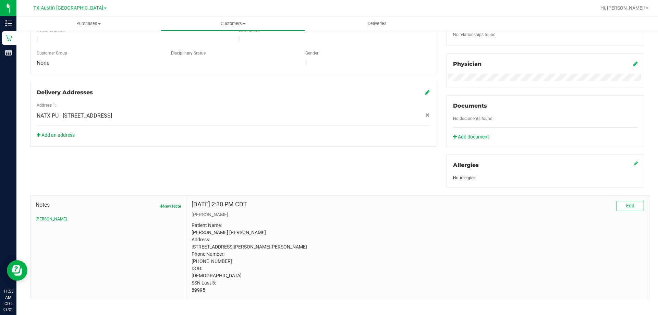
scroll to position [199, 0]
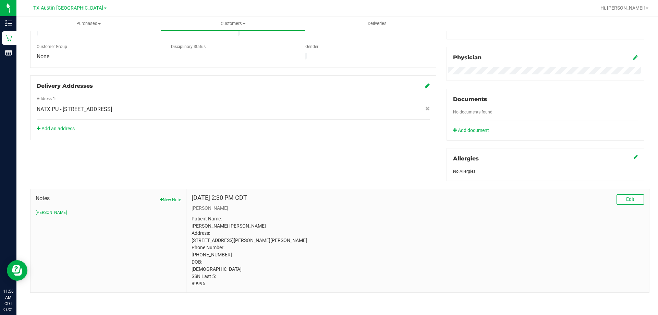
click at [233, 215] on p "Patient Name: Katelyn Denise Lemay Address: 200 Whitfield St Hutto, TX, 78634 P…" at bounding box center [418, 251] width 452 height 72
click at [232, 218] on p "Patient Name: Katelyn Denise Lemay Address: 200 Whitfield St Hutto, TX, 78634 P…" at bounding box center [418, 251] width 452 height 72
click at [248, 218] on p "Patient Name: Katelyn Denise Lemay Address: 200 Whitfield St Hutto, TX, 78634 P…" at bounding box center [418, 251] width 452 height 72
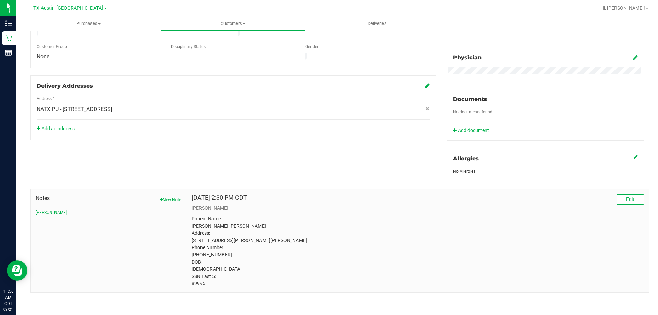
click at [232, 220] on p "Patient Name: Katelyn Denise Lemay Address: 200 Whitfield St Hutto, TX, 78634 P…" at bounding box center [418, 251] width 452 height 72
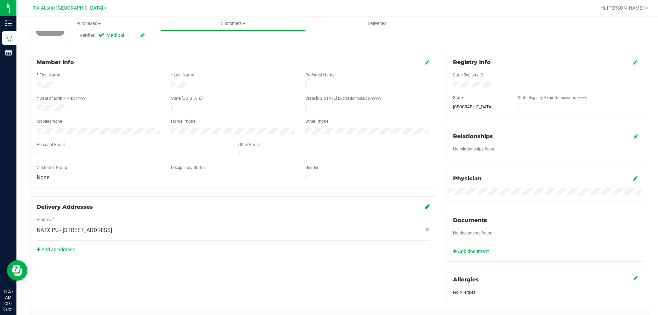
scroll to position [0, 0]
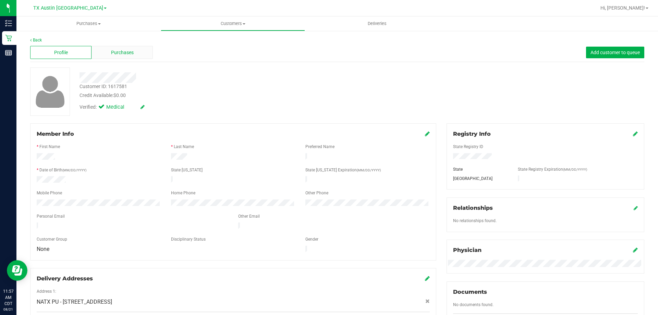
click at [122, 58] on div "Purchases" at bounding box center [122, 52] width 61 height 13
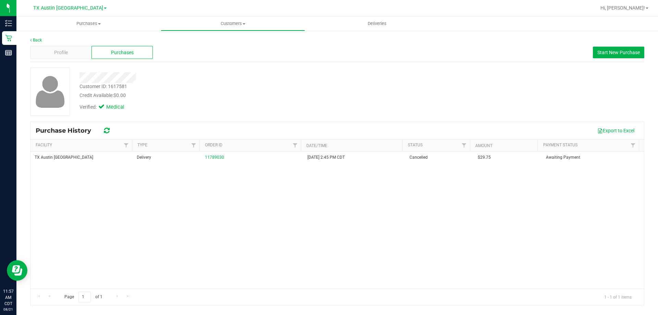
click at [216, 203] on div "TX Austin DC Delivery 11789030 8/14/2025 2:45 PM CDT Cancelled $29.75 Awaiting …" at bounding box center [338, 219] width 614 height 137
click at [609, 52] on span "Start New Purchase" at bounding box center [618, 52] width 42 height 5
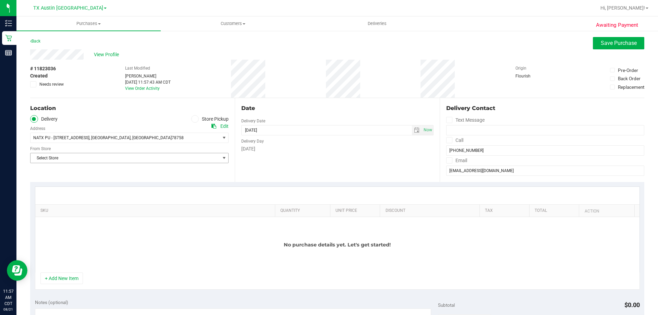
click at [126, 159] on span "Select Store" at bounding box center [125, 158] width 189 height 10
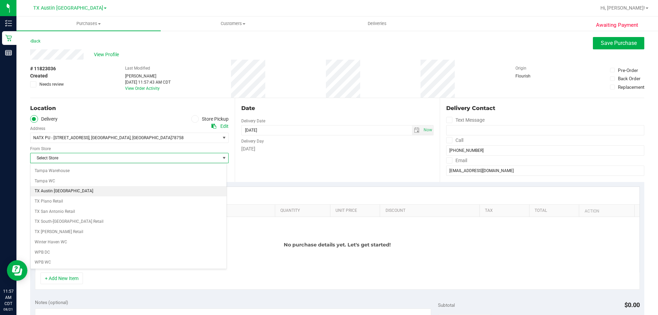
click at [86, 192] on li "TX Austin [GEOGRAPHIC_DATA]" at bounding box center [129, 191] width 196 height 10
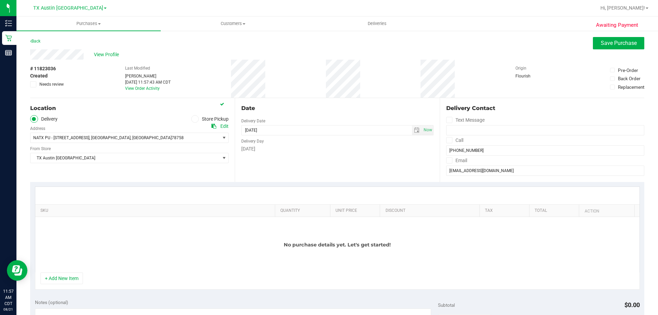
click at [110, 167] on div "Location Delivery Store Pickup Address Edit NATX PU - 2217 Park Bend Dr Suite 3…" at bounding box center [132, 140] width 205 height 84
click at [223, 54] on div "View Profile" at bounding box center [337, 54] width 614 height 10
click at [84, 175] on div "Location Delivery Store Pickup Address Edit NATX PU - 2217 Park Bend Dr Suite 3…" at bounding box center [132, 140] width 205 height 84
click at [266, 83] on div "# 11823036 Created Needs review Last Modified Terese Estes Aug 21, 2025 11:57:4…" at bounding box center [337, 79] width 614 height 38
click at [116, 68] on div "# 11823036 Created Needs review Last Modified Terese Estes Aug 21, 2025 11:57:4…" at bounding box center [337, 79] width 614 height 38
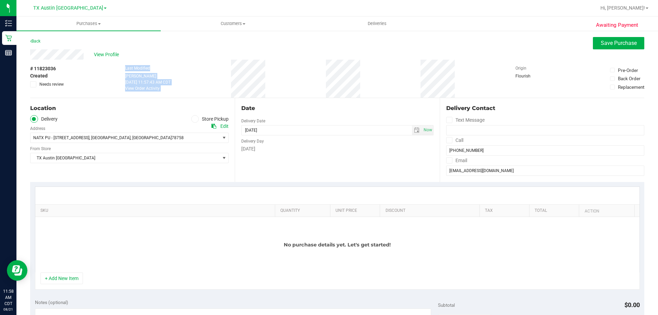
drag, startPoint x: 121, startPoint y: 65, endPoint x: 278, endPoint y: 84, distance: 157.7
click at [278, 84] on div "# 11823036 Created Needs review Last Modified Terese Estes Aug 21, 2025 11:57:4…" at bounding box center [337, 79] width 614 height 38
click at [187, 70] on div "# 11823036 Created Needs review Last Modified Terese Estes Aug 21, 2025 11:57:4…" at bounding box center [337, 79] width 614 height 38
click at [193, 68] on div "# 11823036 Created Needs review Last Modified Terese Estes Aug 21, 2025 11:57:4…" at bounding box center [337, 79] width 614 height 38
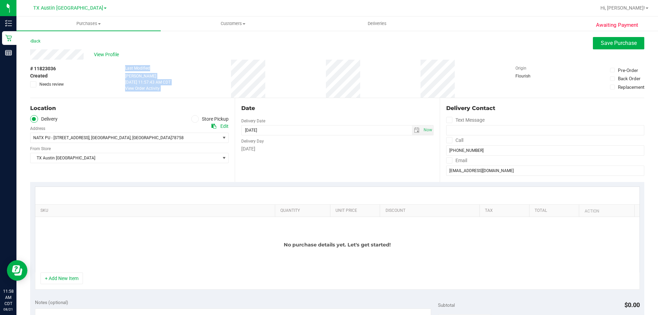
drag, startPoint x: 113, startPoint y: 65, endPoint x: 297, endPoint y: 81, distance: 184.1
click at [297, 81] on div "# 11823036 Created Needs review Last Modified Terese Estes Aug 21, 2025 11:57:4…" at bounding box center [337, 79] width 614 height 38
drag, startPoint x: 120, startPoint y: 69, endPoint x: 278, endPoint y: 80, distance: 158.3
click at [278, 80] on div "# 11823036 Created Needs review Last Modified Terese Estes Aug 21, 2025 11:57:4…" at bounding box center [337, 79] width 614 height 38
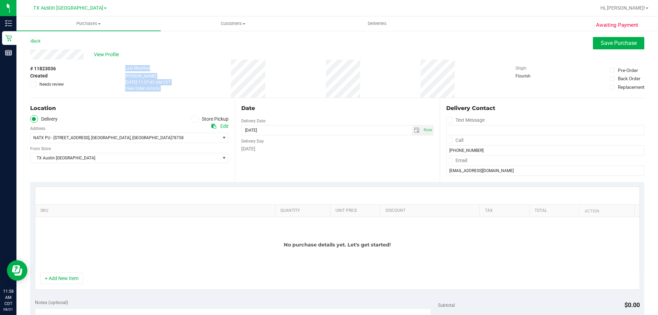
click at [278, 80] on div "# 11823036 Created Needs review Last Modified Terese Estes Aug 21, 2025 11:57:4…" at bounding box center [337, 79] width 614 height 38
drag, startPoint x: 114, startPoint y: 65, endPoint x: 292, endPoint y: 82, distance: 179.0
click at [292, 82] on div "# 11823036 Created Needs review Last Modified Terese Estes Aug 21, 2025 11:57:4…" at bounding box center [337, 79] width 614 height 38
click at [294, 82] on div "# 11823036 Created Needs review Last Modified Terese Estes Aug 21, 2025 11:57:4…" at bounding box center [337, 79] width 614 height 38
click at [287, 76] on div "# 11823036 Created Needs review Last Modified Terese Estes Aug 21, 2025 11:57:4…" at bounding box center [337, 79] width 614 height 38
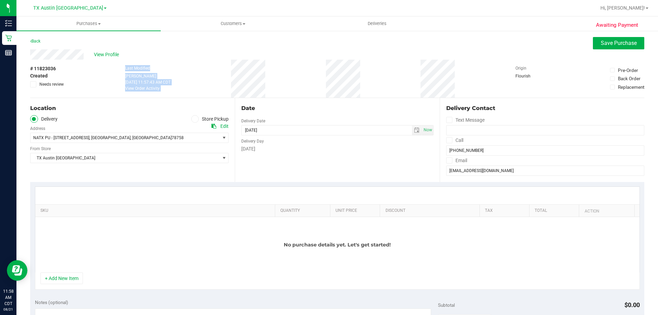
drag, startPoint x: 119, startPoint y: 69, endPoint x: 278, endPoint y: 80, distance: 159.1
click at [278, 80] on div "# 11823036 Created Needs review Last Modified Terese Estes Aug 21, 2025 11:57:4…" at bounding box center [337, 79] width 614 height 38
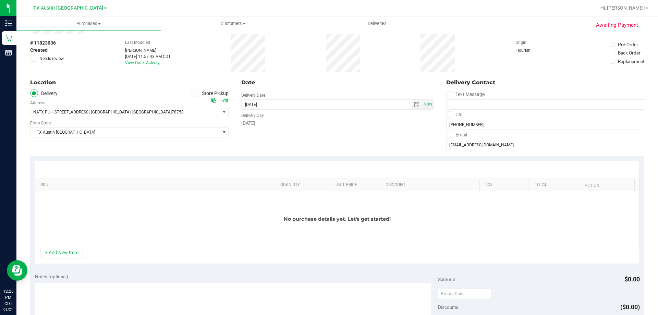
scroll to position [0, 0]
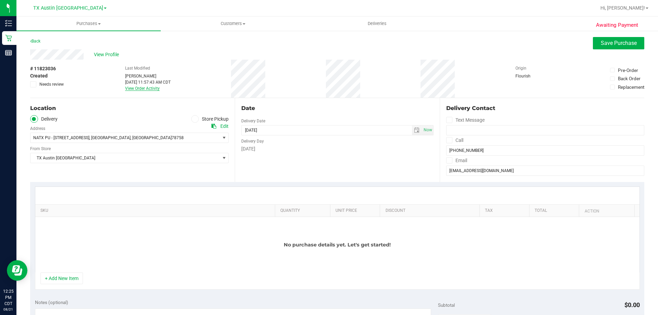
click at [152, 87] on link "View Order Activity" at bounding box center [142, 88] width 35 height 5
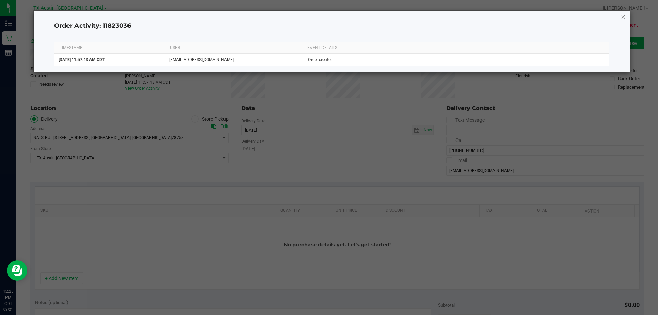
click at [622, 17] on icon "button" at bounding box center [623, 16] width 5 height 8
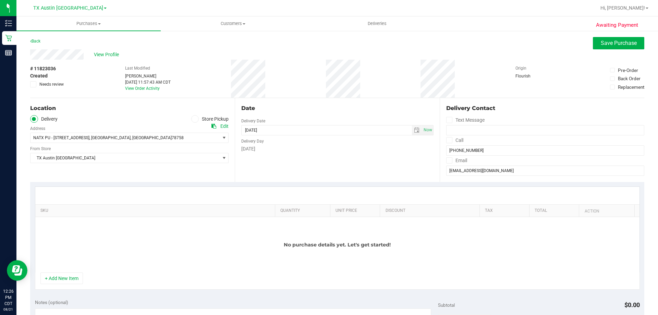
drag, startPoint x: 84, startPoint y: 59, endPoint x: 93, endPoint y: 58, distance: 9.0
click at [84, 58] on div "View Profile" at bounding box center [337, 54] width 614 height 10
click at [97, 55] on span "View Profile" at bounding box center [107, 54] width 27 height 7
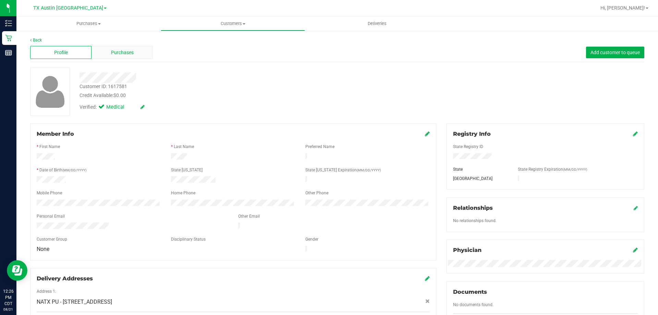
click at [126, 50] on span "Purchases" at bounding box center [122, 52] width 23 height 7
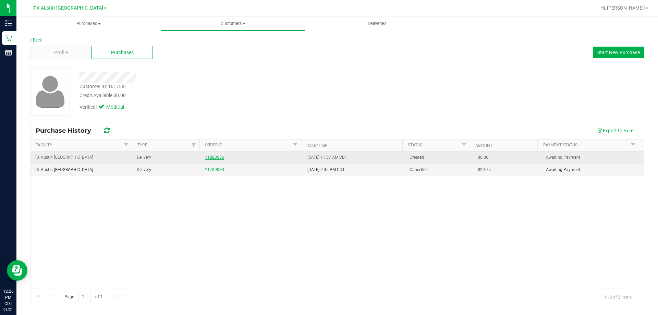
click at [212, 156] on link "11823036" at bounding box center [214, 157] width 19 height 5
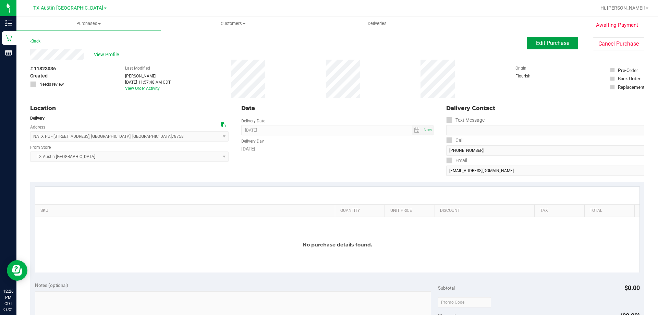
click at [527, 41] on button "Edit Purchase" at bounding box center [552, 43] width 51 height 12
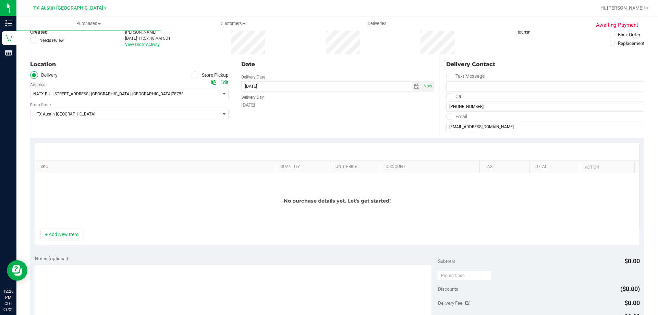
scroll to position [103, 0]
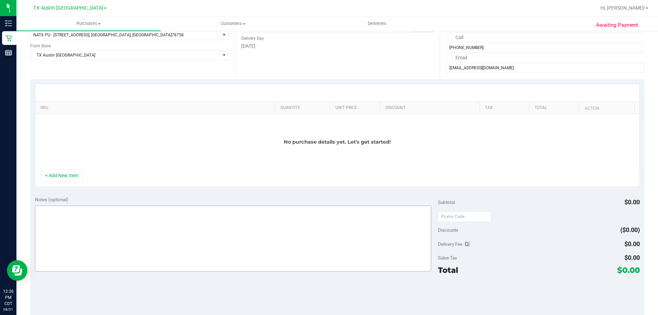
click at [67, 173] on button "+ Add New Item" at bounding box center [61, 176] width 42 height 12
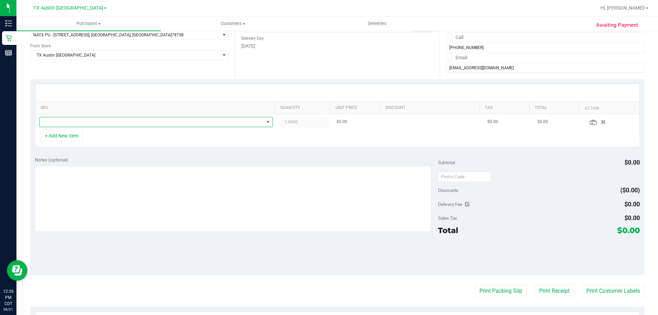
click at [99, 120] on span "NO DATA FOUND" at bounding box center [152, 122] width 224 height 10
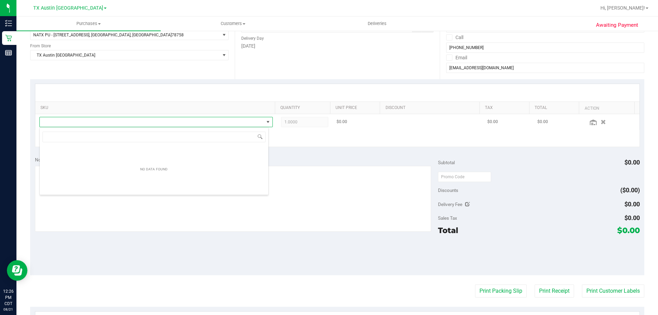
type input "TX HT 30mg Blue Raspberry Gummies Blue Dream (Sativa) 5ct"
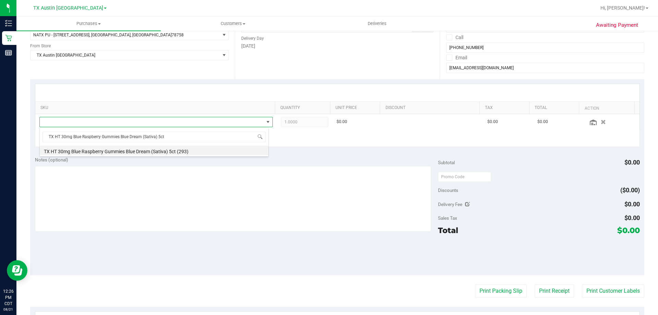
click at [172, 151] on li "TX HT 30mg Blue Raspberry Gummies Blue Dream (Sativa) 5ct (293)" at bounding box center [154, 151] width 229 height 10
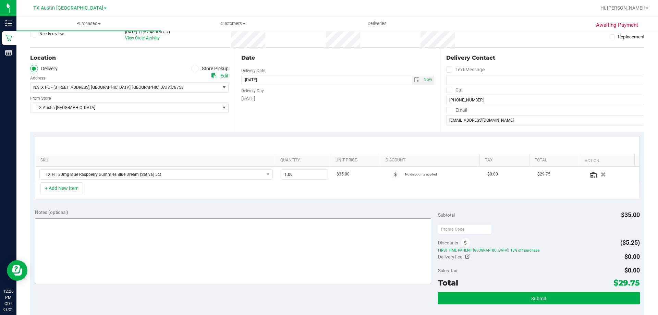
scroll to position [0, 0]
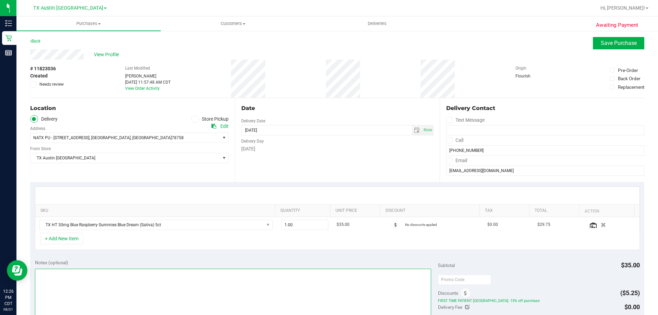
click at [91, 290] on textarea at bounding box center [233, 302] width 397 height 66
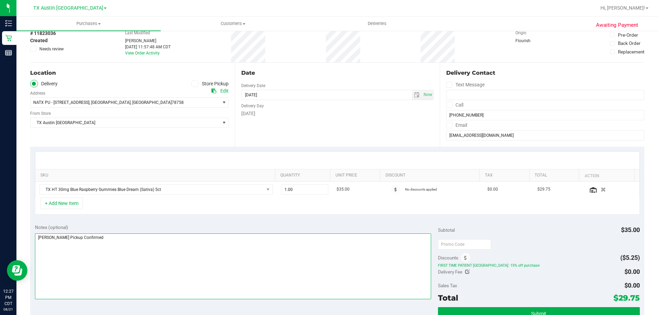
scroll to position [69, 0]
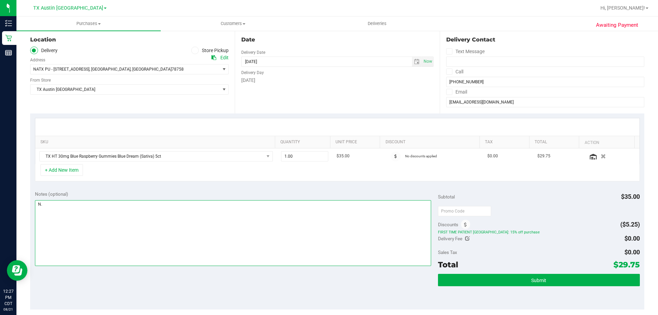
type textarea "N"
click at [414, 61] on span "select" at bounding box center [416, 61] width 5 height 5
type textarea "NORTH AUSTIN PICKUP CONFIRMED 8/21/2025 - CC TNE 08/21/2025"
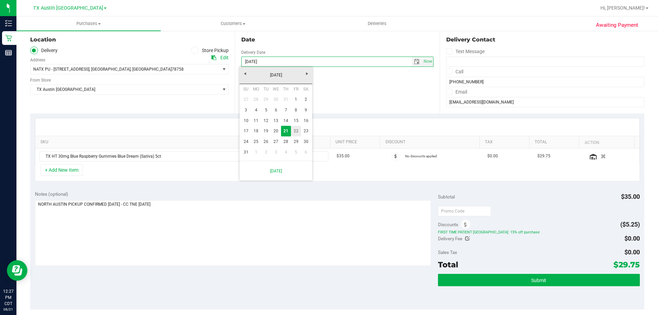
click at [294, 130] on link "22" at bounding box center [296, 131] width 10 height 11
type input "08/22/2025"
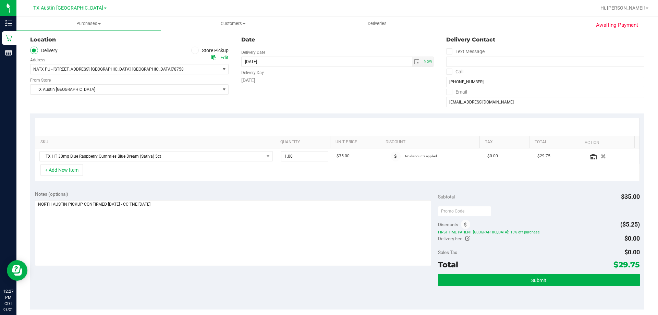
drag, startPoint x: 626, startPoint y: 264, endPoint x: 633, endPoint y: 264, distance: 7.2
click at [633, 264] on span "$29.75" at bounding box center [627, 265] width 26 height 10
copy span "29.75"
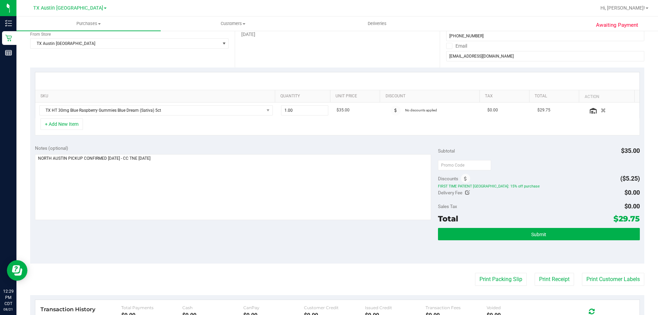
scroll to position [137, 0]
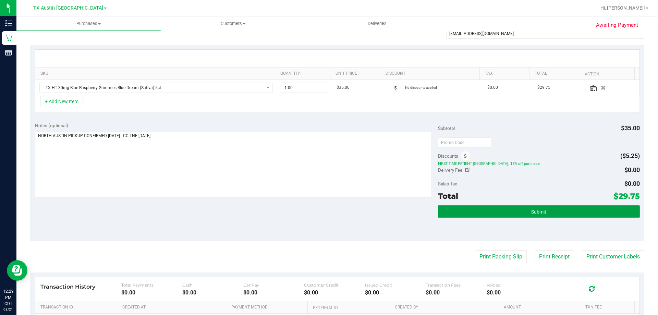
click at [531, 209] on span "Submit" at bounding box center [538, 211] width 15 height 5
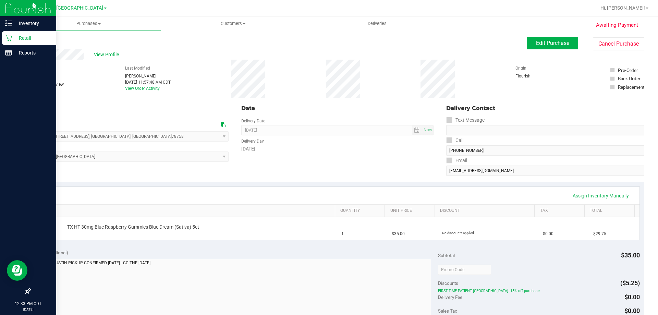
click at [21, 38] on p "Retail" at bounding box center [32, 38] width 41 height 8
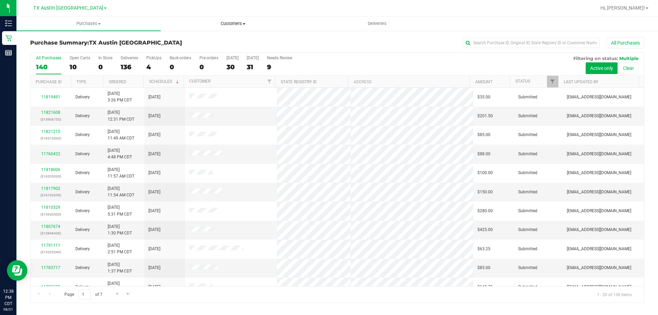
click at [238, 21] on span "Customers" at bounding box center [233, 24] width 144 height 6
click at [207, 42] on span "All customers" at bounding box center [185, 41] width 49 height 6
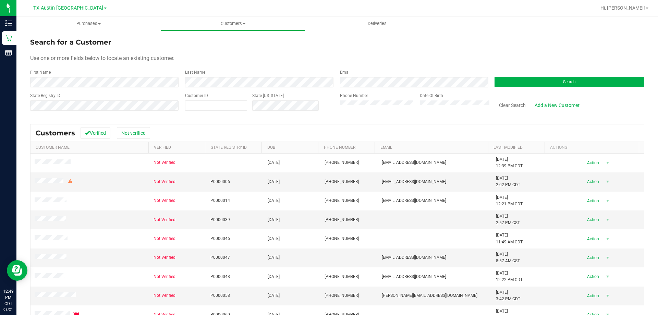
click at [68, 7] on span "TX Austin [GEOGRAPHIC_DATA]" at bounding box center [68, 8] width 70 height 6
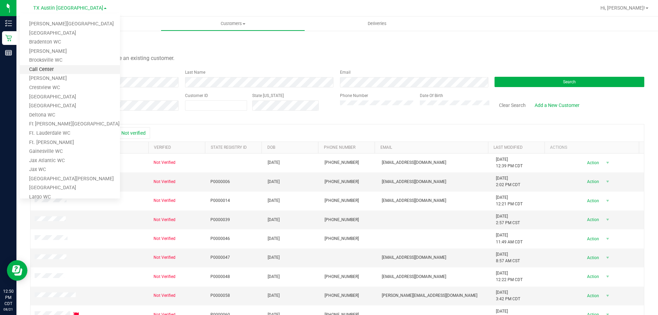
click at [51, 68] on link "Call Center" at bounding box center [70, 69] width 100 height 9
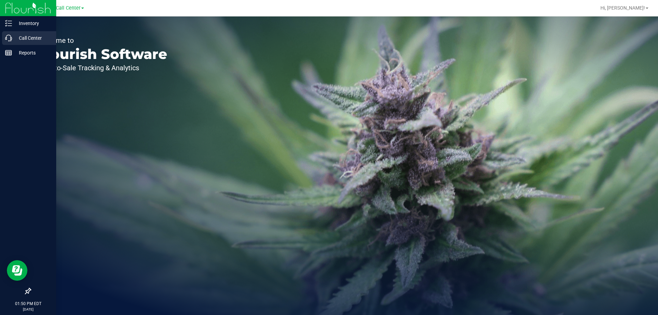
click at [25, 36] on p "Call Center" at bounding box center [32, 38] width 41 height 8
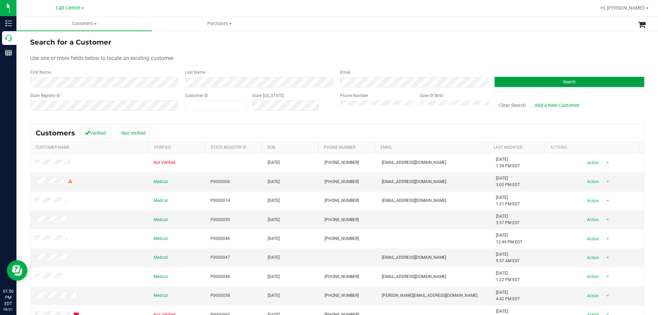
click at [525, 82] on button "Search" at bounding box center [570, 82] width 150 height 10
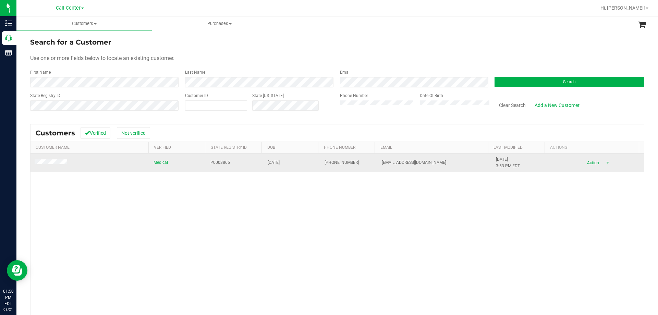
click at [222, 162] on span "P0003865" at bounding box center [220, 162] width 20 height 7
copy span "P0003865"
click at [280, 161] on span "01/05/1944" at bounding box center [274, 162] width 12 height 7
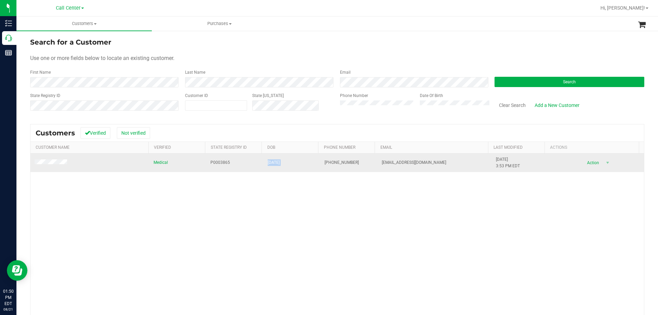
click at [280, 161] on span "01/05/1944" at bounding box center [274, 162] width 12 height 7
copy span "01/05/1944"
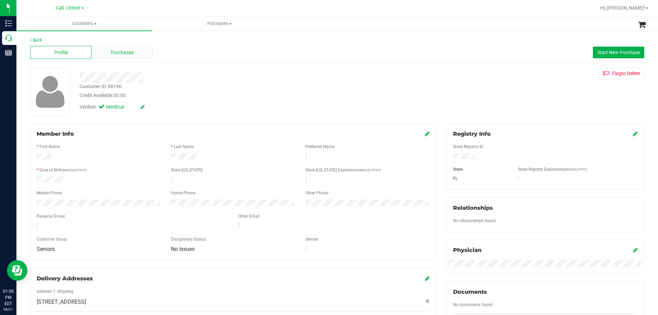
click at [137, 53] on div "Purchases" at bounding box center [122, 52] width 61 height 13
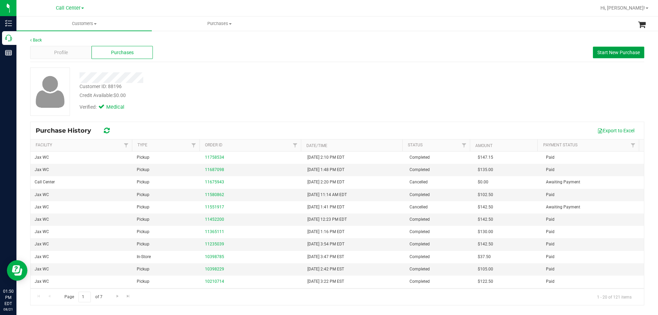
click at [618, 55] on button "Start New Purchase" at bounding box center [618, 53] width 51 height 12
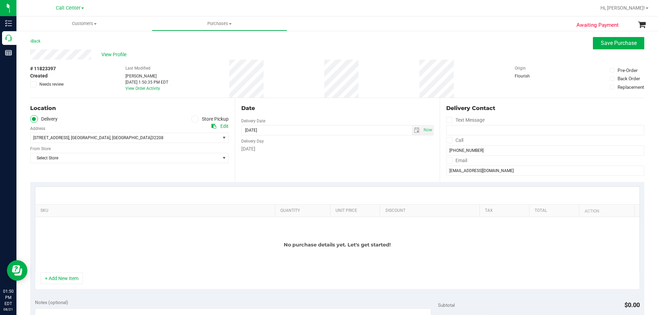
click at [193, 119] on icon at bounding box center [195, 119] width 4 height 0
click at [0, 0] on input "Store Pickup" at bounding box center [0, 0] width 0 height 0
click at [160, 136] on span "Select Store" at bounding box center [125, 138] width 189 height 10
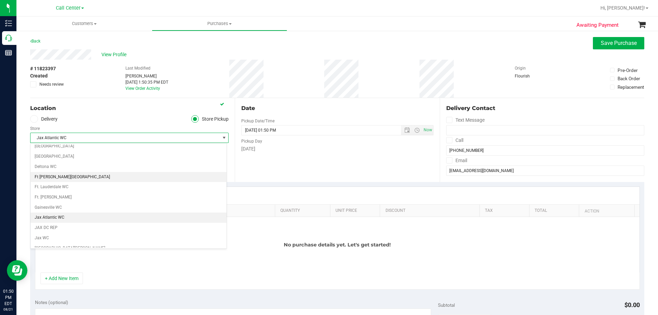
scroll to position [95, 0]
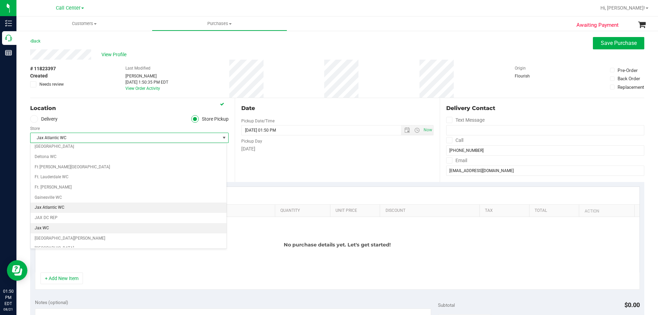
click at [66, 225] on li "Jax WC" at bounding box center [129, 228] width 196 height 10
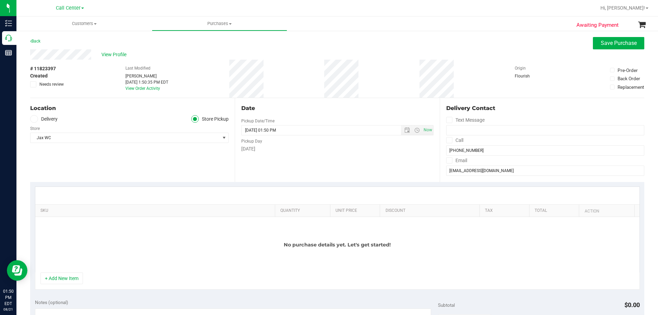
click at [121, 248] on div "No purchase details yet. Let's get started!" at bounding box center [337, 245] width 604 height 56
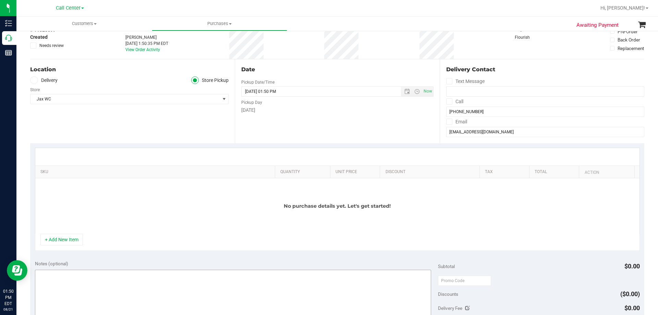
scroll to position [69, 0]
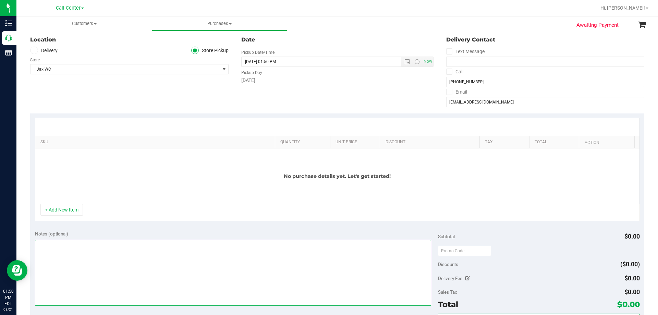
click at [105, 252] on textarea at bounding box center [233, 273] width 397 height 66
paste textarea "Order Submitted by Customer Care - CC TNE 08/21/2025"
type textarea "Order Submitted by Customer Care - CC TNE 08/21/2025"
click at [66, 207] on button "+ Add New Item" at bounding box center [61, 210] width 42 height 12
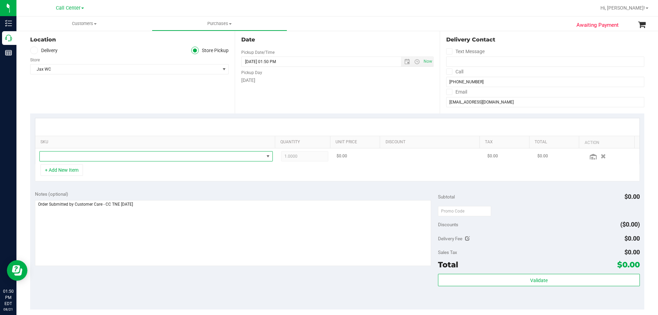
click at [134, 157] on span "NO DATA FOUND" at bounding box center [152, 156] width 224 height 10
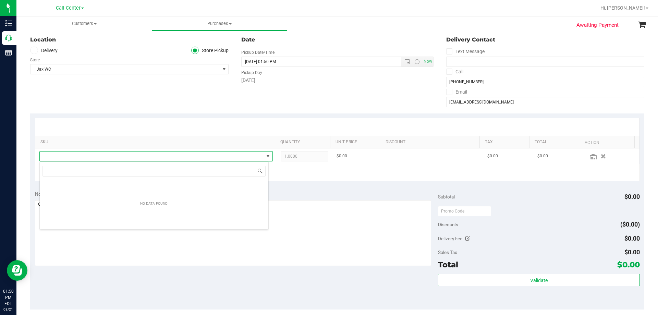
scroll to position [10, 229]
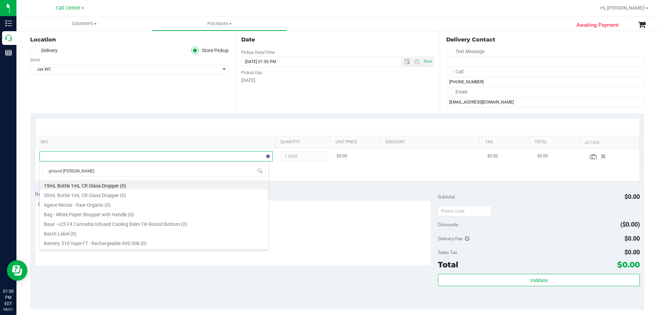
type input "ground flower"
click at [321, 211] on textarea at bounding box center [233, 233] width 397 height 66
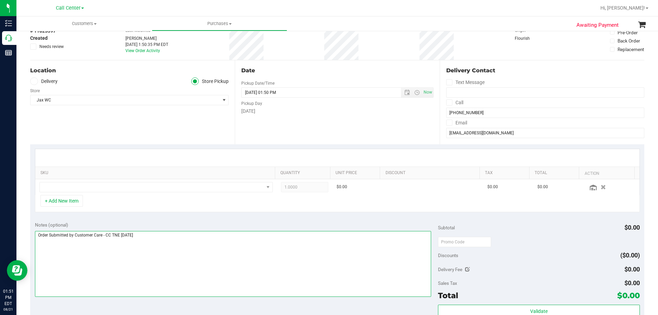
scroll to position [0, 0]
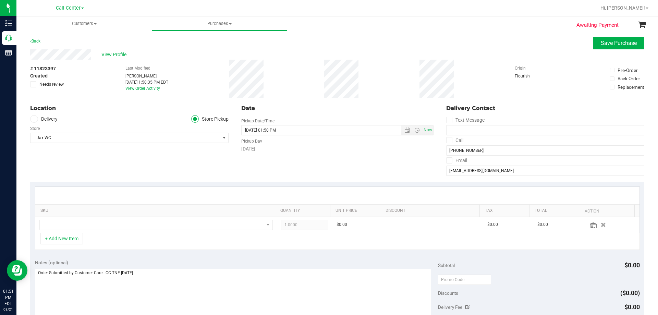
click at [120, 55] on span "View Profile" at bounding box center [114, 54] width 27 height 7
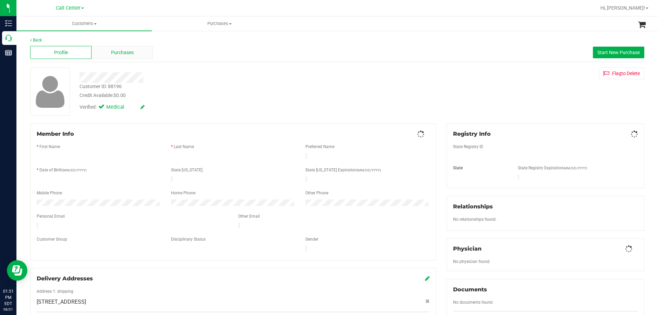
click at [123, 54] on span "Purchases" at bounding box center [122, 52] width 23 height 7
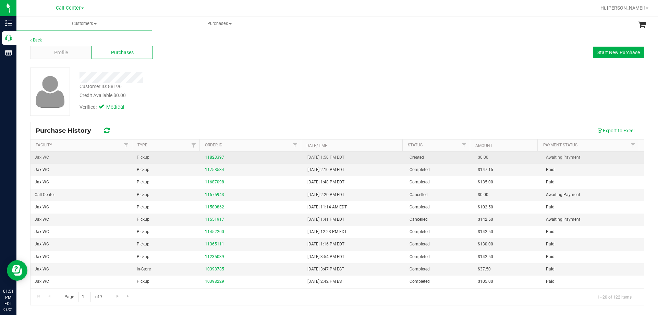
click at [216, 154] on div "11823397" at bounding box center [252, 157] width 94 height 7
click at [219, 159] on link "11823397" at bounding box center [214, 157] width 19 height 5
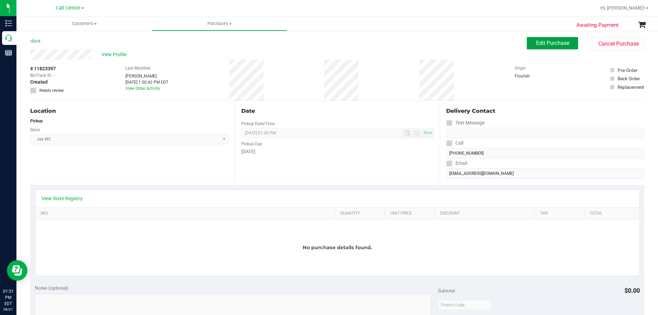
click at [536, 46] on span "Edit Purchase" at bounding box center [552, 43] width 33 height 7
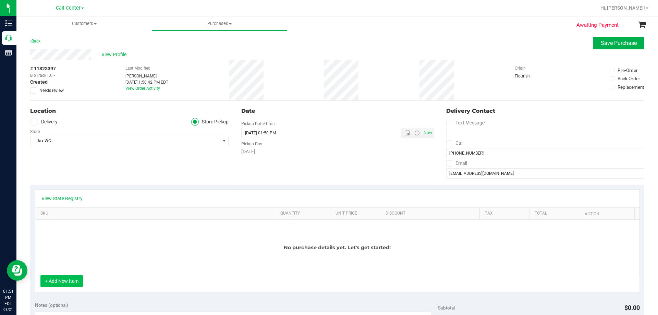
click at [64, 279] on button "+ Add New Item" at bounding box center [61, 281] width 42 height 12
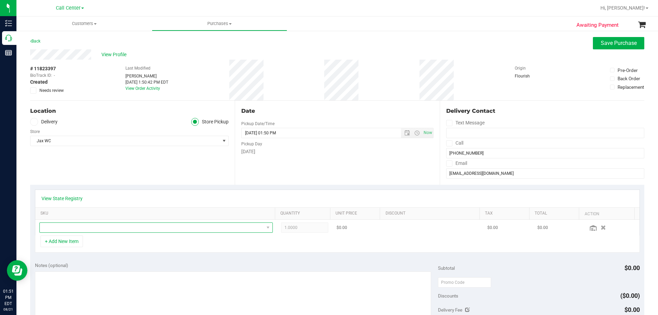
click at [98, 224] on span "NO DATA FOUND" at bounding box center [152, 228] width 224 height 10
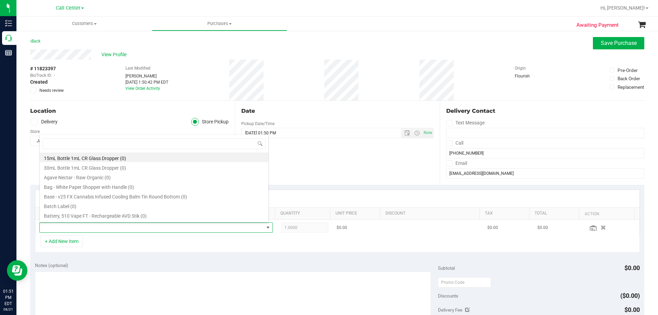
type input "FT 7g Ground Flower (Indica)"
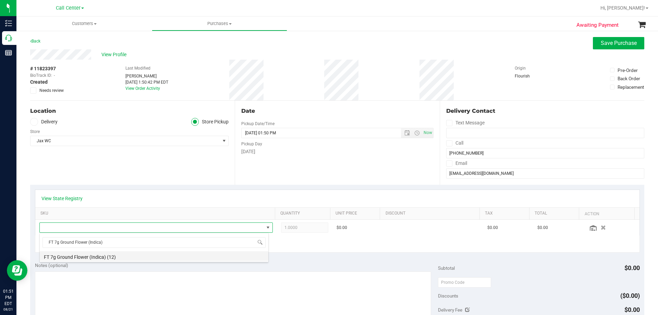
click at [115, 253] on li "FT 7g Ground Flower (Indica) (12)" at bounding box center [154, 256] width 229 height 10
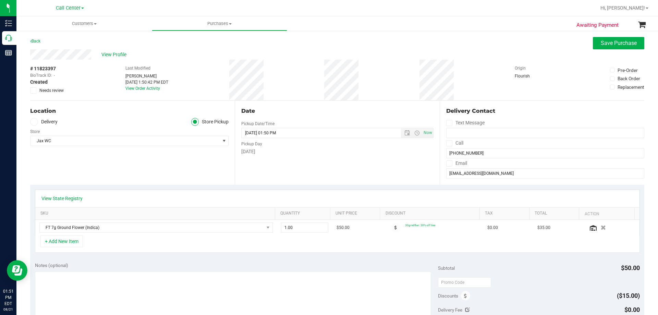
click at [67, 195] on div "View State Registry" at bounding box center [337, 198] width 604 height 17
click at [69, 197] on link "View State Registry" at bounding box center [61, 198] width 41 height 7
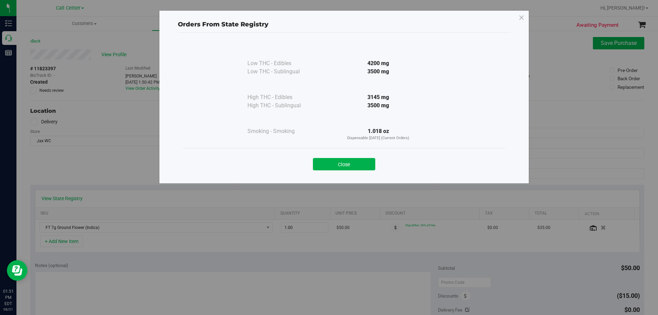
click at [341, 249] on div "Orders From State Registry Low THC - Edibles 4200 mg" at bounding box center [331, 157] width 663 height 315
drag, startPoint x: 305, startPoint y: 233, endPoint x: 339, endPoint y: 180, distance: 62.9
click at [305, 233] on div "Orders From State Registry Low THC - Edibles 4200 mg" at bounding box center [331, 157] width 663 height 315
click at [348, 159] on button "Close" at bounding box center [344, 164] width 62 height 12
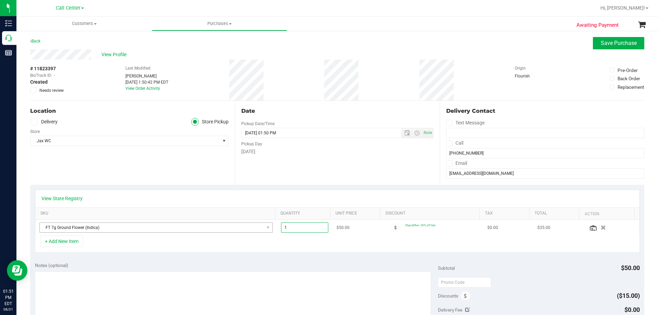
drag, startPoint x: 305, startPoint y: 227, endPoint x: 203, endPoint y: 230, distance: 101.5
click at [208, 229] on tr "FT 7g Ground Flower (Indica) 1.00 1 $50.00 30grndflwr: 30% off line $0.00 $35.00" at bounding box center [337, 228] width 604 height 16
type input "3"
type input "3.00"
click at [286, 244] on div "+ Add New Item" at bounding box center [337, 243] width 605 height 17
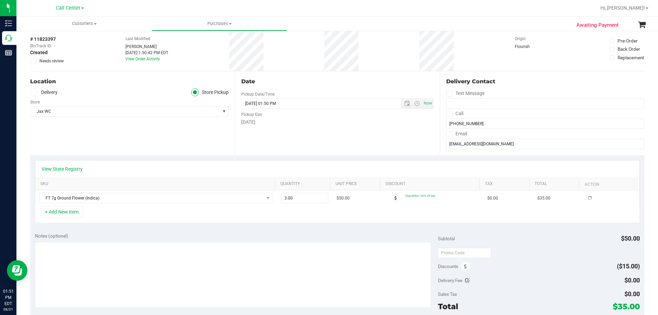
scroll to position [69, 0]
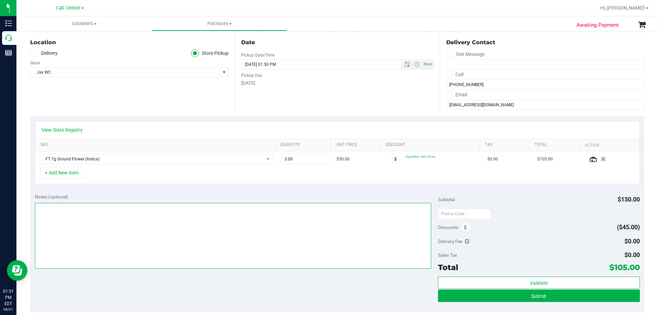
click at [146, 229] on textarea at bounding box center [233, 236] width 397 height 66
paste textarea "Order Submitted by Customer Care - CC TNE 08/21/2025"
type textarea "Order Submitted by Customer Care - CC TNE 08/21/2025"
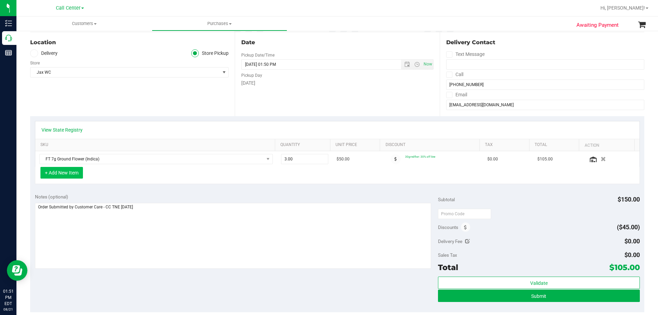
click at [78, 173] on button "+ Add New Item" at bounding box center [61, 173] width 42 height 12
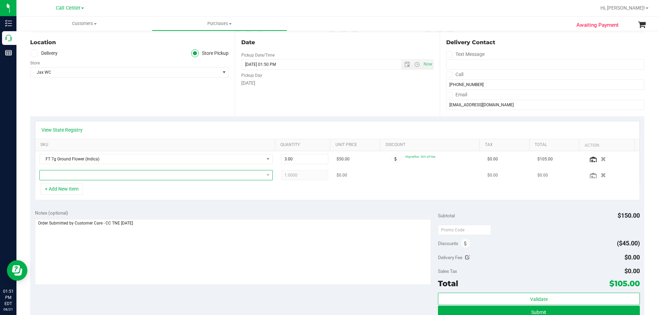
click at [106, 175] on span "NO DATA FOUND" at bounding box center [152, 175] width 224 height 10
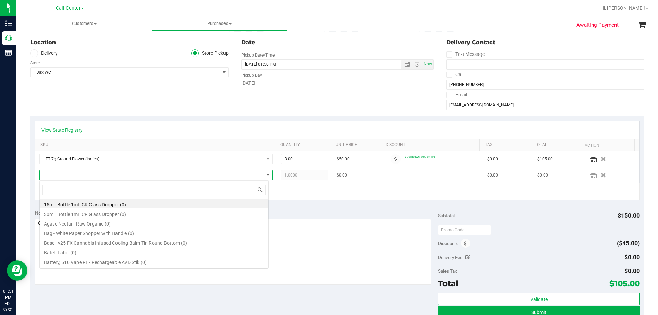
scroll to position [10, 227]
type input "WNA 10mg Lemon Cream Soft Chews Fast Acting (Hybrid) 10ct"
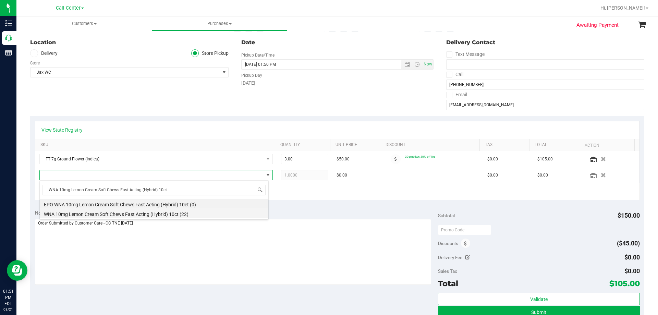
click at [183, 214] on li "WNA 10mg Lemon Cream Soft Chews Fast Acting (Hybrid) 10ct (22)" at bounding box center [154, 213] width 229 height 10
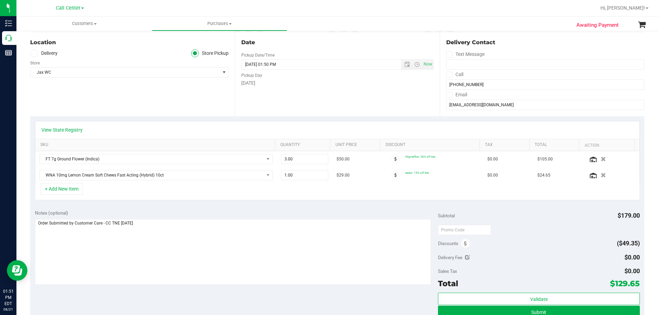
click at [196, 187] on div "+ Add New Item" at bounding box center [337, 191] width 605 height 17
click at [147, 191] on div "+ Add New Item" at bounding box center [337, 191] width 605 height 17
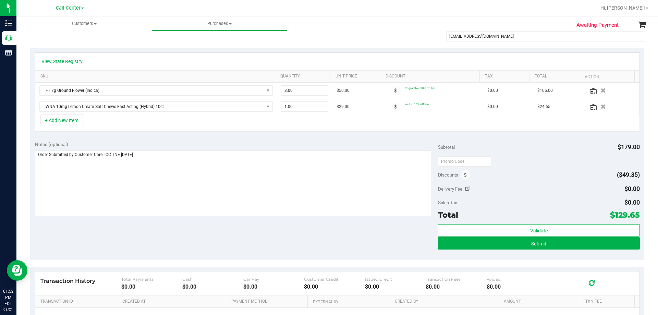
click at [264, 235] on div "Notes (optional) Subtotal $179.00 Discounts ($49.35) Delivery Fee $0.00 Sales T…" at bounding box center [337, 197] width 614 height 123
click at [508, 169] on div "Discounts ($49.35)" at bounding box center [539, 175] width 202 height 12
drag, startPoint x: 610, startPoint y: 214, endPoint x: 634, endPoint y: 213, distance: 24.3
click at [634, 213] on span "$129.65" at bounding box center [625, 215] width 30 height 10
copy span "129.65"
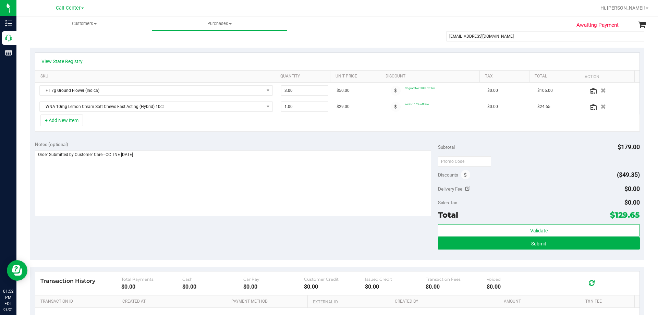
click at [316, 235] on div "Notes (optional) Subtotal $179.00 Discounts ($49.35) Delivery Fee $0.00 Sales T…" at bounding box center [337, 197] width 614 height 123
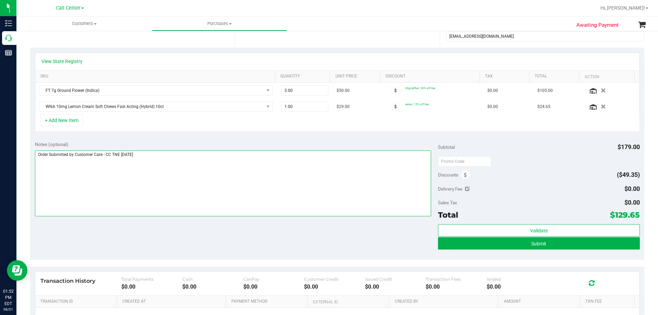
click at [262, 190] on textarea at bounding box center [233, 183] width 397 height 66
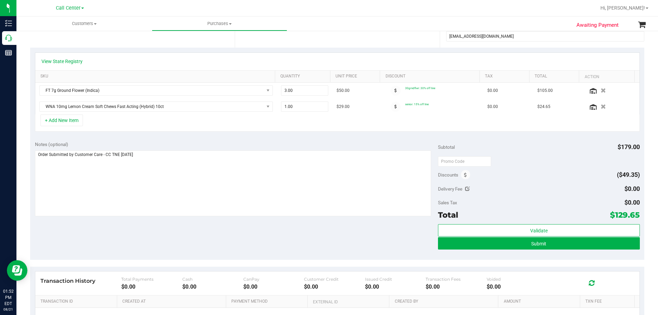
click at [268, 243] on div "Notes (optional) Subtotal $179.00 Discounts ($49.35) Delivery Fee $0.00 Sales T…" at bounding box center [337, 197] width 614 height 123
click at [238, 245] on div "Notes (optional) Subtotal $179.00 Discounts ($49.35) Delivery Fee $0.00 Sales T…" at bounding box center [337, 197] width 614 height 123
click at [272, 242] on div "Notes (optional) Subtotal $179.00 Discounts ($49.35) Delivery Fee $0.00 Sales T…" at bounding box center [337, 197] width 614 height 123
click at [278, 242] on div "Notes (optional) Subtotal $179.00 Discounts ($49.35) Delivery Fee $0.00 Sales T…" at bounding box center [337, 197] width 614 height 123
click at [557, 155] on div at bounding box center [539, 161] width 202 height 12
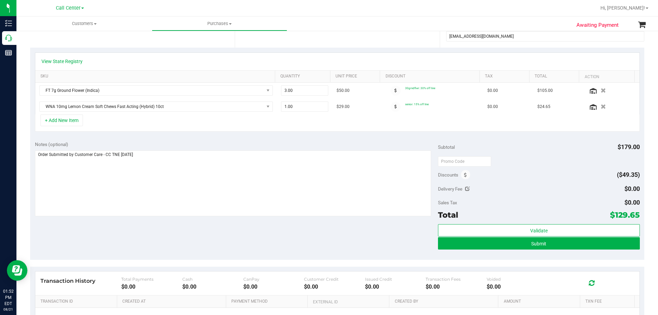
click at [291, 243] on div "Notes (optional) Subtotal $179.00 Discounts ($49.35) Delivery Fee $0.00 Sales T…" at bounding box center [337, 197] width 614 height 123
click at [555, 170] on div "Discounts ($49.35)" at bounding box center [539, 175] width 202 height 12
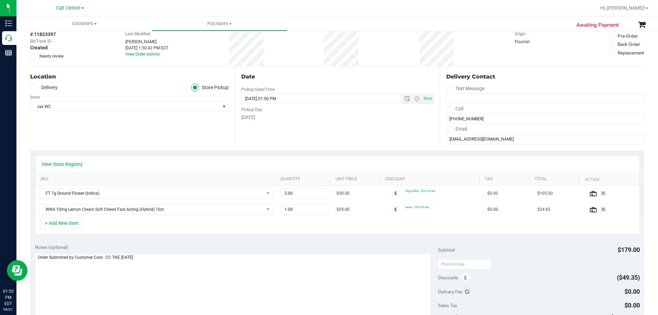
scroll to position [206, 0]
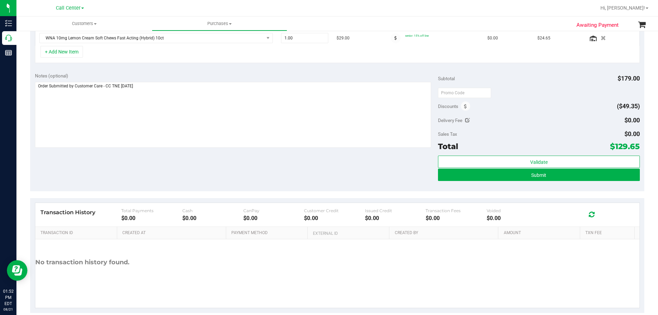
click at [311, 175] on div "Notes (optional) Subtotal $179.00 Discounts ($49.35) Delivery Fee $0.00 Sales T…" at bounding box center [337, 129] width 614 height 123
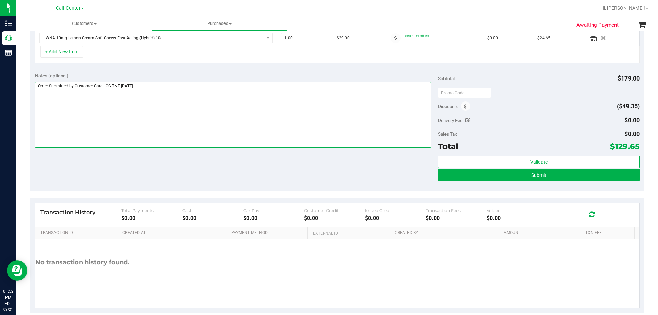
click at [192, 83] on textarea at bounding box center [233, 115] width 397 height 66
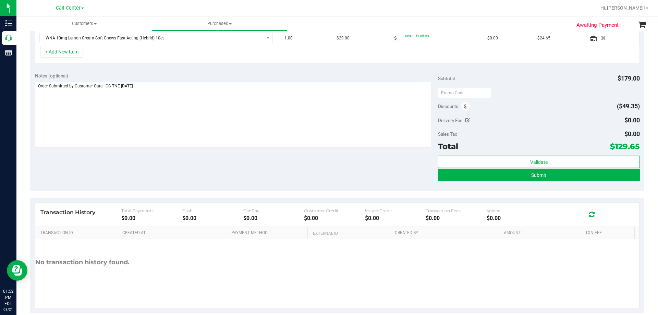
click at [203, 159] on div "Notes (optional) Subtotal $179.00 Discounts ($49.35) Delivery Fee $0.00 Sales T…" at bounding box center [337, 129] width 614 height 123
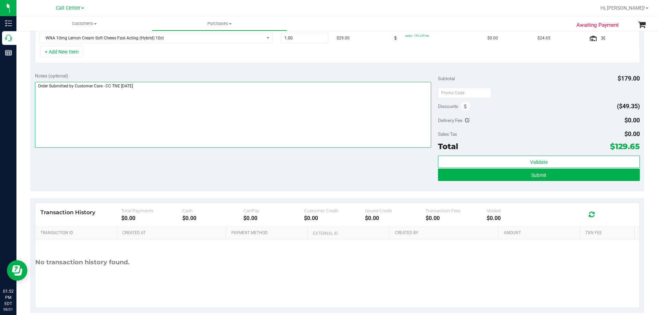
click at [235, 110] on textarea at bounding box center [233, 115] width 397 height 66
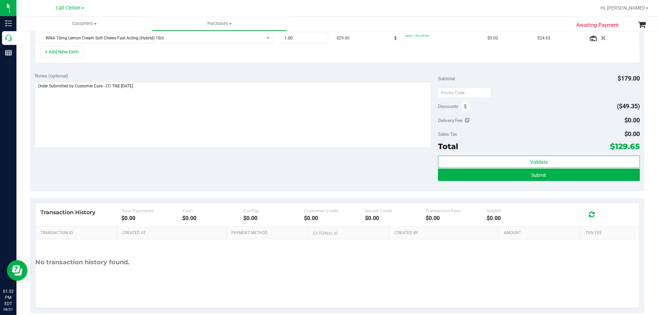
click at [232, 167] on div "Notes (optional) Subtotal $179.00 Discounts ($49.35) Delivery Fee $0.00 Sales T…" at bounding box center [337, 129] width 614 height 123
drag, startPoint x: 357, startPoint y: 166, endPoint x: 354, endPoint y: 155, distance: 11.6
click at [357, 163] on div "Notes (optional) Subtotal $179.00 Discounts ($49.35) Delivery Fee $0.00 Sales T…" at bounding box center [337, 129] width 614 height 123
click at [547, 118] on div "Delivery Fee $0.00" at bounding box center [539, 120] width 202 height 12
click at [215, 167] on div "Notes (optional) Subtotal $179.00 Discounts ($49.35) Delivery Fee $0.00 Sales T…" at bounding box center [337, 129] width 614 height 123
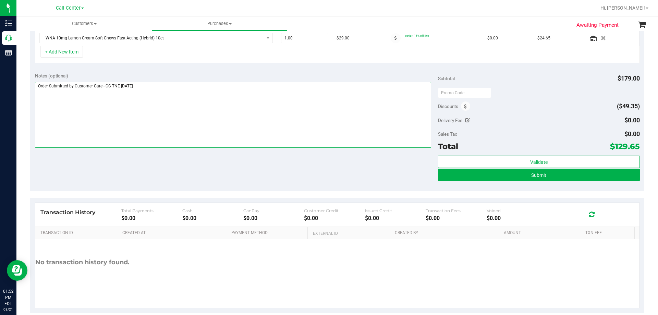
click at [209, 89] on textarea at bounding box center [233, 115] width 397 height 66
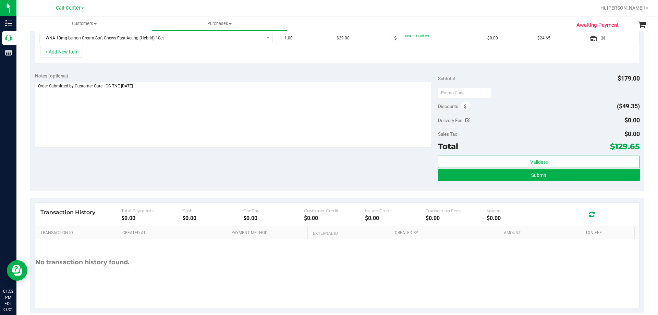
click at [202, 163] on div "Notes (optional) Subtotal $179.00 Discounts ($49.35) Delivery Fee $0.00 Sales T…" at bounding box center [337, 129] width 614 height 123
click at [552, 97] on div at bounding box center [539, 92] width 202 height 12
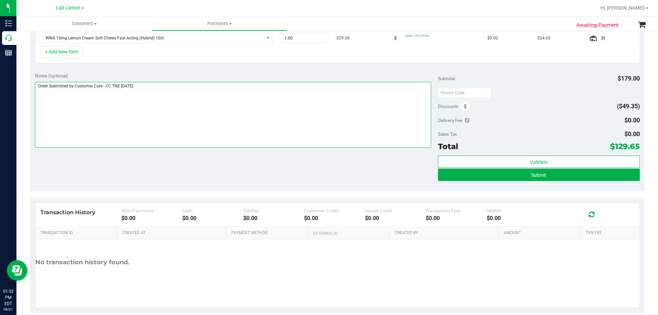
click at [250, 101] on textarea at bounding box center [233, 115] width 397 height 66
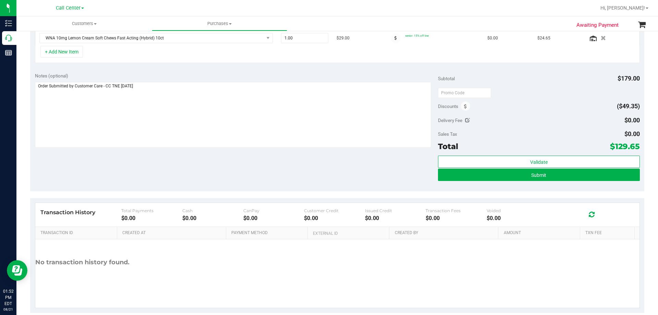
click at [280, 165] on div "Notes (optional) Subtotal $179.00 Discounts ($49.35) Delivery Fee $0.00 Sales T…" at bounding box center [337, 129] width 614 height 123
click at [537, 97] on div at bounding box center [539, 92] width 202 height 12
click at [319, 166] on div "Notes (optional) Subtotal $179.00 Discounts ($49.35) Delivery Fee $0.00 Sales T…" at bounding box center [337, 129] width 614 height 123
click at [508, 105] on div "Discounts ($49.35)" at bounding box center [539, 106] width 202 height 12
click at [531, 177] on span "Submit" at bounding box center [538, 174] width 15 height 5
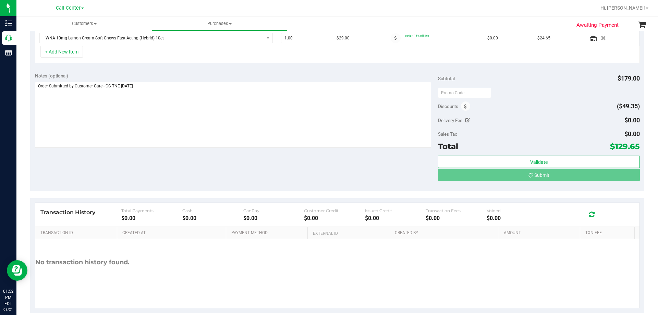
scroll to position [195, 0]
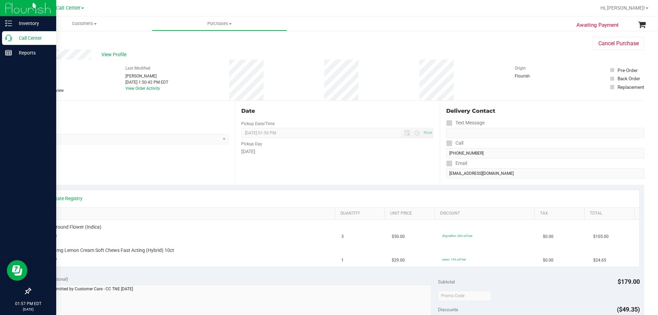
click at [21, 38] on p "Call Center" at bounding box center [32, 38] width 41 height 8
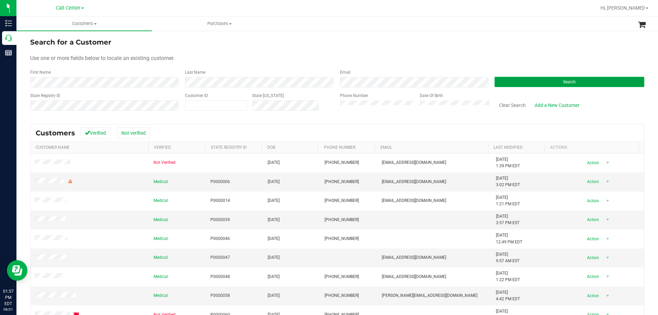
click at [514, 83] on button "Search" at bounding box center [570, 82] width 150 height 10
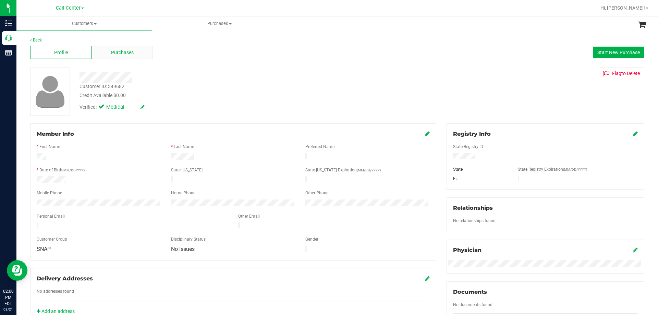
click at [137, 51] on div "Purchases" at bounding box center [122, 52] width 61 height 13
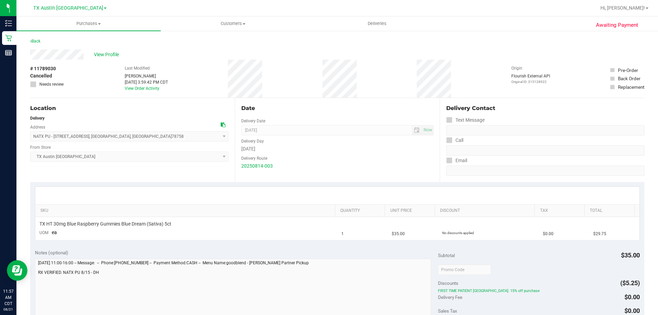
drag, startPoint x: 50, startPoint y: 137, endPoint x: 141, endPoint y: 135, distance: 91.2
click at [141, 135] on span "NATX PU - [STREET_ADDRESS] , [GEOGRAPHIC_DATA] , [GEOGRAPHIC_DATA] 78758 Select…" at bounding box center [129, 136] width 198 height 10
click at [165, 135] on span "NATX PU - [STREET_ADDRESS] , [GEOGRAPHIC_DATA] , [GEOGRAPHIC_DATA] 78758 Select…" at bounding box center [129, 136] width 198 height 10
drag, startPoint x: 74, startPoint y: 135, endPoint x: 149, endPoint y: 135, distance: 75.4
click at [149, 135] on span "NATX PU - 2217 Park Bend Dr Suite 300 , AUSTIN , TX 78758 Select address NATX P…" at bounding box center [129, 136] width 198 height 10
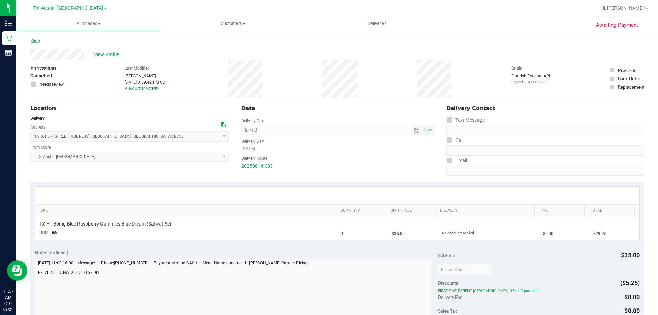
click at [149, 135] on span "NATX PU - 2217 Park Bend Dr Suite 300 , AUSTIN , TX 78758 Select address NATX P…" at bounding box center [129, 136] width 198 height 10
click at [99, 222] on span "TX HT 30mg Blue Raspberry Gummies Blue Dream (Sativa) 5ct" at bounding box center [105, 224] width 132 height 7
copy div "TX HT 30mg Blue Raspberry Gummies Blue Dream (Sativa) 5ct"
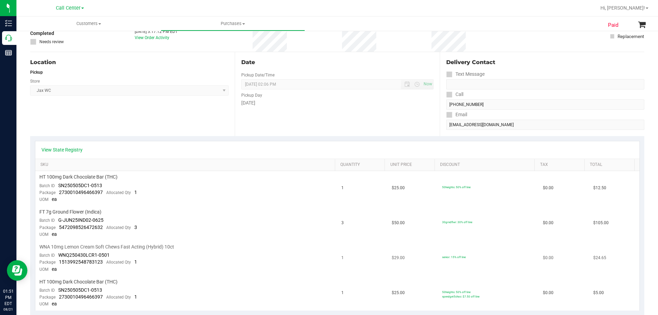
scroll to position [103, 0]
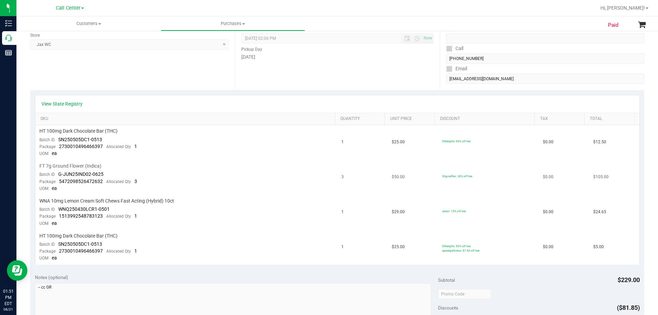
click at [71, 165] on span "FT 7g Ground Flower (Indica)" at bounding box center [70, 166] width 62 height 7
copy div "FT 7g Ground Flower (Indica)"
click at [95, 200] on span "WNA 10mg Lemon Cream Soft Chews Fast Acting (Hybrid) 10ct" at bounding box center [106, 201] width 135 height 7
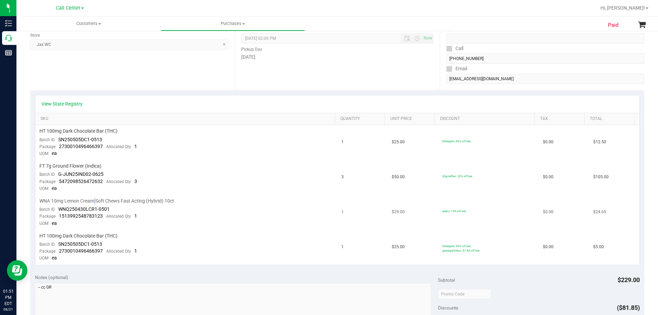
click at [95, 200] on span "WNA 10mg Lemon Cream Soft Chews Fast Acting (Hybrid) 10ct" at bounding box center [106, 201] width 135 height 7
copy div "WNA 10mg Lemon Cream Soft Chews Fast Acting (Hybrid) 10ct"
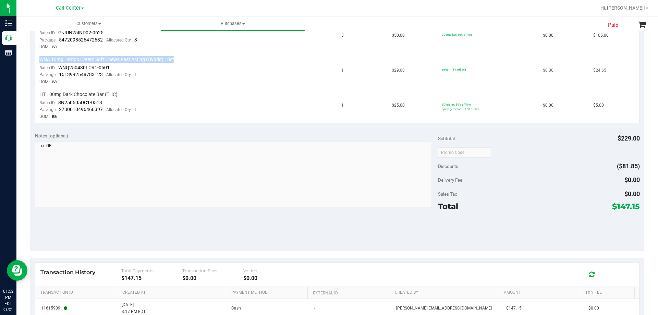
scroll to position [274, 0]
